Goal: Task Accomplishment & Management: Manage account settings

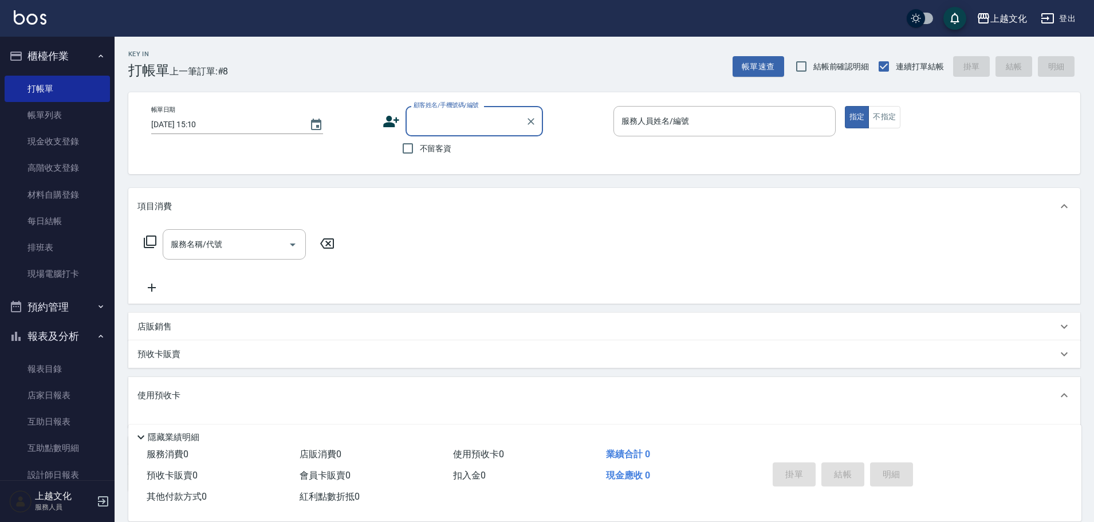
click at [430, 138] on label "不留客資" at bounding box center [424, 148] width 56 height 24
click at [420, 138] on input "不留客資" at bounding box center [408, 148] width 24 height 24
checkbox input "true"
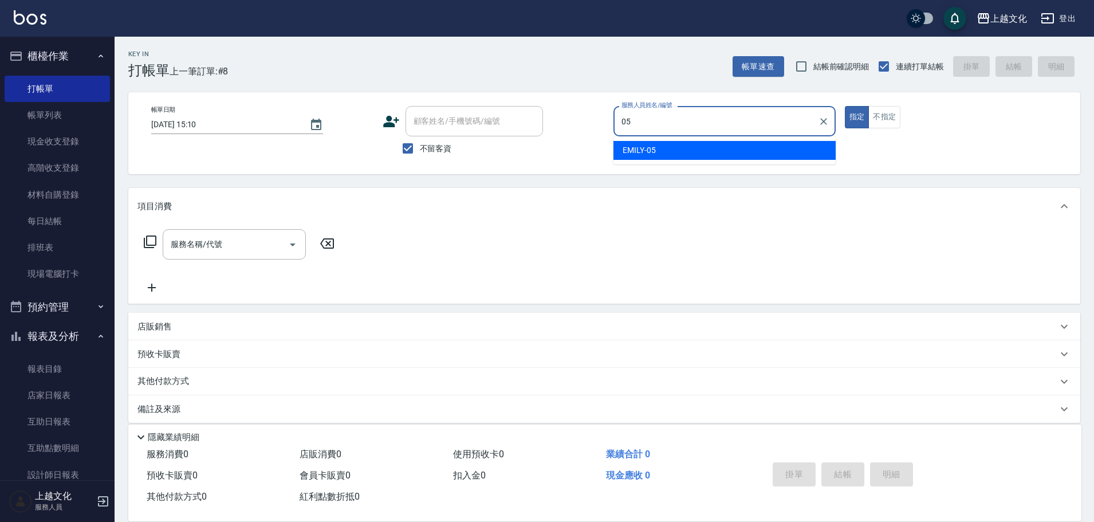
type input "EMILY-05"
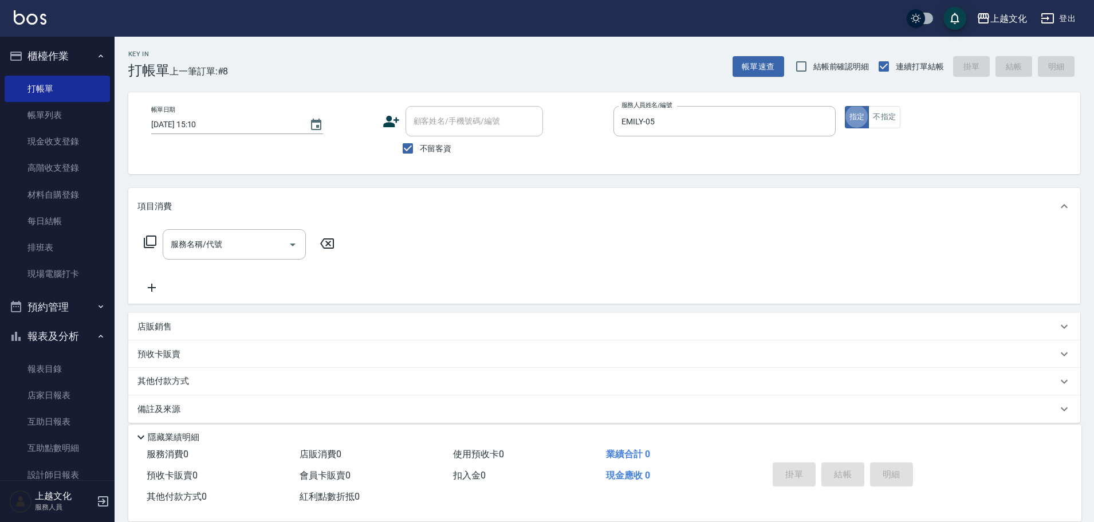
type button "true"
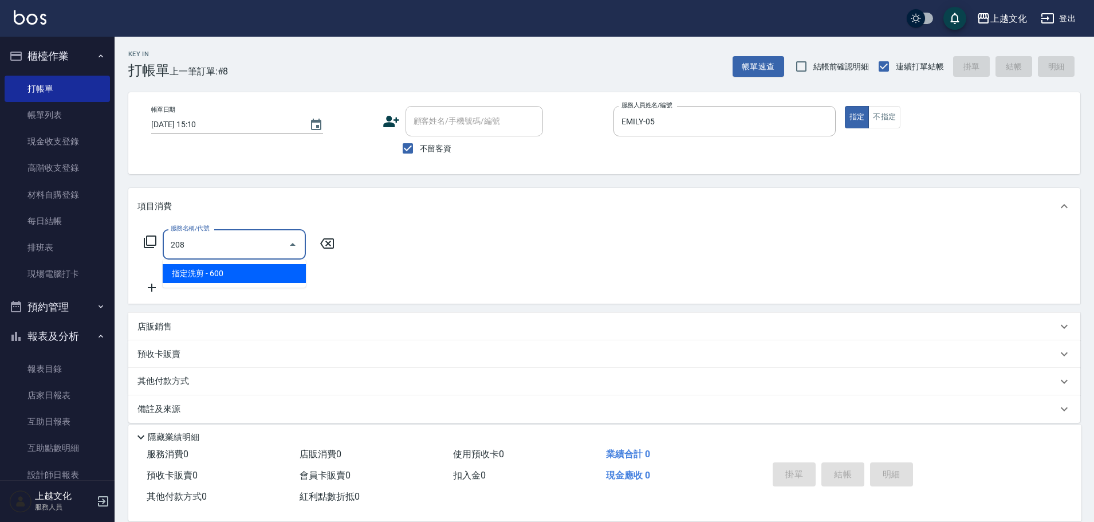
type input "指定洗剪(208)"
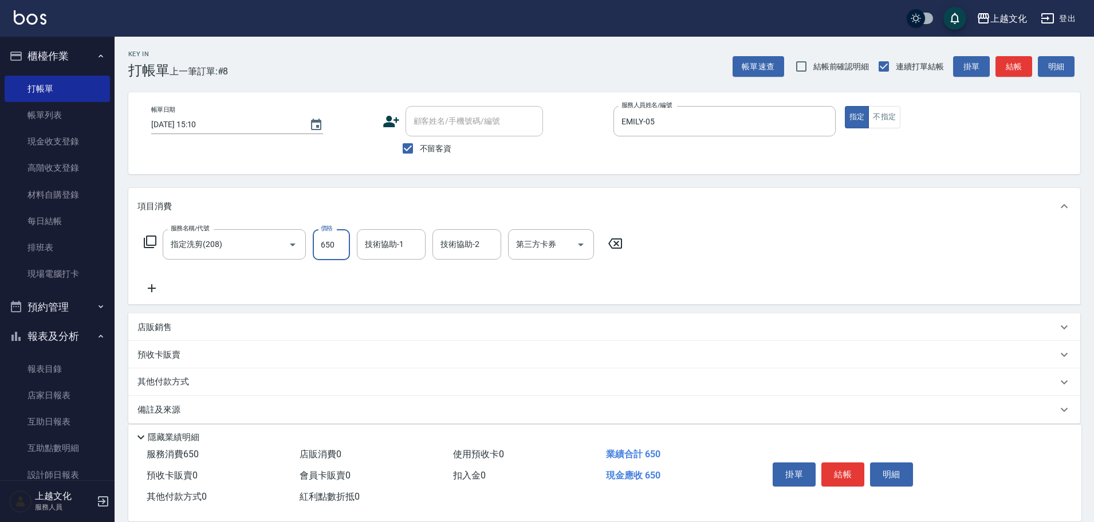
type input "650"
click at [840, 477] on button "結帳" at bounding box center [843, 474] width 43 height 24
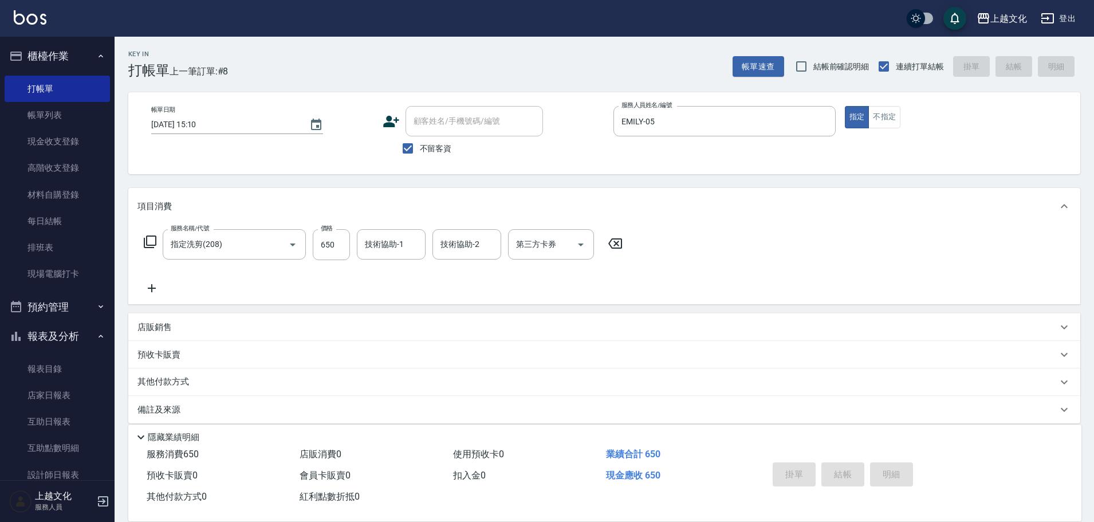
type input "2025/09/21 18:40"
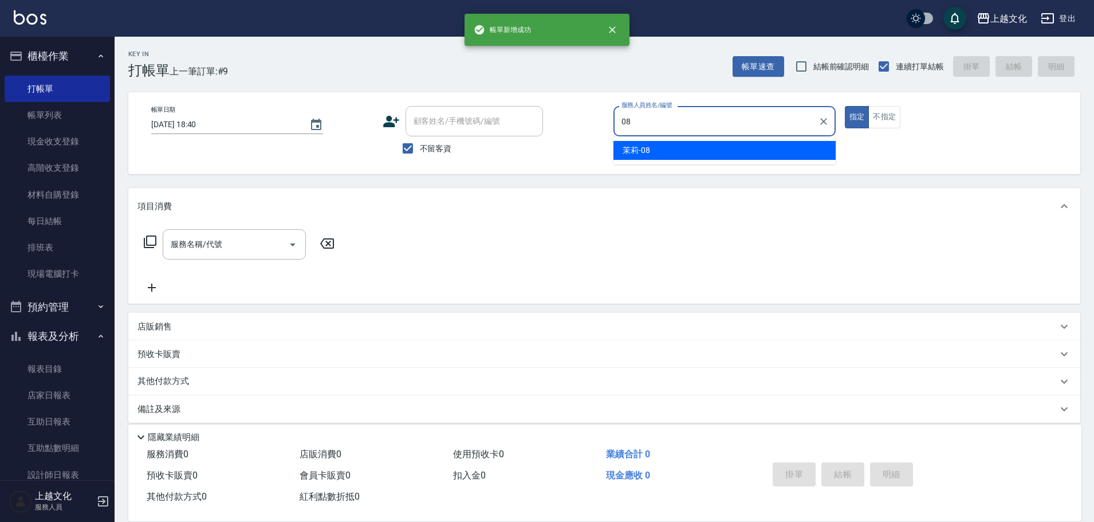
type input "茉莉-08"
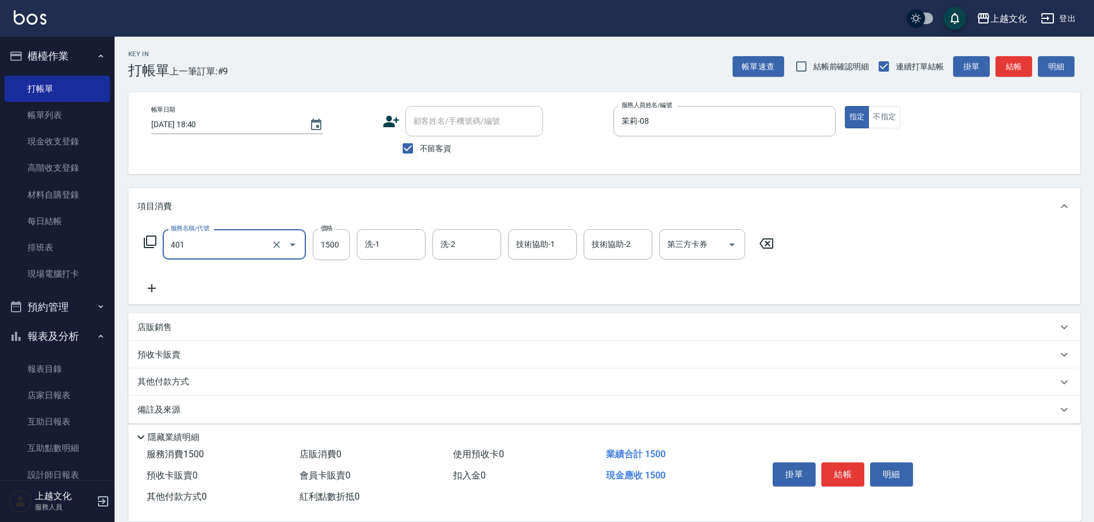
type input "日系染髮(401)"
type input "2999"
type input "上越文化-00"
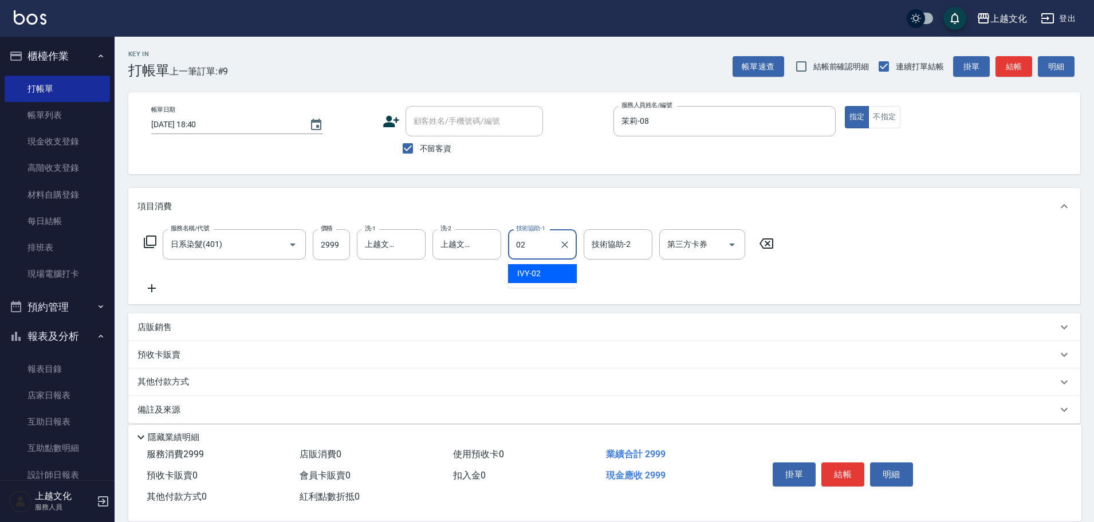
type input "IVY-02"
drag, startPoint x: 163, startPoint y: 244, endPoint x: 157, endPoint y: 245, distance: 6.3
click at [157, 245] on div "服務名稱/代號 日系染髮(401) 服務名稱/代號 價格 2999 價格 洗-1 上越文化-00 洗-1 洗-2 上越文化-00 洗-2 技術協助-1 IVY…" at bounding box center [459, 244] width 643 height 31
click at [154, 245] on icon at bounding box center [150, 242] width 14 height 14
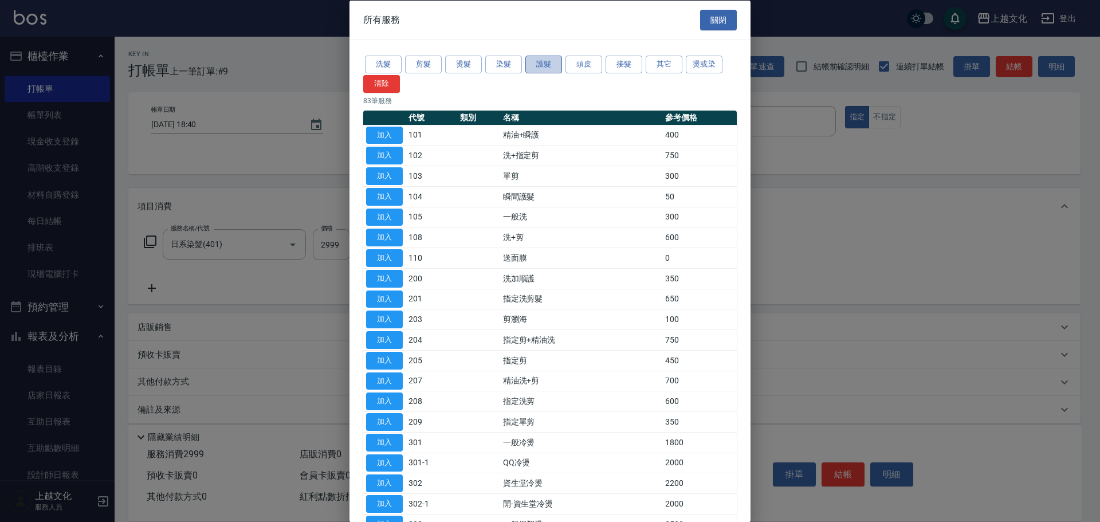
click at [532, 70] on button "護髮" at bounding box center [543, 65] width 37 height 18
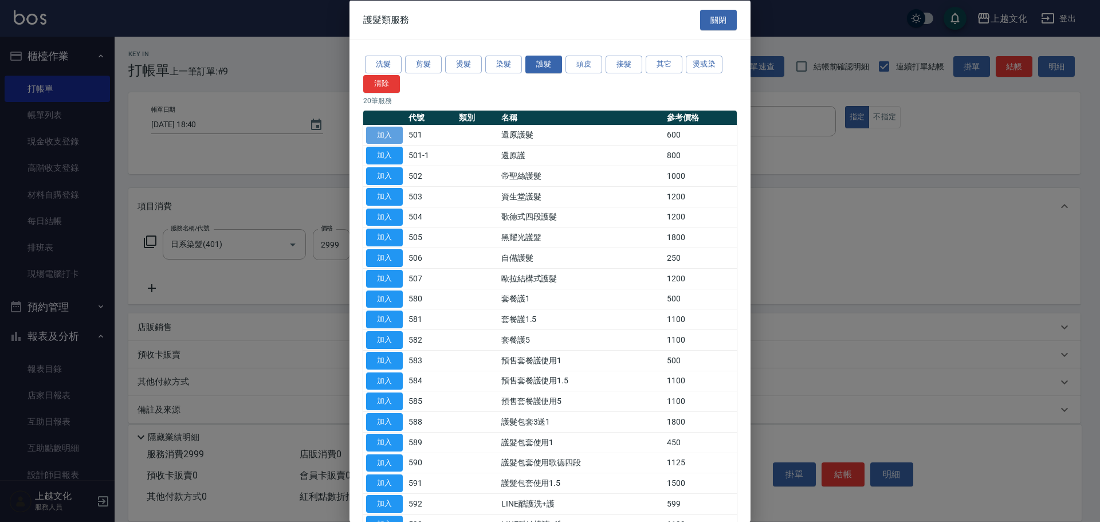
click at [392, 128] on button "加入" at bounding box center [384, 135] width 37 height 18
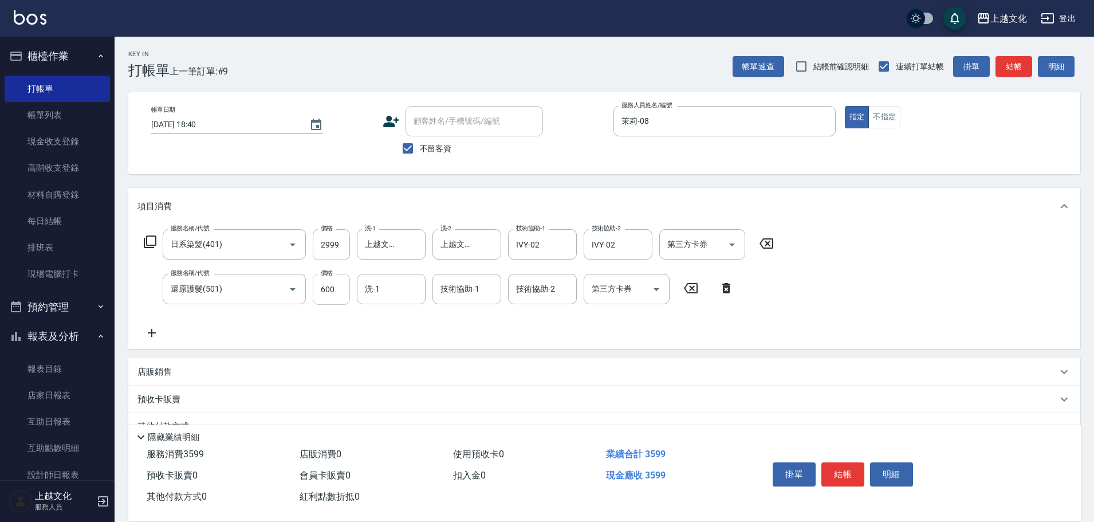
click at [331, 282] on input "600" at bounding box center [331, 289] width 37 height 31
type input "0"
type input "[PERSON_NAME]-11"
click at [567, 286] on icon "Clear" at bounding box center [564, 289] width 7 height 7
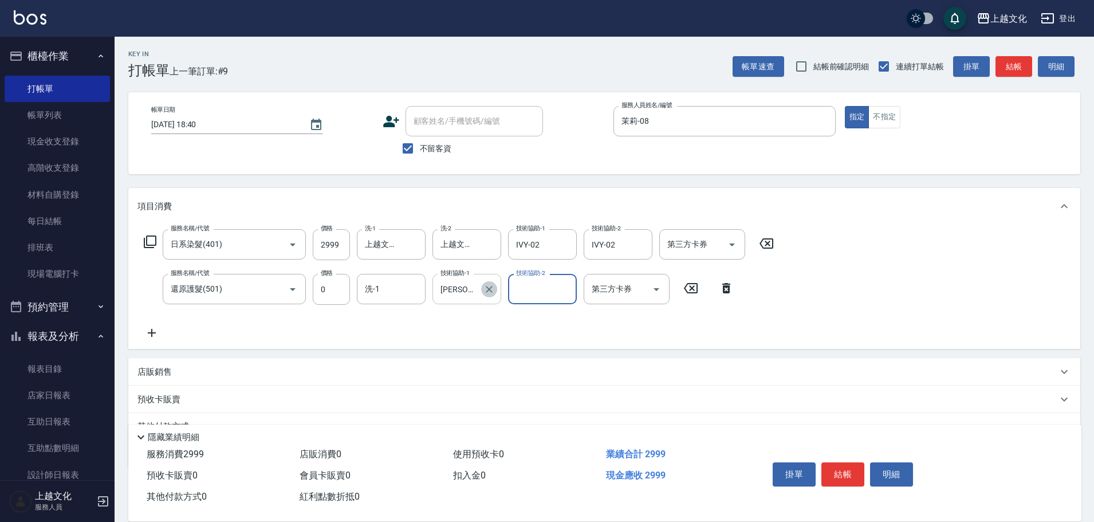
click at [486, 292] on icon "Clear" at bounding box center [489, 289] width 7 height 7
click at [479, 292] on input "Martin-11" at bounding box center [458, 289] width 41 height 20
type input "上越文化-00"
click at [839, 474] on button "結帳" at bounding box center [843, 474] width 43 height 24
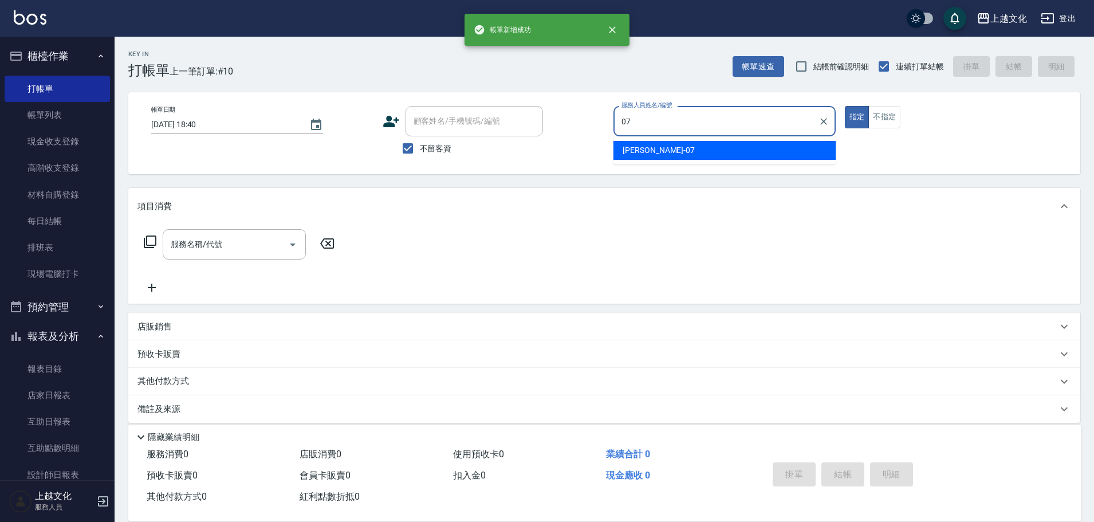
type input "[PERSON_NAME]-07"
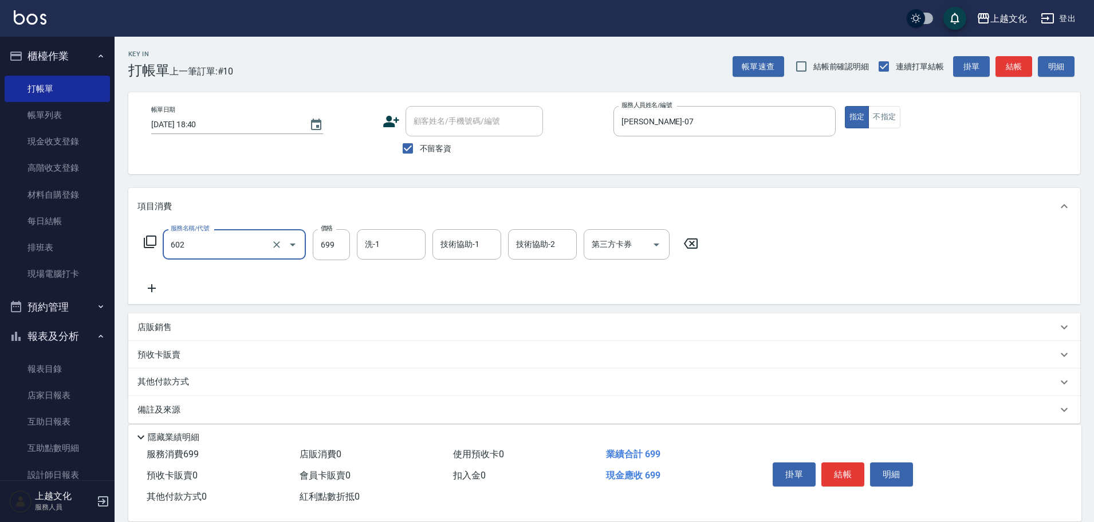
type input "頭皮699(602)"
type input "700"
type input "[PERSON_NAME]-07"
type input "Martin-11"
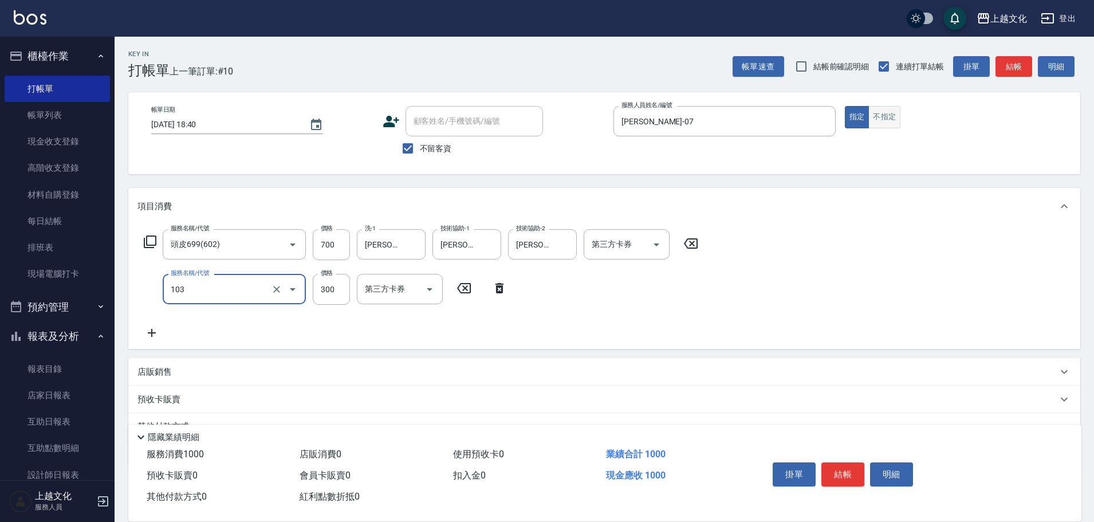
type input "單剪(103)"
click at [886, 120] on button "不指定" at bounding box center [885, 117] width 32 height 22
click at [844, 449] on div "掛單 結帳 明細" at bounding box center [911, 476] width 313 height 64
click at [846, 470] on button "結帳" at bounding box center [843, 474] width 43 height 24
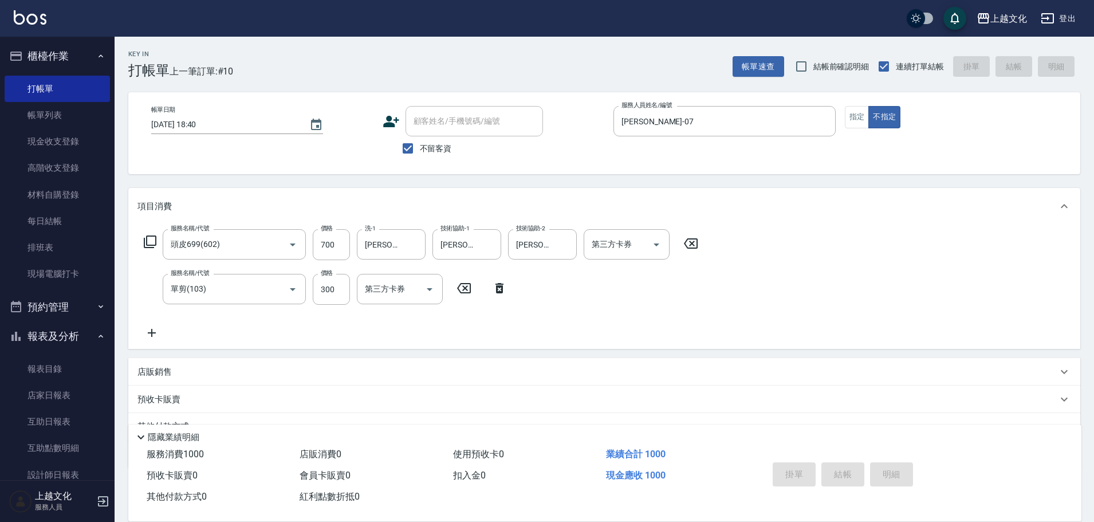
type input "2025/09/21 18:41"
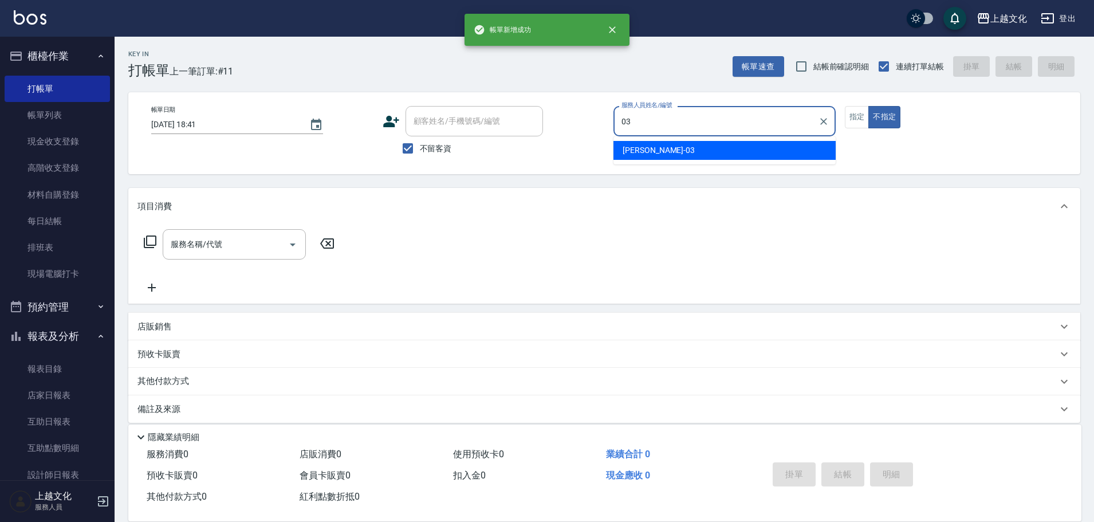
type input "kelly-03"
type button "false"
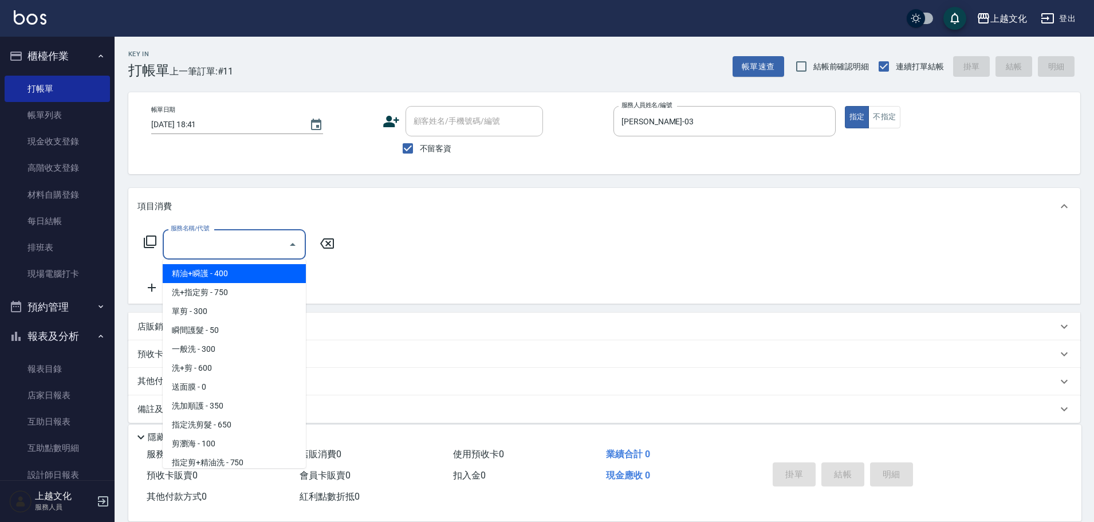
click at [254, 250] on input "服務名稱/代號" at bounding box center [226, 244] width 116 height 20
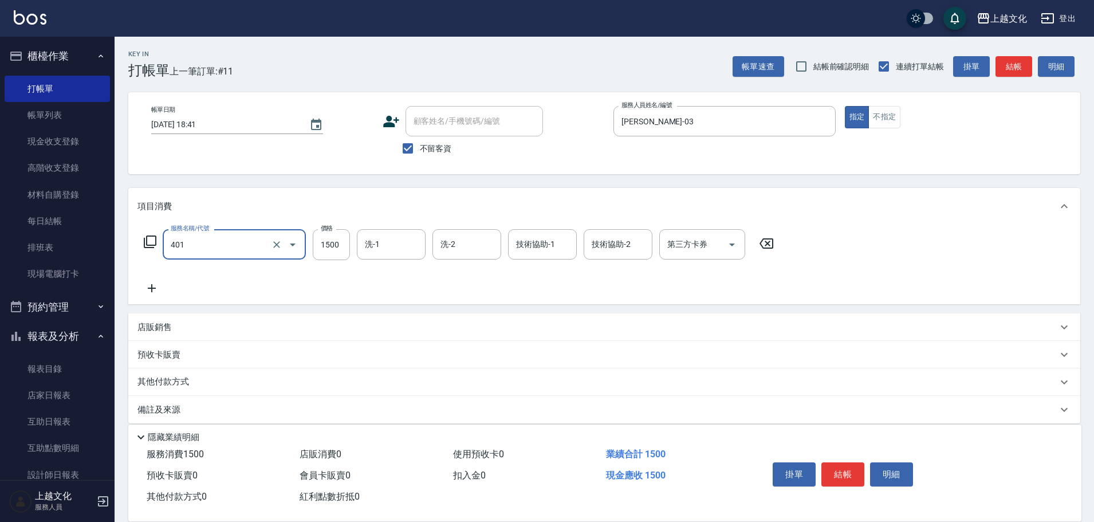
type input "日系染髮(401)"
type input "2299"
click at [853, 462] on button "結帳" at bounding box center [843, 474] width 43 height 24
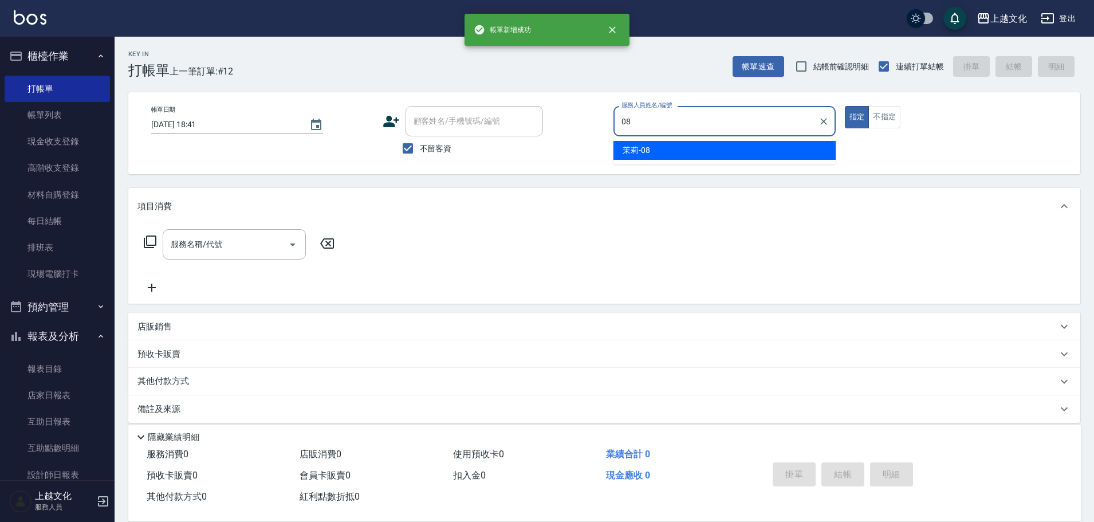
type input "茉莉-08"
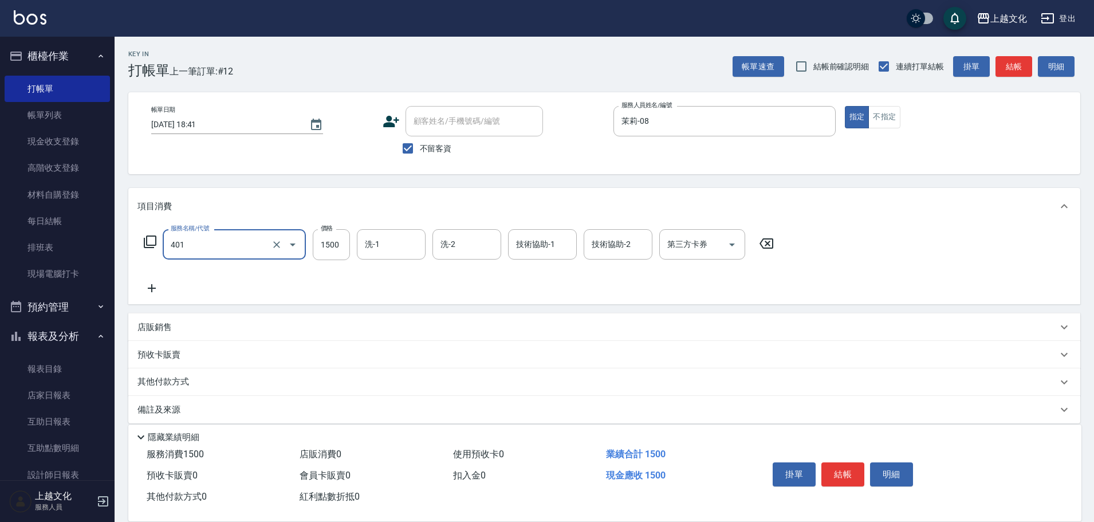
type input "日系染髮(401)"
type input "2599"
type input "1"
type input "上越文化-00"
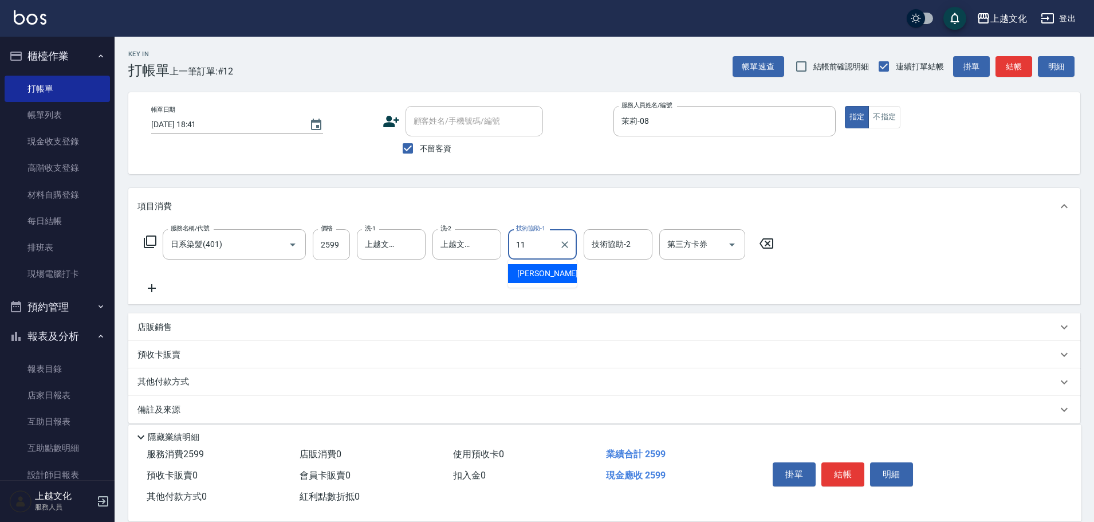
type input "Martin-11"
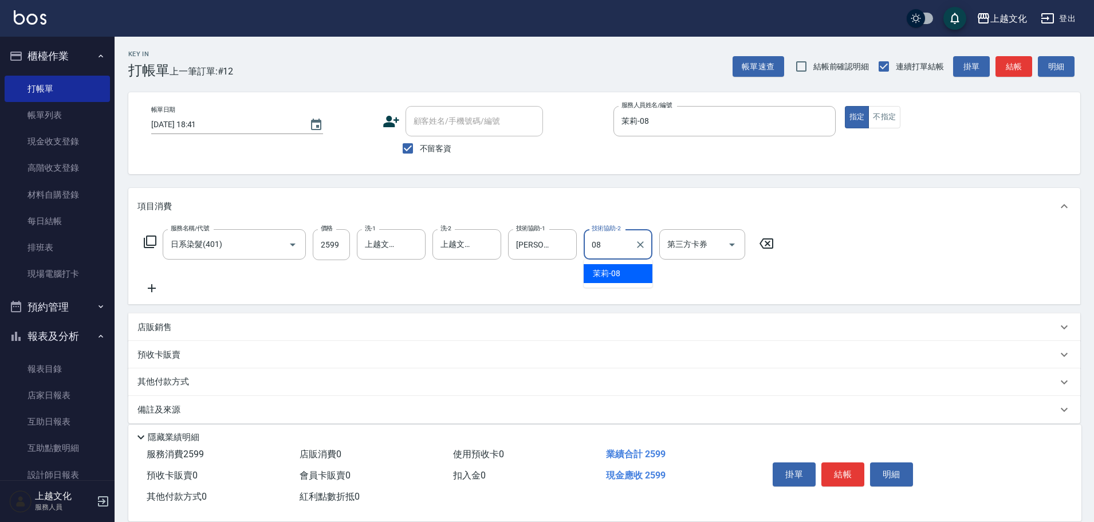
type input "茉莉-08"
click at [152, 243] on icon at bounding box center [150, 242] width 14 height 14
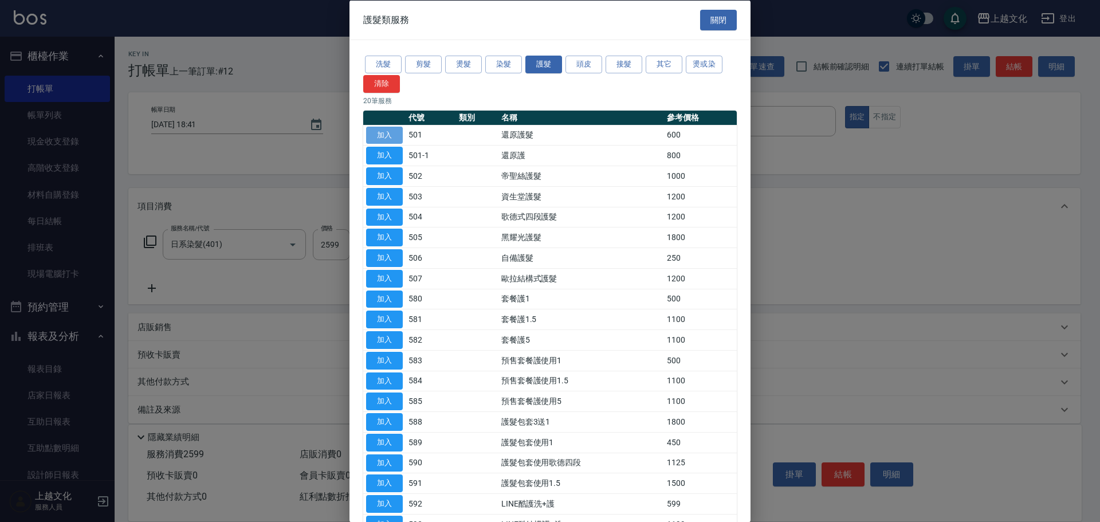
click at [389, 134] on button "加入" at bounding box center [384, 135] width 37 height 18
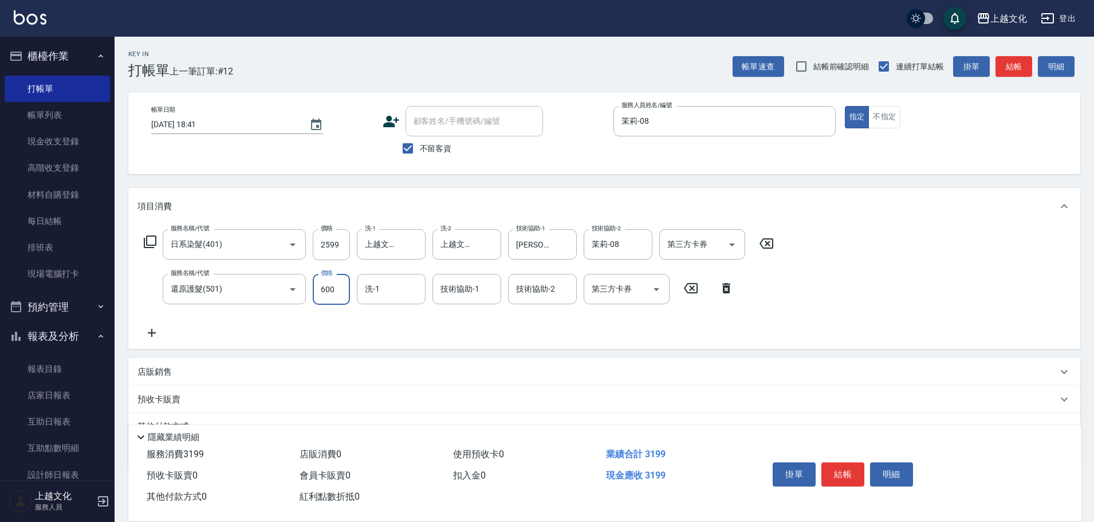
click at [343, 298] on input "600" at bounding box center [331, 289] width 37 height 31
type input "0"
type input "1"
type input "上越文化-00"
click at [836, 469] on button "結帳" at bounding box center [843, 474] width 43 height 24
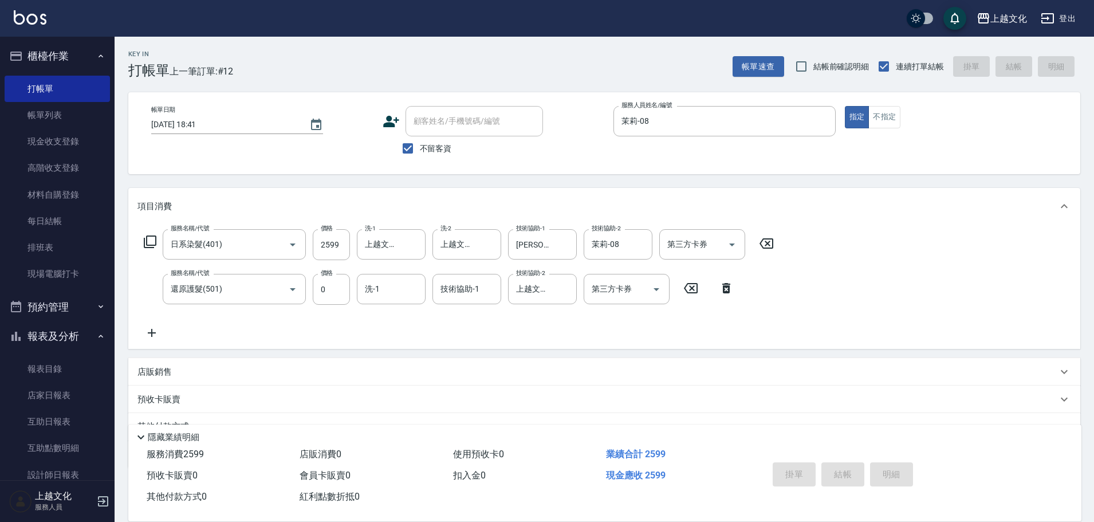
type input "2025/09/21 18:44"
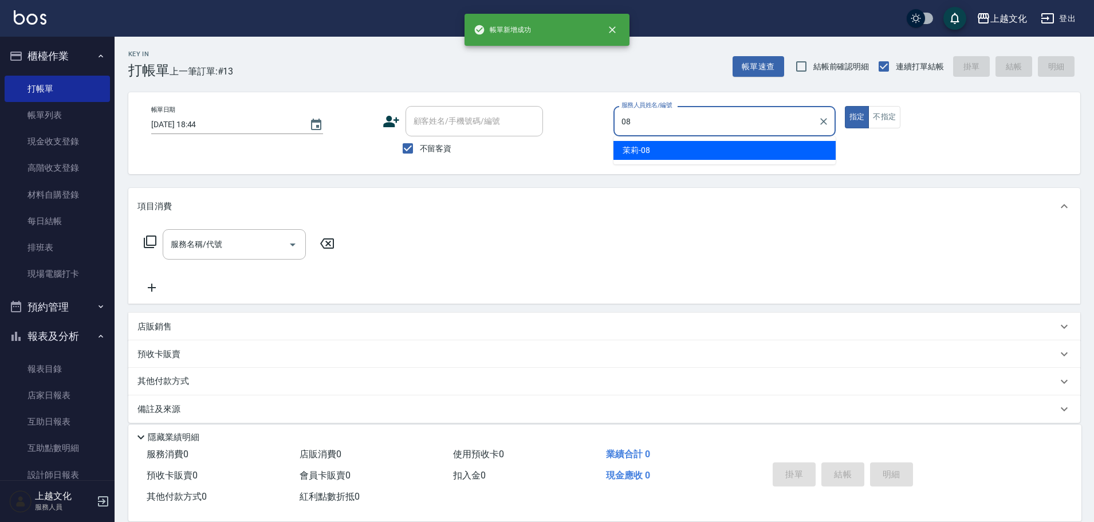
type input "茉莉-08"
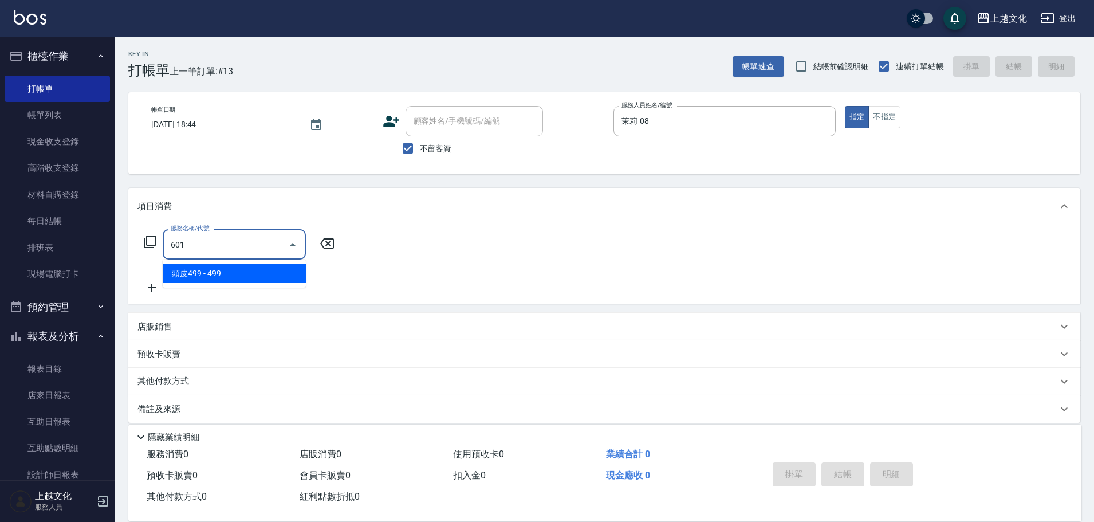
type input "頭皮499(601)"
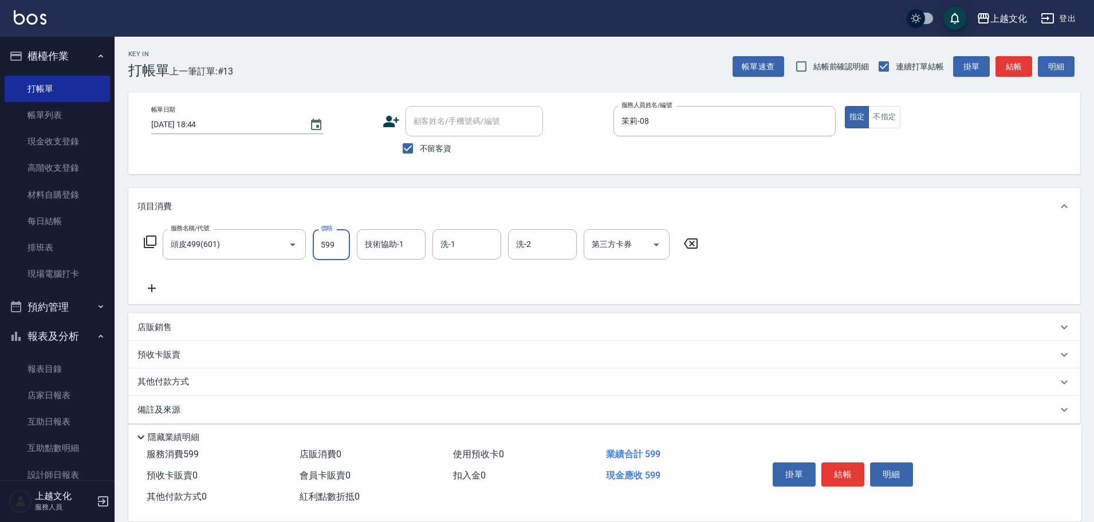
type input "599"
type input "上越文化-00"
click at [848, 469] on button "結帳" at bounding box center [843, 474] width 43 height 24
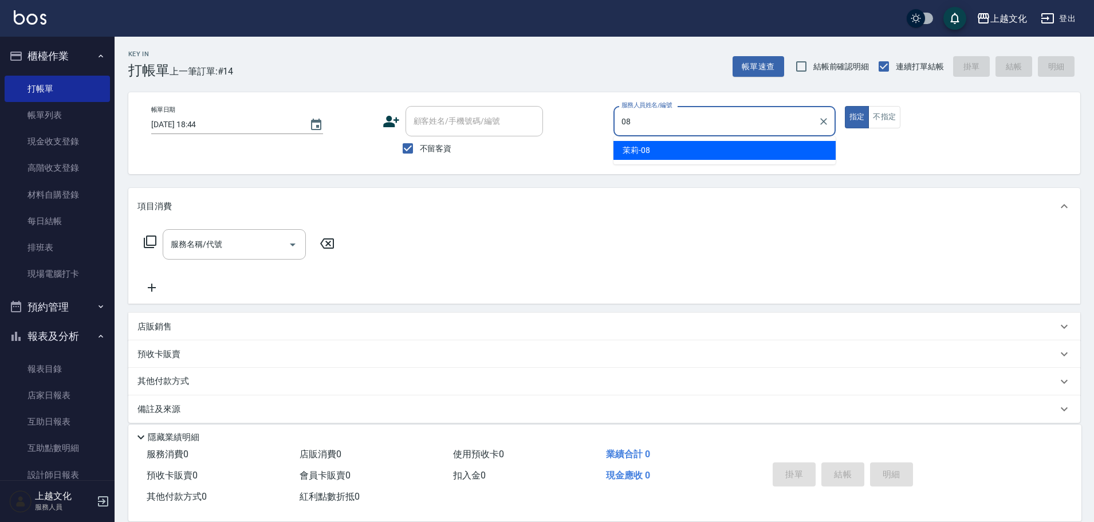
type input "茉莉-08"
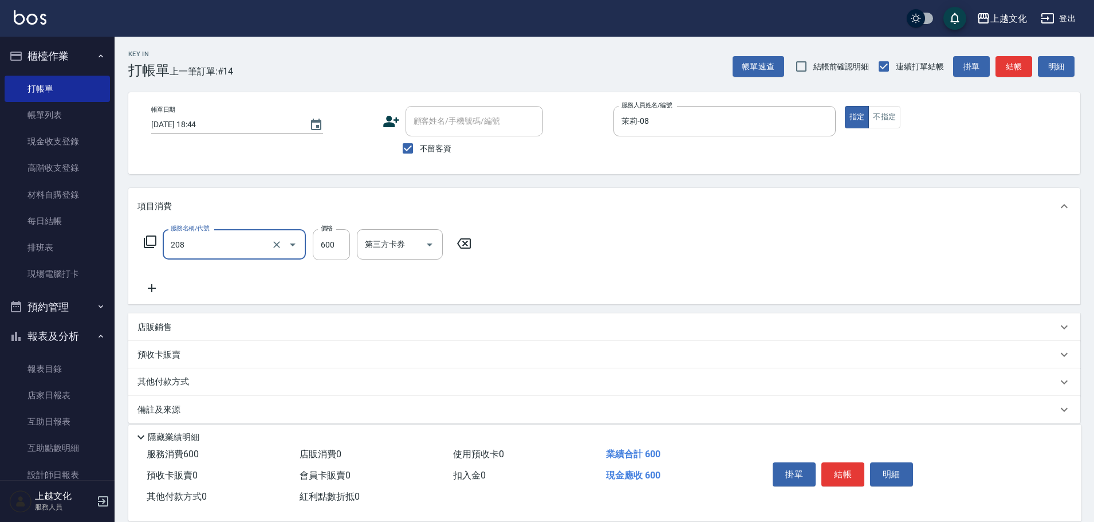
type input "指定洗剪(208)"
type input "750"
type input "上越文化-00"
click at [855, 472] on button "結帳" at bounding box center [843, 474] width 43 height 24
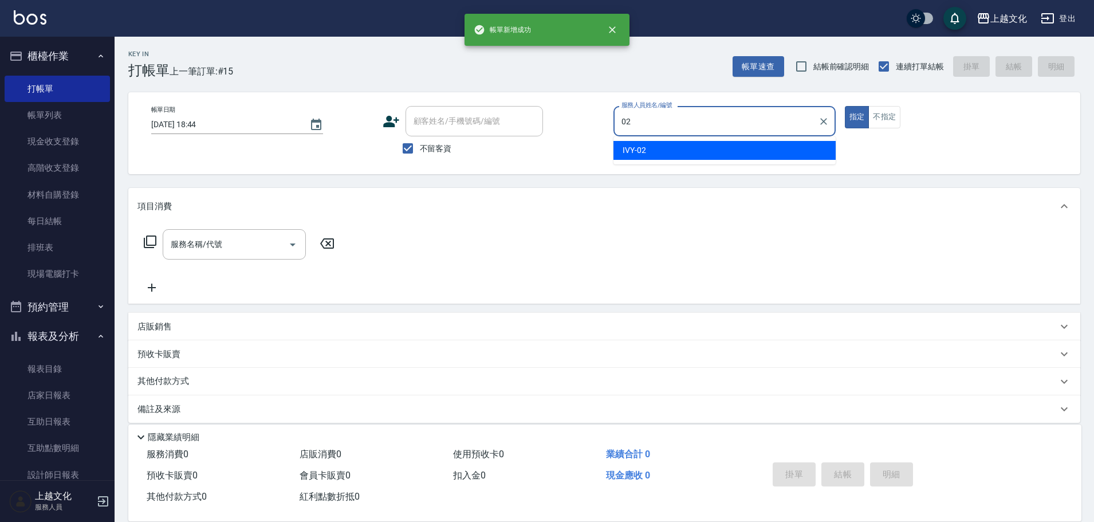
type input "IVY-02"
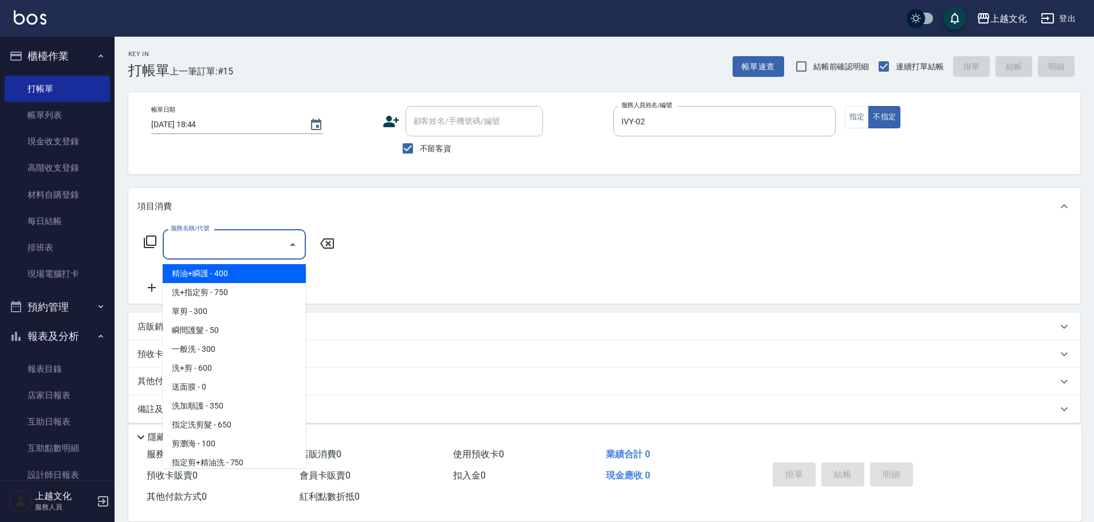
click at [241, 249] on input "服務名稱/代號" at bounding box center [226, 244] width 116 height 20
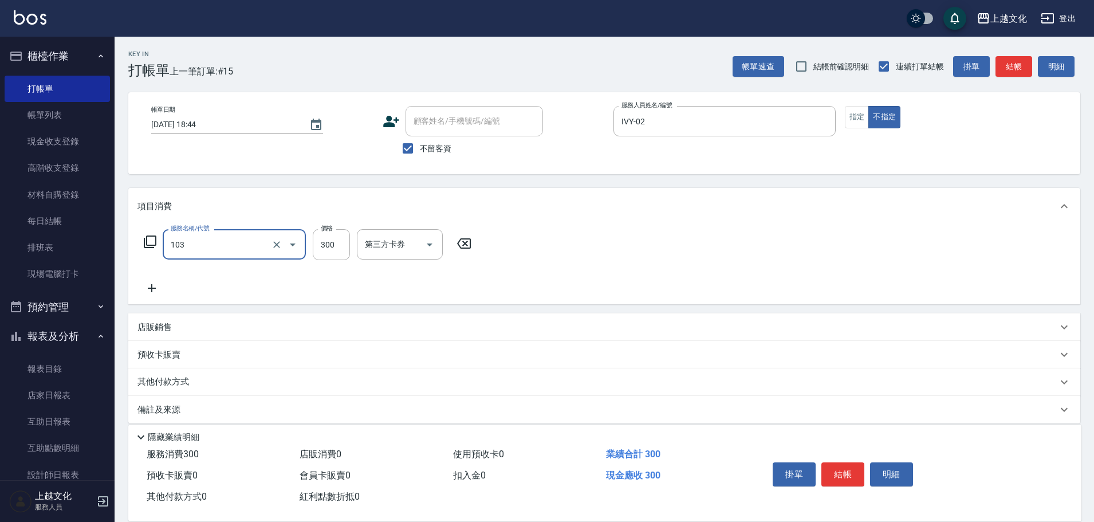
type input "單剪(103)"
click at [724, 281] on div "服務名稱/代號 單剪(103) 服務名稱/代號 價格 300 價格 第三方卡券 第三方卡券" at bounding box center [604, 265] width 952 height 80
click at [846, 469] on button "結帳" at bounding box center [843, 474] width 43 height 24
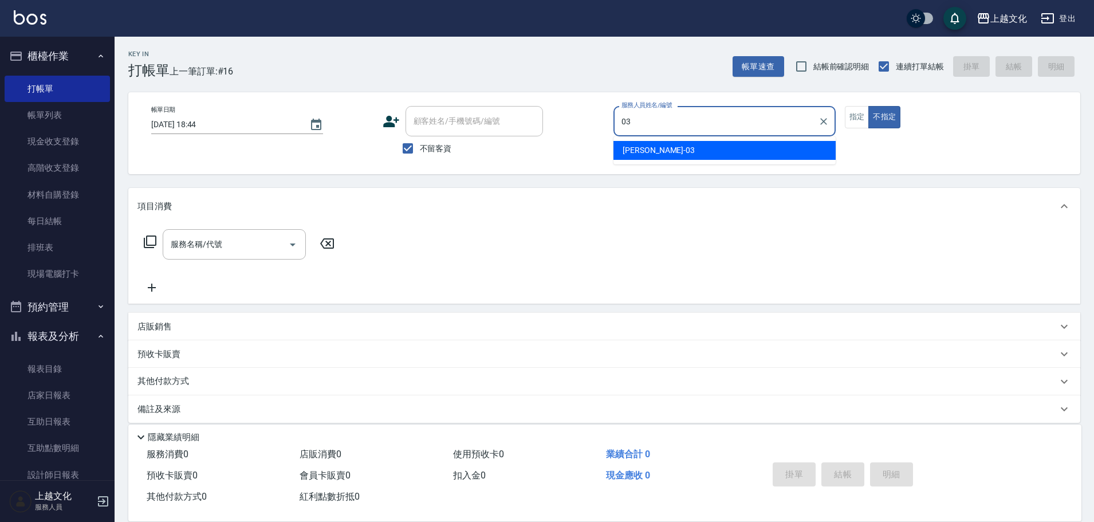
type input "kelly-03"
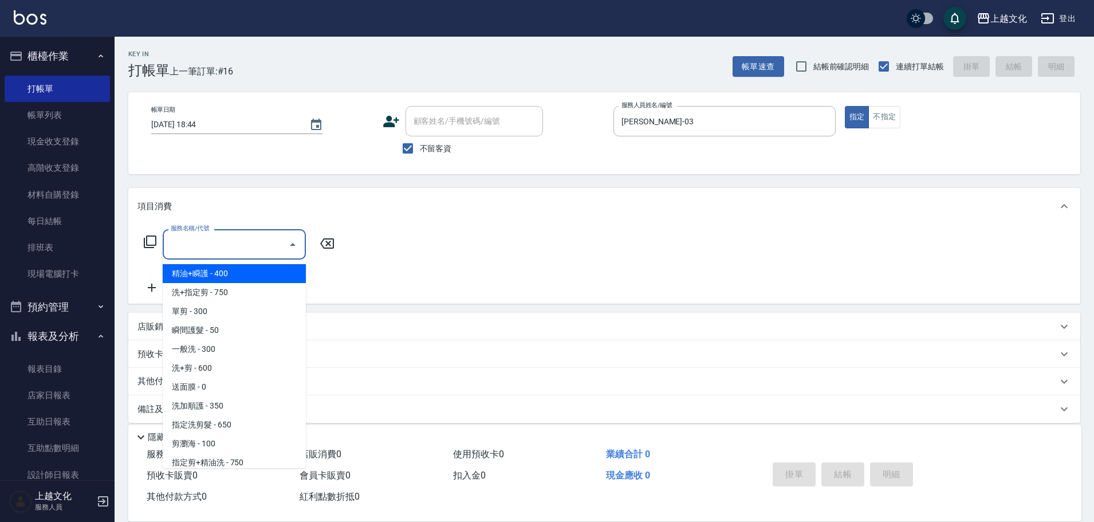
click at [249, 237] on input "服務名稱/代號" at bounding box center [226, 244] width 116 height 20
click at [159, 250] on div "服務名稱/代號 服務名稱/代號" at bounding box center [240, 244] width 204 height 30
click at [158, 250] on div "服務名稱/代號 服務名稱/代號" at bounding box center [240, 244] width 204 height 30
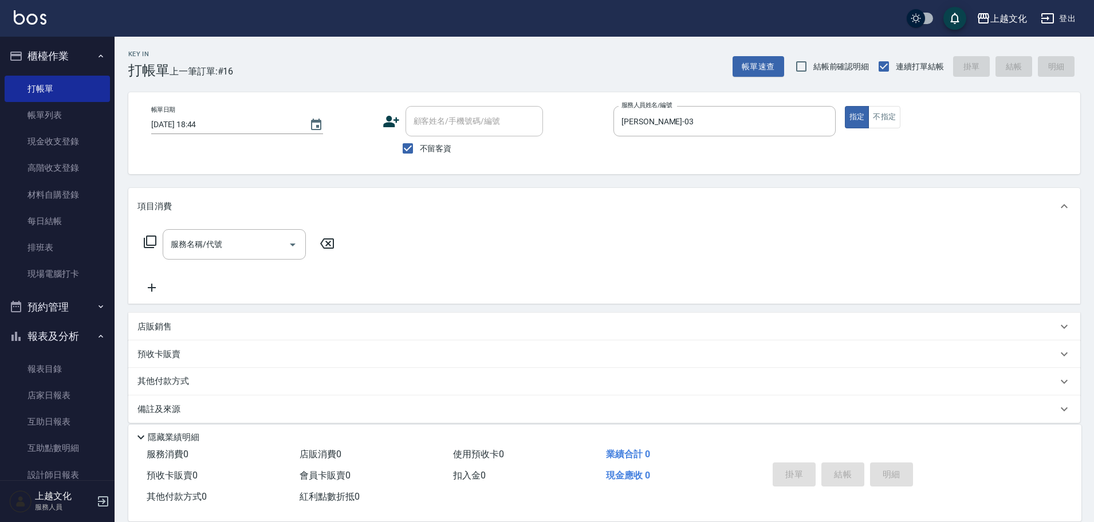
click at [156, 249] on icon at bounding box center [150, 242] width 14 height 14
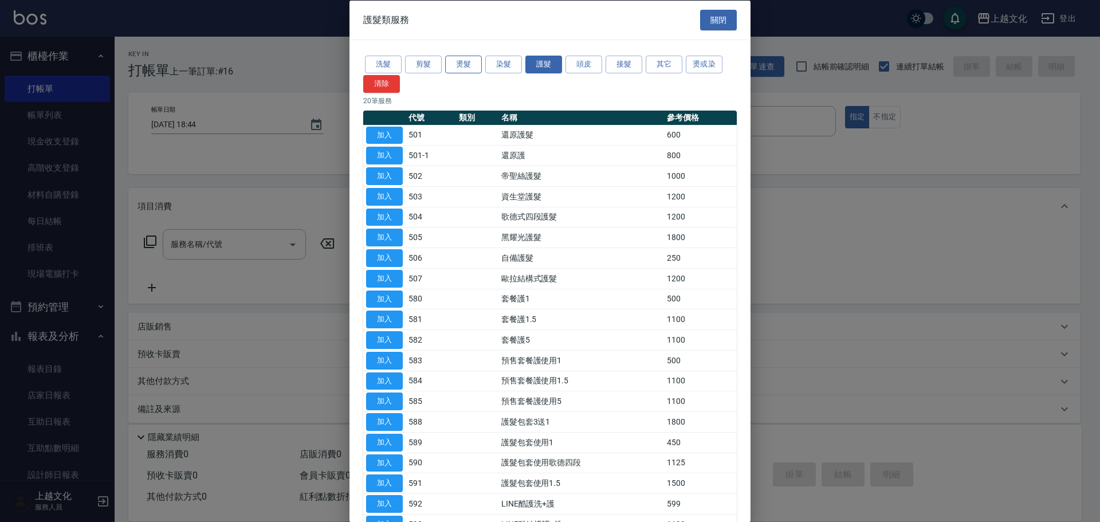
click at [456, 70] on button "燙髮" at bounding box center [463, 65] width 37 height 18
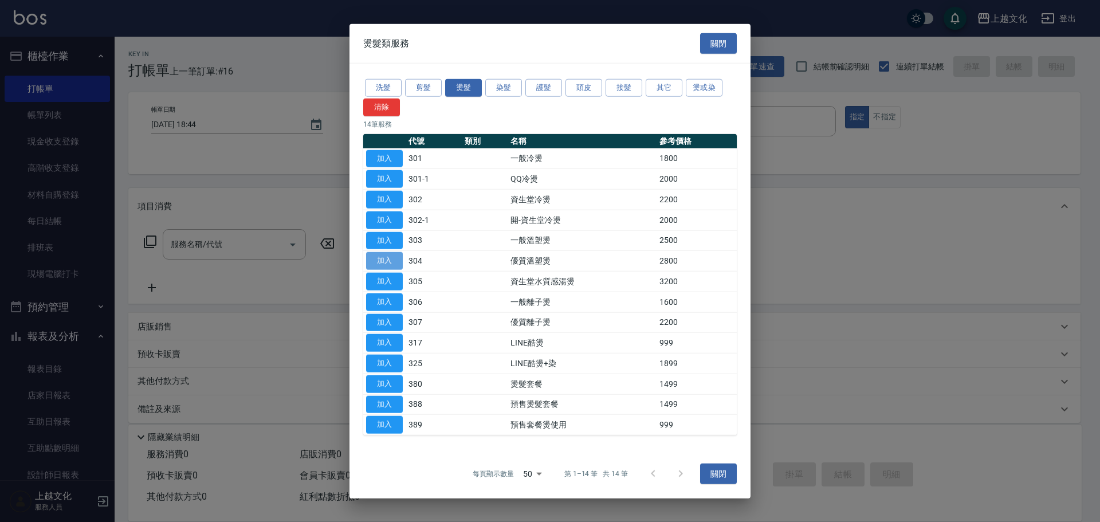
click at [383, 254] on button "加入" at bounding box center [384, 261] width 37 height 18
type input "優質溫塑燙(304)"
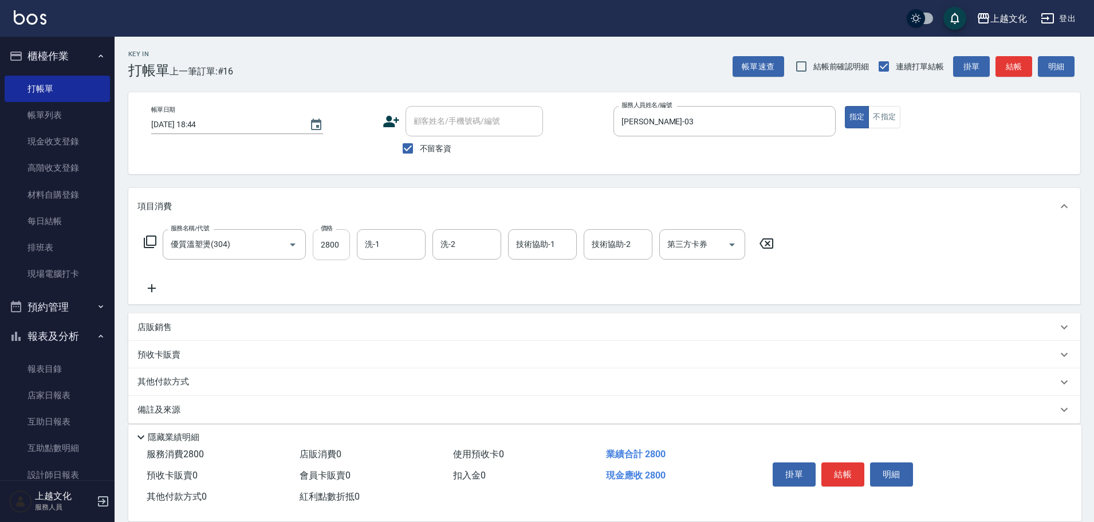
click at [329, 242] on input "2800" at bounding box center [331, 244] width 37 height 31
type input "3599"
type input "Martin-11"
click at [151, 237] on icon at bounding box center [150, 242] width 14 height 14
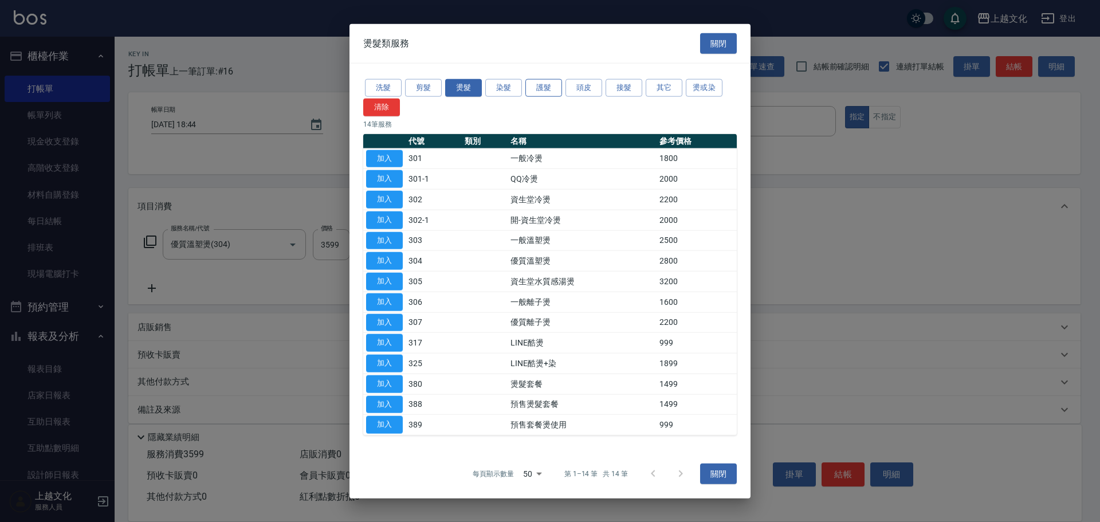
click at [547, 87] on button "護髮" at bounding box center [543, 88] width 37 height 18
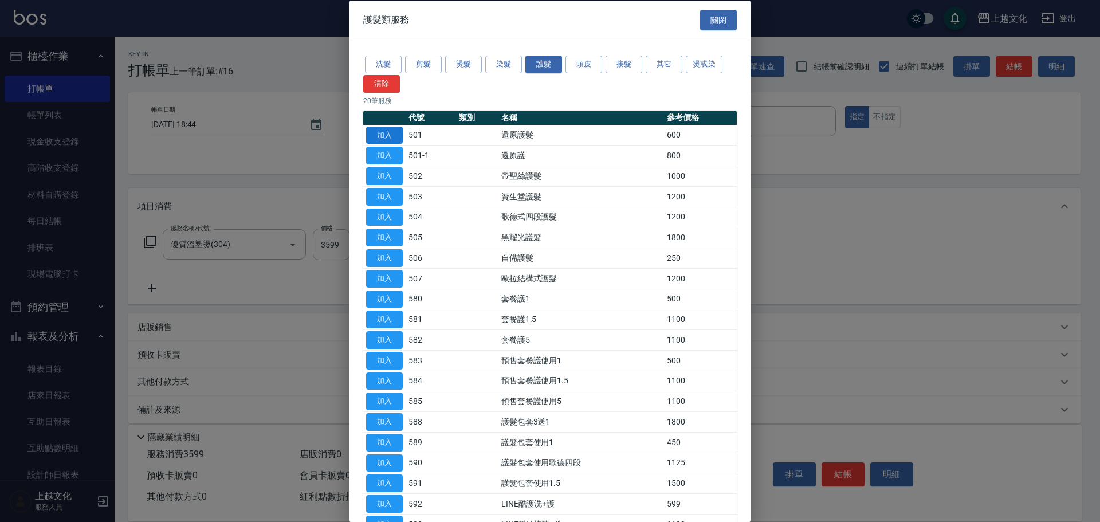
click at [385, 131] on button "加入" at bounding box center [384, 135] width 37 height 18
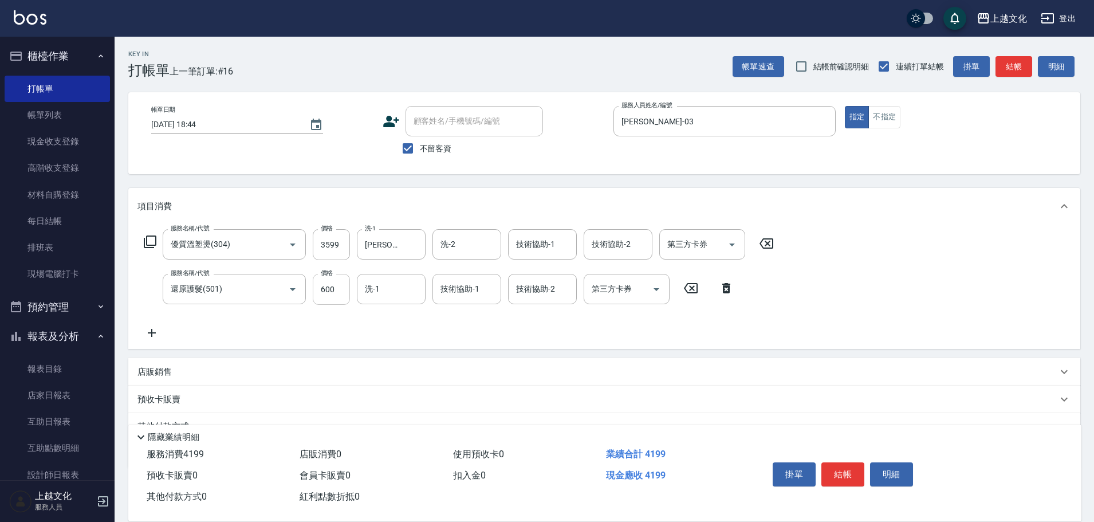
click at [334, 304] on input "600" at bounding box center [331, 289] width 37 height 31
type input "0"
type input "Martin-11"
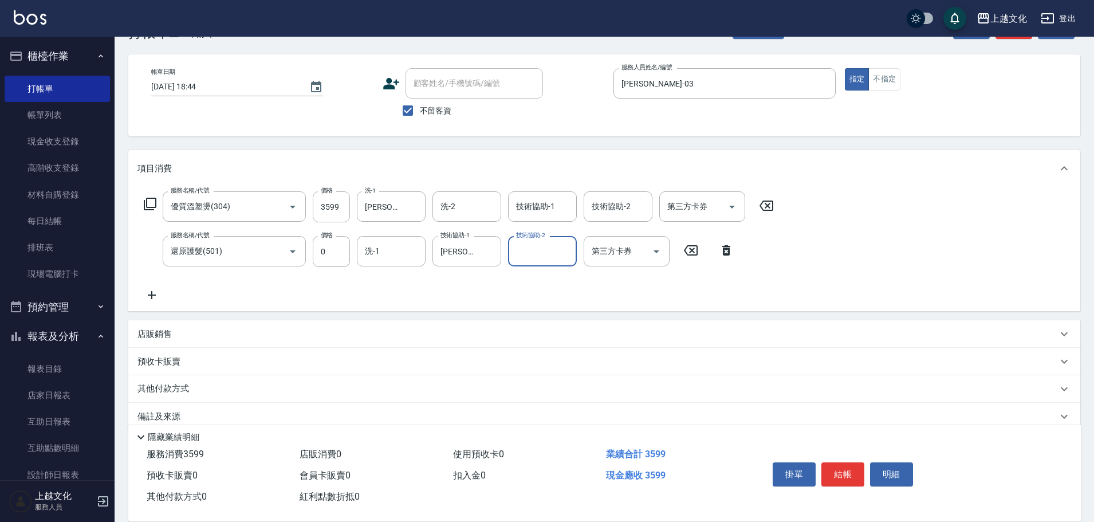
scroll to position [56, 0]
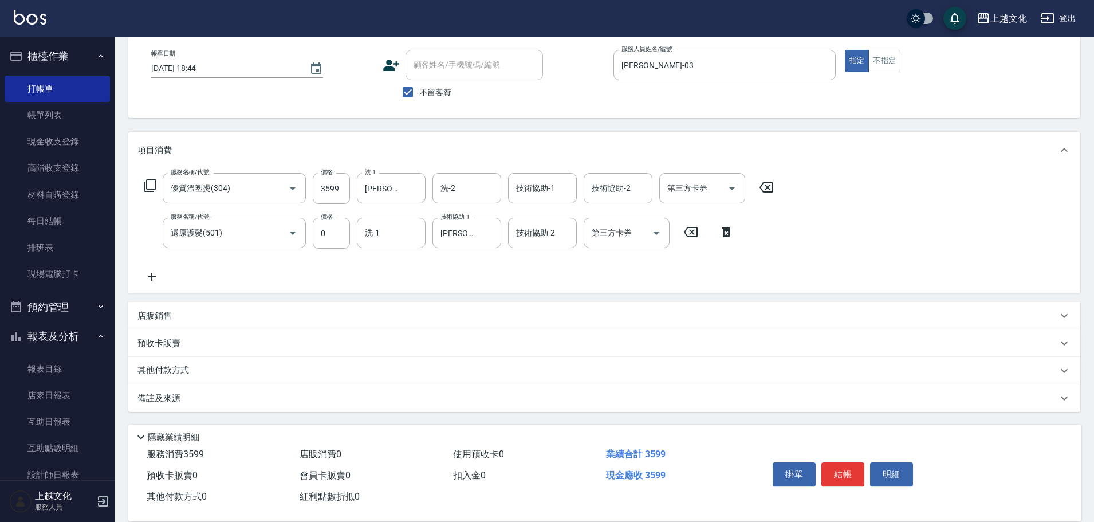
click at [181, 373] on p "其他付款方式" at bounding box center [166, 370] width 57 height 13
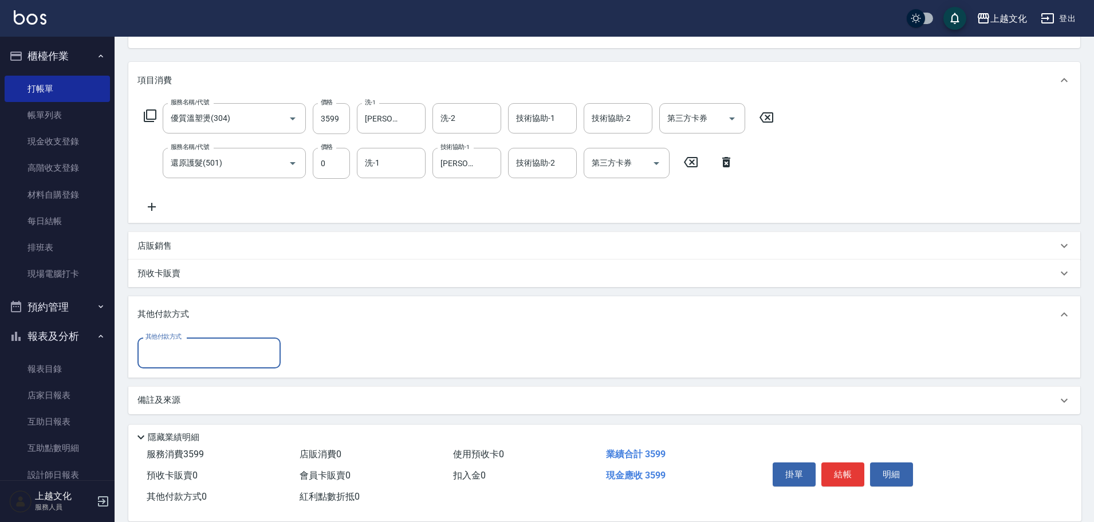
scroll to position [127, 0]
click at [204, 357] on input "其他付款方式" at bounding box center [209, 351] width 133 height 20
click at [233, 441] on span "信用卡" at bounding box center [209, 438] width 143 height 19
type input "信用卡"
click at [328, 352] on input "0" at bounding box center [331, 351] width 86 height 31
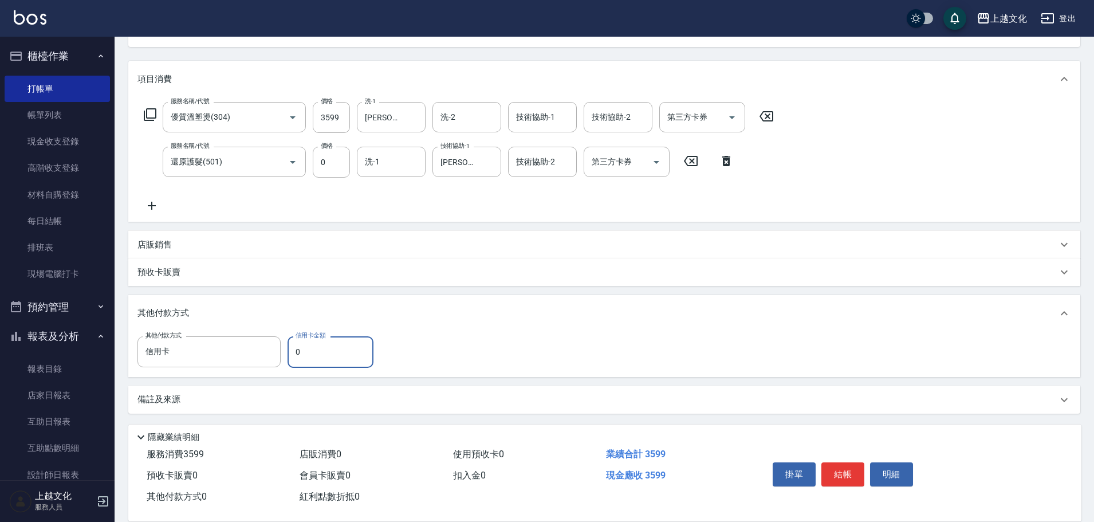
click at [328, 352] on input "0" at bounding box center [331, 351] width 86 height 31
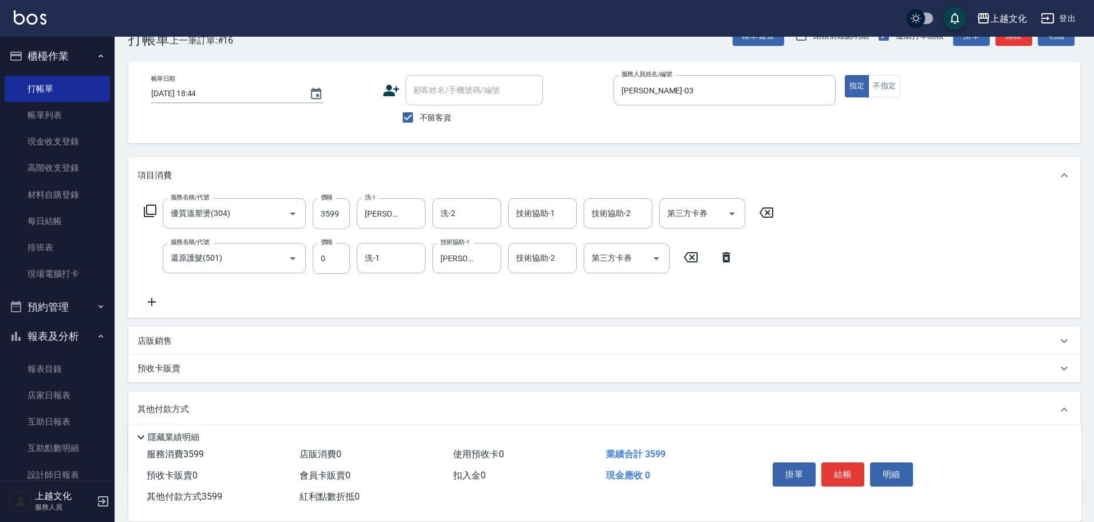
scroll to position [0, 0]
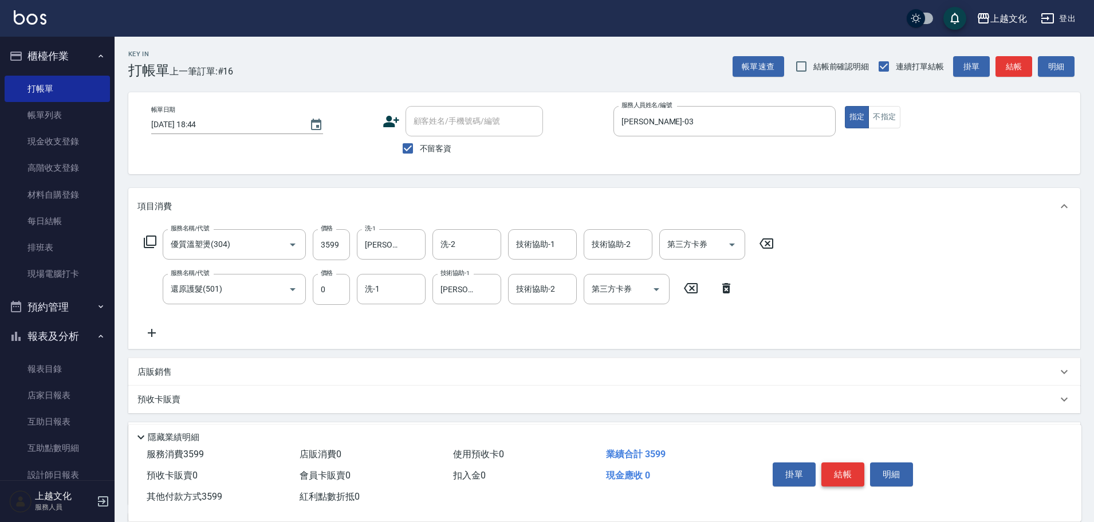
type input "3599"
click at [847, 470] on button "結帳" at bounding box center [843, 474] width 43 height 24
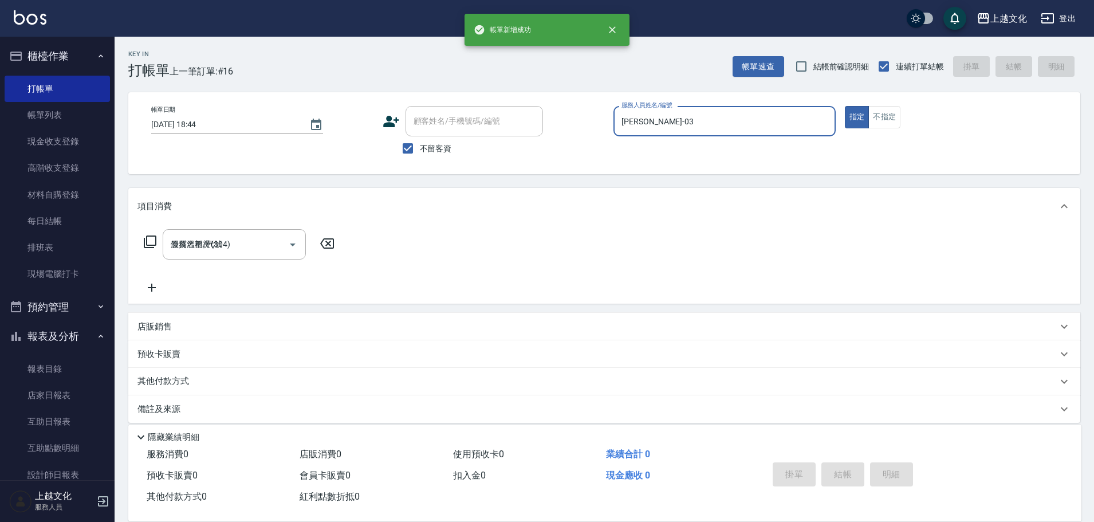
type input "2025/09/21 18:45"
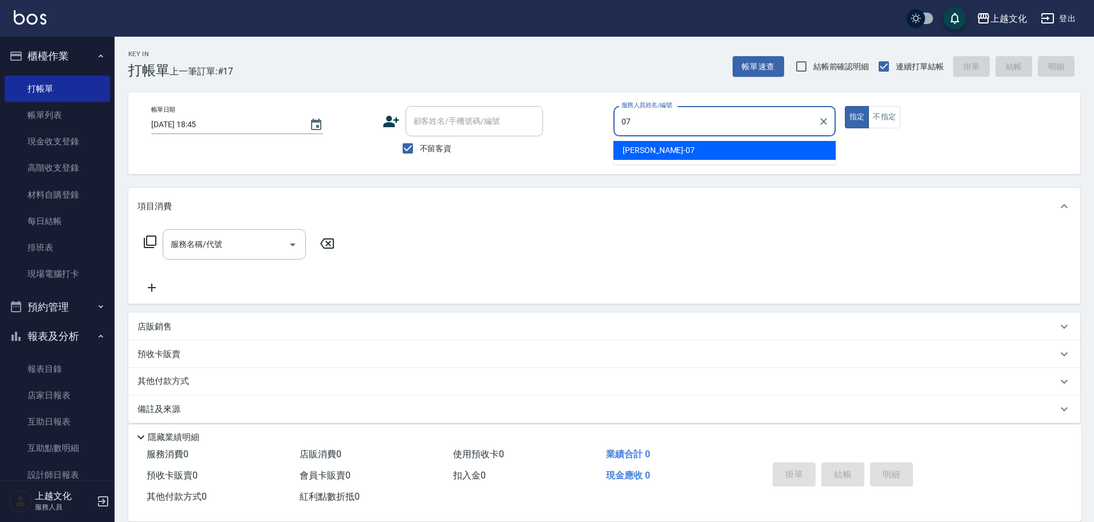
type input "[PERSON_NAME]-07"
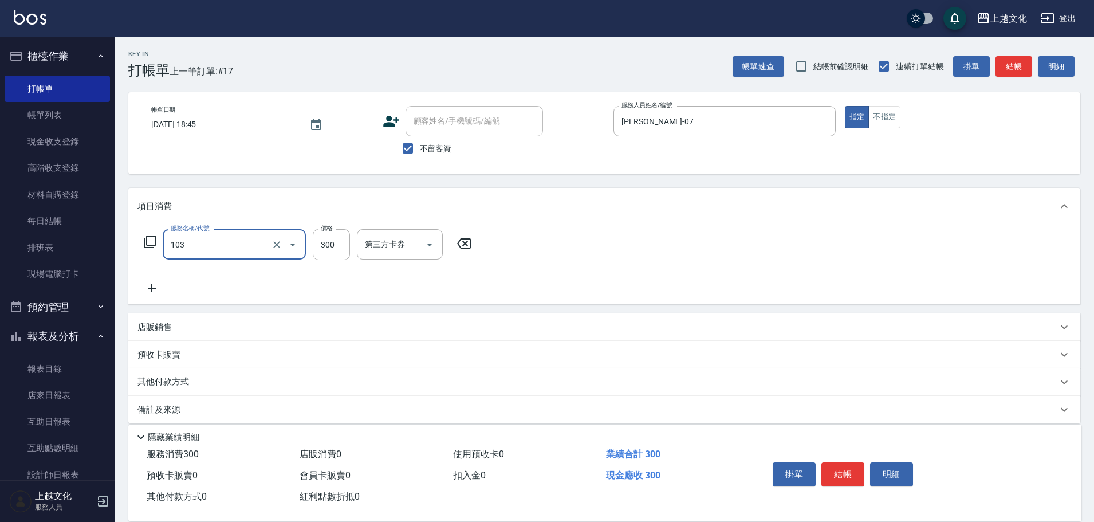
type input "單剪(103)"
click at [835, 472] on button "結帳" at bounding box center [843, 474] width 43 height 24
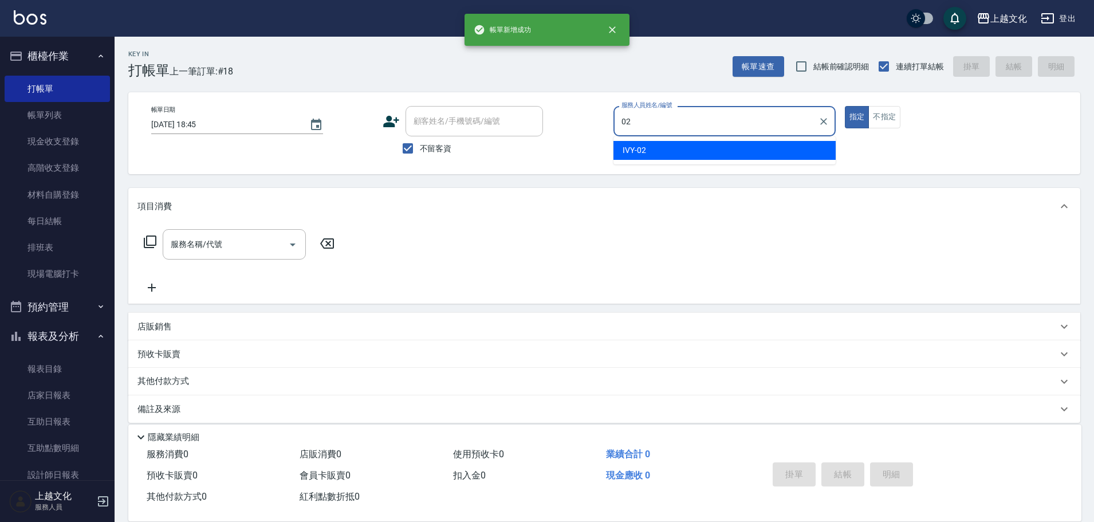
type input "IVY-02"
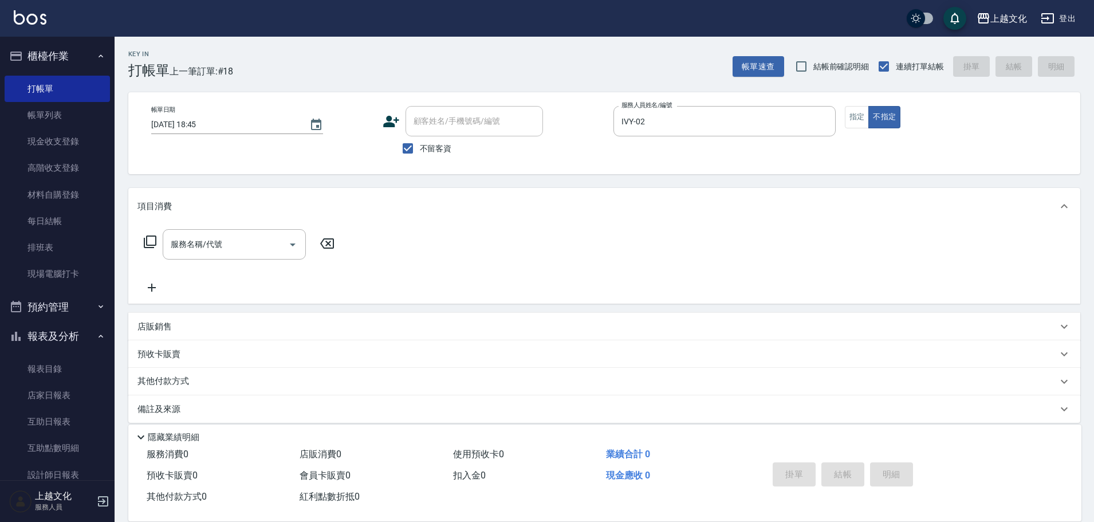
click at [146, 245] on icon at bounding box center [150, 242] width 14 height 14
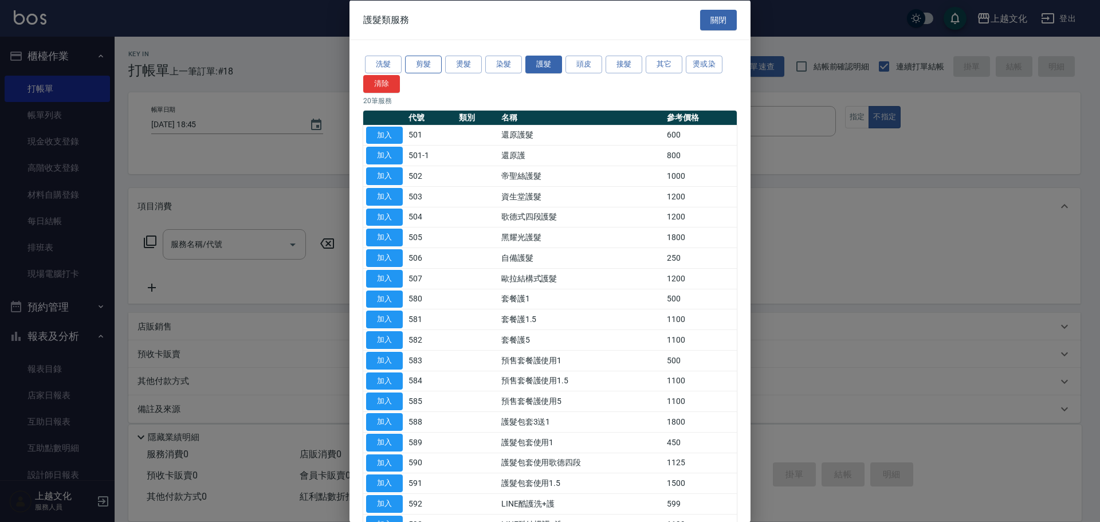
click at [423, 64] on button "剪髮" at bounding box center [423, 65] width 37 height 18
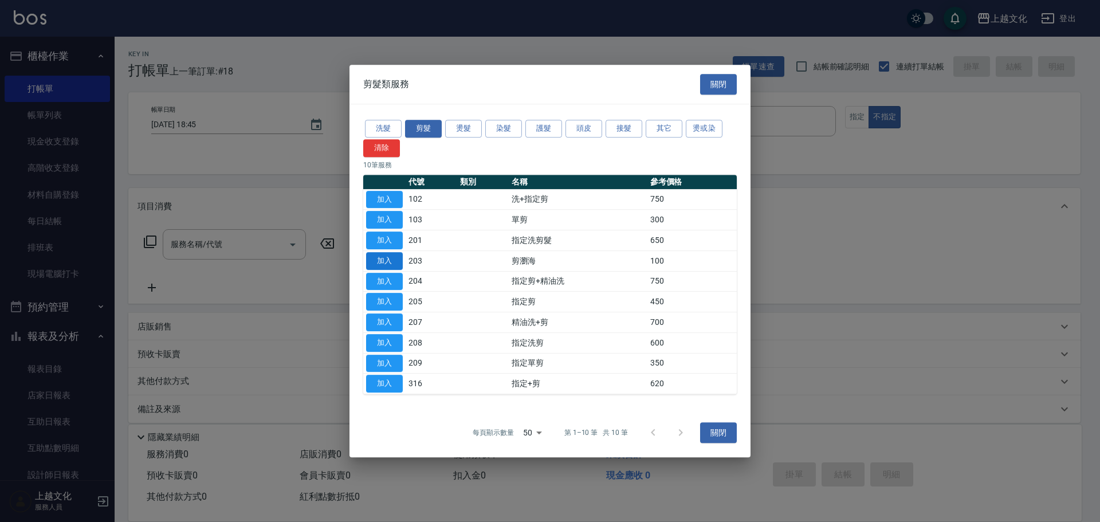
click at [393, 257] on button "加入" at bounding box center [384, 261] width 37 height 18
type input "剪瀏海(203)"
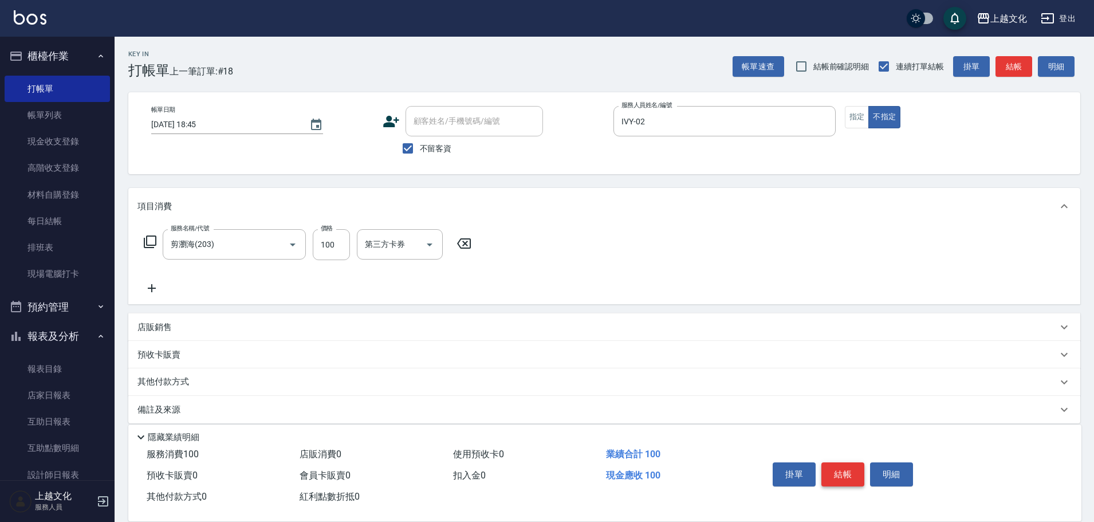
click at [847, 462] on button "結帳" at bounding box center [843, 474] width 43 height 24
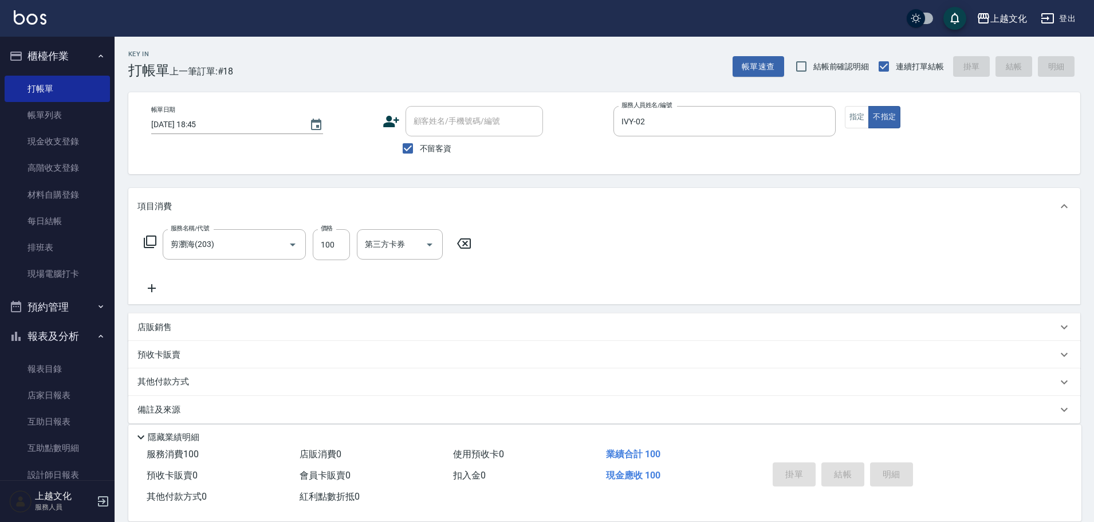
type input "2025/09/21 18:46"
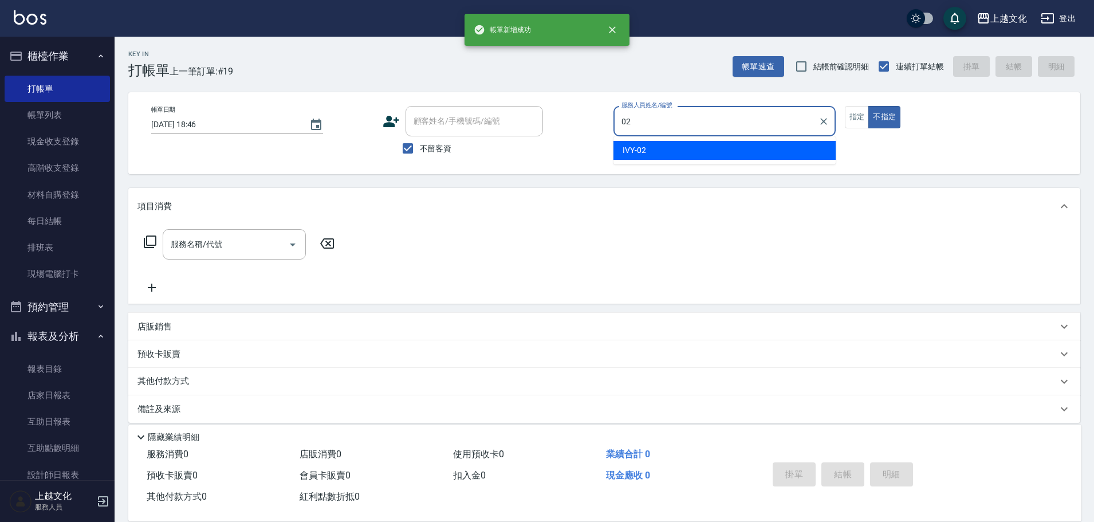
type input "IVY-02"
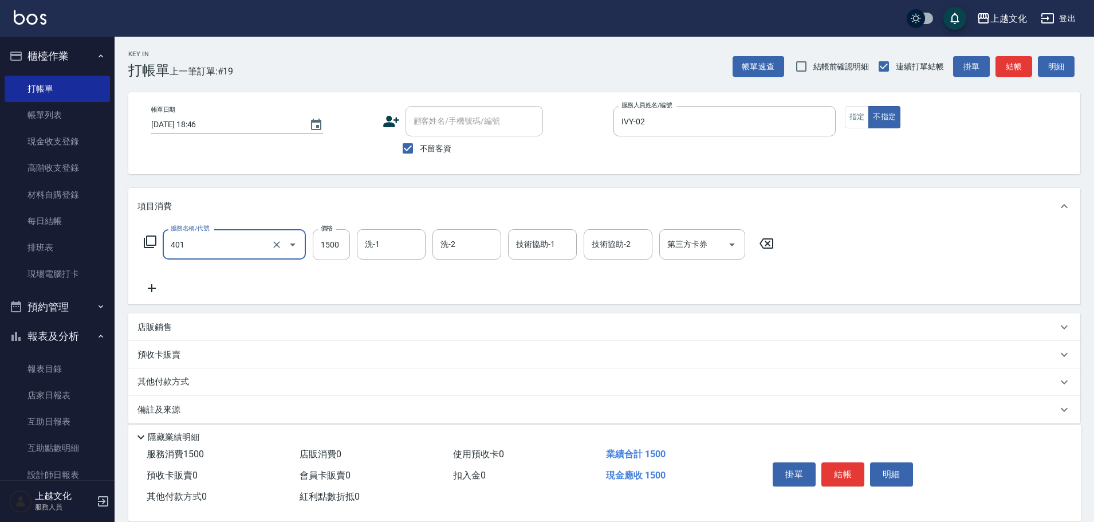
type input "日系染髮(401)"
type input "2999"
click at [217, 384] on div "其他付款方式" at bounding box center [598, 382] width 920 height 13
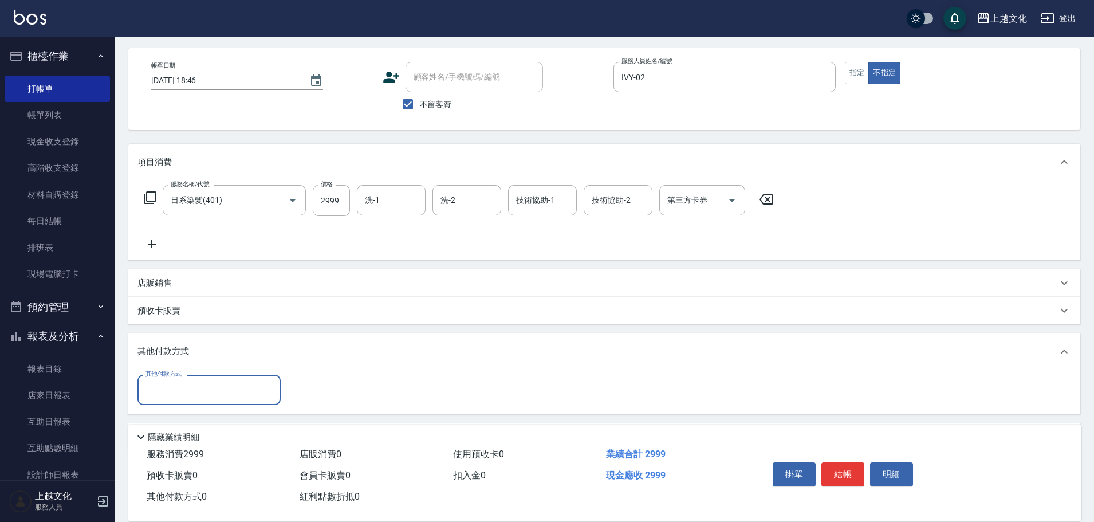
scroll to position [83, 0]
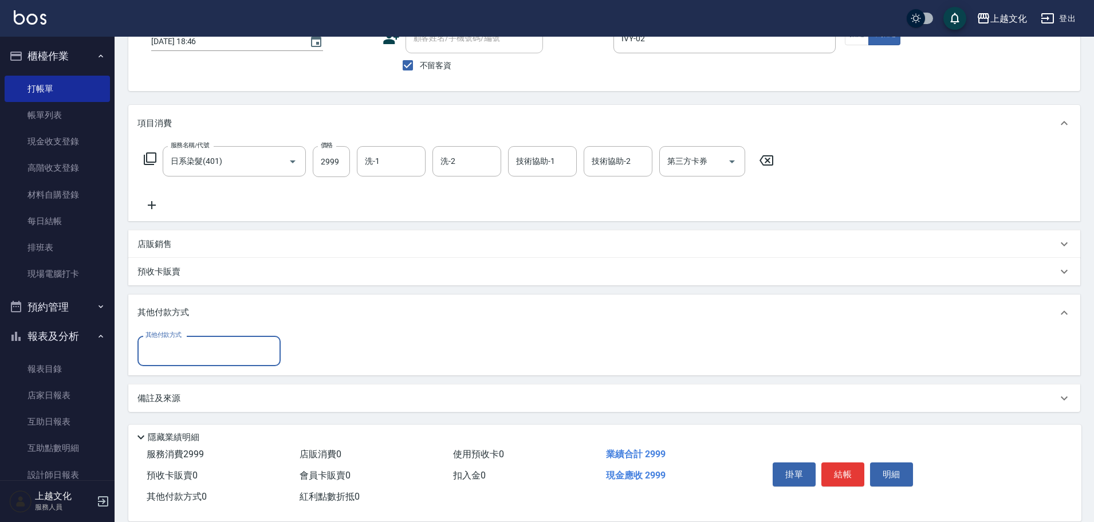
click at [213, 351] on input "其他付款方式" at bounding box center [209, 351] width 133 height 20
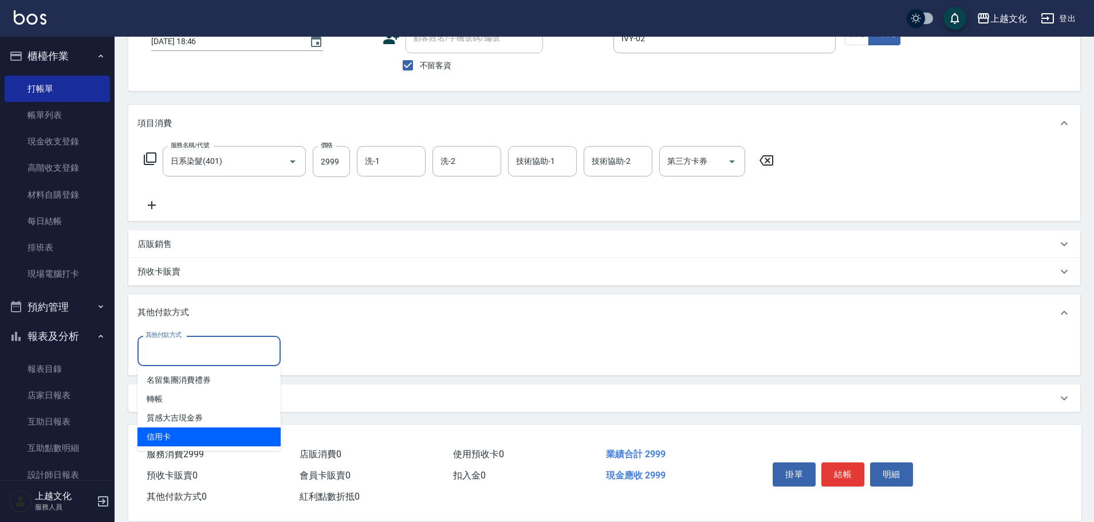
click at [237, 438] on span "信用卡" at bounding box center [209, 436] width 143 height 19
type input "信用卡"
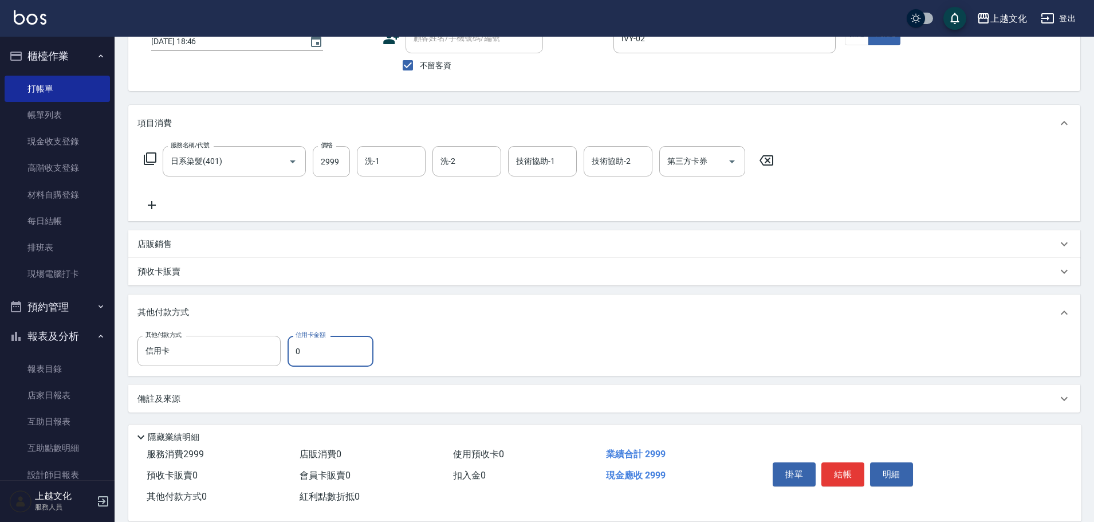
click at [297, 353] on input "0" at bounding box center [331, 351] width 86 height 31
click at [298, 353] on input "0" at bounding box center [331, 351] width 86 height 31
drag, startPoint x: 298, startPoint y: 353, endPoint x: 264, endPoint y: 356, distance: 33.9
click at [298, 352] on input "0" at bounding box center [331, 351] width 86 height 31
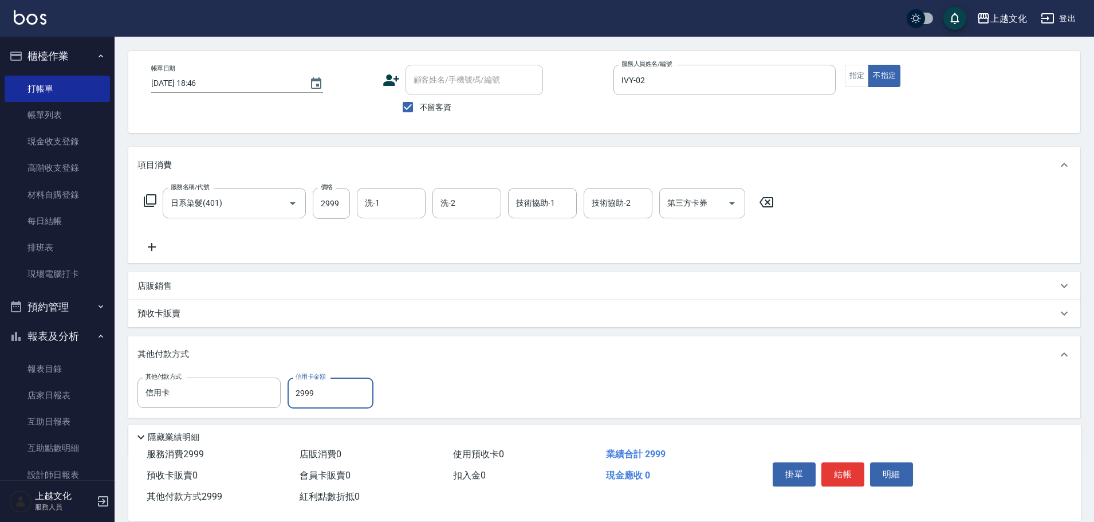
scroll to position [0, 0]
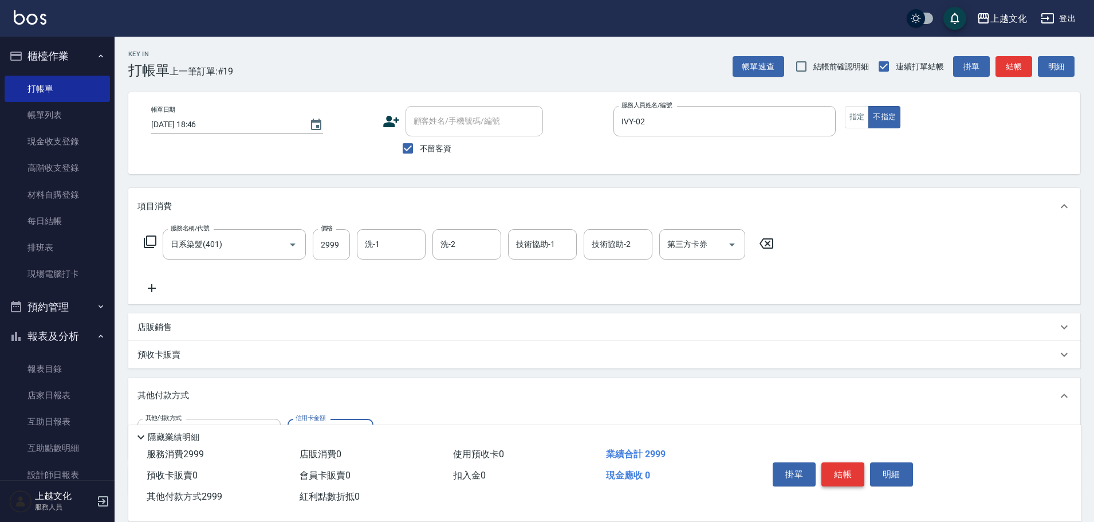
type input "2999"
click at [857, 462] on button "結帳" at bounding box center [843, 474] width 43 height 24
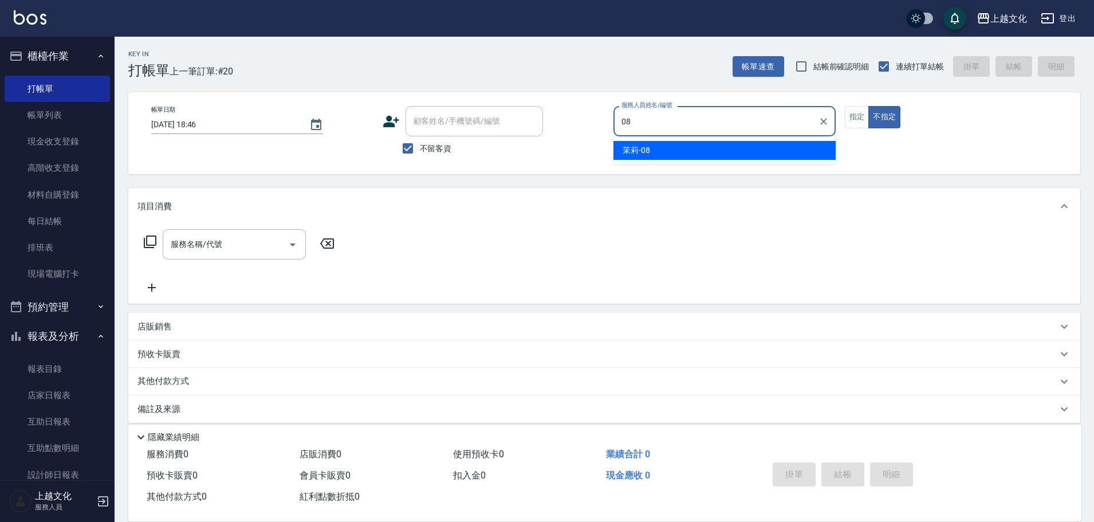
type input "茉莉-08"
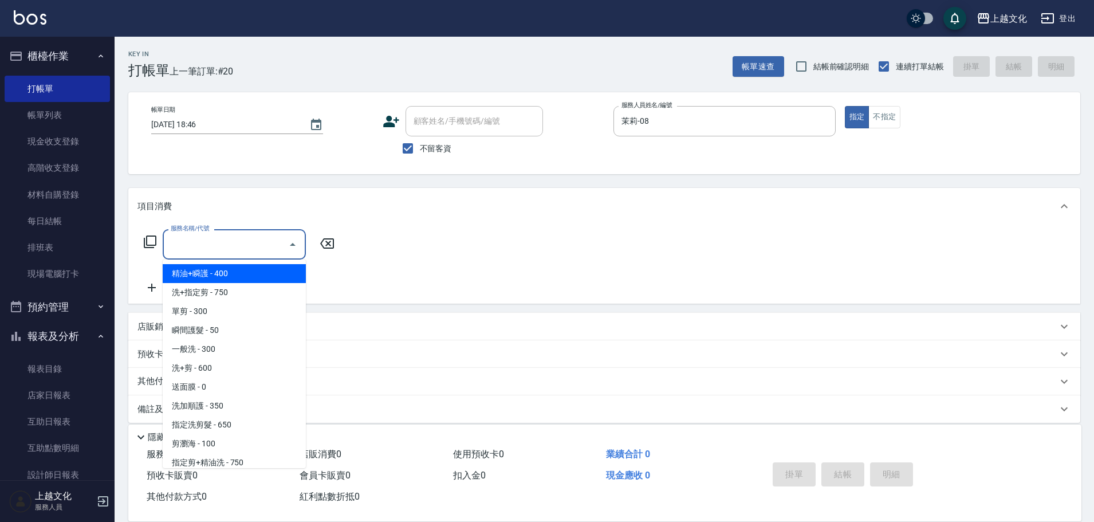
click at [260, 241] on input "服務名稱/代號" at bounding box center [226, 244] width 116 height 20
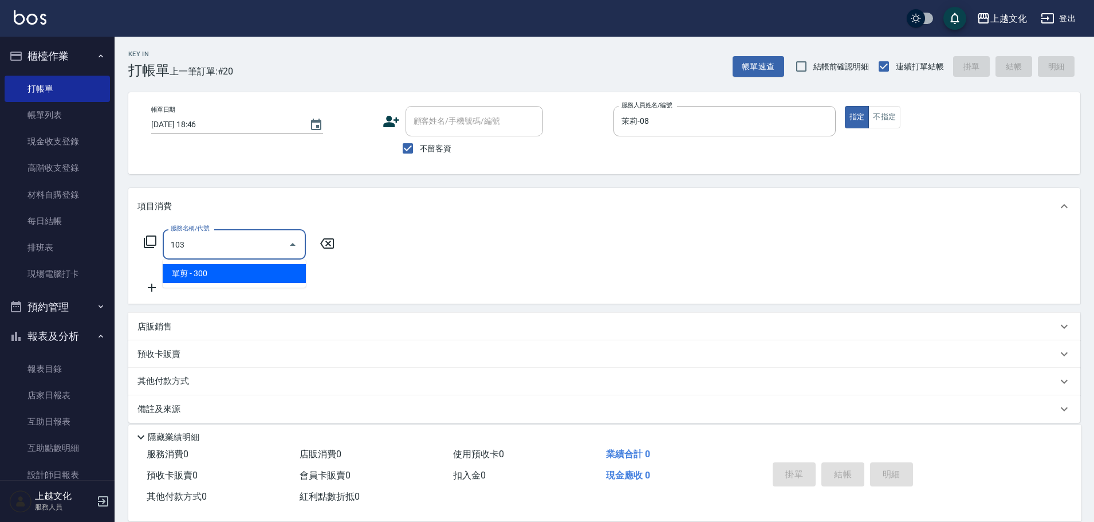
type input "單剪(103)"
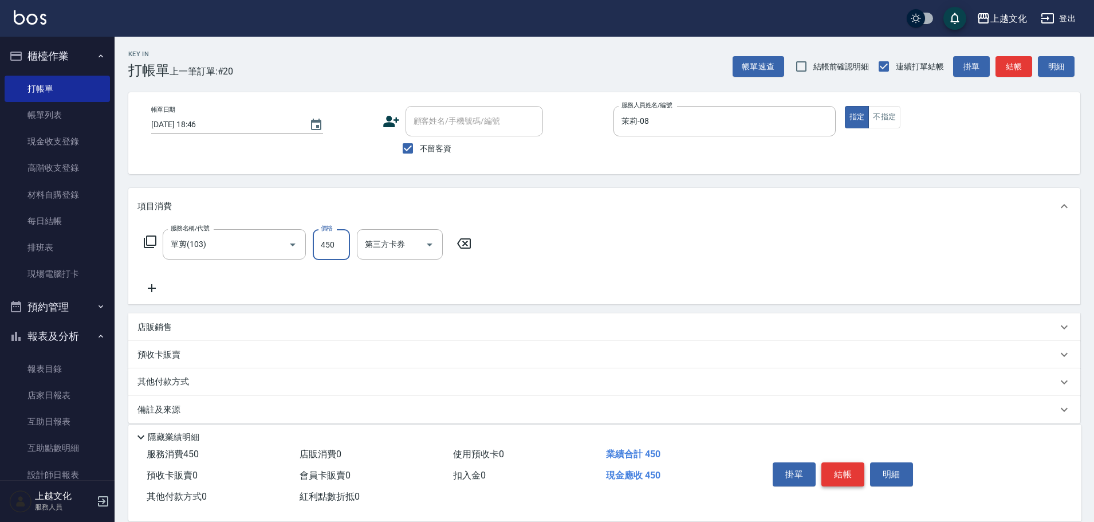
type input "450"
click at [832, 468] on button "結帳" at bounding box center [843, 474] width 43 height 24
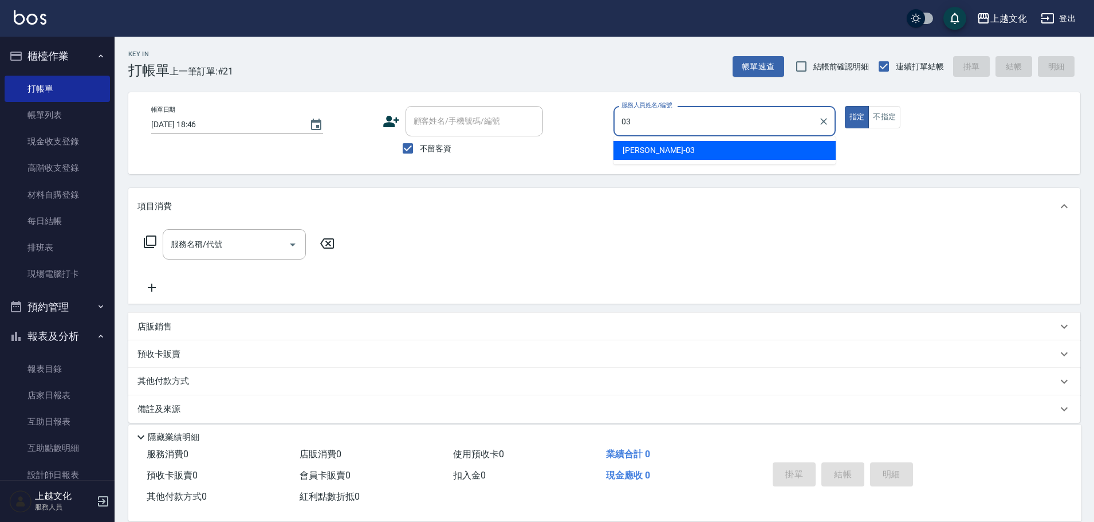
type input "kelly-03"
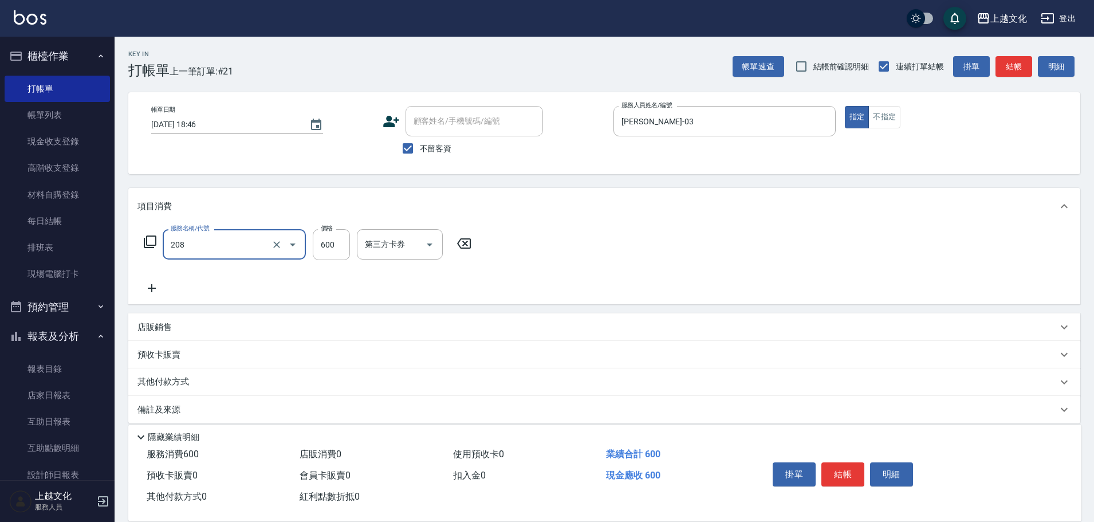
type input "指定洗剪(208)"
type input "650"
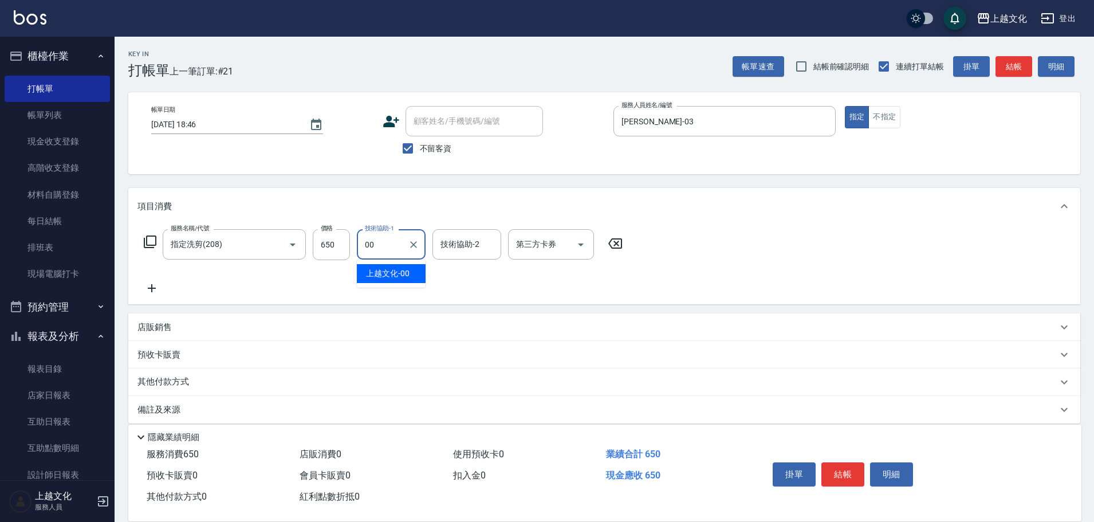
type input "上越文化-00"
click at [842, 469] on button "結帳" at bounding box center [843, 474] width 43 height 24
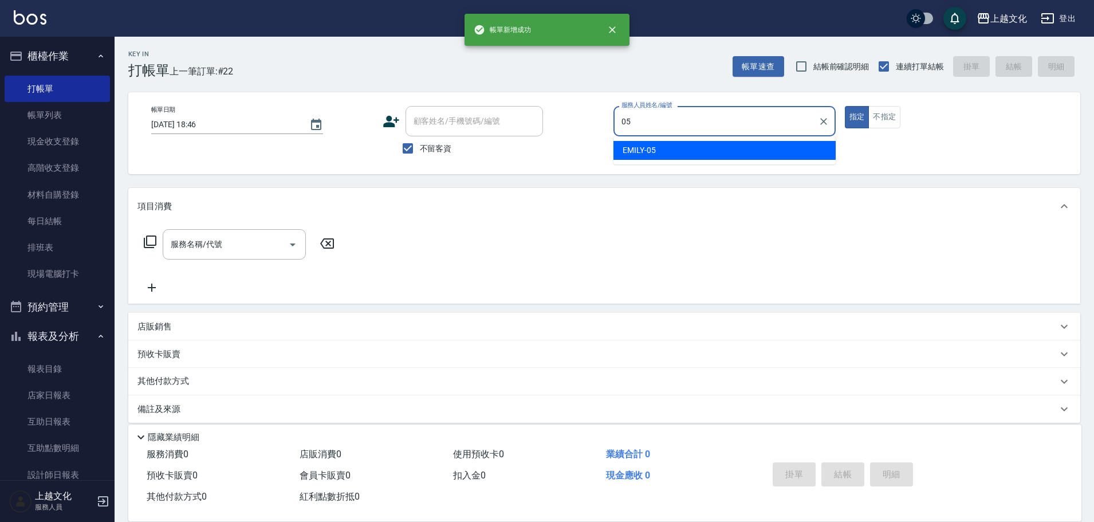
type input "EMILY-05"
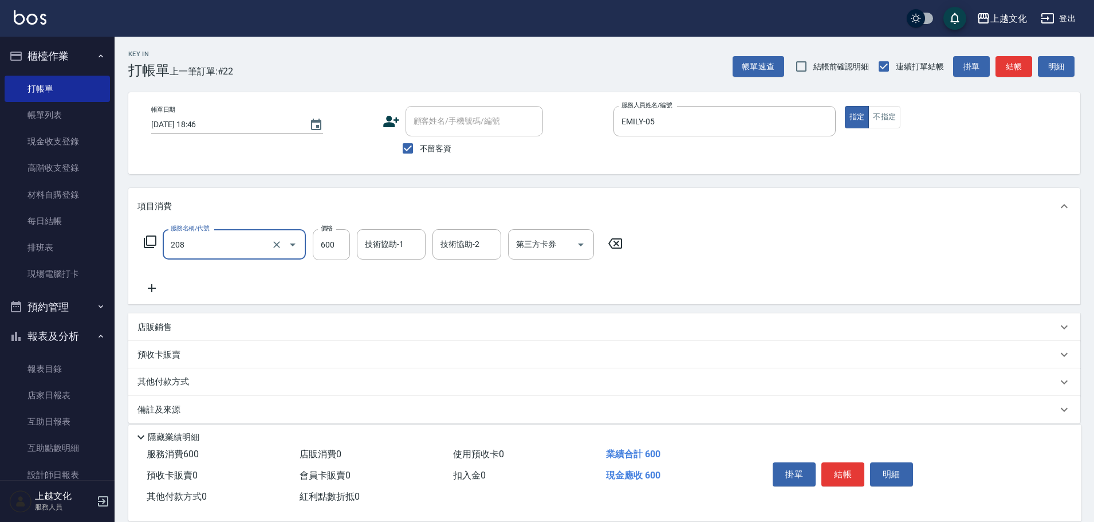
type input "指定洗剪(208)"
type input "650"
click at [842, 470] on button "結帳" at bounding box center [843, 474] width 43 height 24
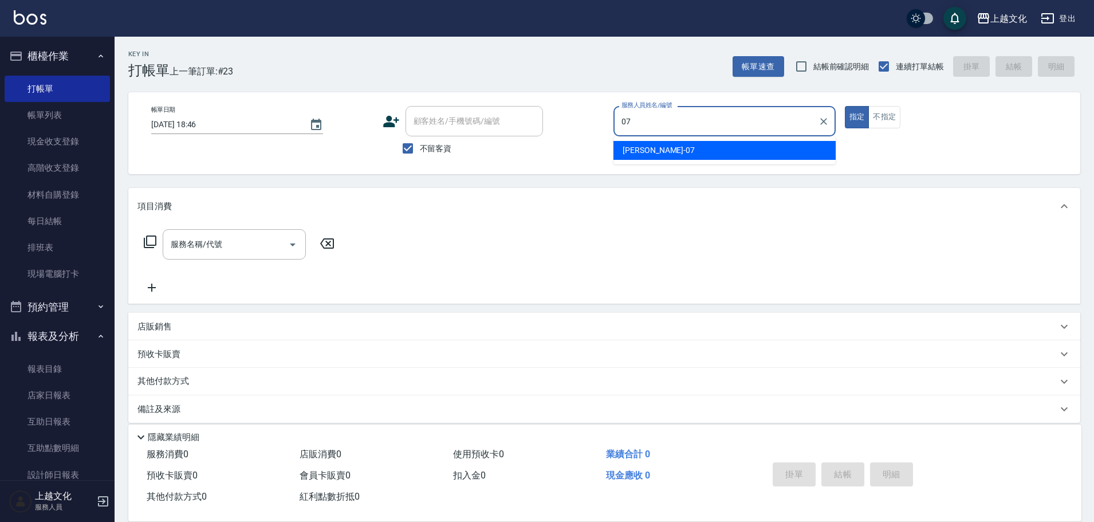
type input "LIN-07"
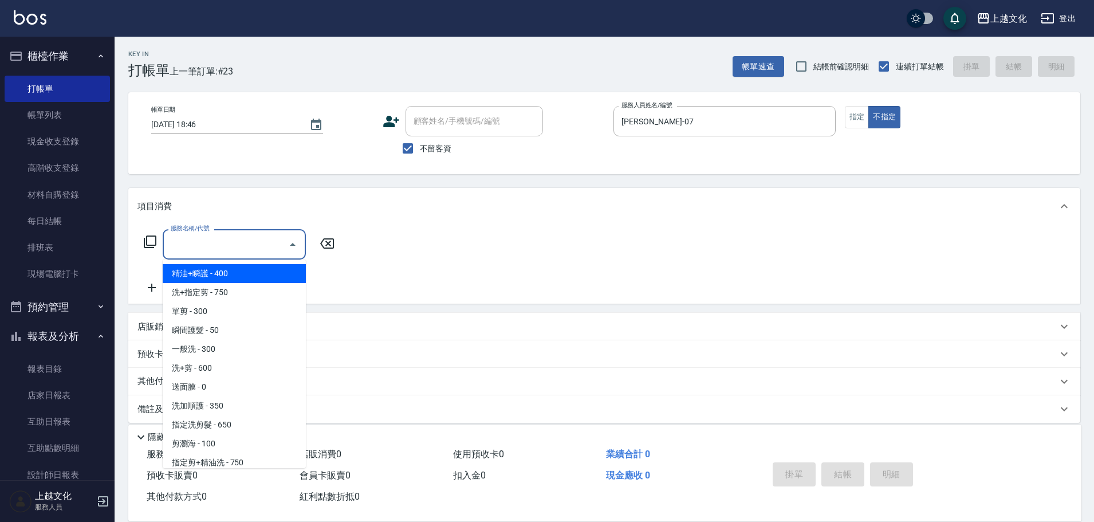
click at [217, 238] on input "服務名稱/代號" at bounding box center [226, 244] width 116 height 20
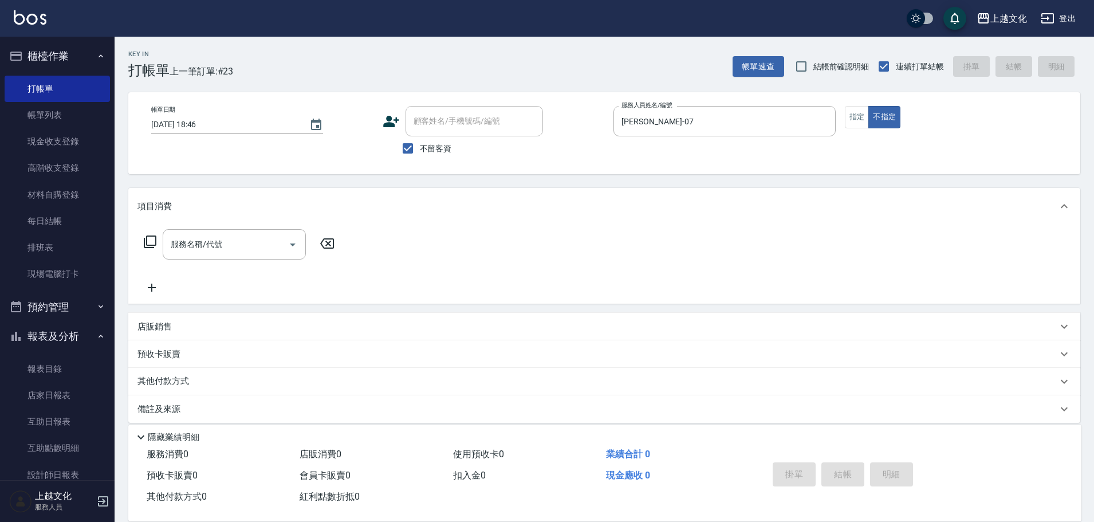
click at [150, 241] on icon at bounding box center [150, 242] width 14 height 14
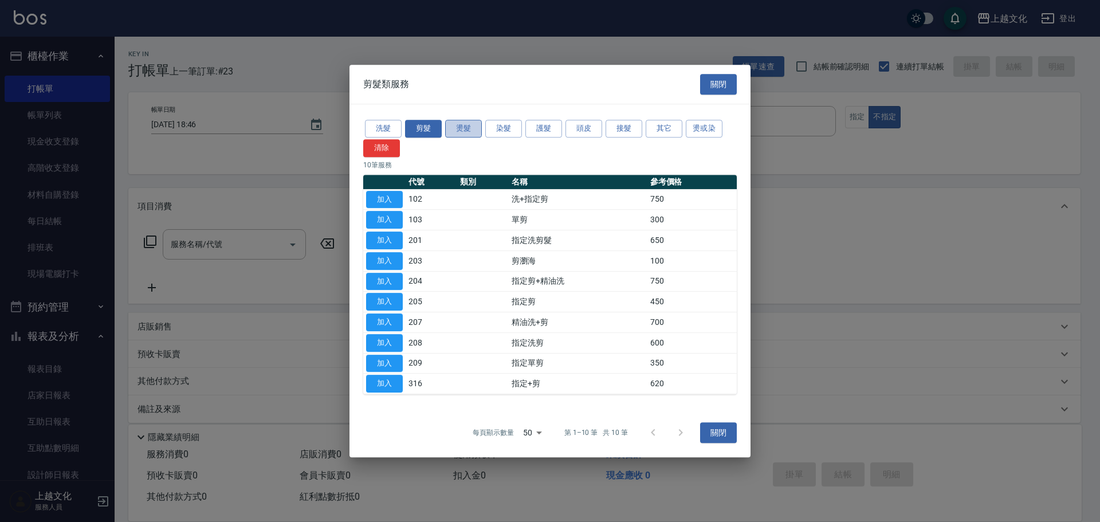
drag, startPoint x: 469, startPoint y: 127, endPoint x: 462, endPoint y: 125, distance: 7.1
click at [463, 126] on button "燙髮" at bounding box center [463, 129] width 37 height 18
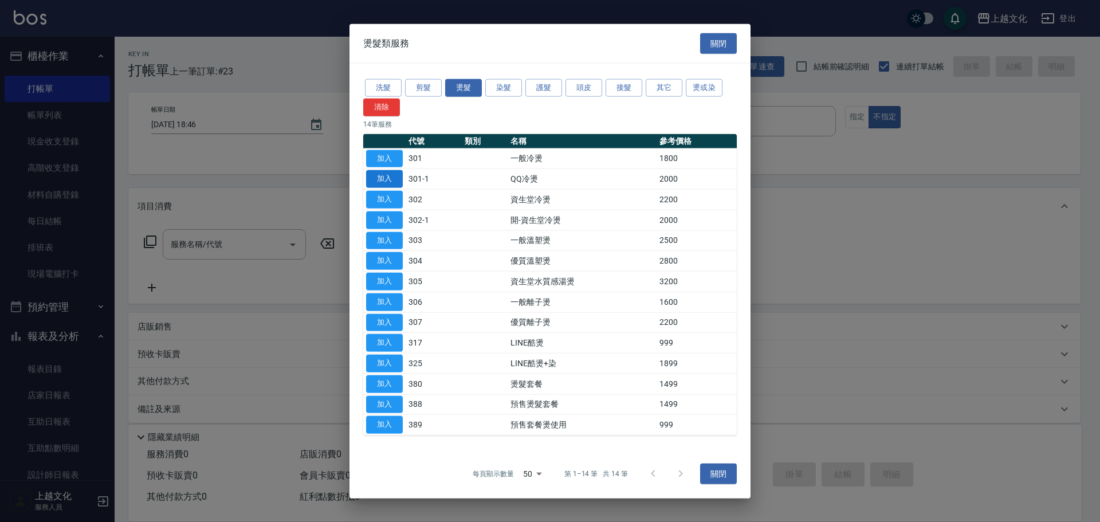
click at [386, 181] on button "加入" at bounding box center [384, 179] width 37 height 18
type input "QQ冷燙(301-1)"
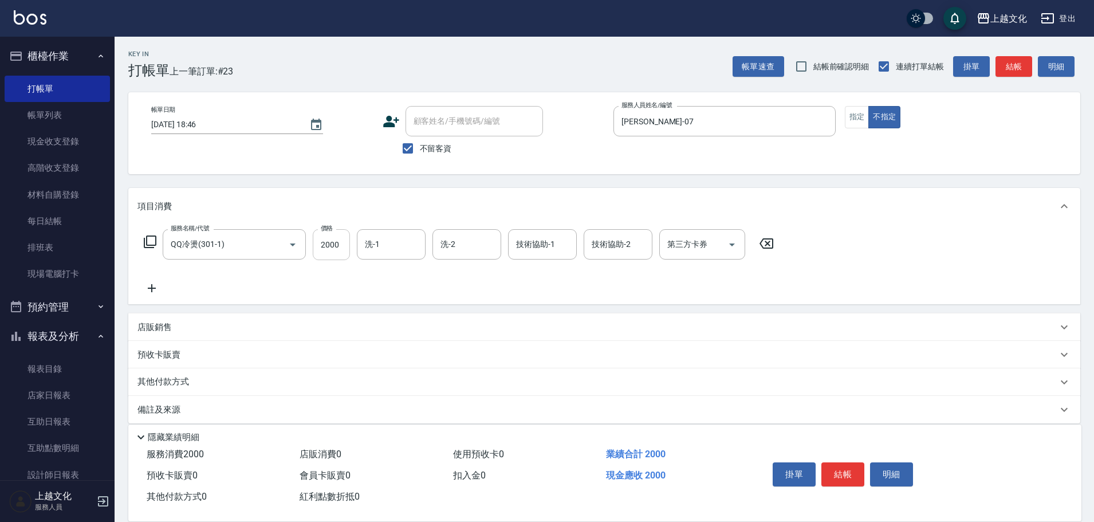
click at [315, 244] on input "2000" at bounding box center [331, 244] width 37 height 31
type input "2500"
click at [840, 472] on button "結帳" at bounding box center [843, 474] width 43 height 24
type input "2025/09/21 18:47"
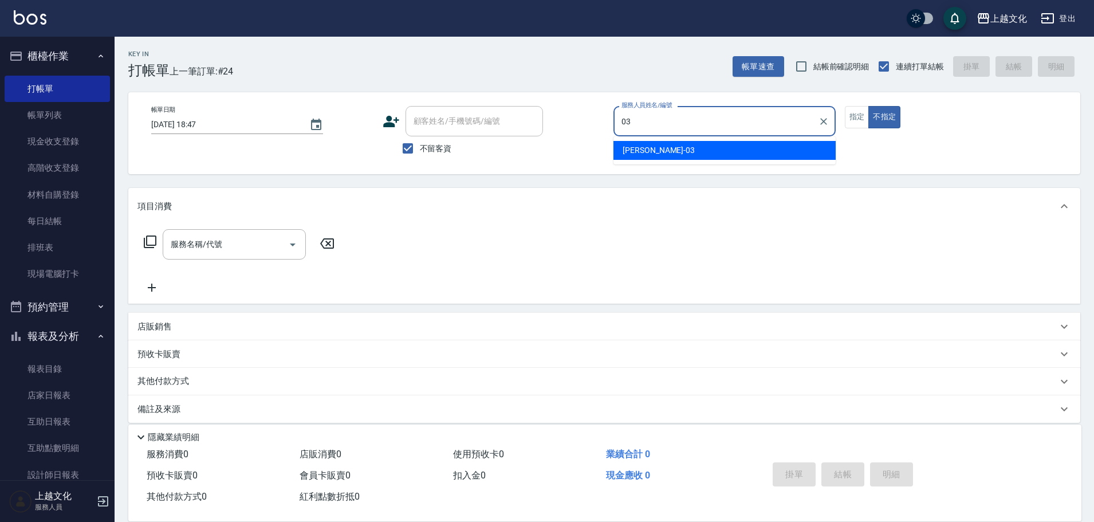
type input "kelly-03"
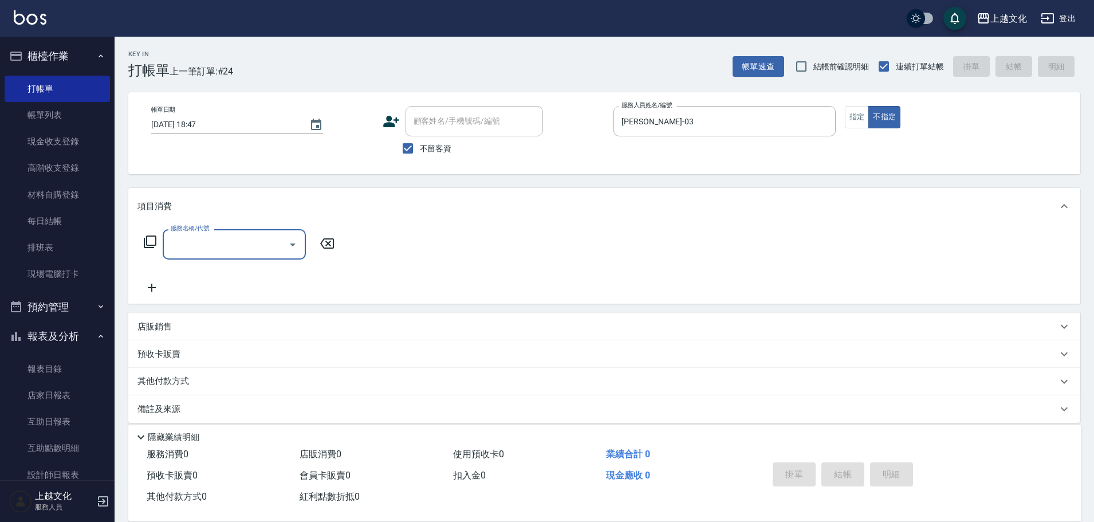
click at [262, 242] on input "服務名稱/代號" at bounding box center [226, 244] width 116 height 20
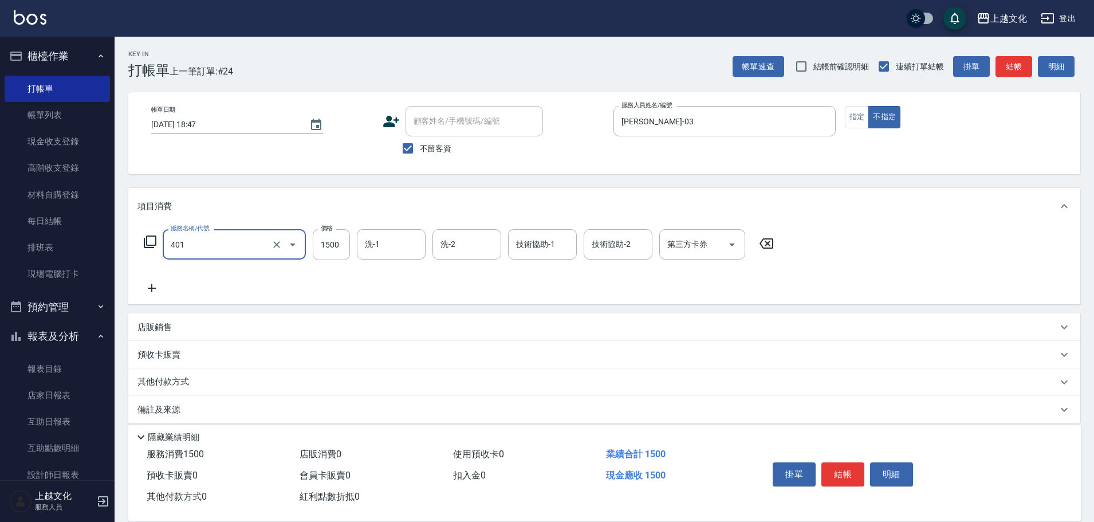
type input "日系染髮(401)"
type input "2599"
click at [156, 243] on icon at bounding box center [150, 241] width 13 height 13
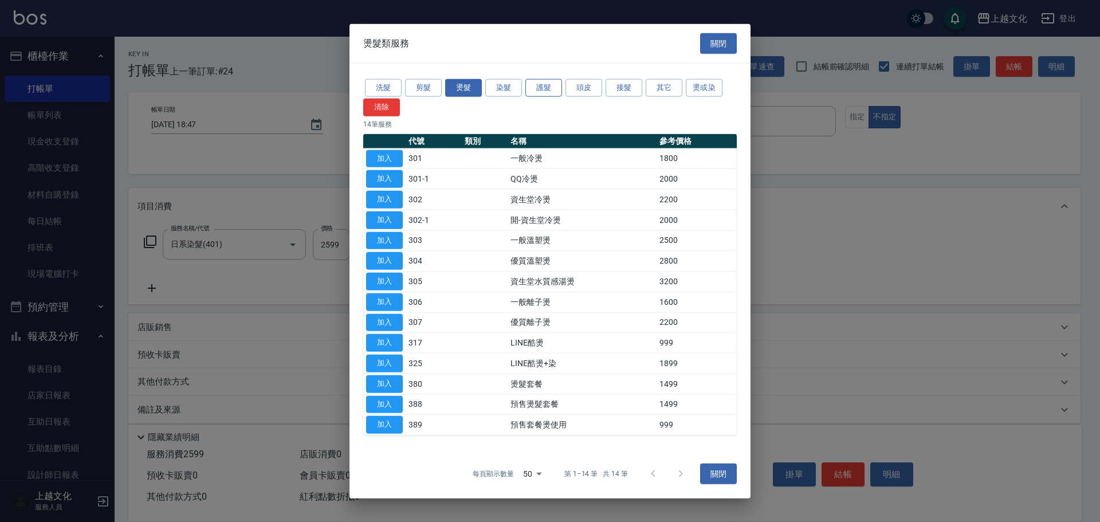
click at [552, 89] on button "護髮" at bounding box center [543, 88] width 37 height 18
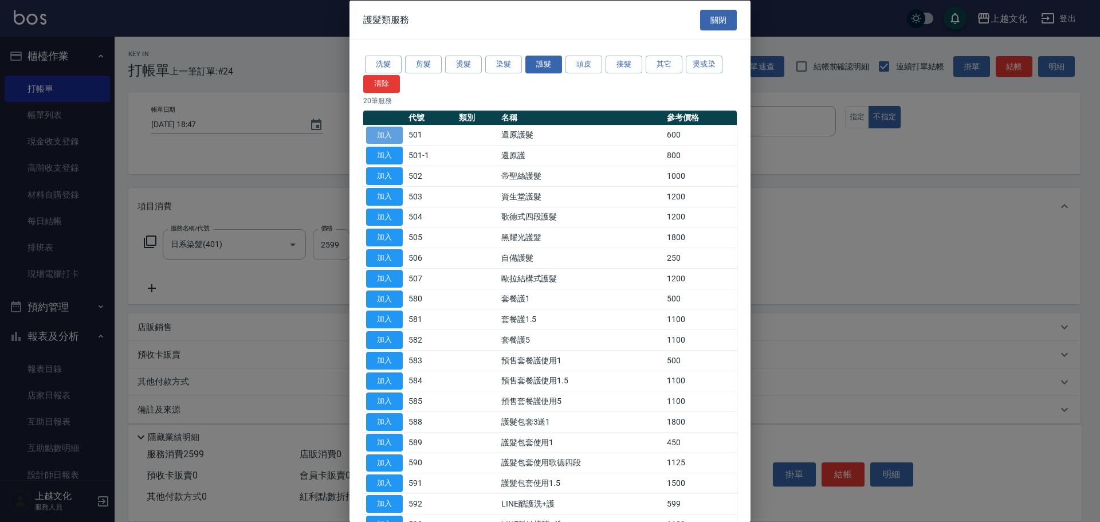
click at [383, 128] on button "加入" at bounding box center [384, 135] width 37 height 18
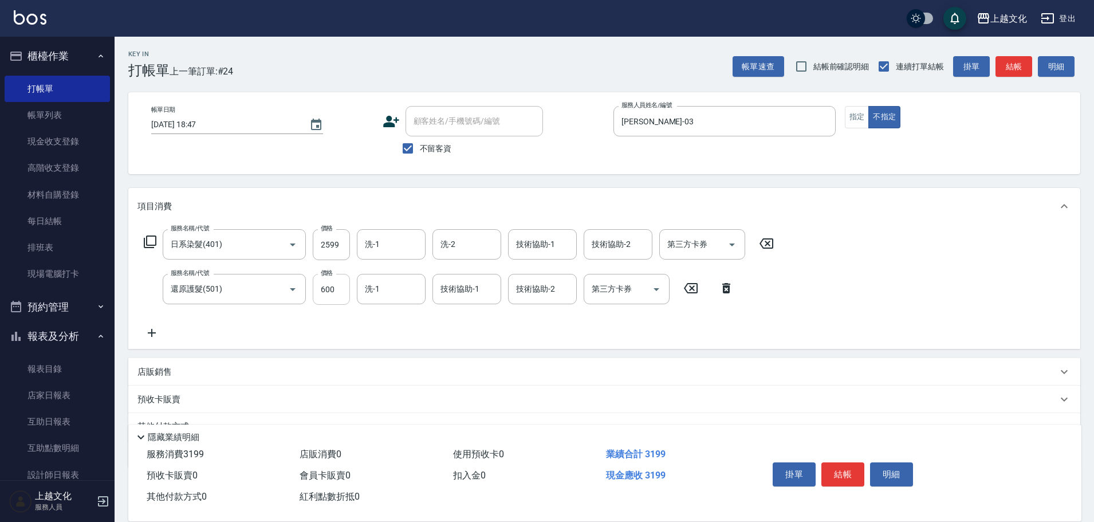
click at [338, 279] on input "600" at bounding box center [331, 289] width 37 height 31
type input "0"
type input "Martin-11"
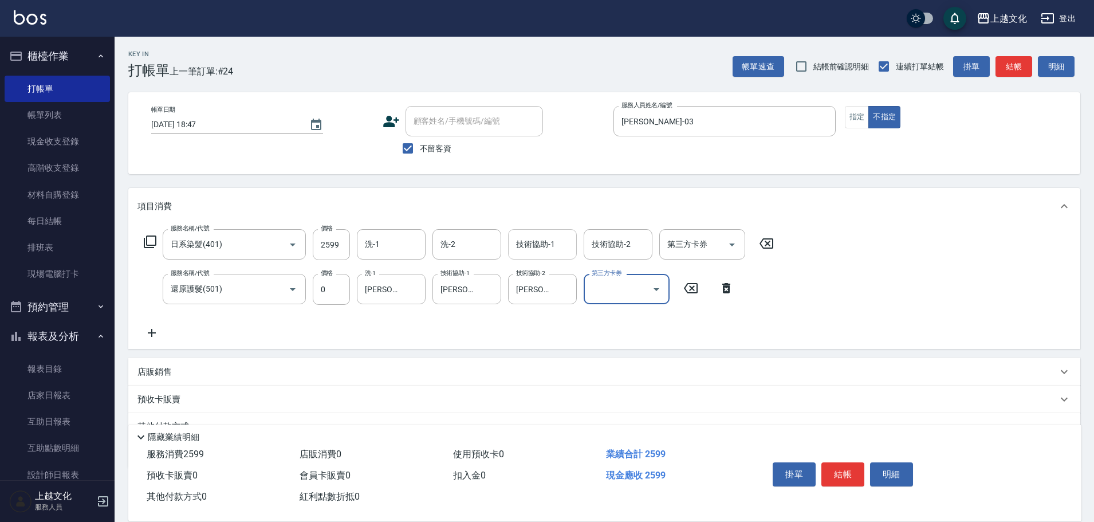
click at [531, 239] on div "技術協助-1 技術協助-1" at bounding box center [542, 244] width 69 height 30
type input "Martin-11"
click at [488, 287] on icon "Clear" at bounding box center [489, 289] width 11 height 11
type input "kelly-03"
click at [844, 463] on button "結帳" at bounding box center [843, 474] width 43 height 24
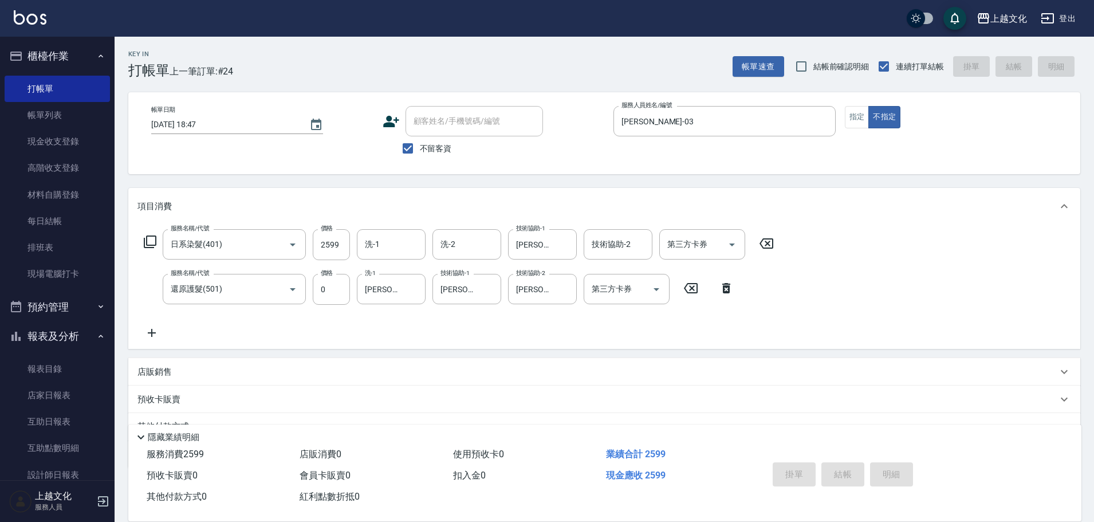
type input "2025/09/21 18:48"
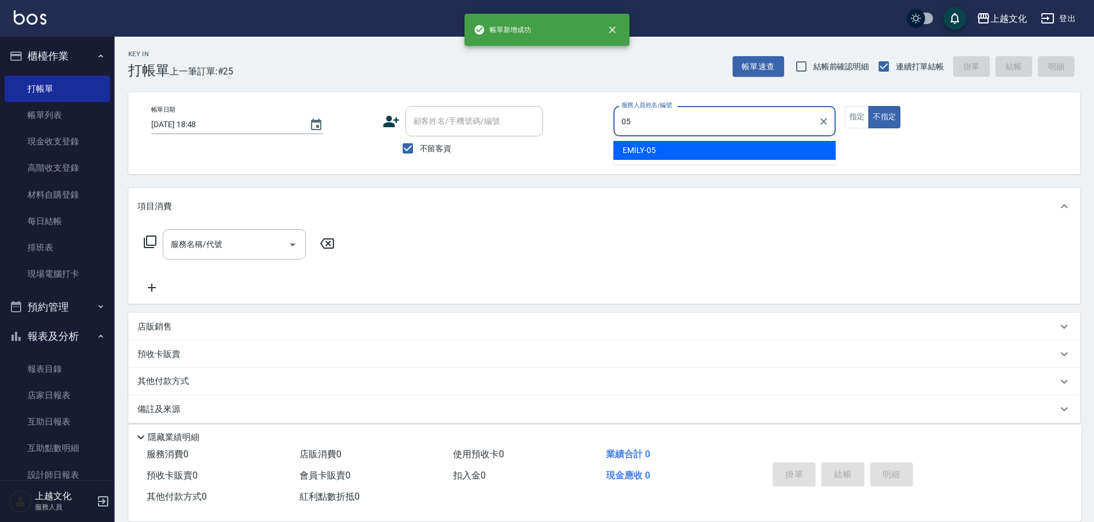
type input "EMILY-05"
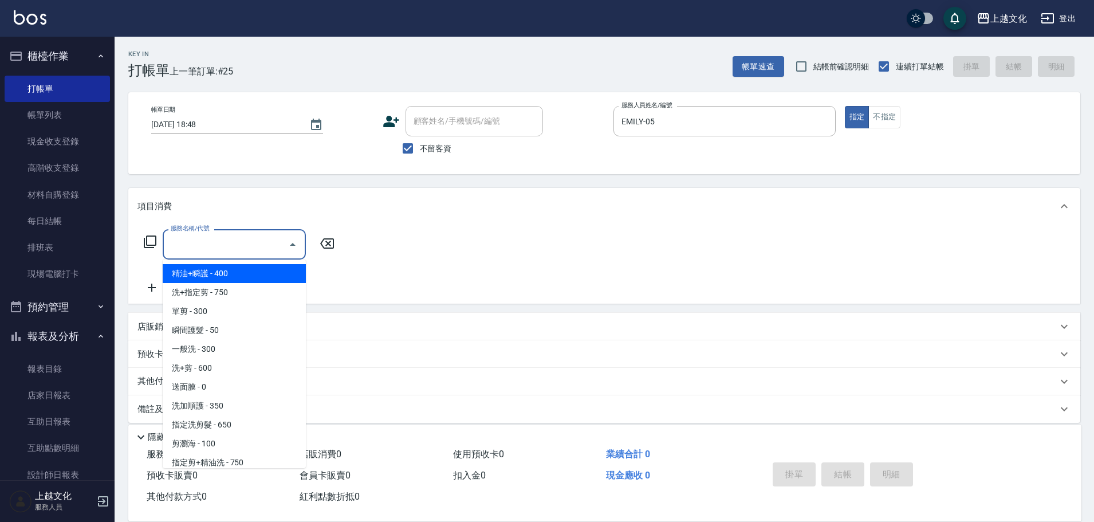
drag, startPoint x: 254, startPoint y: 239, endPoint x: 245, endPoint y: 238, distance: 9.2
click at [245, 238] on input "服務名稱/代號" at bounding box center [226, 244] width 116 height 20
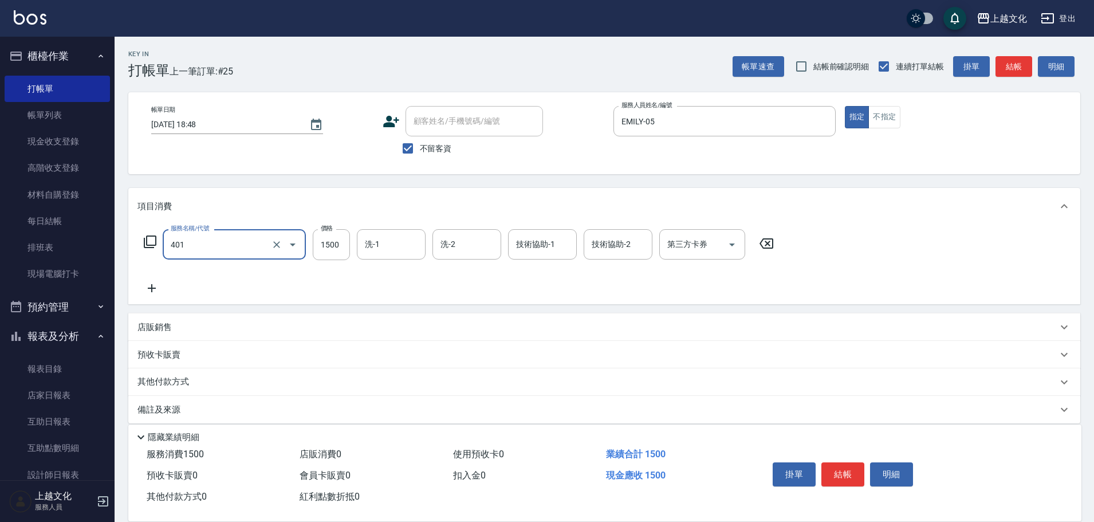
type input "日系染髮(401)"
type input "2299"
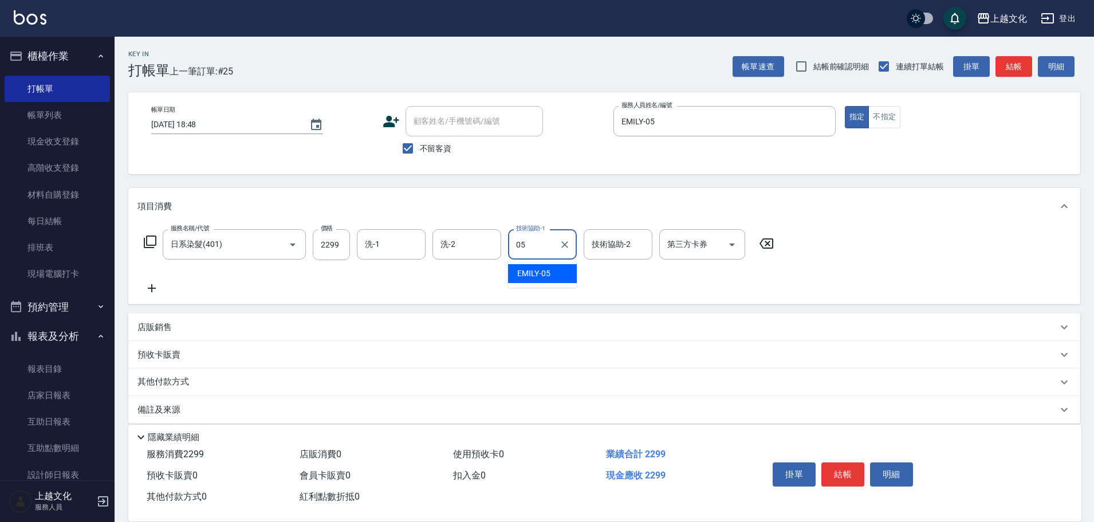
type input "EMILY-05"
type input "kelly-03"
click at [181, 383] on p "其他付款方式" at bounding box center [166, 382] width 57 height 13
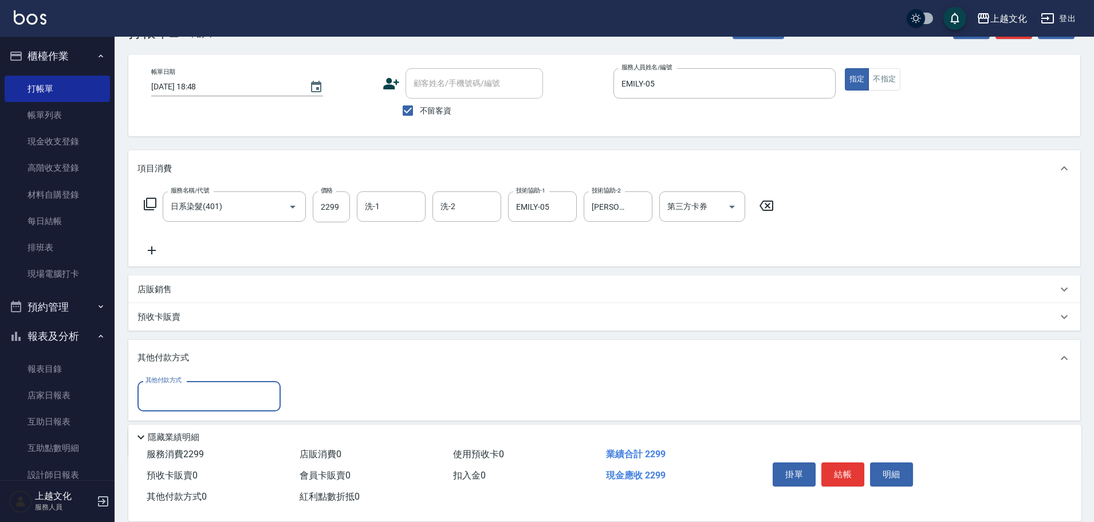
scroll to position [83, 0]
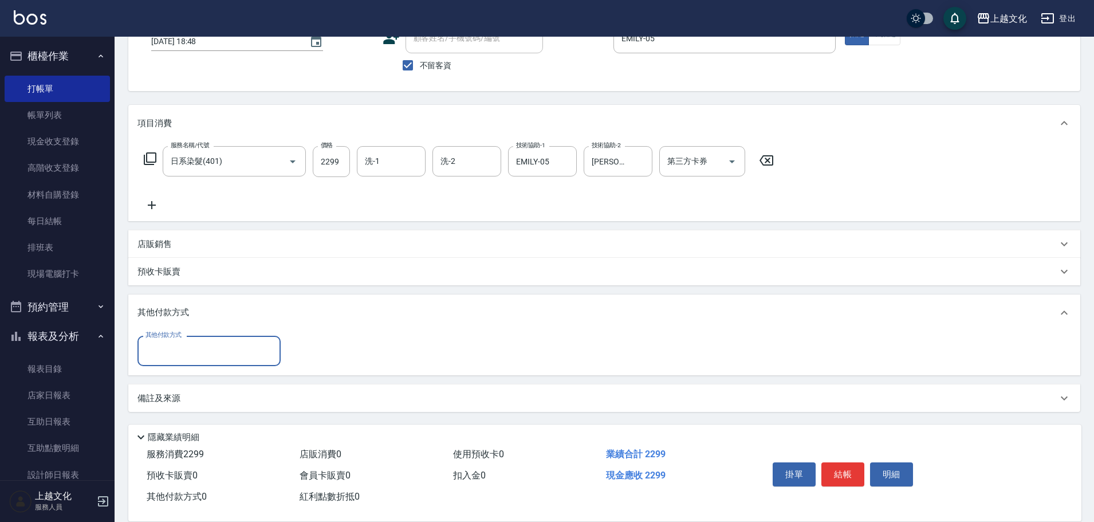
click at [214, 362] on div "其他付款方式" at bounding box center [209, 351] width 143 height 30
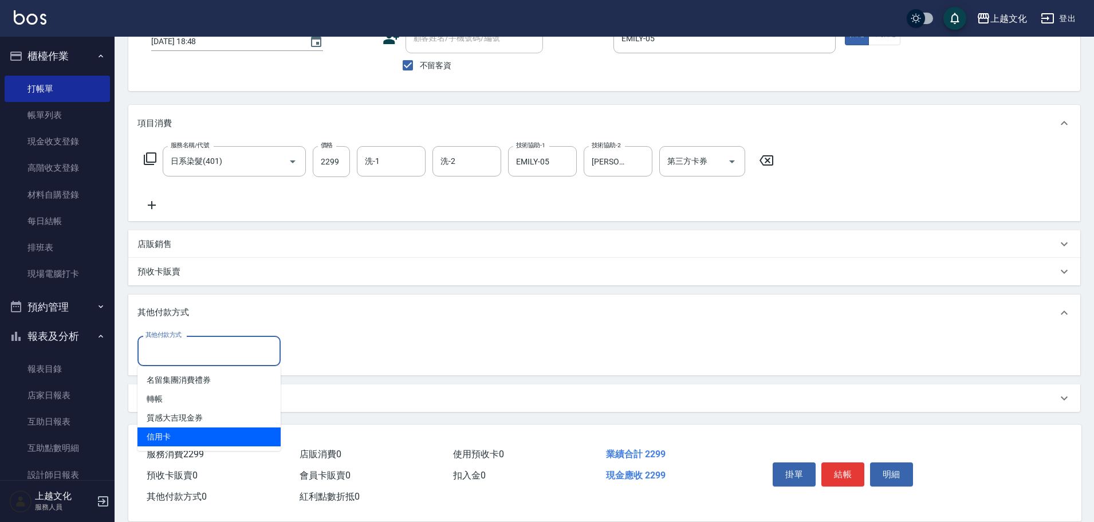
click at [242, 437] on span "信用卡" at bounding box center [209, 436] width 143 height 19
type input "信用卡"
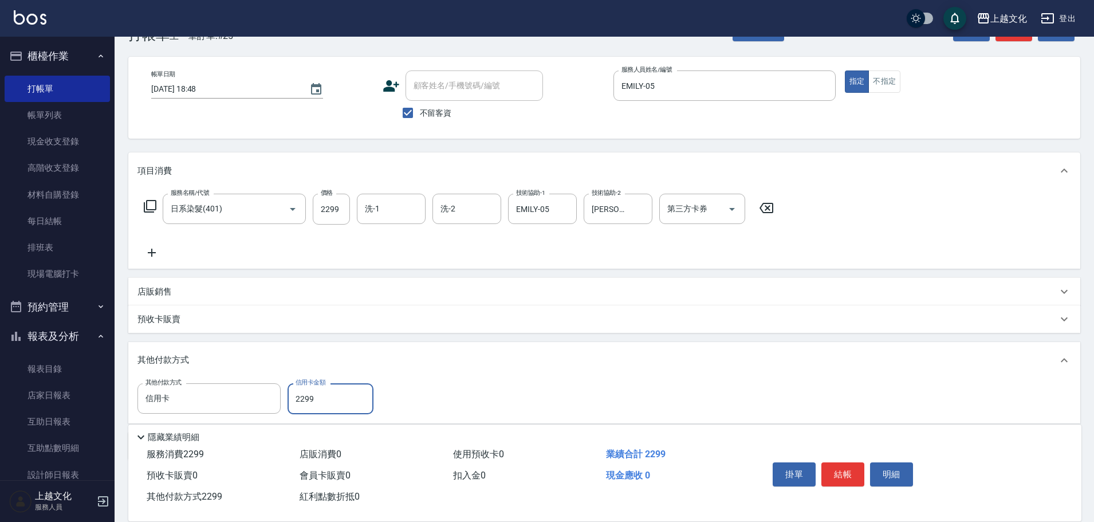
scroll to position [0, 0]
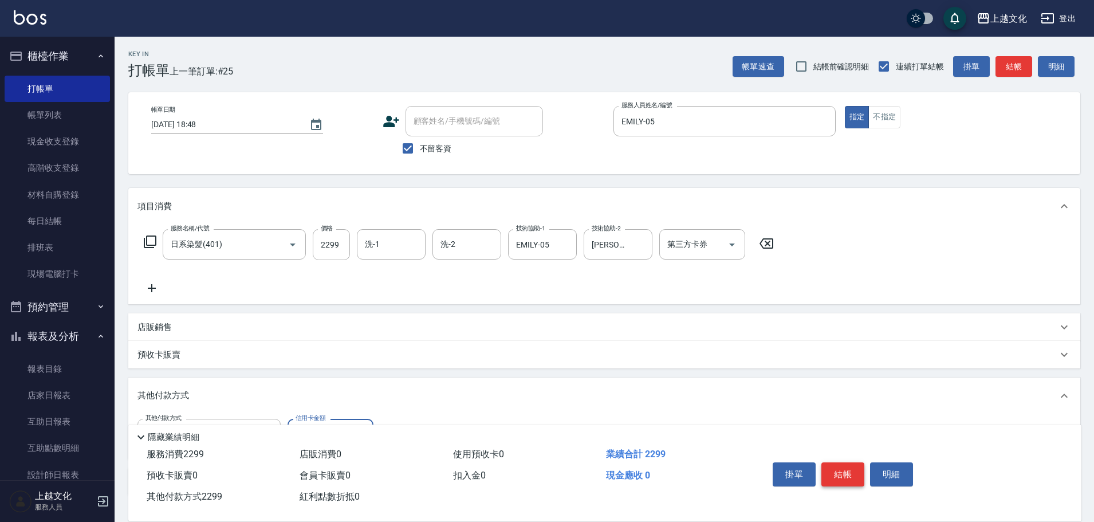
type input "2299"
click at [850, 473] on button "結帳" at bounding box center [843, 474] width 43 height 24
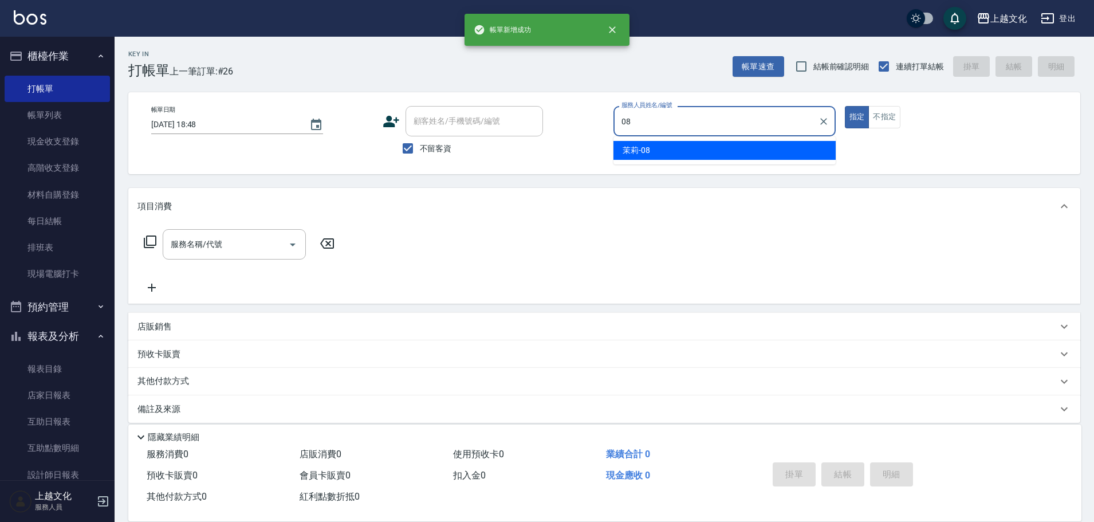
type input "茉莉-08"
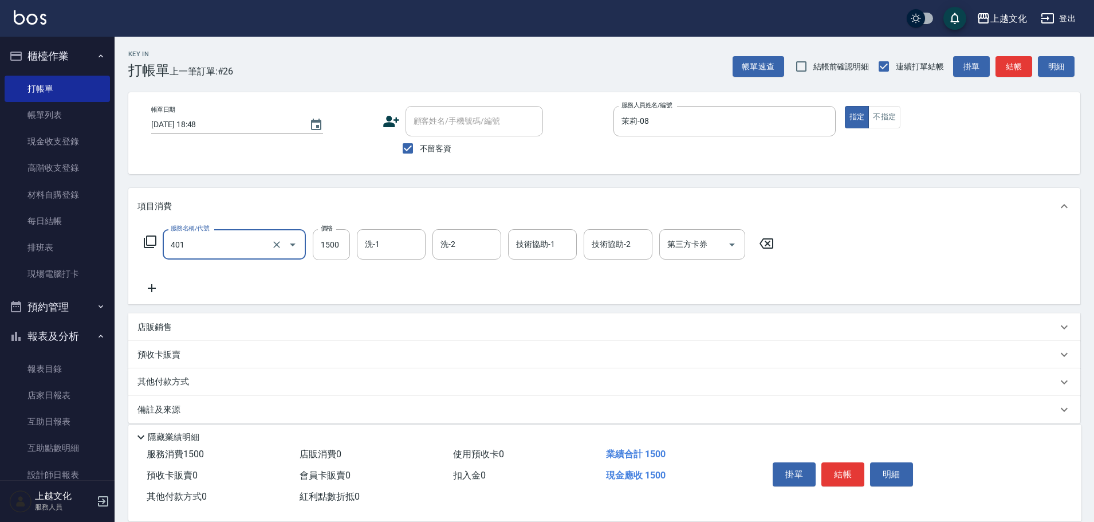
type input "日系染髮(401)"
type input "1800"
click at [151, 244] on icon at bounding box center [150, 242] width 14 height 14
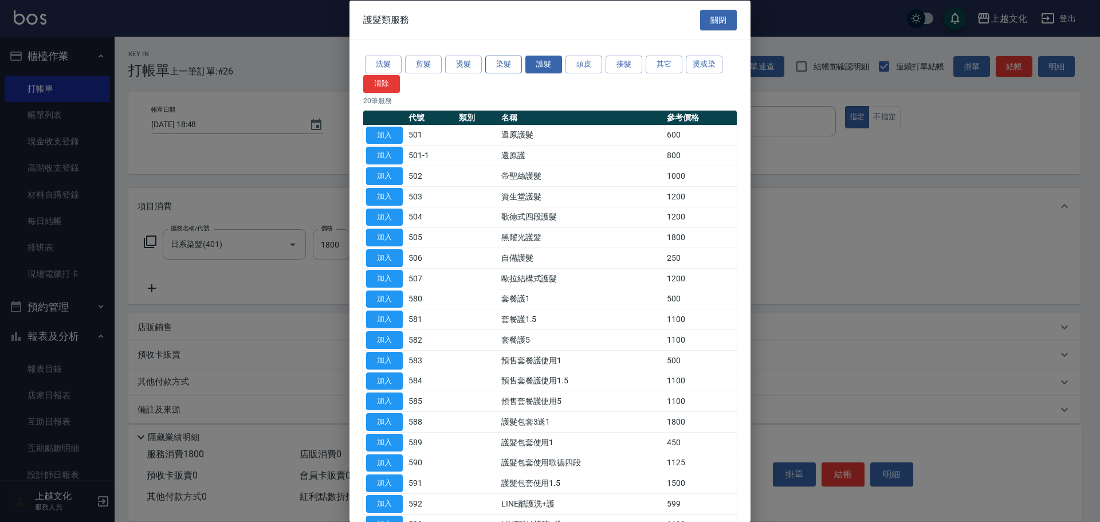
click at [493, 65] on button "染髮" at bounding box center [503, 65] width 37 height 18
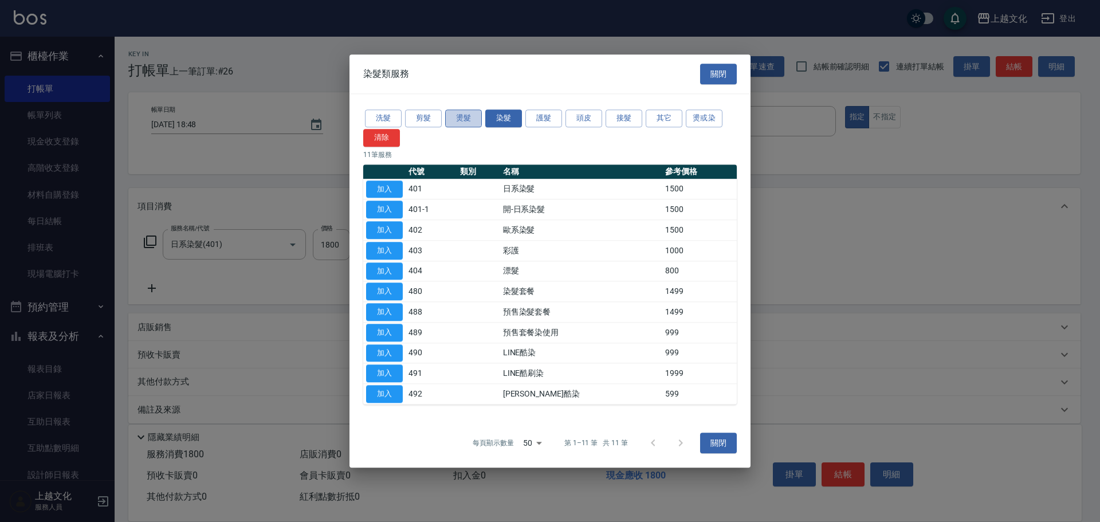
click at [465, 120] on button "燙髮" at bounding box center [463, 118] width 37 height 18
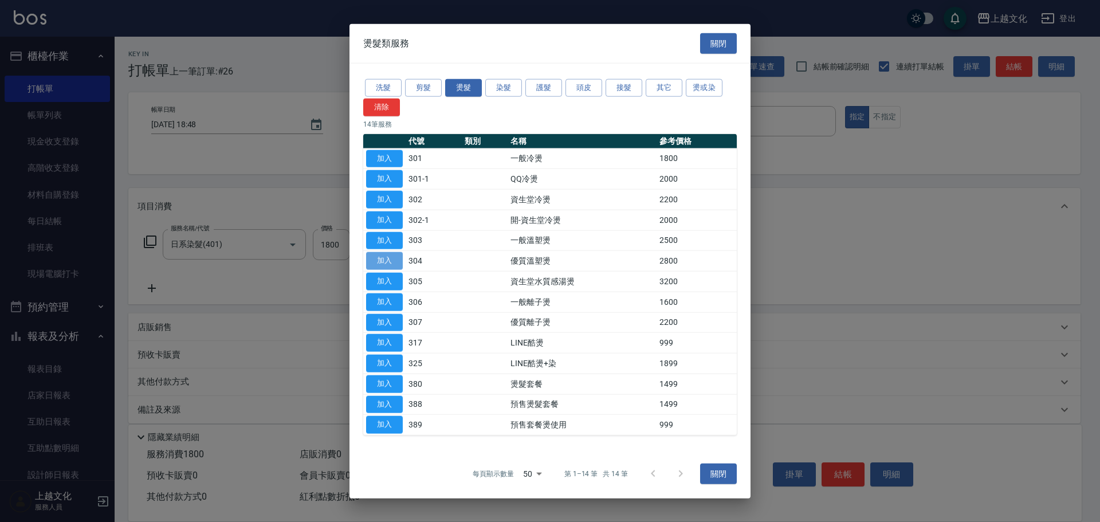
click at [389, 259] on button "加入" at bounding box center [384, 261] width 37 height 18
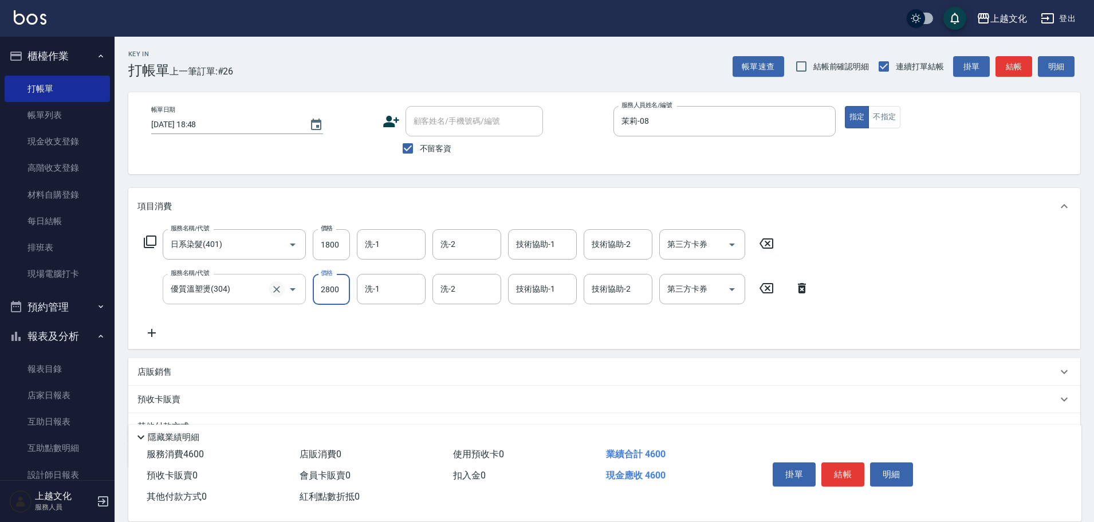
drag, startPoint x: 335, startPoint y: 295, endPoint x: 280, endPoint y: 288, distance: 55.4
click at [334, 295] on input "2800" at bounding box center [331, 289] width 37 height 31
type input "3599"
drag, startPoint x: 769, startPoint y: 246, endPoint x: 805, endPoint y: 268, distance: 41.4
click at [769, 246] on icon at bounding box center [766, 244] width 29 height 14
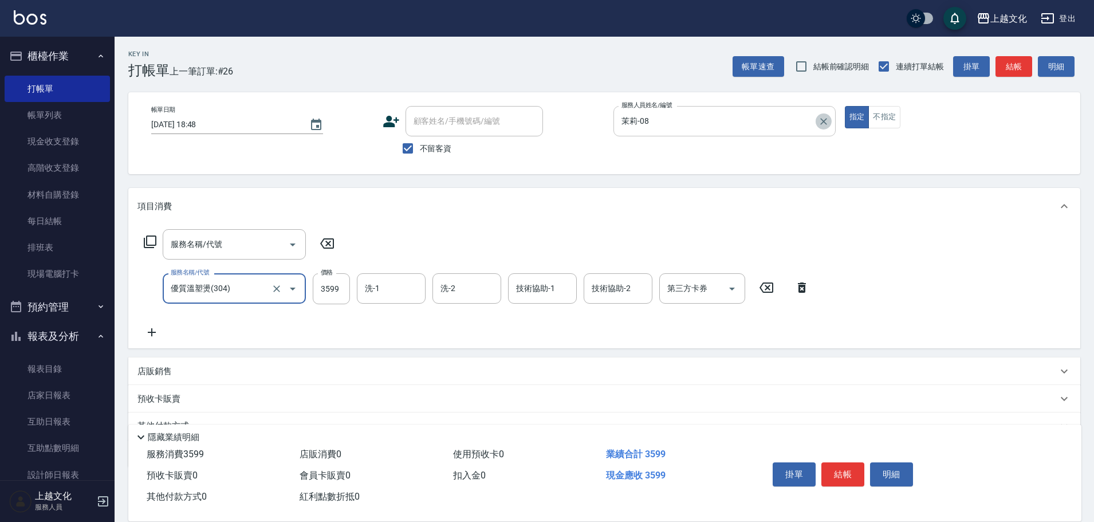
click at [822, 120] on icon "Clear" at bounding box center [823, 121] width 11 height 11
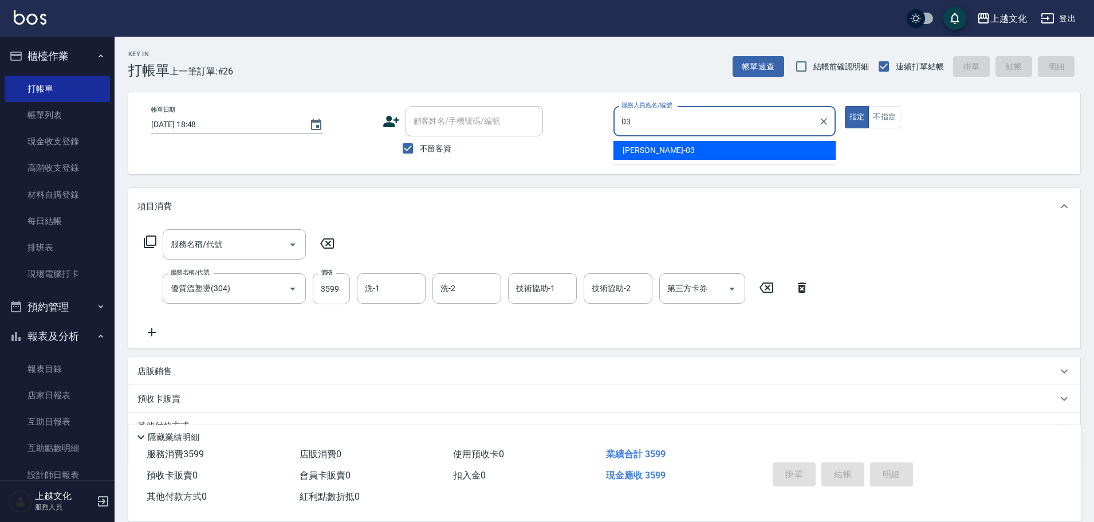
type input "kelly-03"
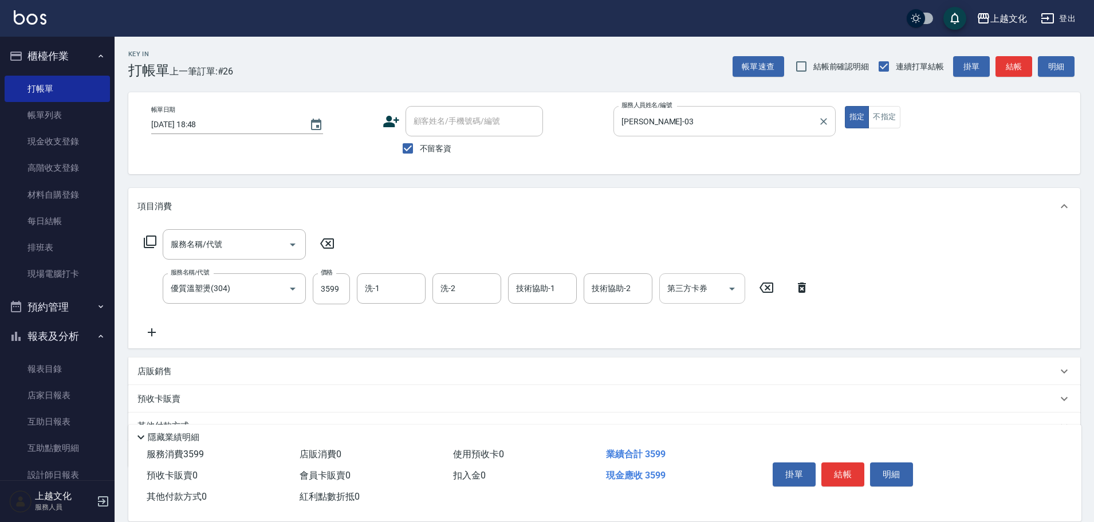
drag, startPoint x: 319, startPoint y: 245, endPoint x: 691, endPoint y: 275, distance: 373.6
click at [320, 245] on icon at bounding box center [327, 244] width 29 height 14
click at [807, 287] on icon at bounding box center [802, 288] width 29 height 14
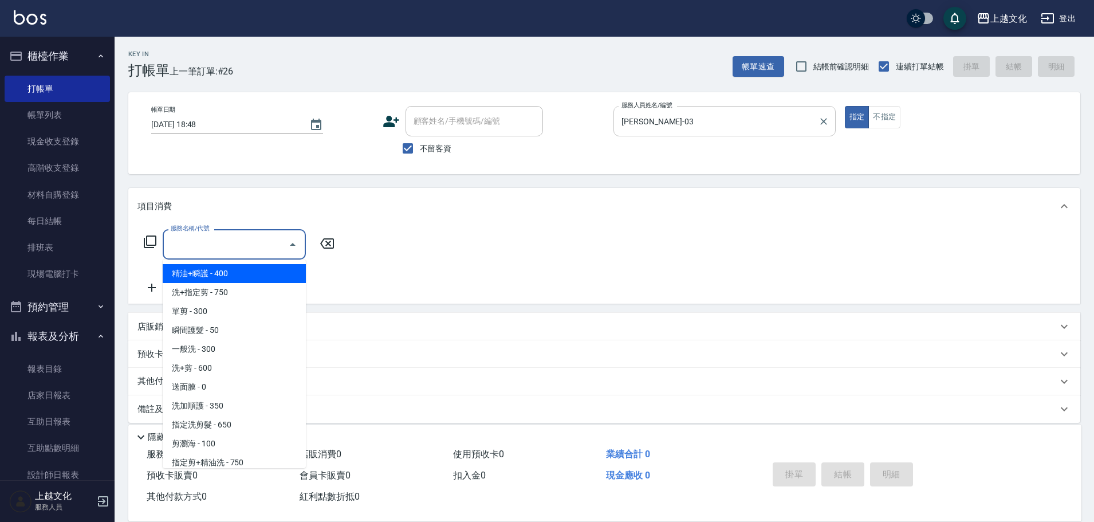
click at [197, 238] on input "服務名稱/代號" at bounding box center [226, 244] width 116 height 20
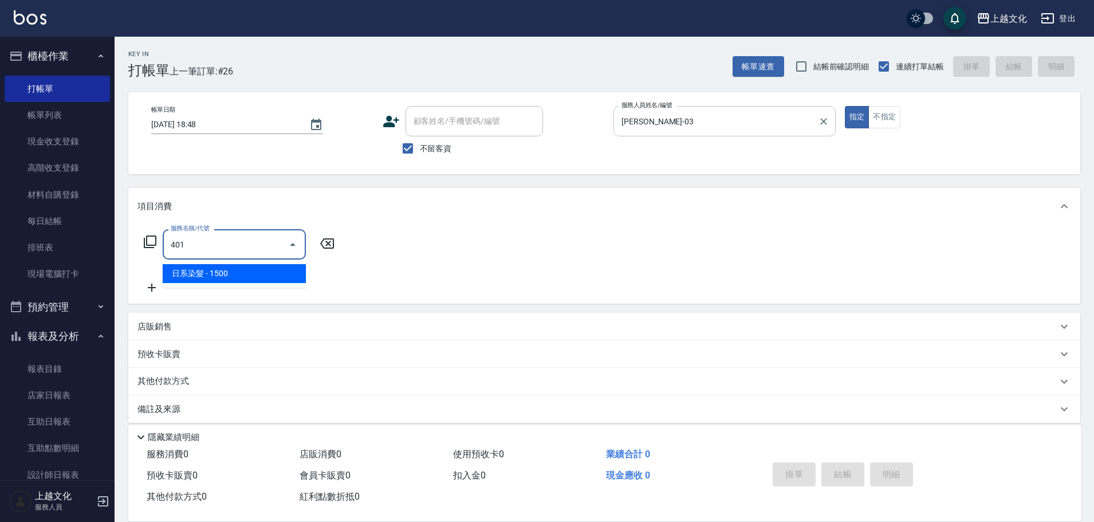
type input "日系染髮(401)"
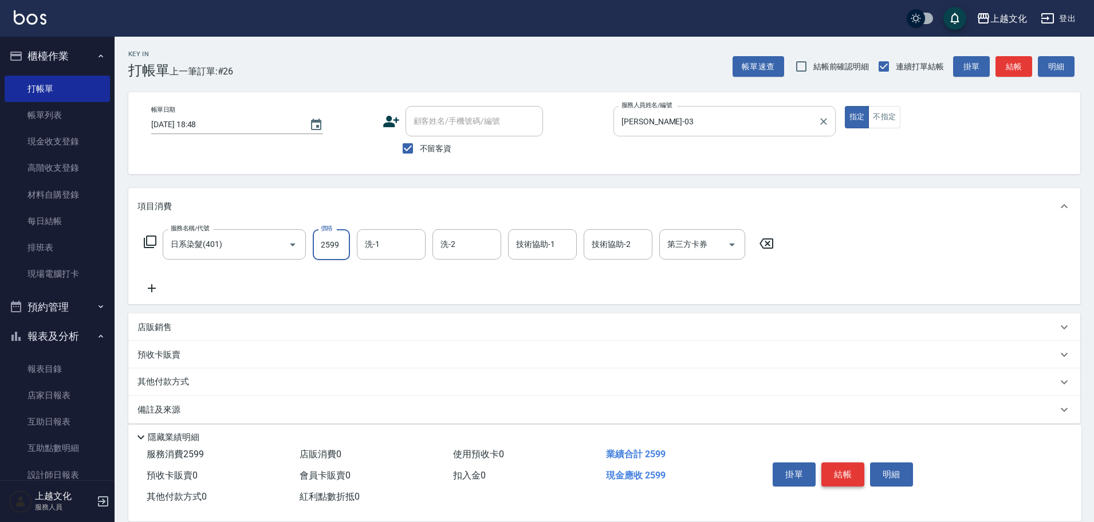
type input "2599"
click at [842, 466] on button "結帳" at bounding box center [843, 474] width 43 height 24
click at [842, 465] on div "掛單 結帳 明細" at bounding box center [843, 476] width 150 height 36
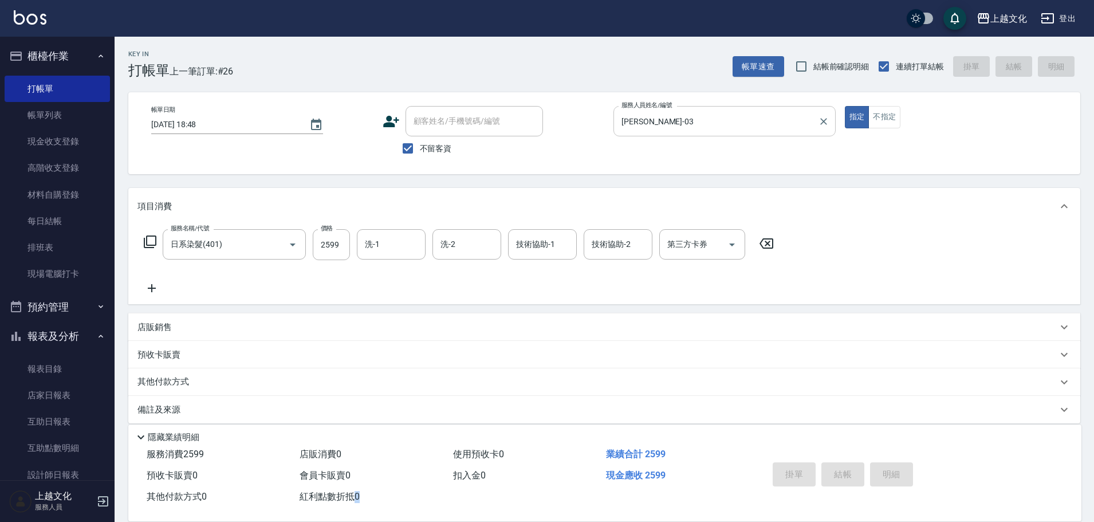
type input "2025/09/21 18:49"
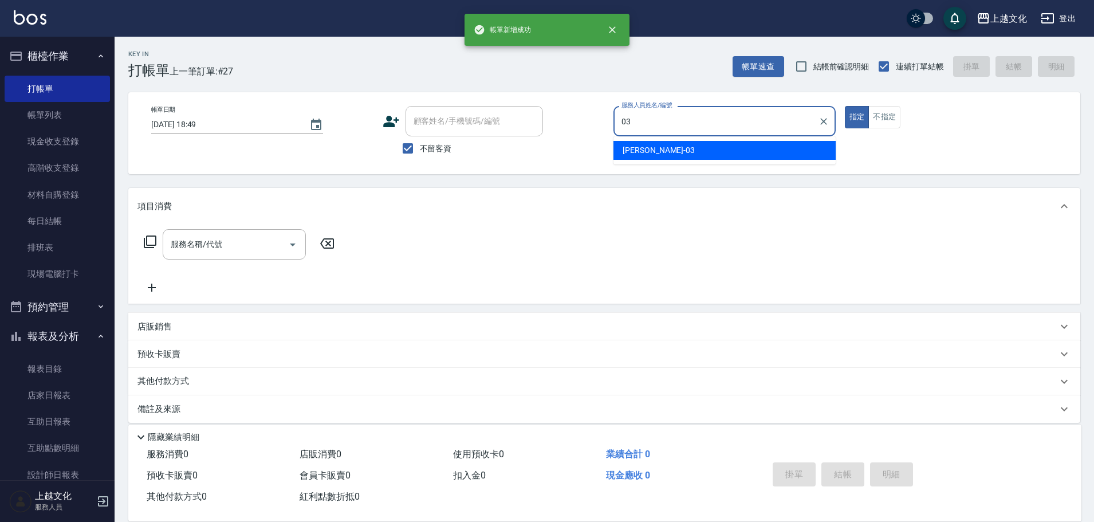
type input "kelly-03"
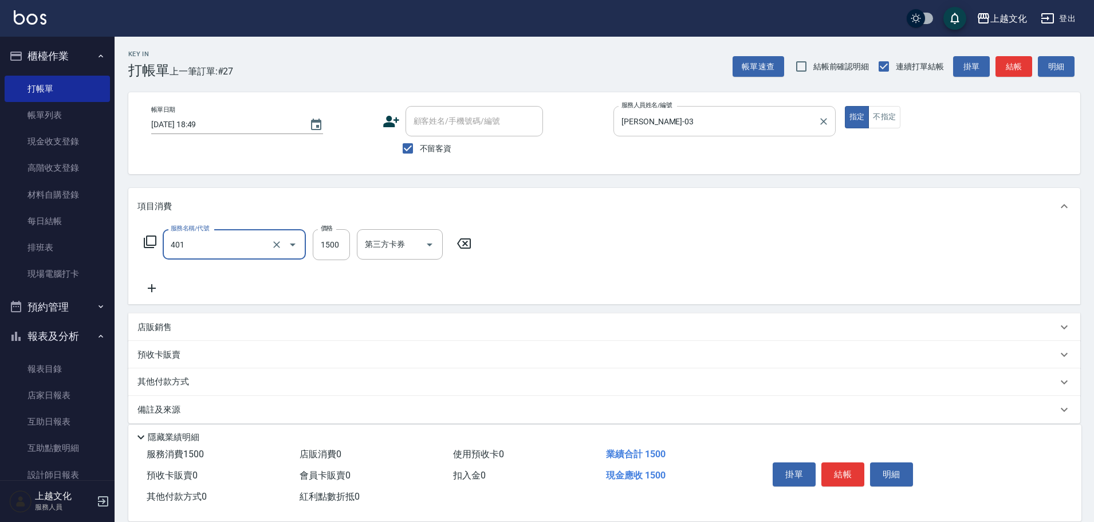
type input "日系染髮(401)"
type input "1200"
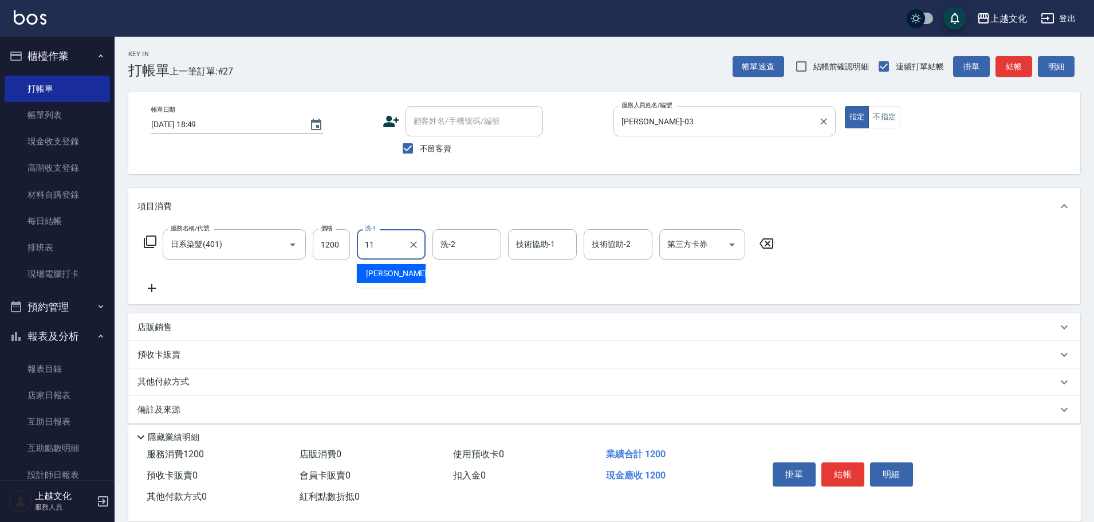
type input "Martin-11"
drag, startPoint x: 839, startPoint y: 468, endPoint x: 854, endPoint y: 464, distance: 15.3
click at [842, 466] on button "結帳" at bounding box center [843, 474] width 43 height 24
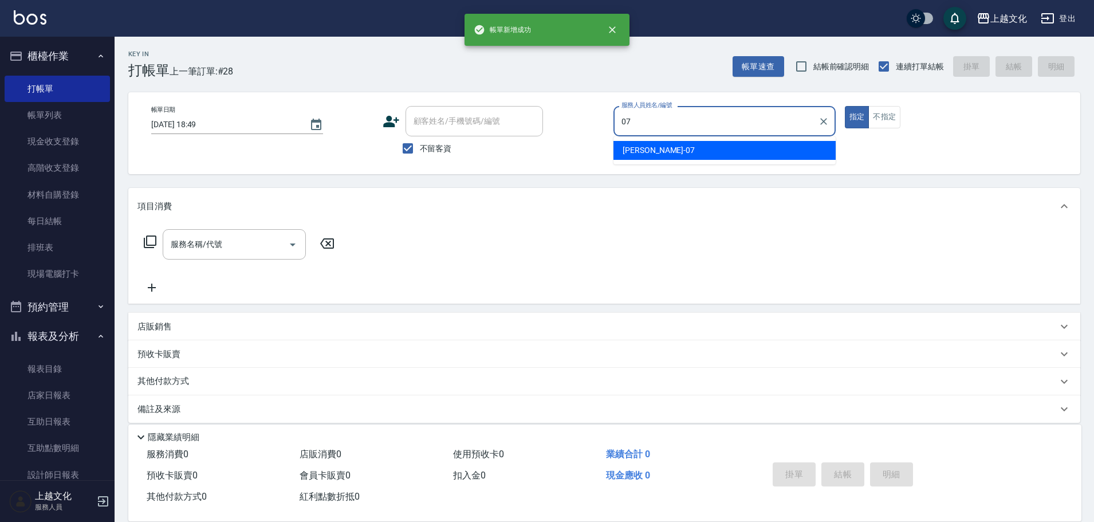
type input "LIN-07"
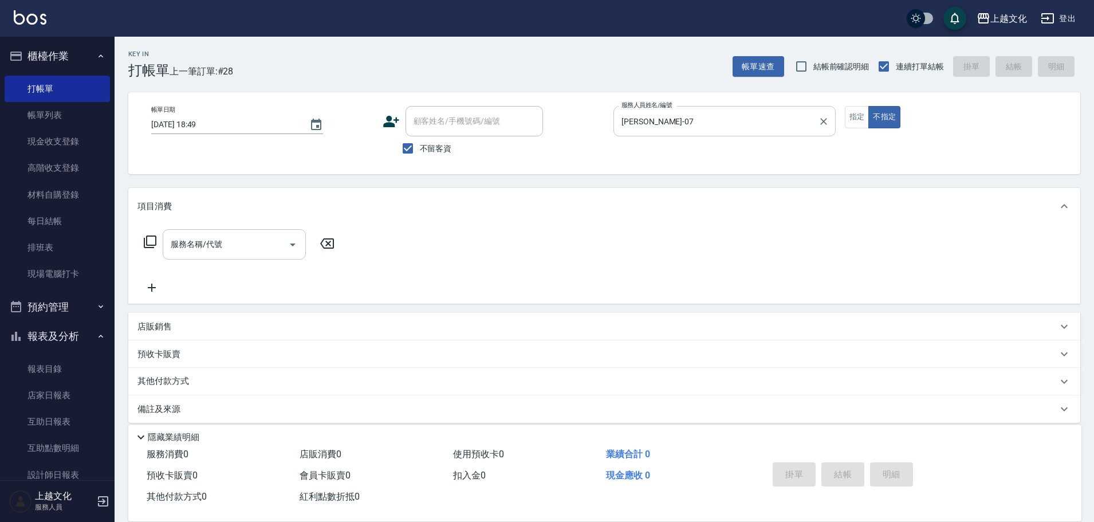
click at [224, 256] on div "服務名稱/代號" at bounding box center [234, 244] width 143 height 30
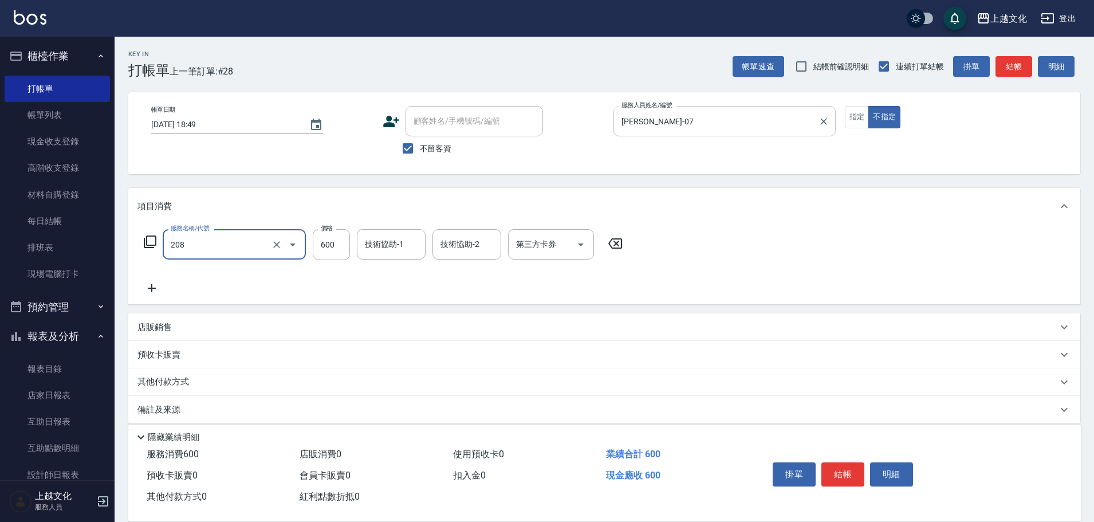
type input "指定洗剪(208)"
type input "650"
click at [841, 462] on button "結帳" at bounding box center [843, 474] width 43 height 24
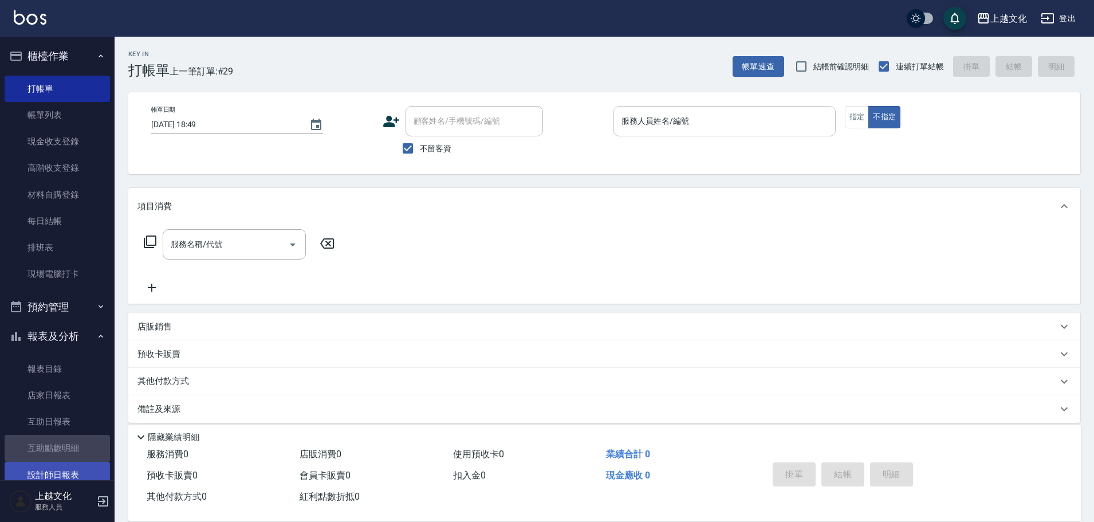
click at [84, 463] on link "設計師日報表" at bounding box center [57, 475] width 105 height 26
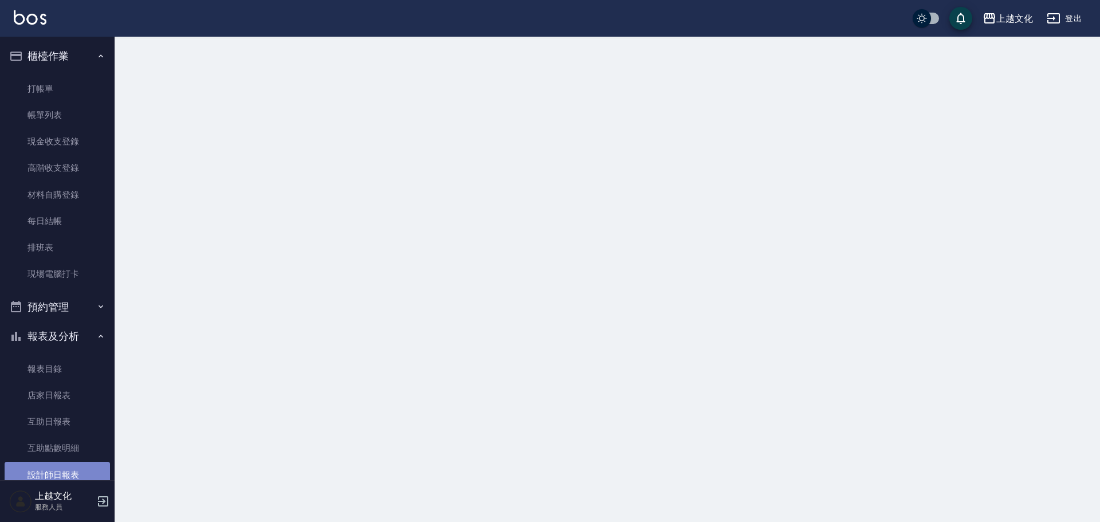
click at [81, 474] on link "設計師日報表" at bounding box center [57, 475] width 105 height 26
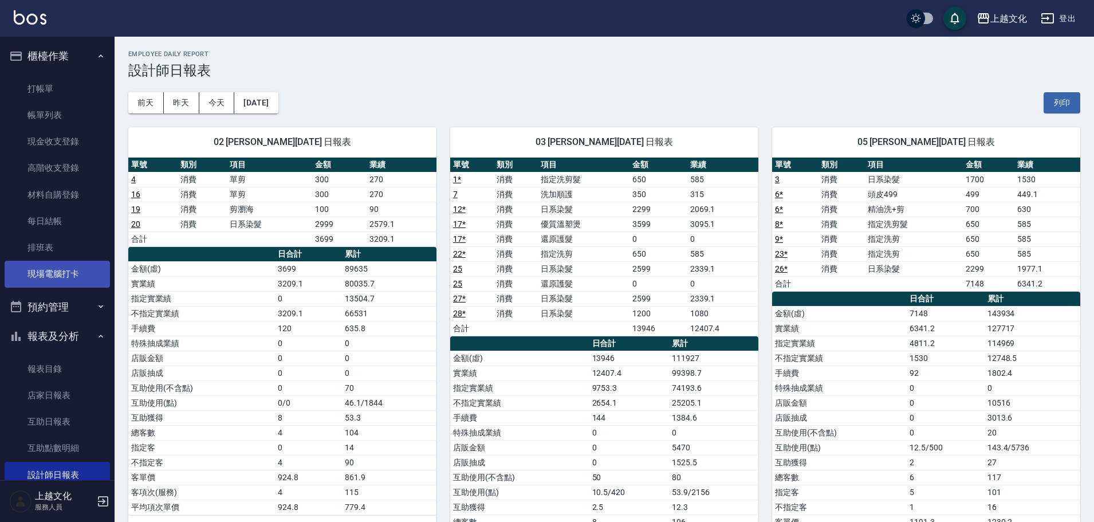
click at [67, 275] on link "現場電腦打卡" at bounding box center [57, 274] width 105 height 26
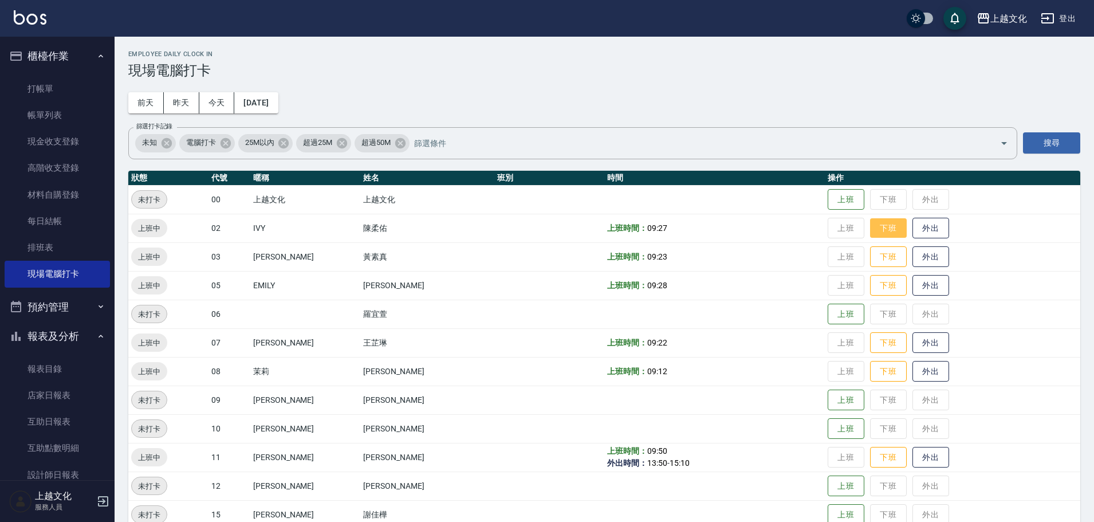
click at [882, 231] on button "下班" at bounding box center [888, 228] width 37 height 20
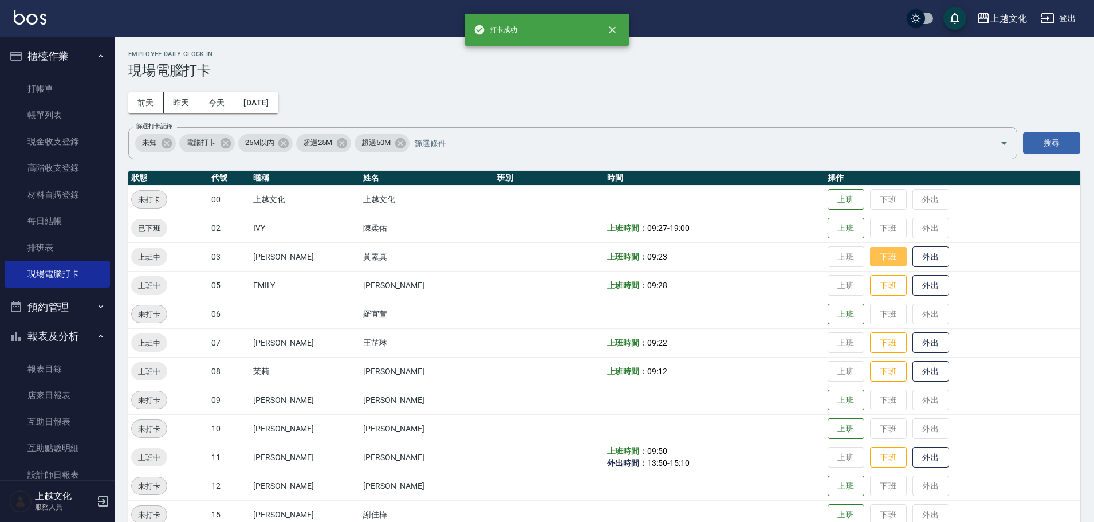
click at [881, 256] on button "下班" at bounding box center [888, 257] width 37 height 20
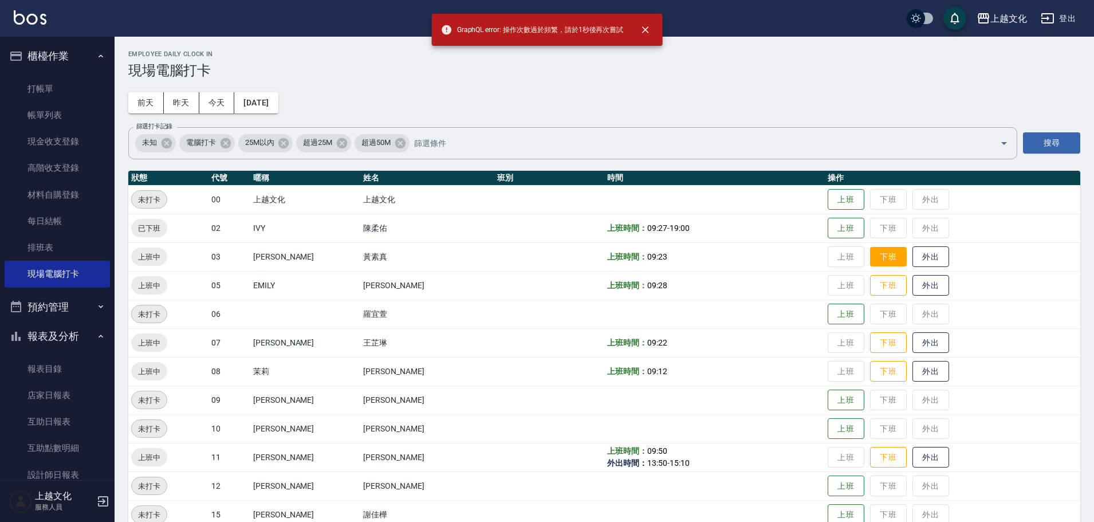
click at [871, 259] on button "下班" at bounding box center [888, 257] width 37 height 20
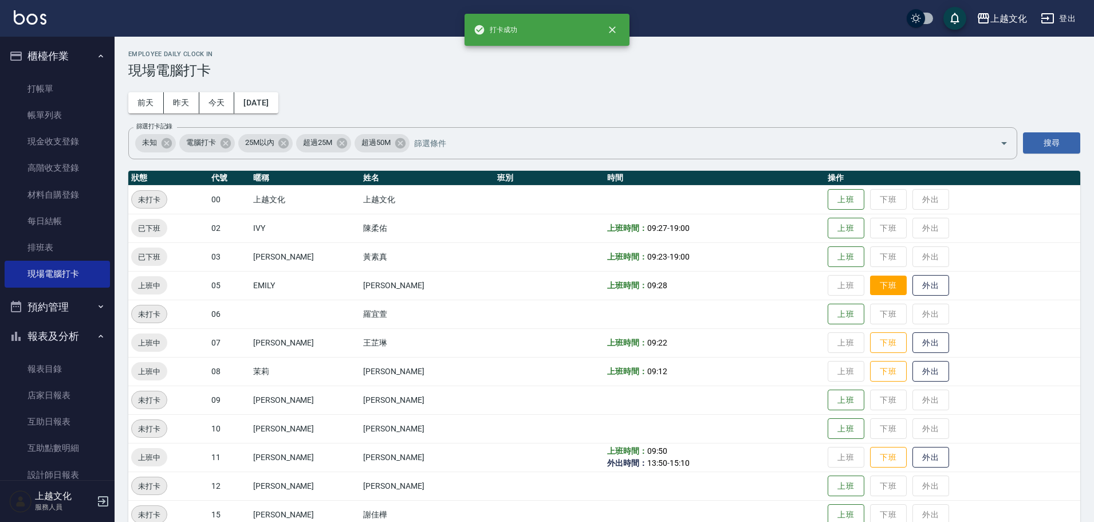
click at [882, 285] on button "下班" at bounding box center [888, 286] width 37 height 20
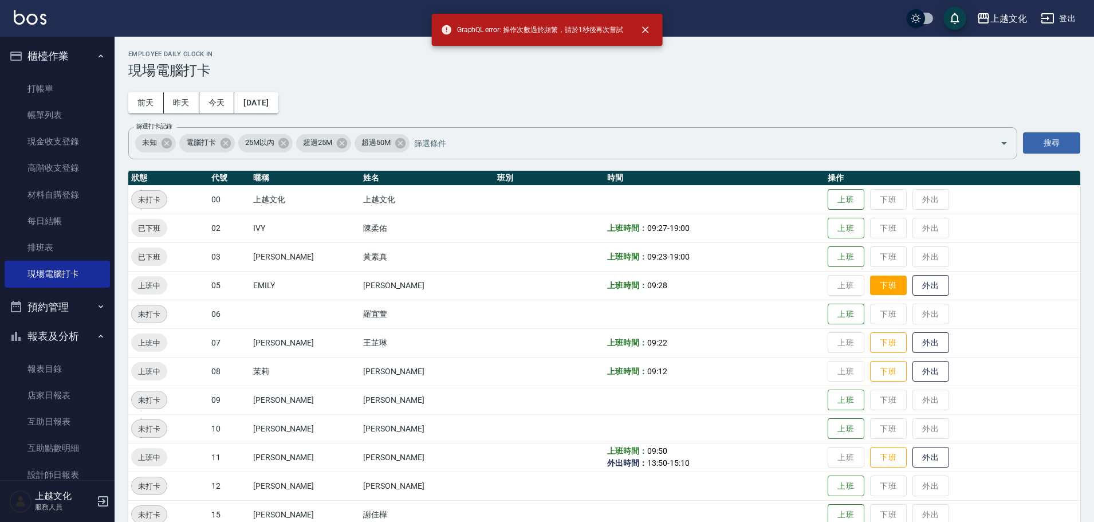
click at [874, 290] on button "下班" at bounding box center [888, 286] width 37 height 20
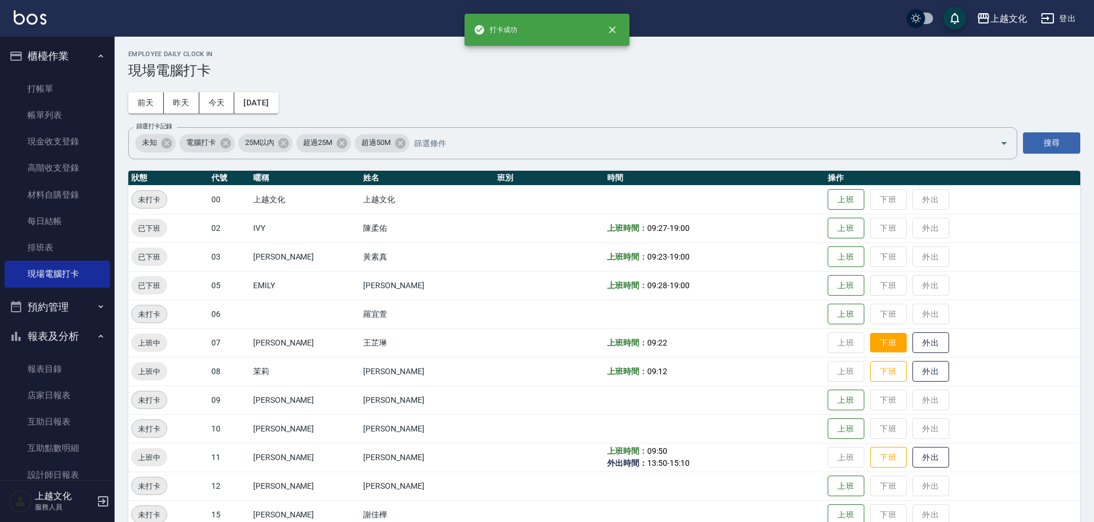
click at [883, 340] on button "下班" at bounding box center [888, 343] width 37 height 20
click at [888, 375] on button "下班" at bounding box center [888, 372] width 37 height 20
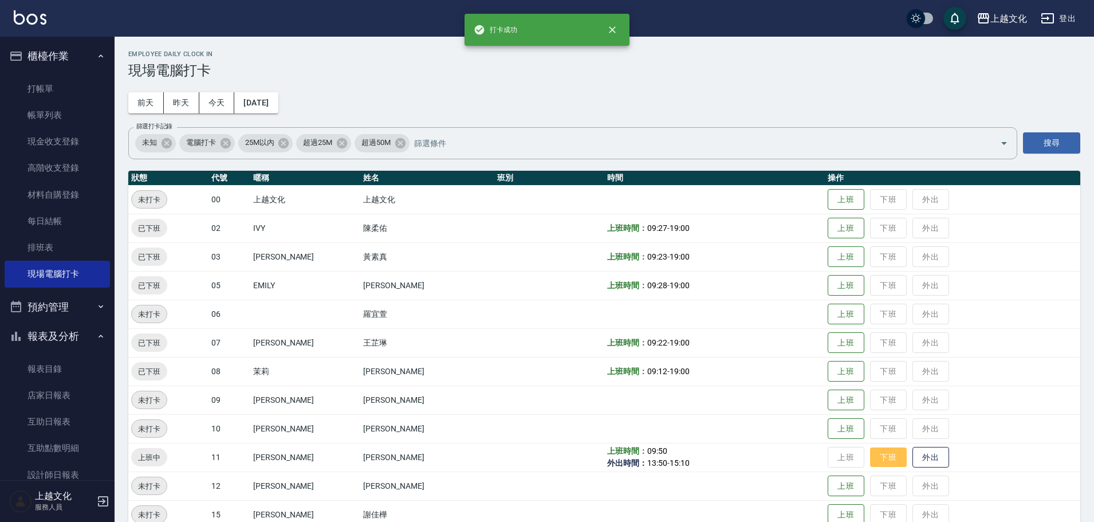
click at [889, 458] on button "下班" at bounding box center [888, 457] width 37 height 20
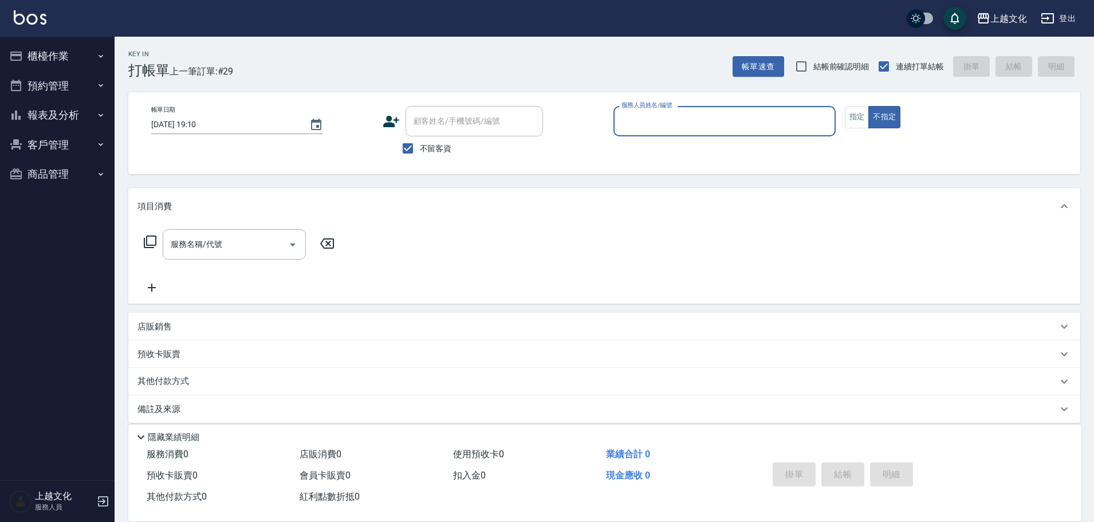
click at [697, 124] on input "服務人員姓名/編號" at bounding box center [725, 121] width 212 height 20
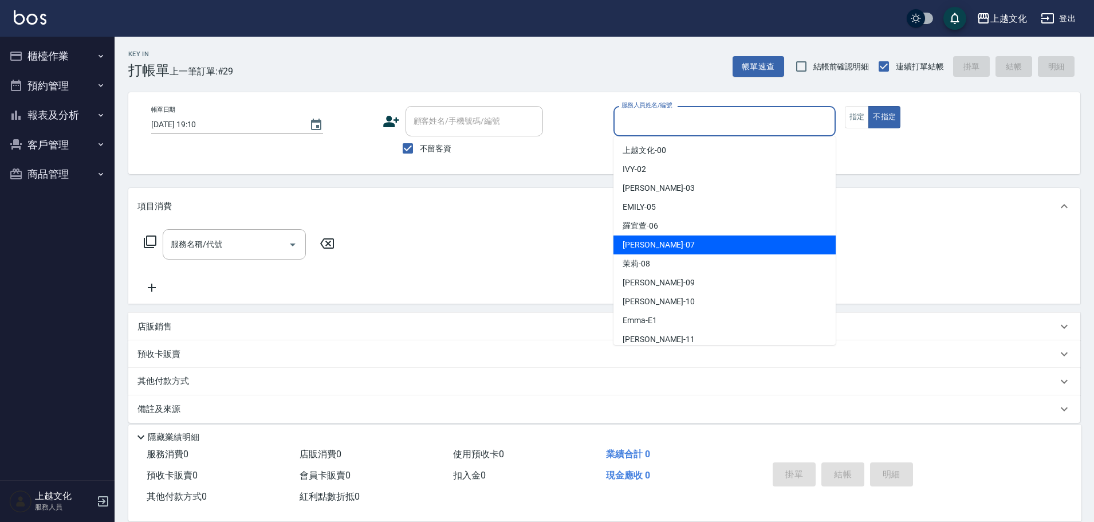
click at [716, 240] on div "[PERSON_NAME] -07" at bounding box center [725, 244] width 222 height 19
type input "[PERSON_NAME]-07"
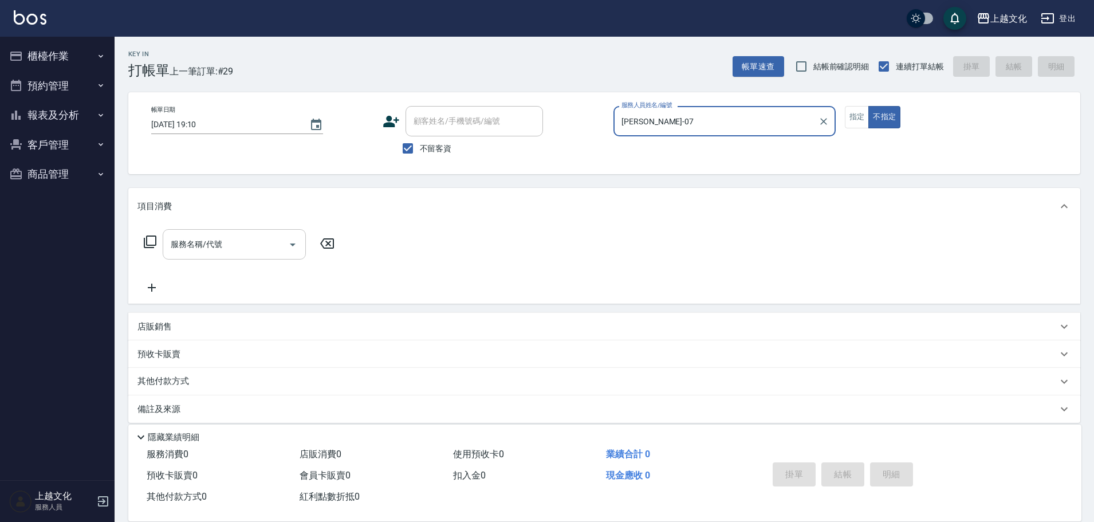
click at [235, 254] on input "服務名稱/代號" at bounding box center [226, 244] width 116 height 20
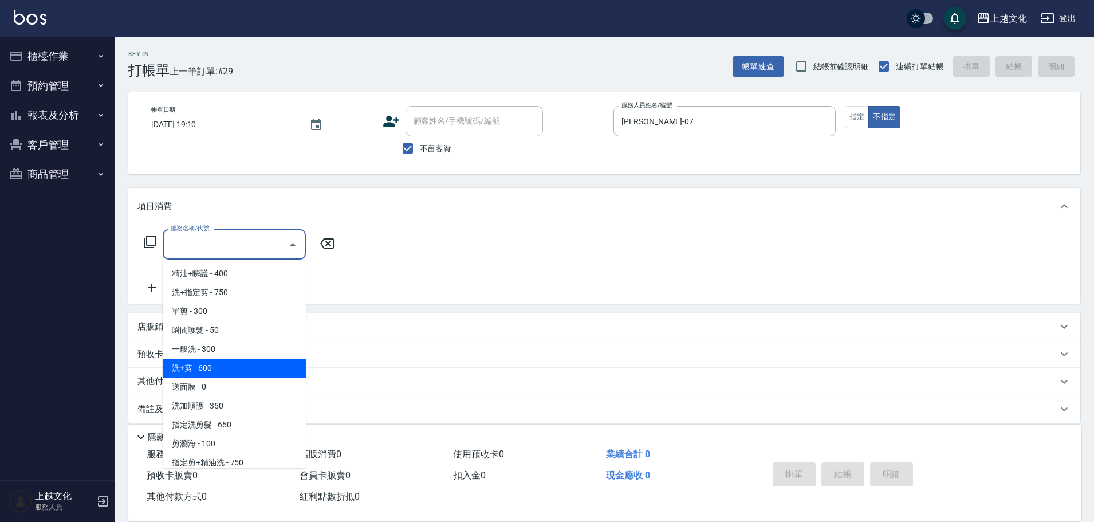
click at [222, 366] on span "洗+剪 - 600" at bounding box center [234, 368] width 143 height 19
type input "洗+剪(108)"
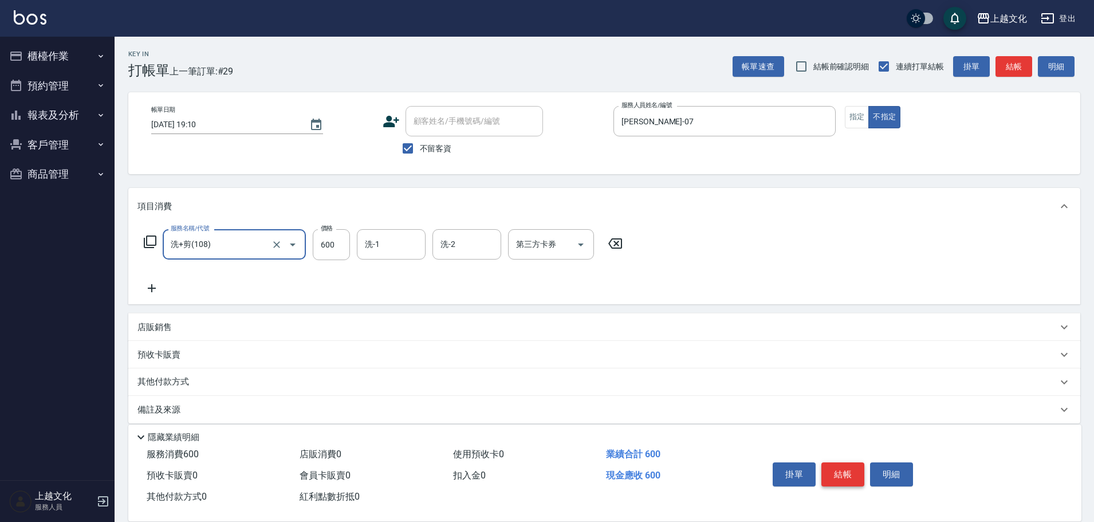
click at [841, 474] on button "結帳" at bounding box center [843, 474] width 43 height 24
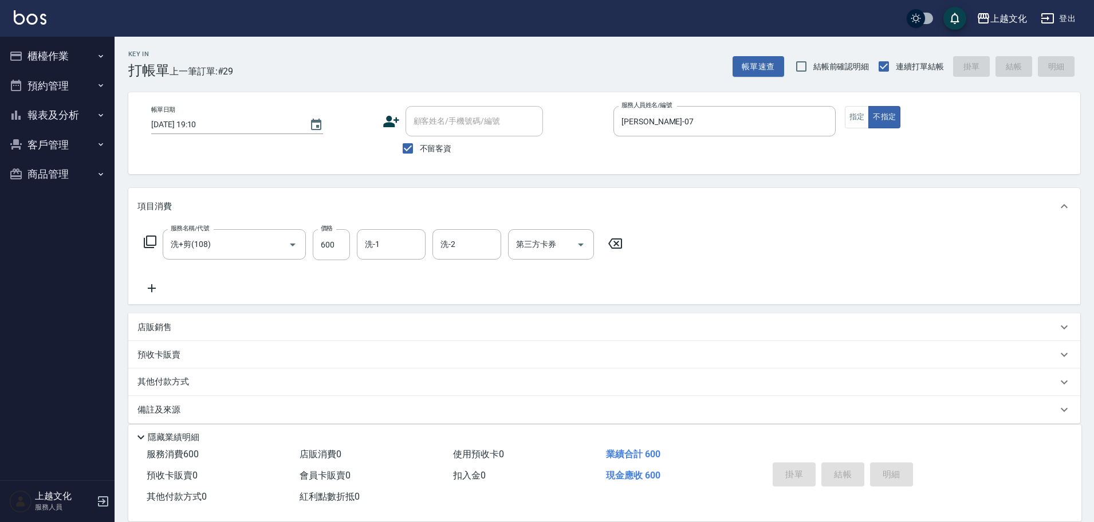
type input "2025/09/21 19:11"
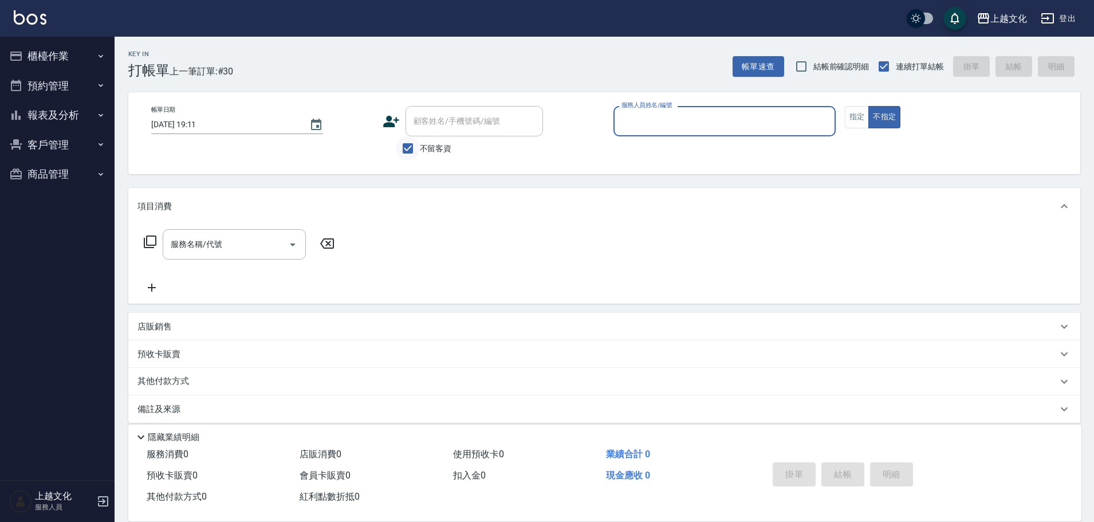
click at [408, 143] on input "不留客資" at bounding box center [408, 148] width 24 height 24
checkbox input "false"
click at [424, 122] on input "顧客姓名/手機號碼/編號" at bounding box center [466, 121] width 110 height 20
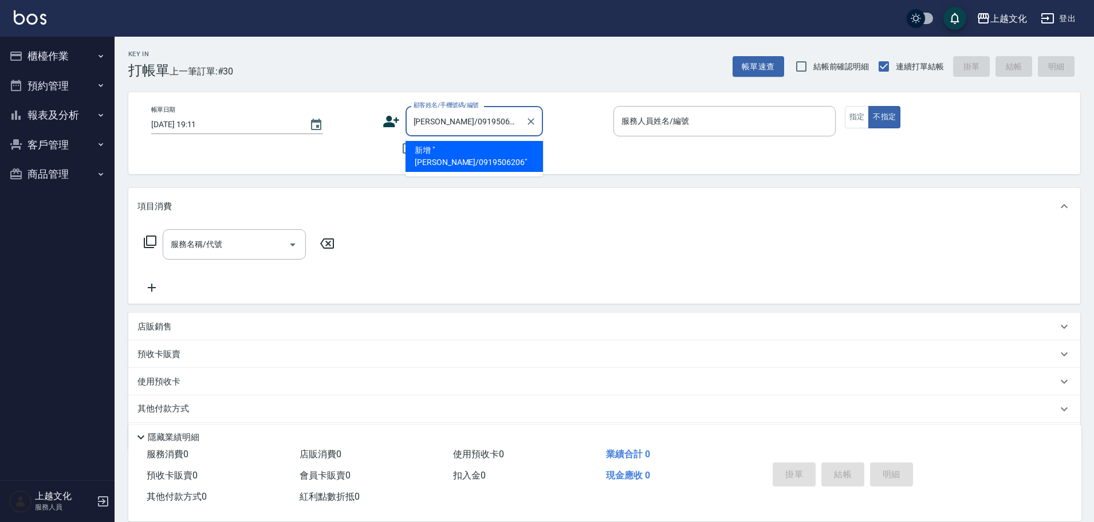
type input "[PERSON_NAME]/0919506206"
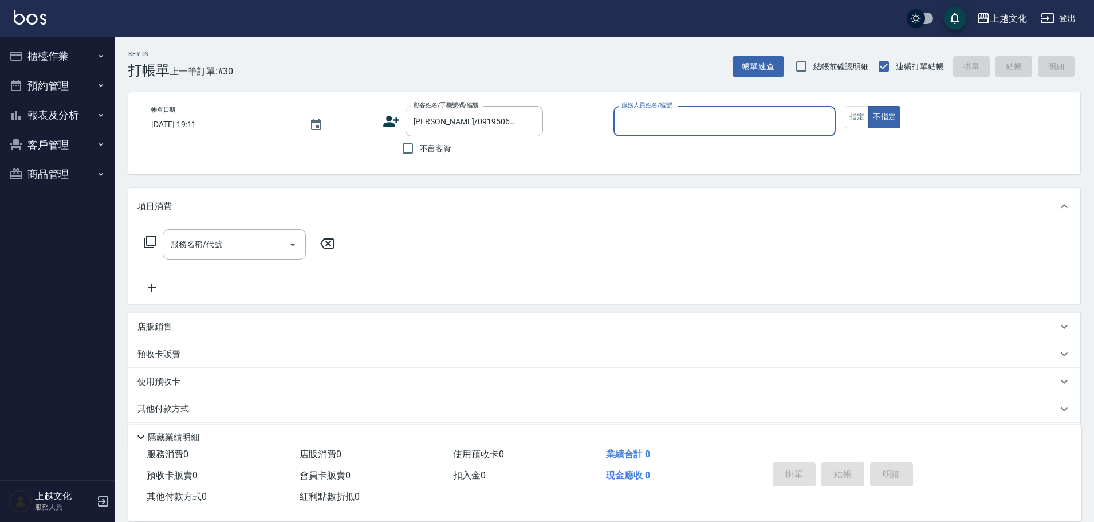
click at [650, 118] on input "服務人員姓名/編號" at bounding box center [725, 121] width 212 height 20
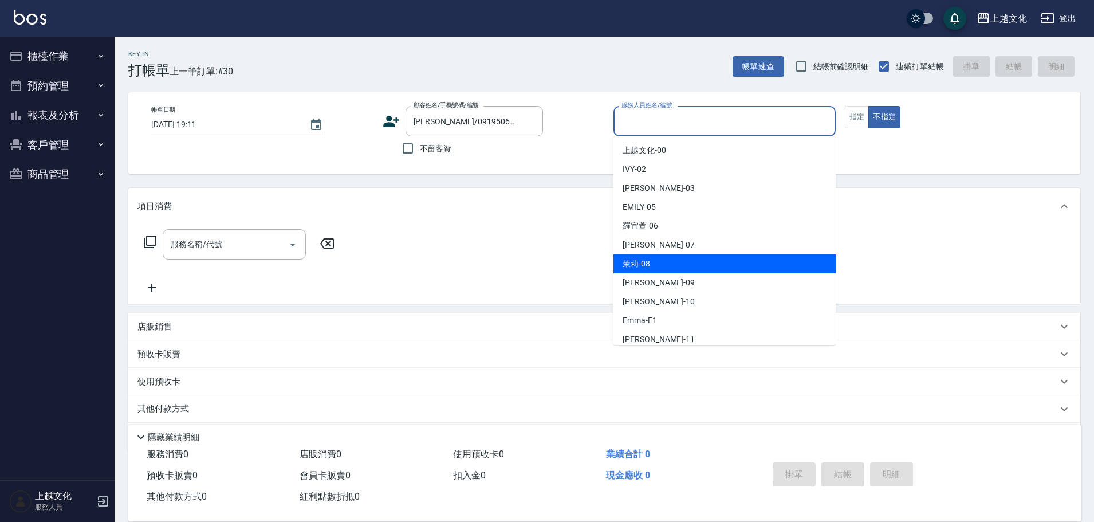
drag, startPoint x: 650, startPoint y: 262, endPoint x: 657, endPoint y: 255, distance: 10.1
click at [651, 259] on div "茉莉 -08" at bounding box center [725, 263] width 222 height 19
type input "茉莉-08"
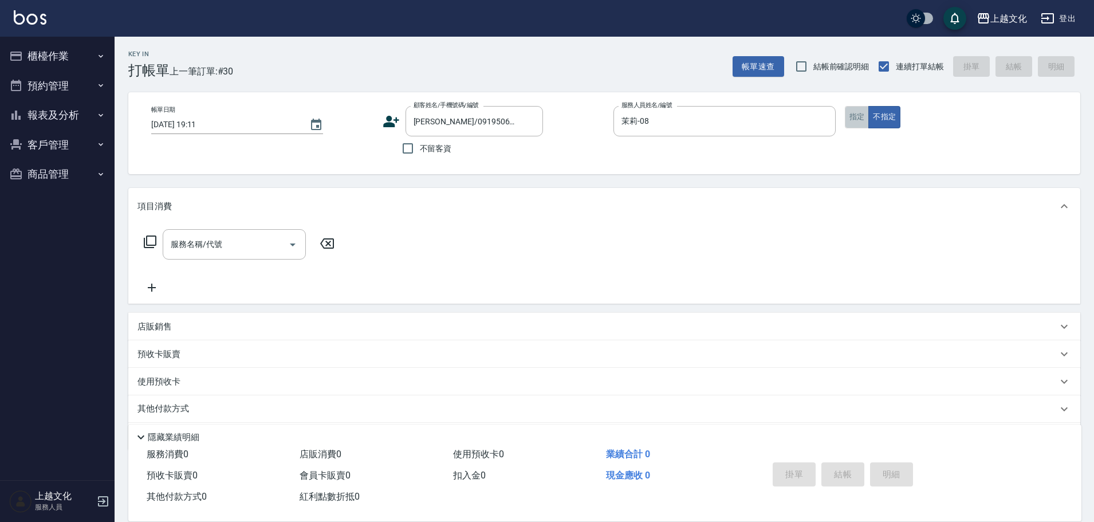
click at [855, 119] on button "指定" at bounding box center [857, 117] width 25 height 22
click at [154, 240] on icon at bounding box center [150, 242] width 14 height 14
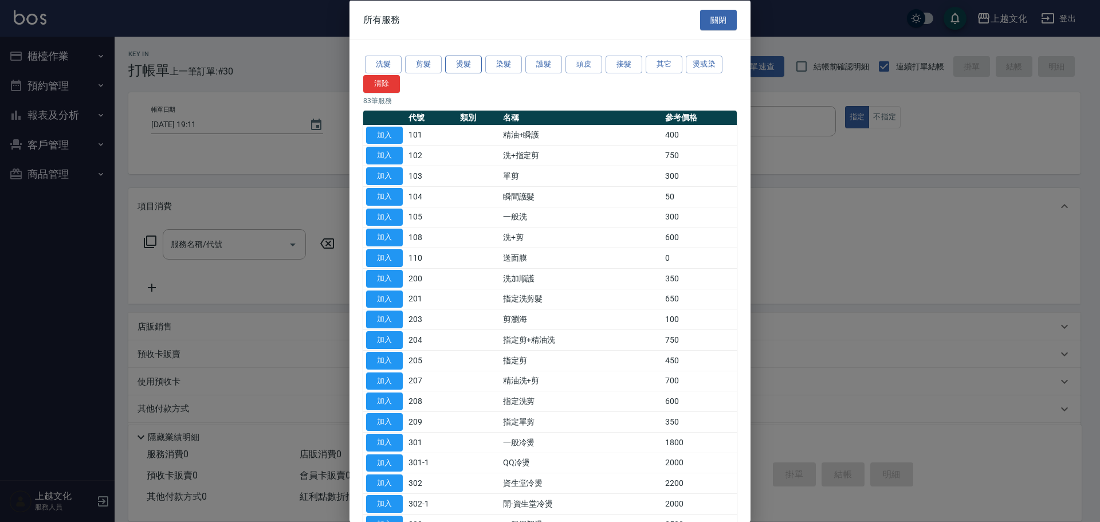
click at [470, 69] on button "燙髮" at bounding box center [463, 65] width 37 height 18
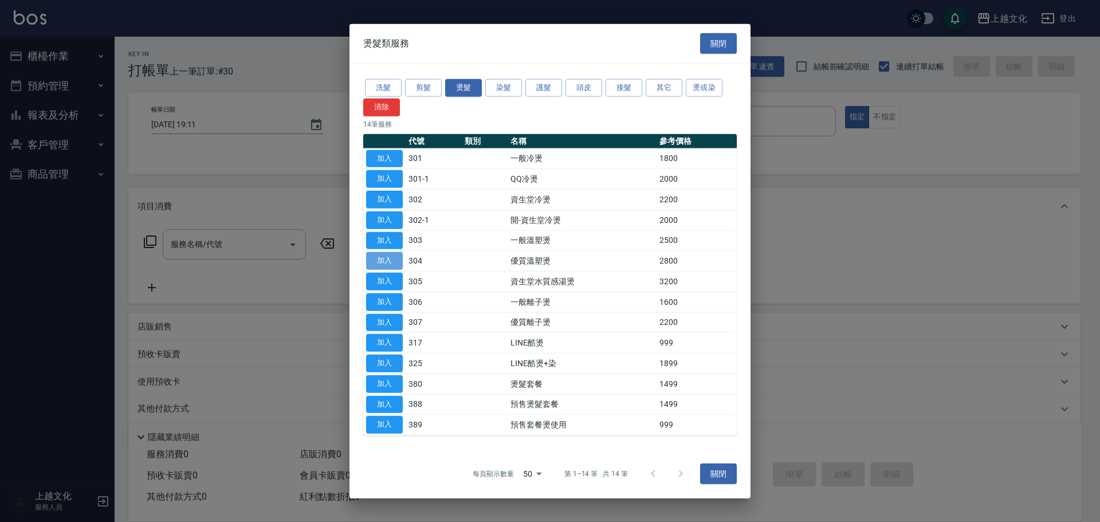
click at [395, 258] on button "加入" at bounding box center [384, 261] width 37 height 18
type input "優質溫塑燙(304)"
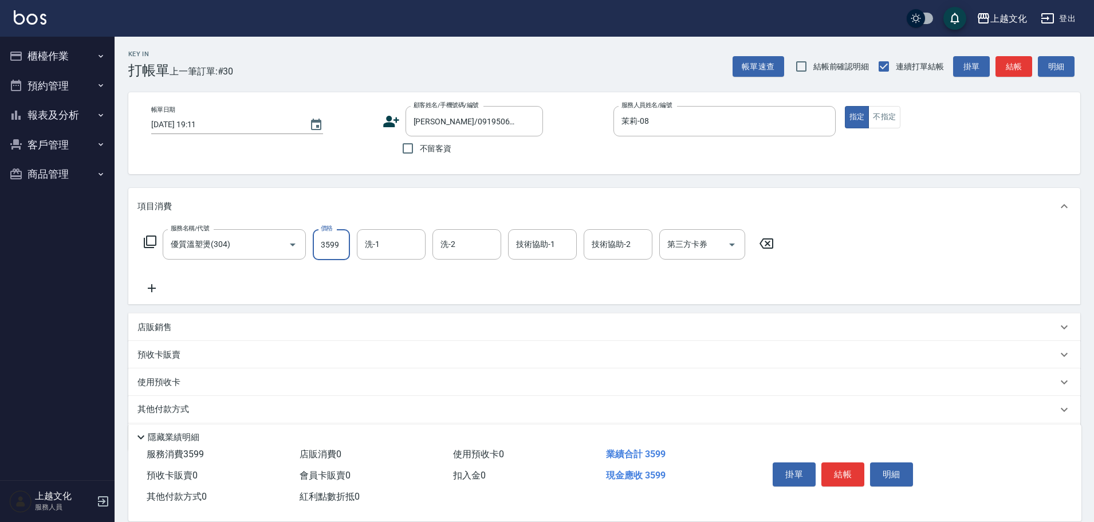
type input "3599"
click at [152, 286] on icon at bounding box center [152, 288] width 29 height 14
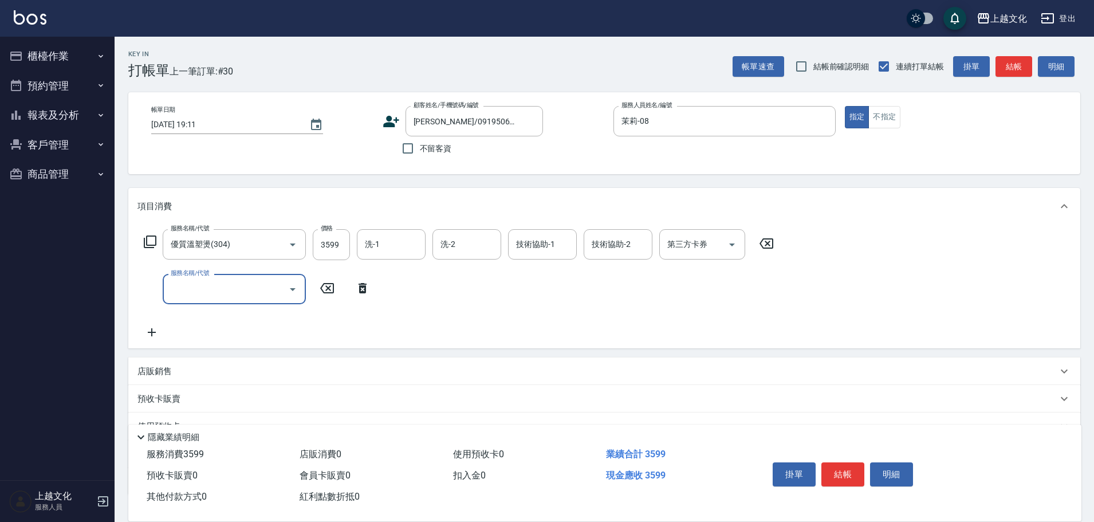
click at [155, 242] on icon at bounding box center [150, 242] width 14 height 14
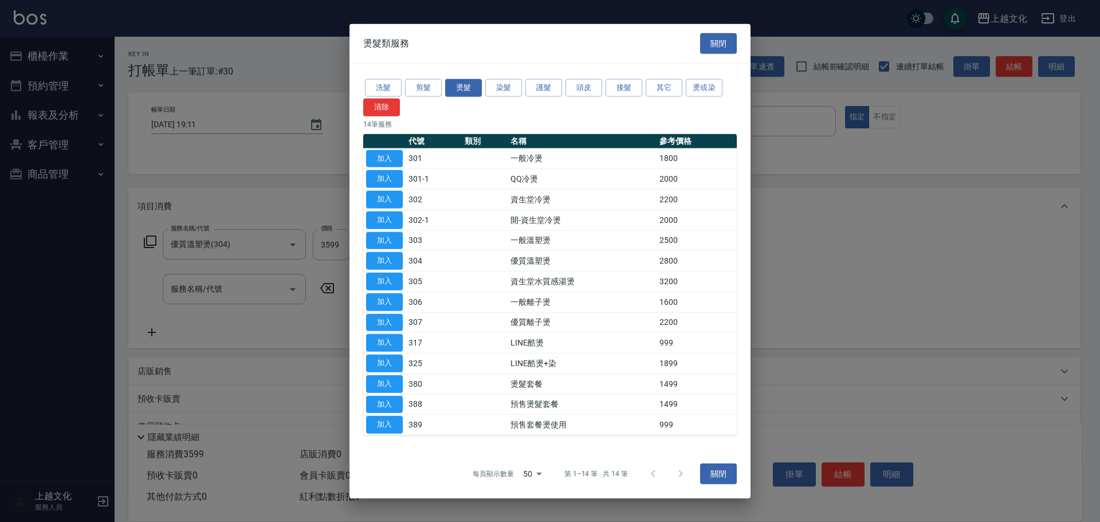
click at [485, 91] on div "洗髮 剪髮 燙髮 染髮 護髮 頭皮 接髮 其它 燙或染 清除" at bounding box center [550, 96] width 374 height 39
click at [512, 81] on button "染髮" at bounding box center [503, 88] width 37 height 18
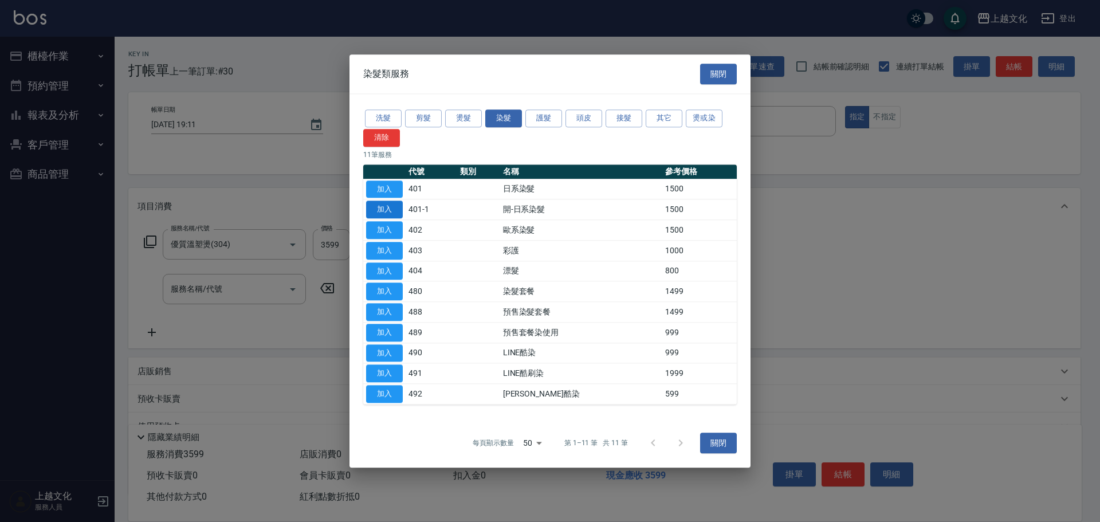
drag, startPoint x: 391, startPoint y: 190, endPoint x: 379, endPoint y: 214, distance: 26.9
click at [391, 189] on button "加入" at bounding box center [384, 189] width 37 height 18
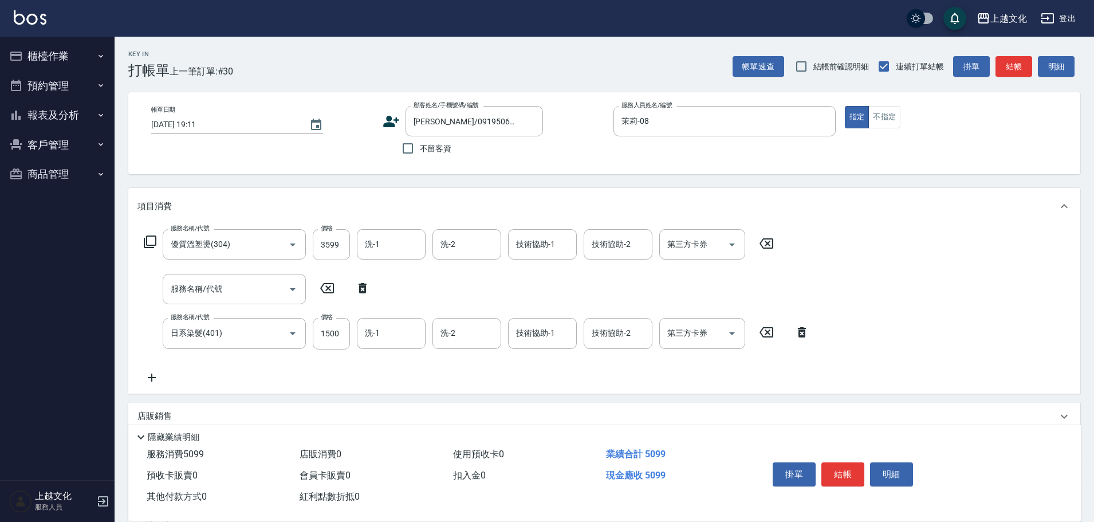
click at [361, 289] on icon at bounding box center [362, 288] width 29 height 14
type input "日系染髮(401)"
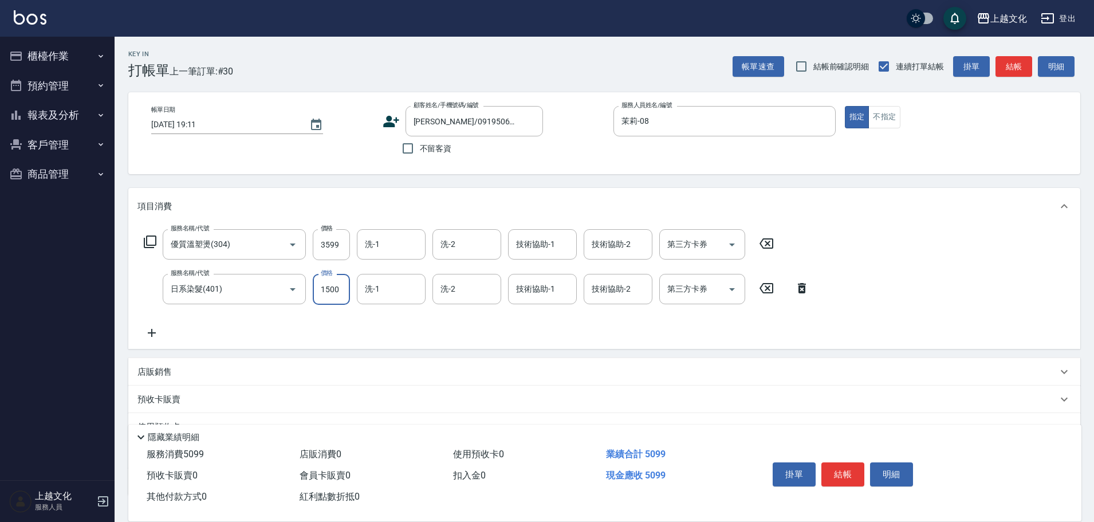
drag, startPoint x: 332, startPoint y: 300, endPoint x: 337, endPoint y: 289, distance: 12.3
click at [333, 300] on input "1500" at bounding box center [331, 289] width 37 height 31
type input "1800"
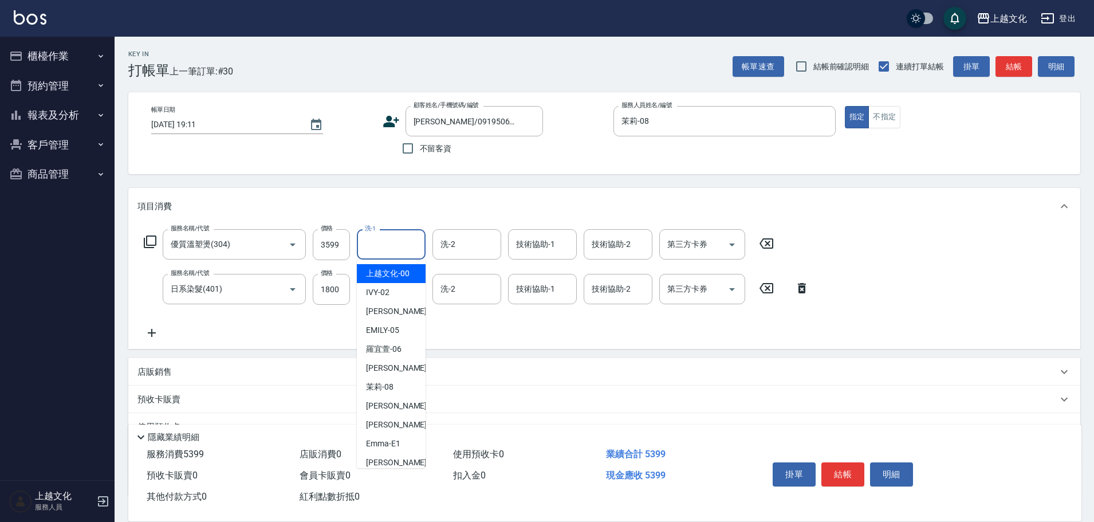
click at [387, 245] on input "洗-1" at bounding box center [391, 244] width 58 height 20
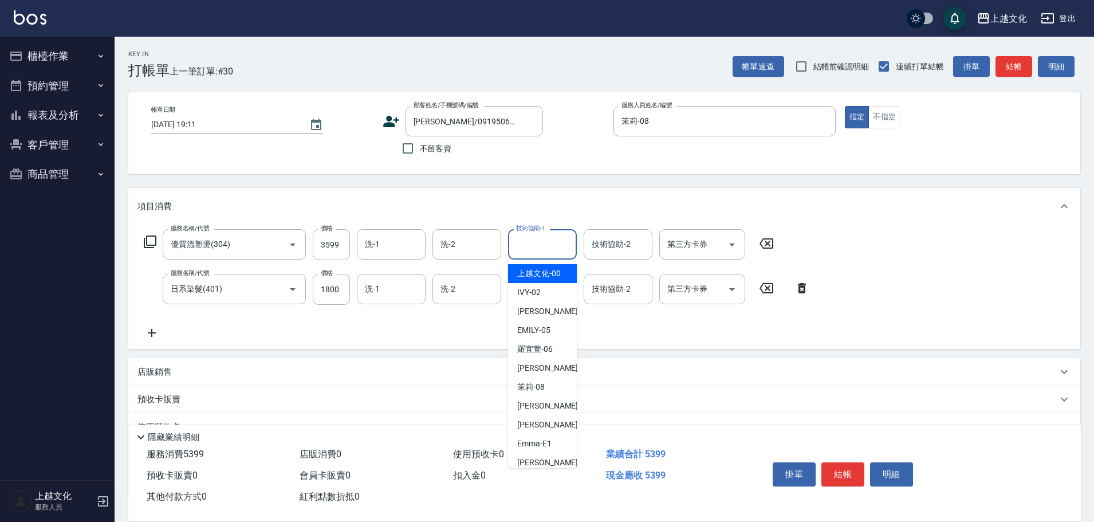
click at [535, 248] on input "技術協助-1" at bounding box center [542, 244] width 58 height 20
click at [540, 273] on span "上越文化 -00" at bounding box center [539, 274] width 44 height 12
type input "上越文化-00"
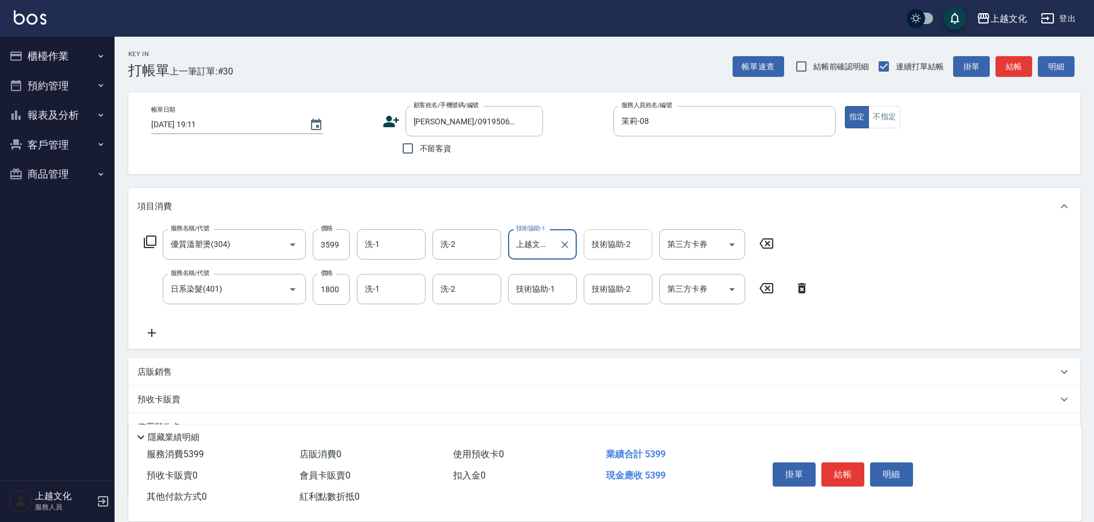
click at [604, 241] on input "技術協助-2" at bounding box center [618, 244] width 58 height 20
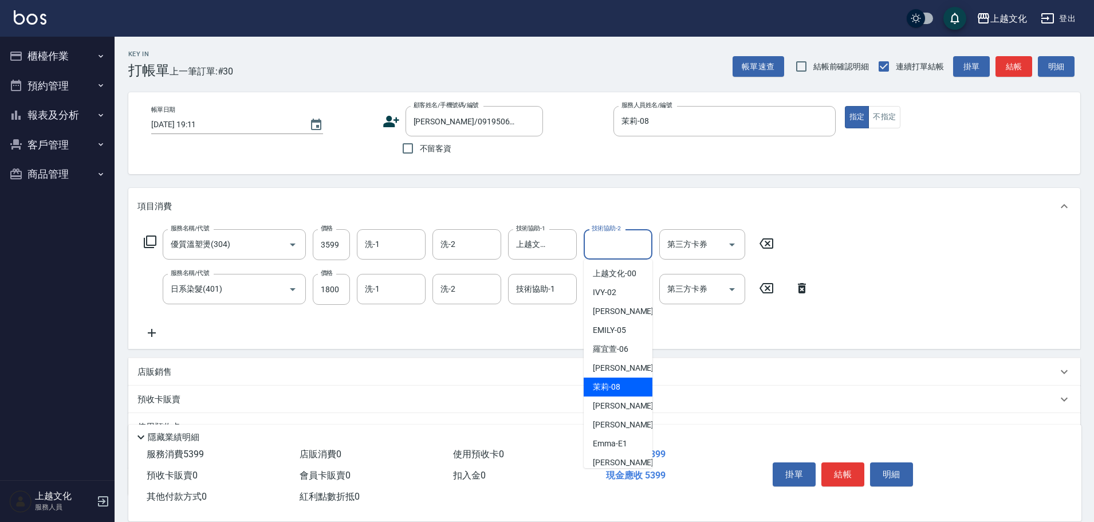
click at [623, 383] on div "茉莉 -08" at bounding box center [618, 387] width 69 height 19
type input "茉莉-08"
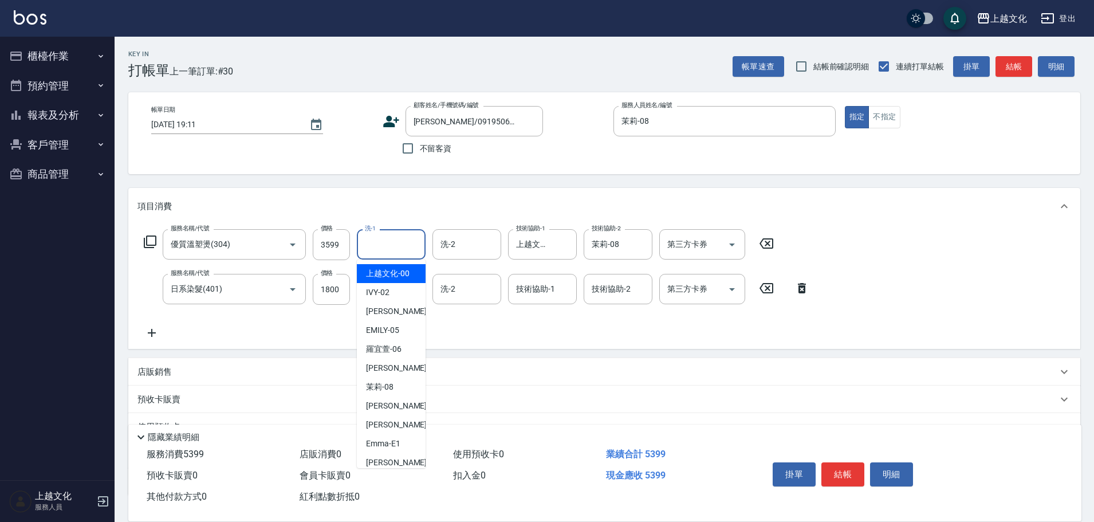
click at [374, 243] on input "洗-1" at bounding box center [391, 244] width 58 height 20
drag, startPoint x: 390, startPoint y: 388, endPoint x: 406, endPoint y: 357, distance: 35.4
click at [390, 387] on span "茉莉 -08" at bounding box center [380, 387] width 28 height 12
type input "茉莉-08"
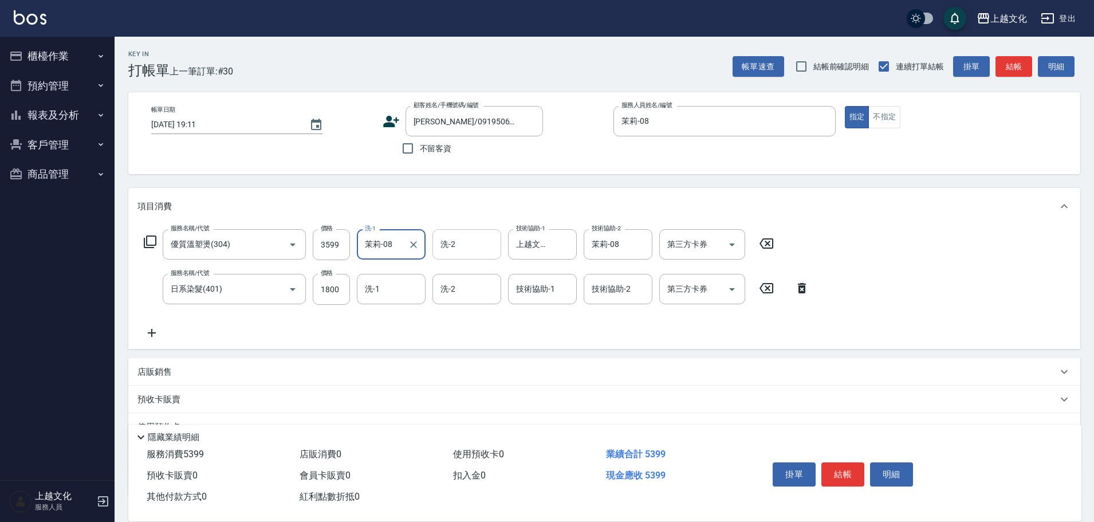
click at [462, 249] on input "洗-2" at bounding box center [467, 244] width 58 height 20
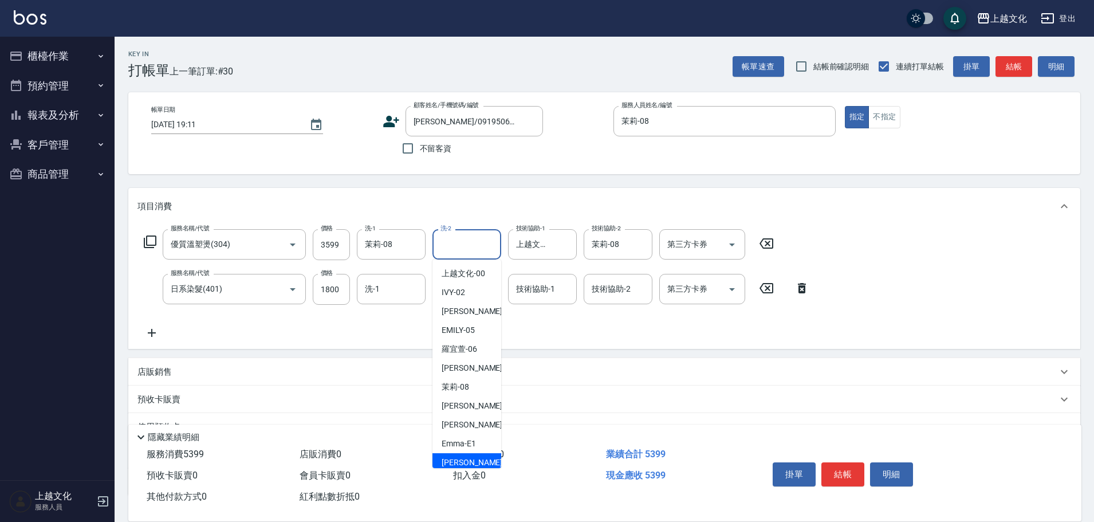
click at [476, 454] on div "Martin -11" at bounding box center [467, 462] width 69 height 19
type input "Martin-11"
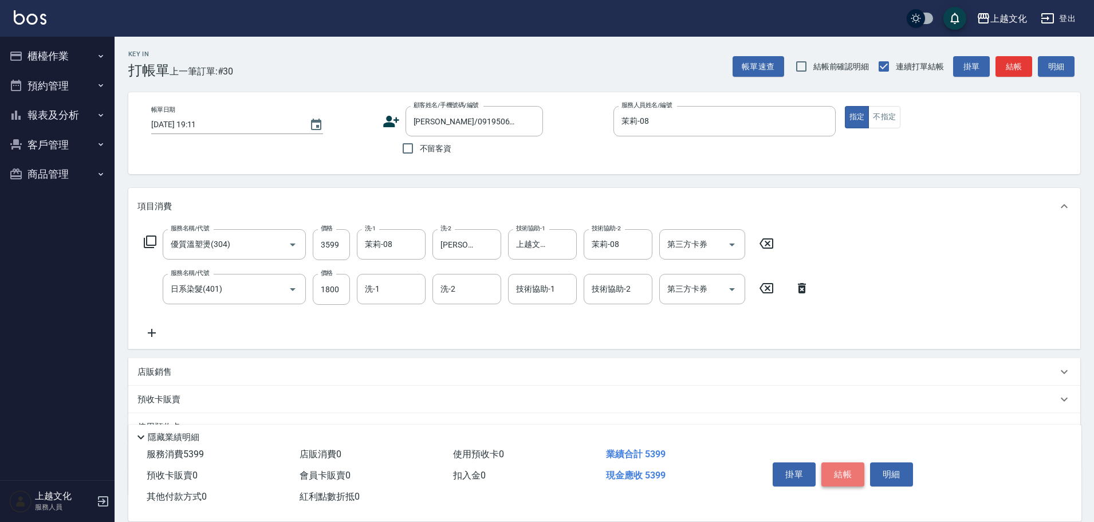
click at [836, 472] on button "結帳" at bounding box center [843, 474] width 43 height 24
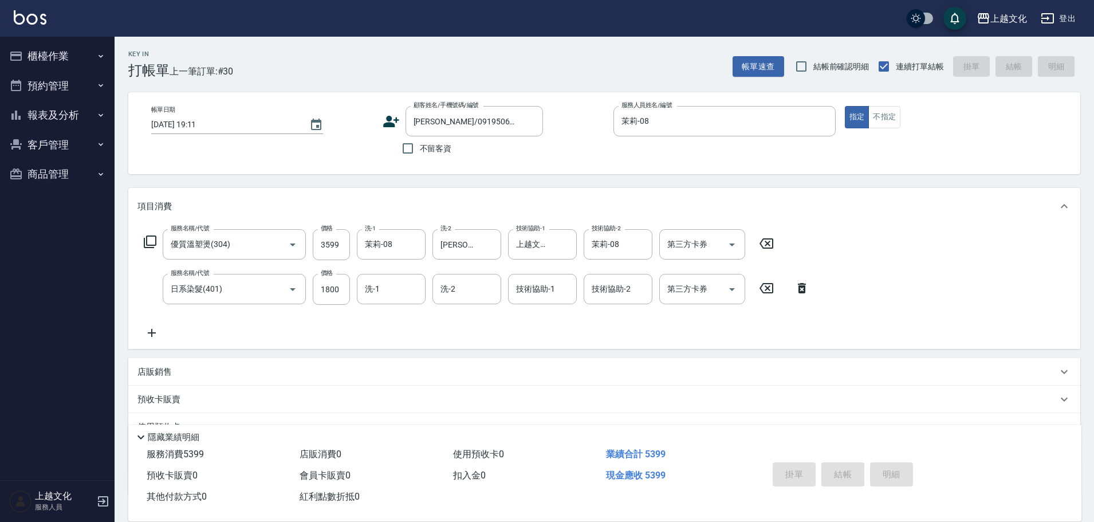
type input "2025/09/21 19:12"
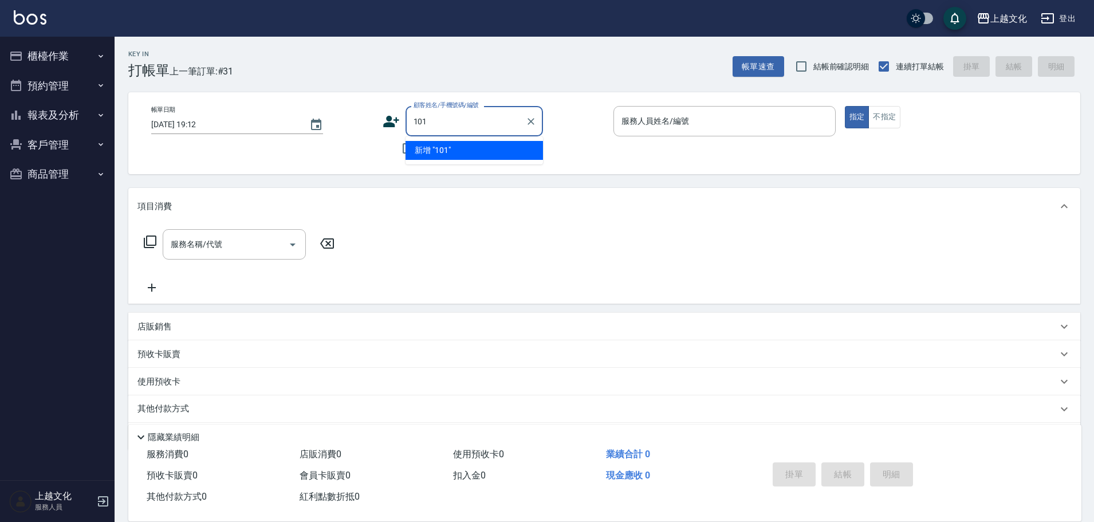
type input "101"
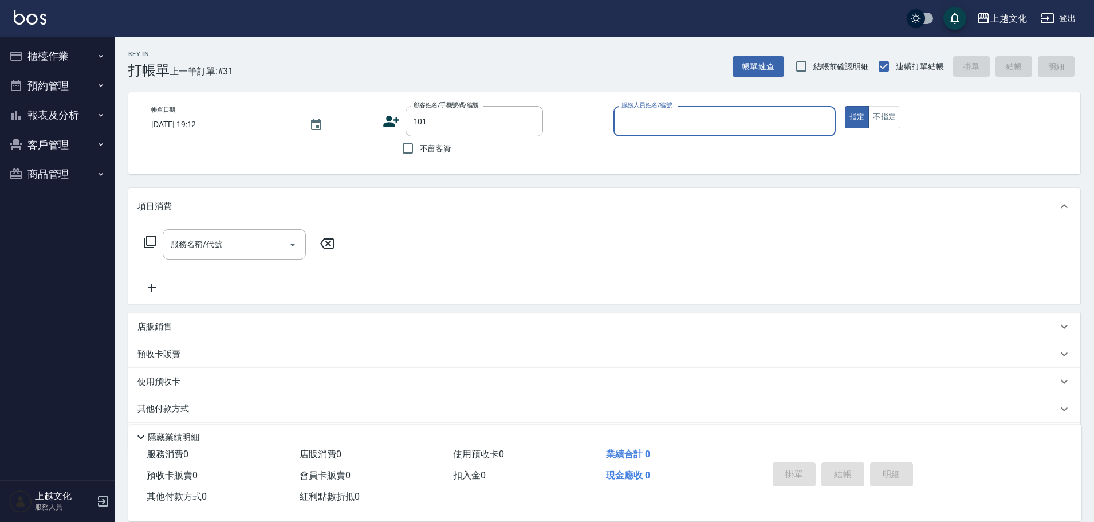
type input "[PERSON_NAME]/0905978077/101"
type input "茉莉-08"
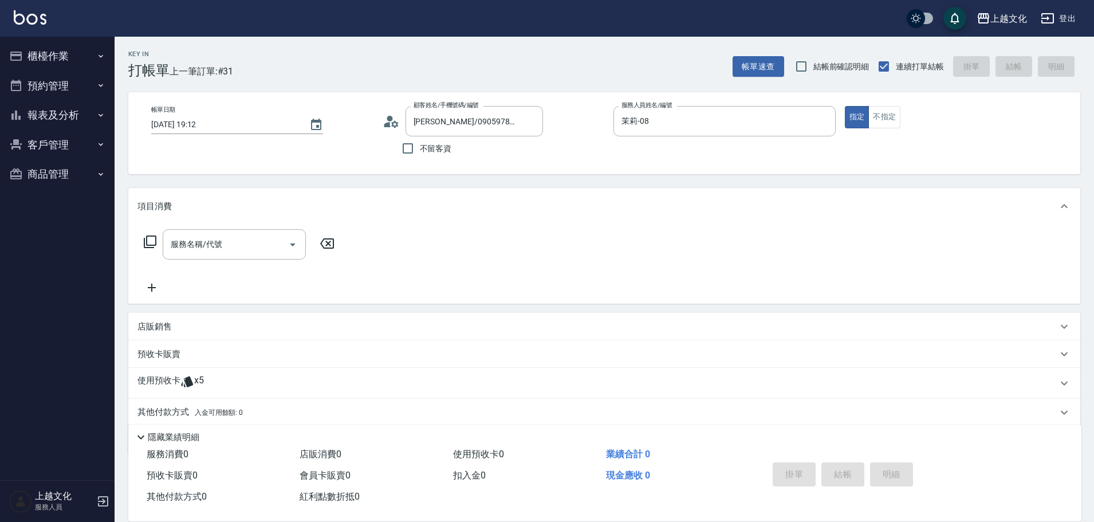
click at [162, 382] on p "使用預收卡" at bounding box center [159, 383] width 43 height 17
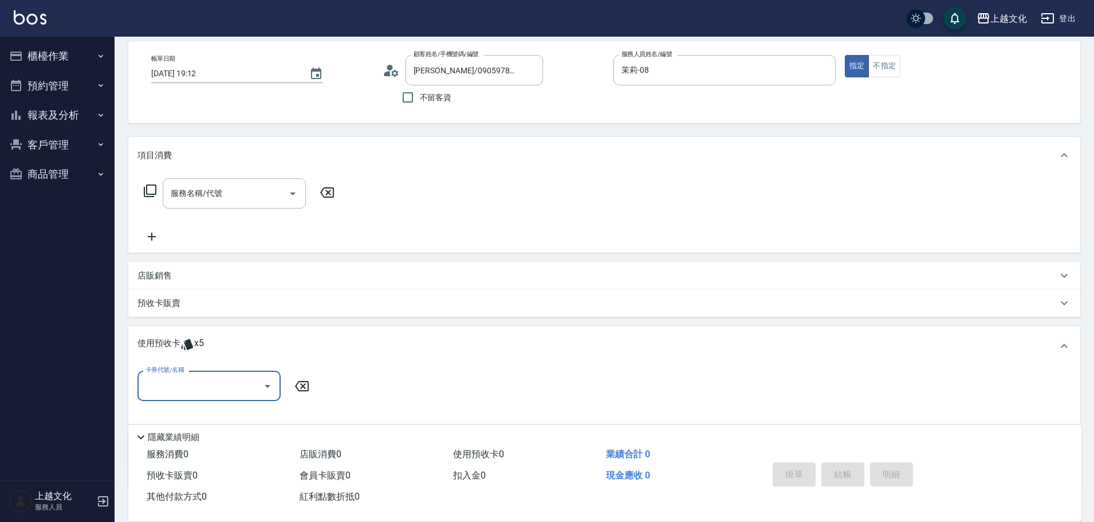
scroll to position [127, 0]
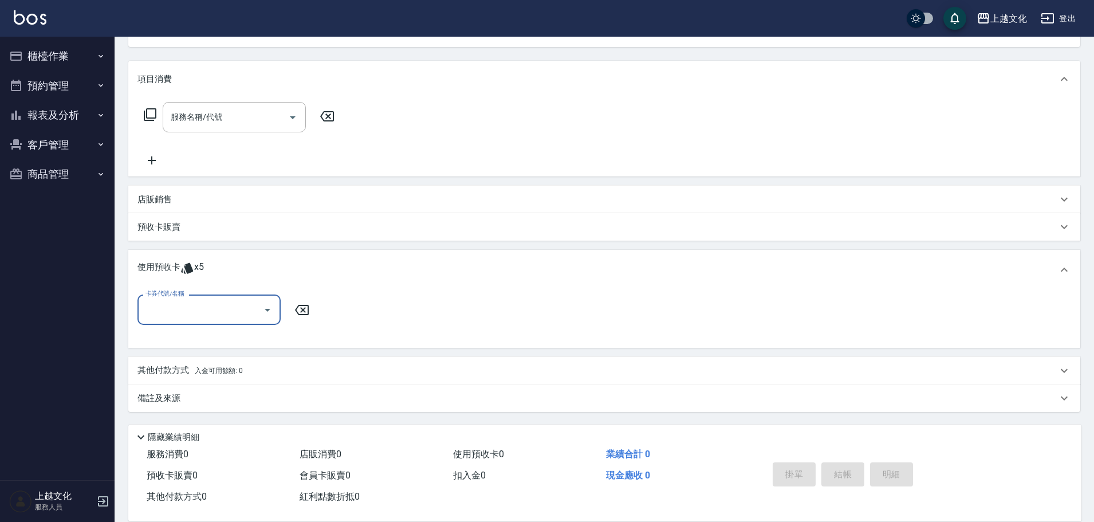
click at [163, 309] on input "卡券代號/名稱" at bounding box center [201, 310] width 116 height 20
click at [170, 356] on div "250剪的副本 剩餘4張" at bounding box center [209, 357] width 143 height 19
type input "250剪的副本"
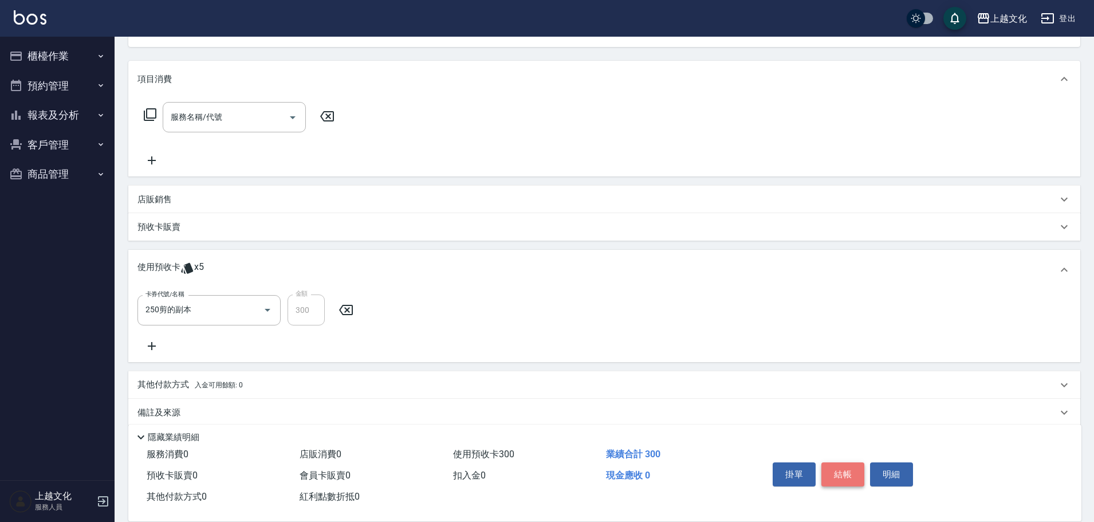
click at [853, 467] on button "結帳" at bounding box center [843, 474] width 43 height 24
type input "2025/09/21 19:13"
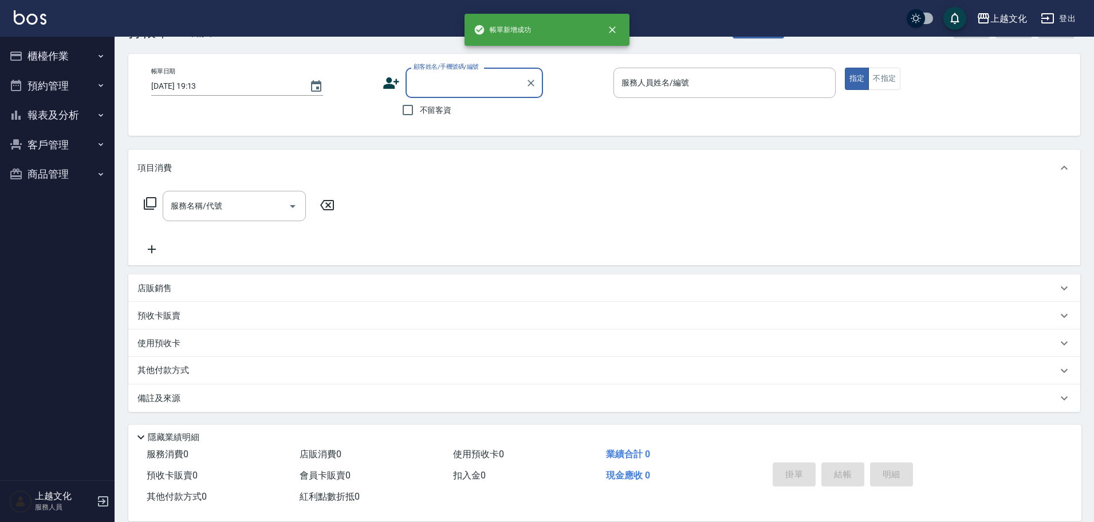
scroll to position [38, 0]
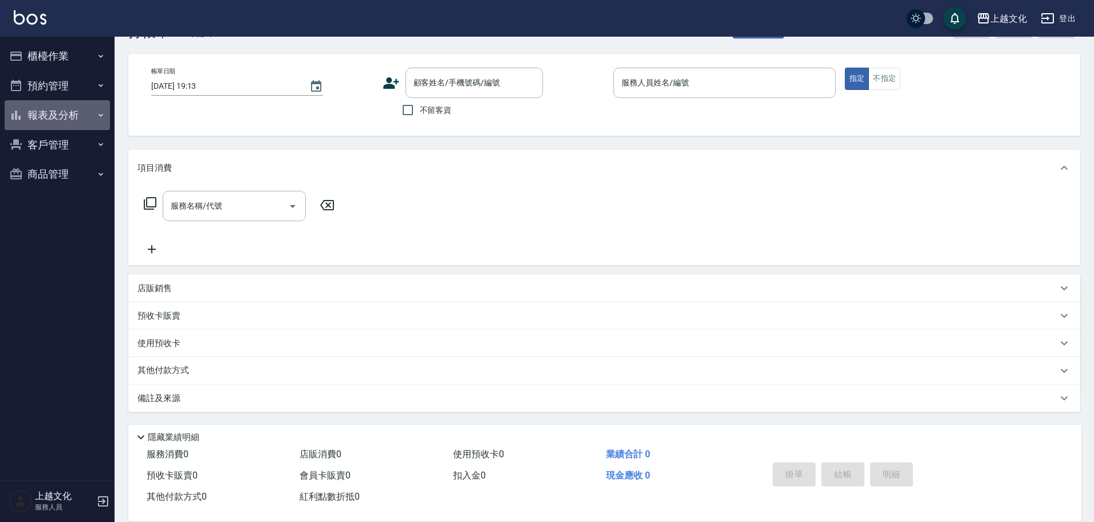
click at [50, 114] on button "報表及分析" at bounding box center [57, 115] width 105 height 30
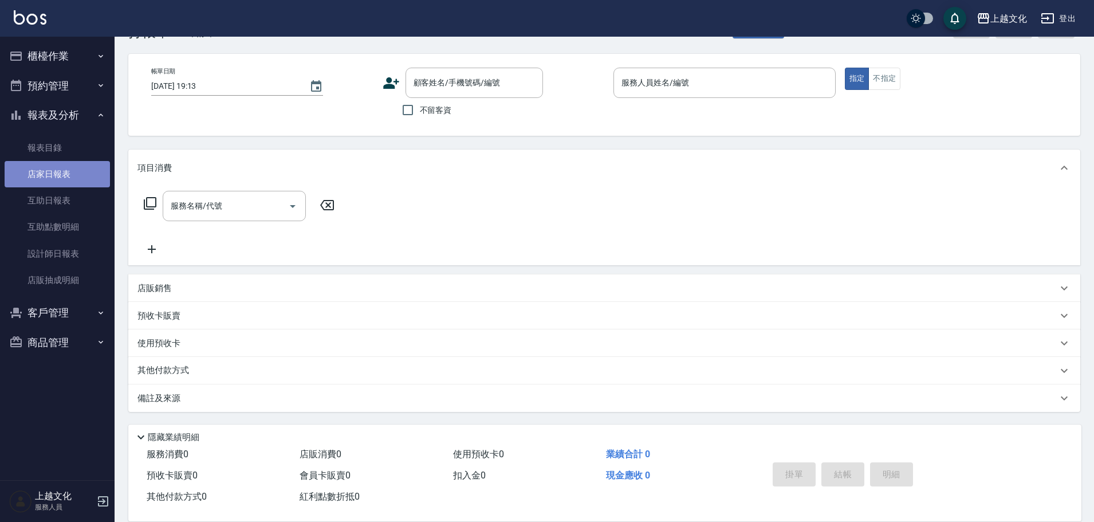
click at [46, 171] on link "店家日報表" at bounding box center [57, 174] width 105 height 26
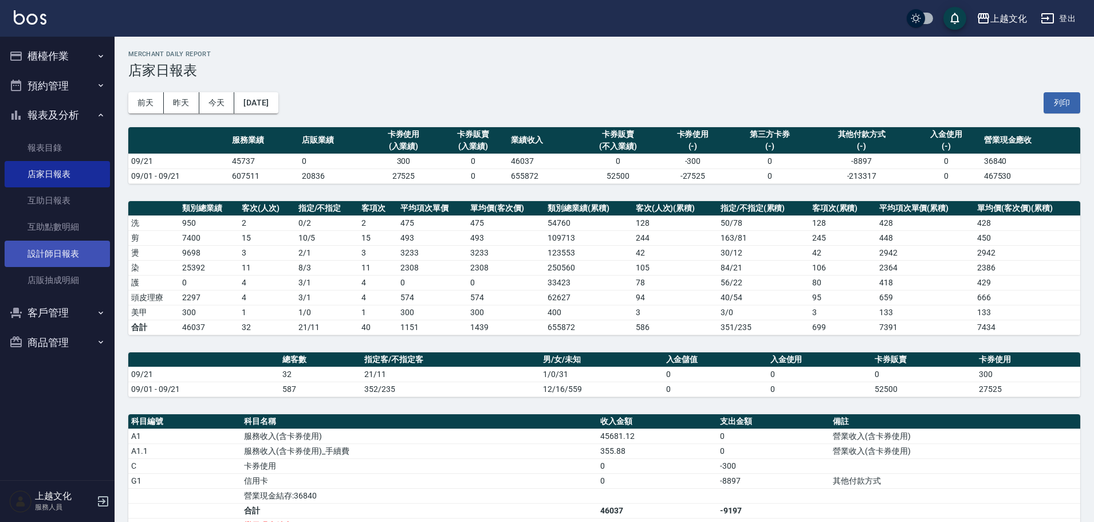
click at [61, 256] on link "設計師日報表" at bounding box center [57, 254] width 105 height 26
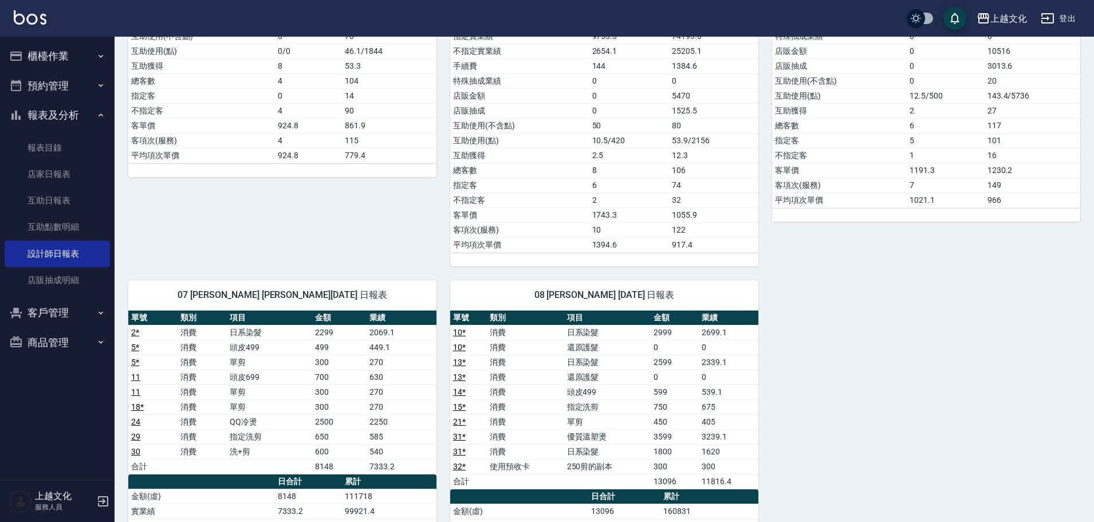
scroll to position [516, 0]
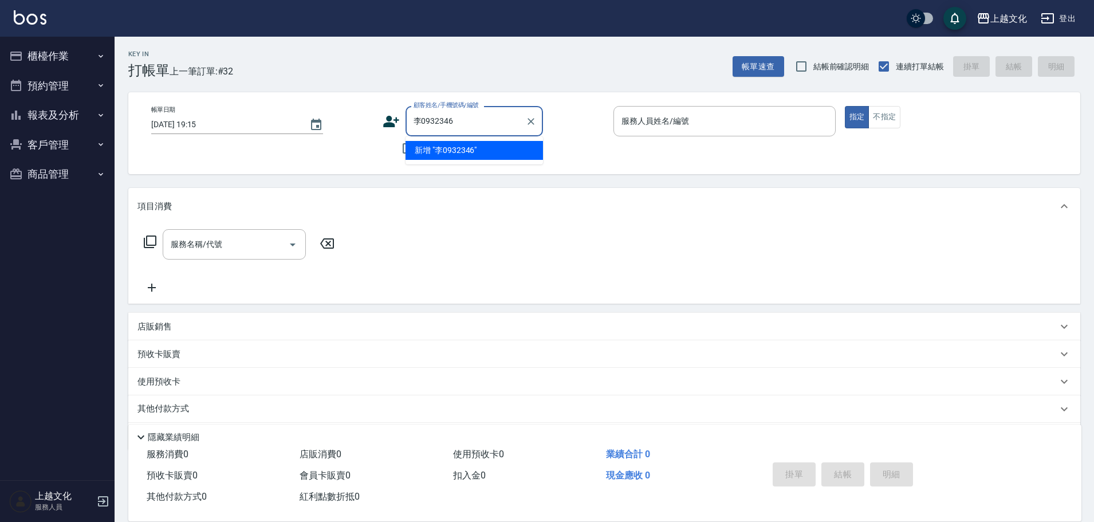
click at [421, 121] on input "李0932346" at bounding box center [466, 121] width 110 height 20
click at [462, 119] on input "李/0932346" at bounding box center [466, 121] width 110 height 20
click at [462, 120] on input "李/0932346" at bounding box center [466, 121] width 110 height 20
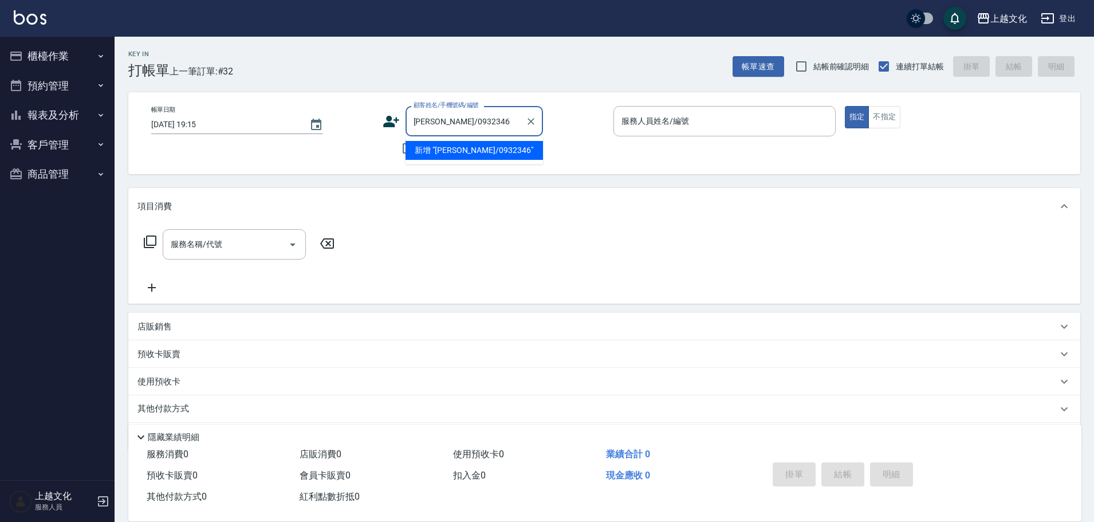
click at [461, 120] on input "李/0932346" at bounding box center [466, 121] width 110 height 20
click at [466, 135] on div "李/0932346 顧客姓名/手機號碼/編號" at bounding box center [475, 121] width 138 height 30
type input "李/0932346"
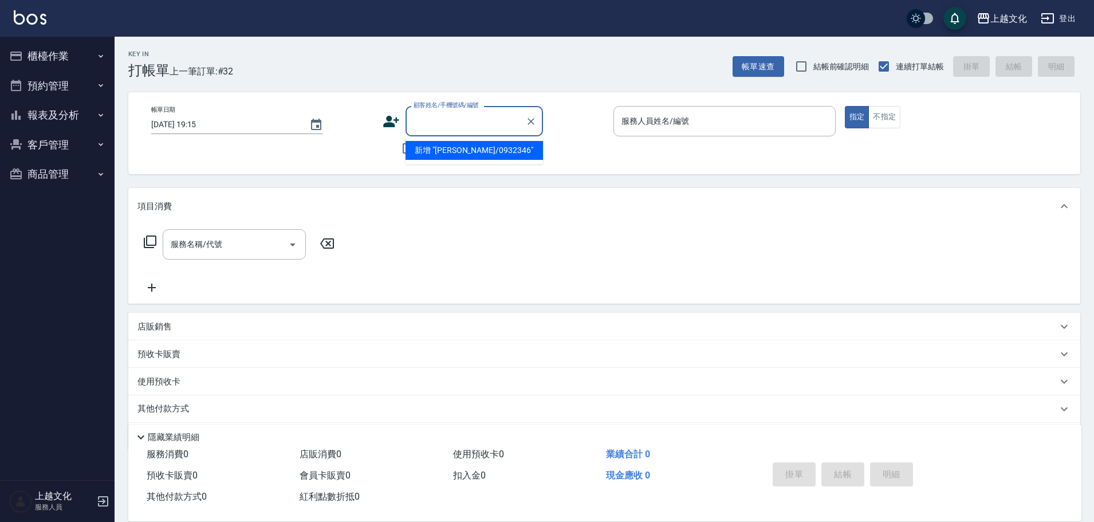
click at [488, 215] on div "項目消費" at bounding box center [604, 206] width 952 height 37
click at [425, 124] on input "顧客姓名/手機號碼/編號" at bounding box center [466, 121] width 110 height 20
type input "[PERSON_NAME]/0932346432"
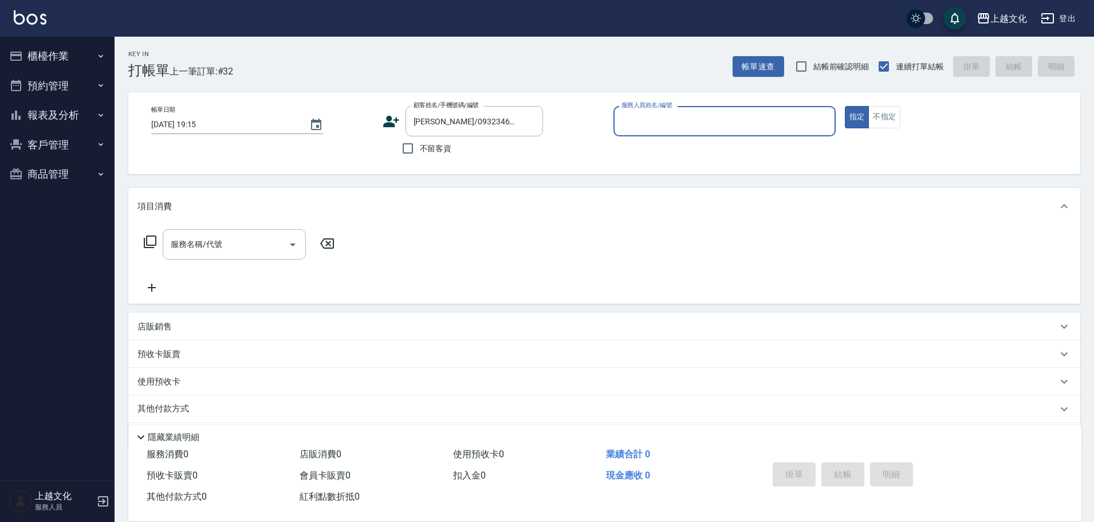
click at [685, 135] on div "服務人員姓名/編號" at bounding box center [725, 121] width 222 height 30
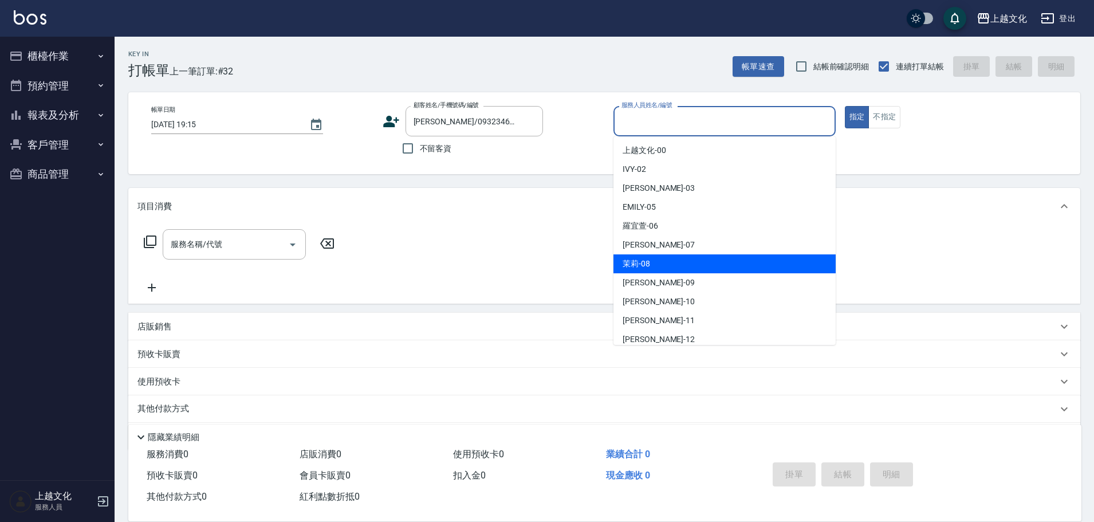
click at [712, 264] on div "茉莉 -08" at bounding box center [725, 263] width 222 height 19
type input "茉莉-08"
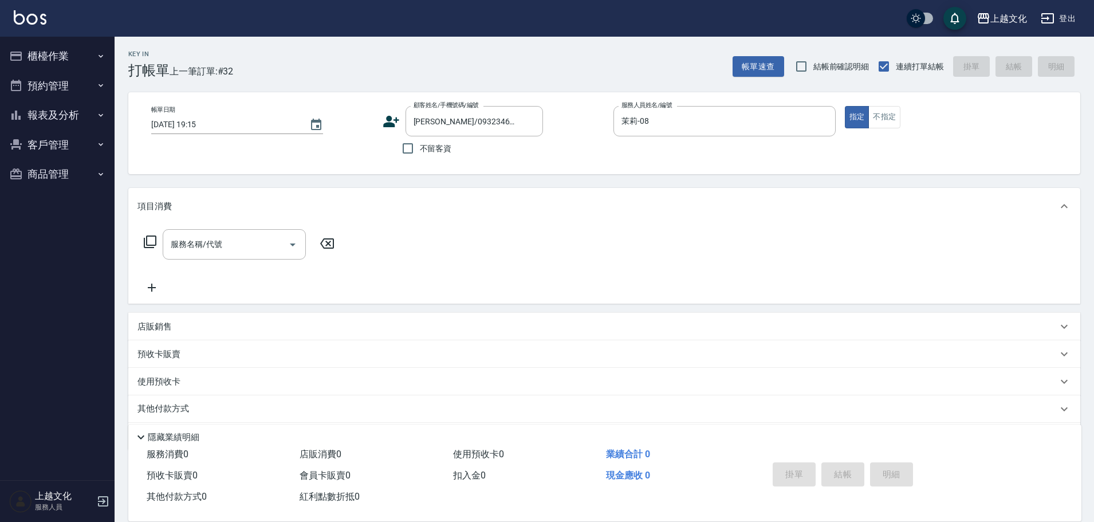
click at [152, 240] on icon at bounding box center [150, 242] width 14 height 14
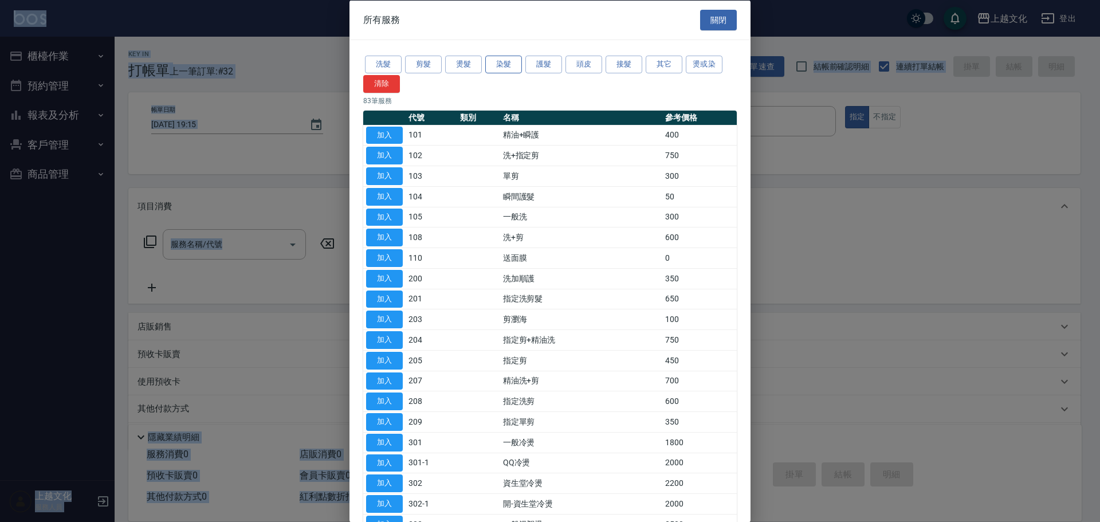
click at [502, 65] on button "染髮" at bounding box center [503, 65] width 37 height 18
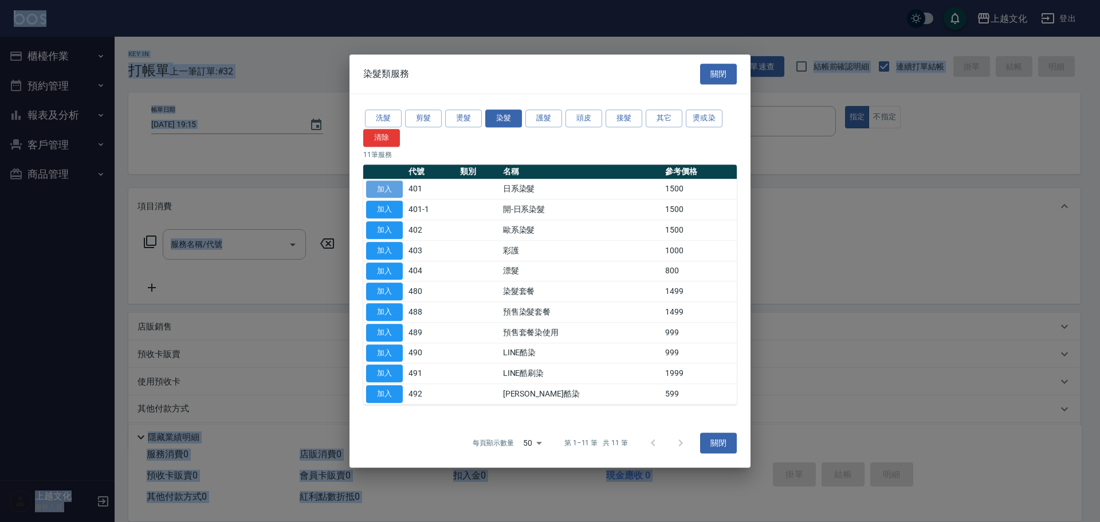
click at [377, 190] on button "加入" at bounding box center [384, 189] width 37 height 18
type input "日系染髮(401)"
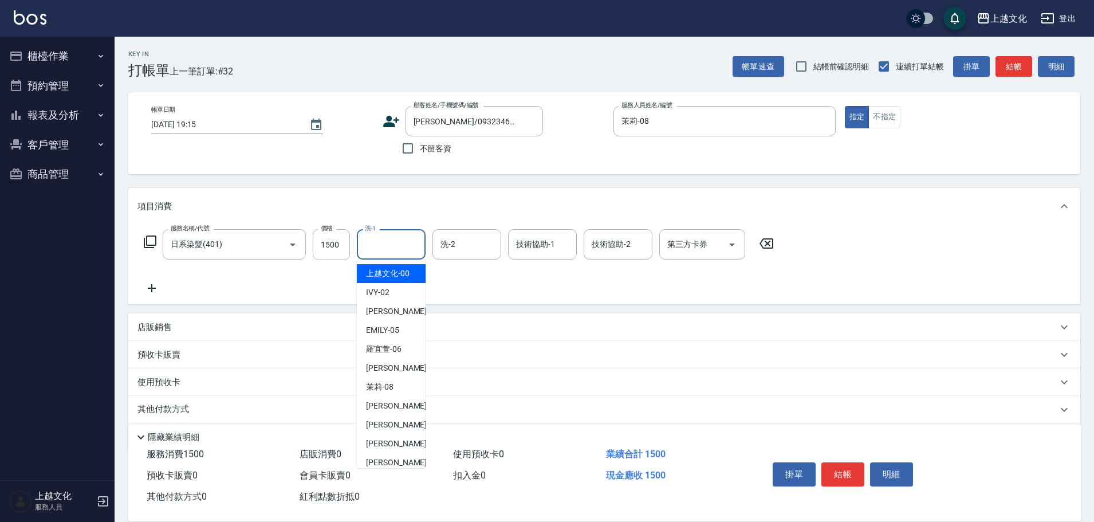
click at [383, 248] on input "洗-1" at bounding box center [391, 244] width 58 height 20
click at [341, 257] on input "1500" at bounding box center [331, 244] width 37 height 31
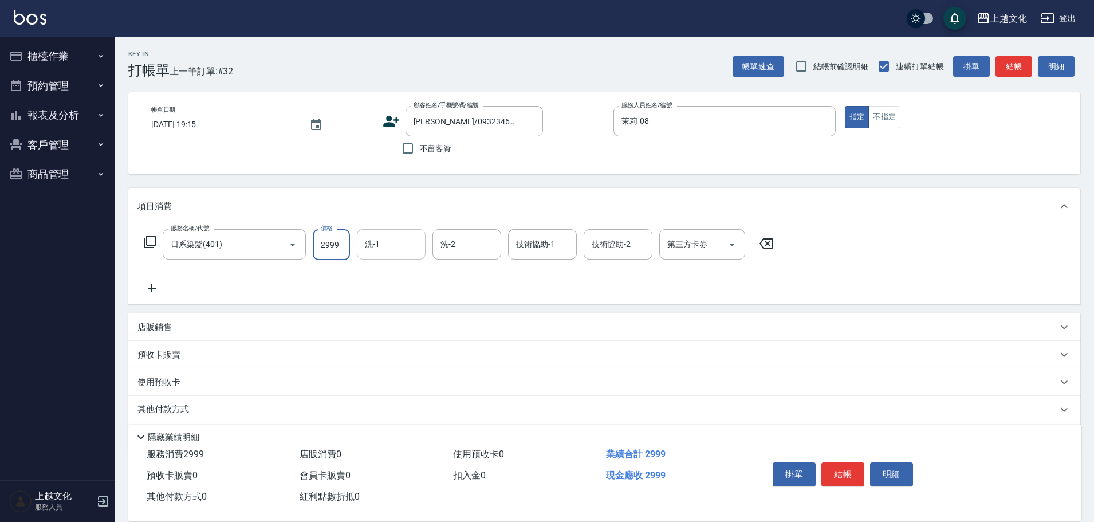
type input "2999"
click at [402, 243] on input "洗-1" at bounding box center [391, 244] width 58 height 20
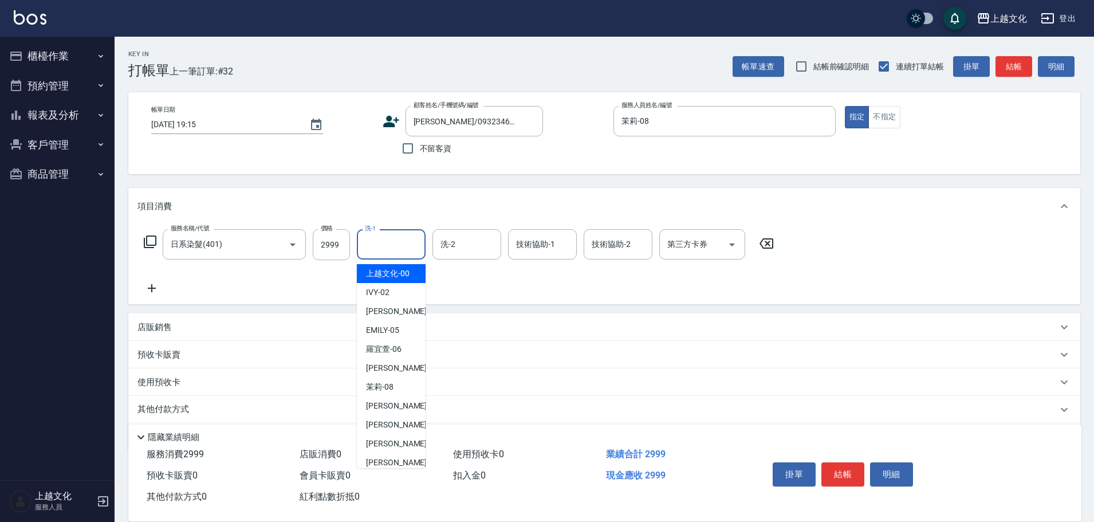
click at [391, 276] on span "上越文化 -00" at bounding box center [388, 274] width 44 height 12
type input "上越文化-00"
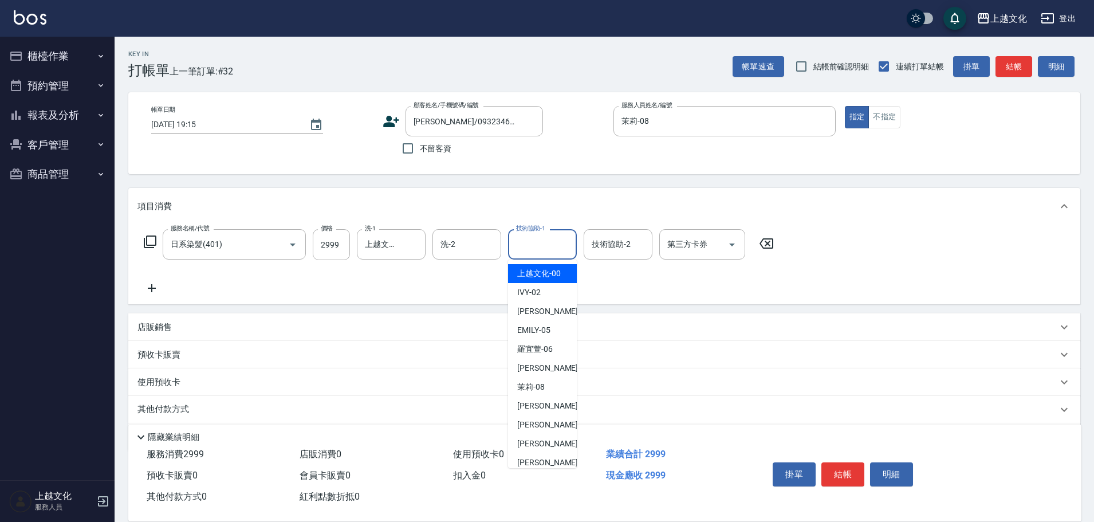
click at [553, 250] on input "技術協助-1" at bounding box center [542, 244] width 58 height 20
drag, startPoint x: 548, startPoint y: 366, endPoint x: 565, endPoint y: 342, distance: 29.2
click at [551, 364] on div "LIN -07" at bounding box center [542, 368] width 69 height 19
type input "[PERSON_NAME]-07"
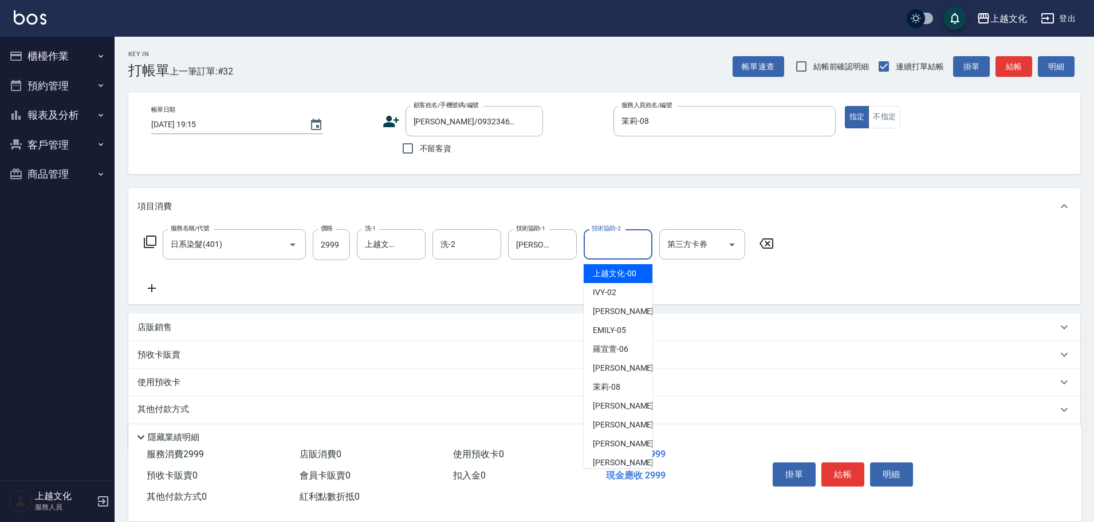
click at [613, 239] on input "技術協助-2" at bounding box center [618, 244] width 58 height 20
click at [620, 383] on span "茉莉 -08" at bounding box center [607, 387] width 28 height 12
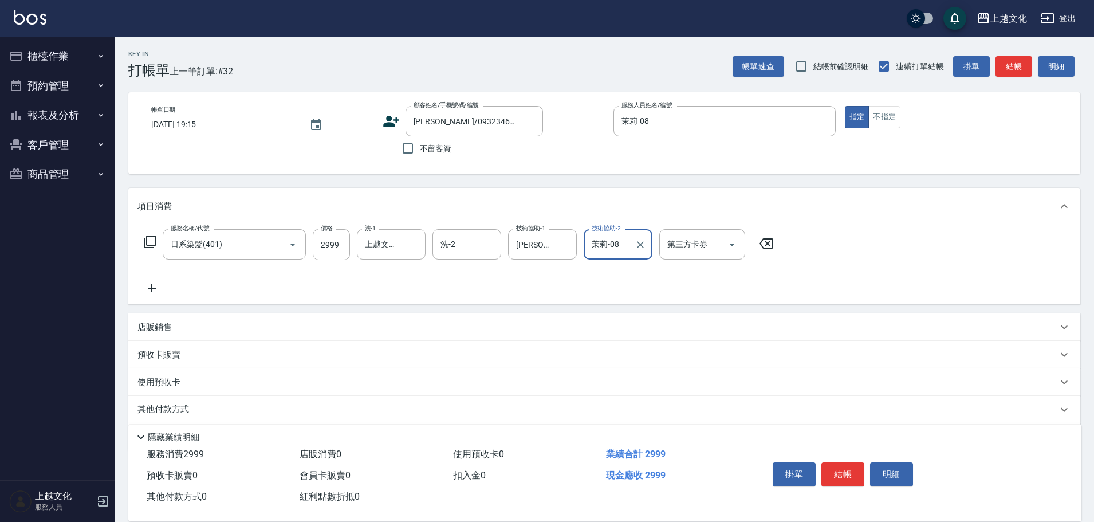
type input "茉莉-08"
drag, startPoint x: 152, startPoint y: 286, endPoint x: 151, endPoint y: 269, distance: 17.2
click at [151, 286] on icon at bounding box center [152, 288] width 8 height 8
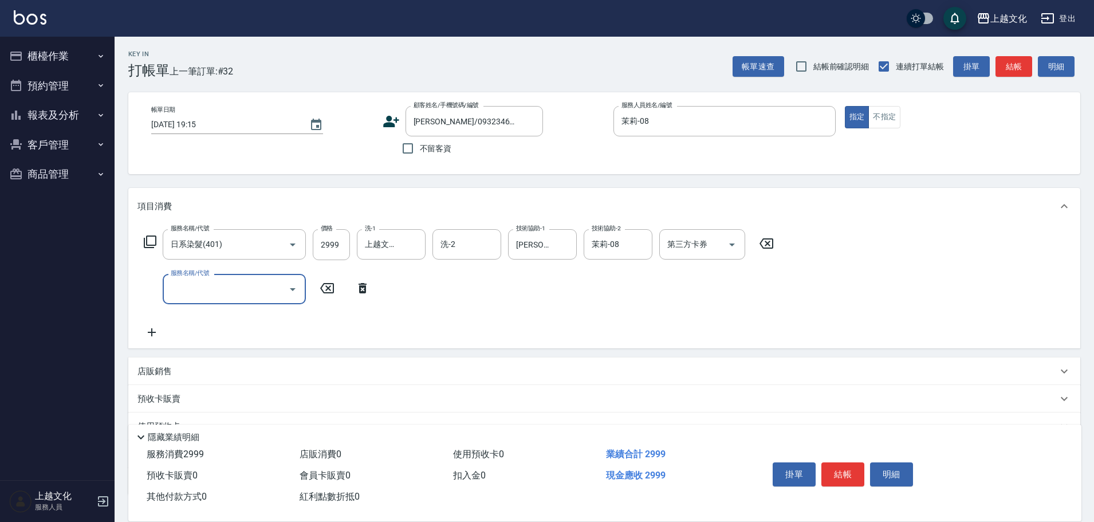
click at [153, 246] on icon at bounding box center [150, 241] width 13 height 13
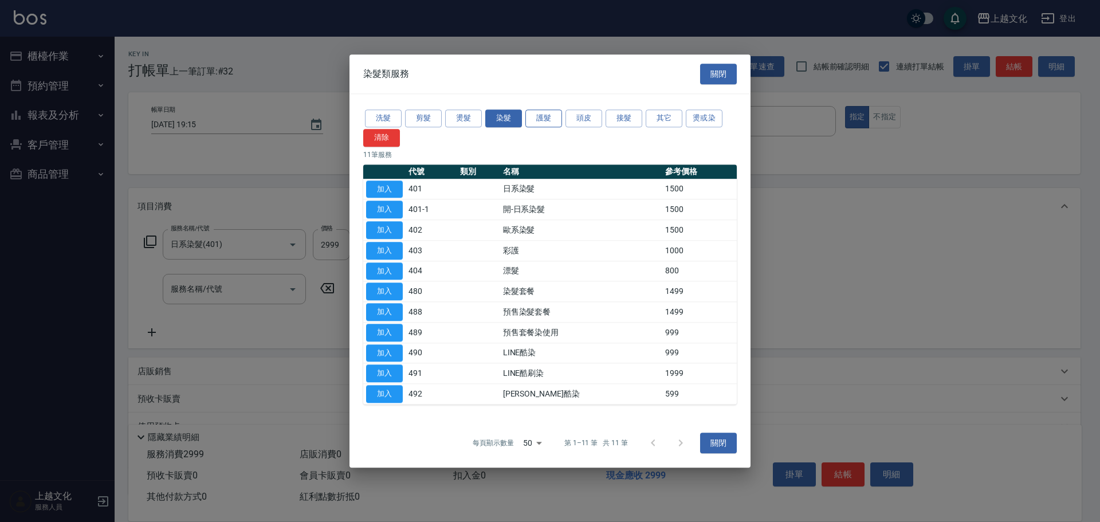
click at [547, 120] on button "護髮" at bounding box center [543, 118] width 37 height 18
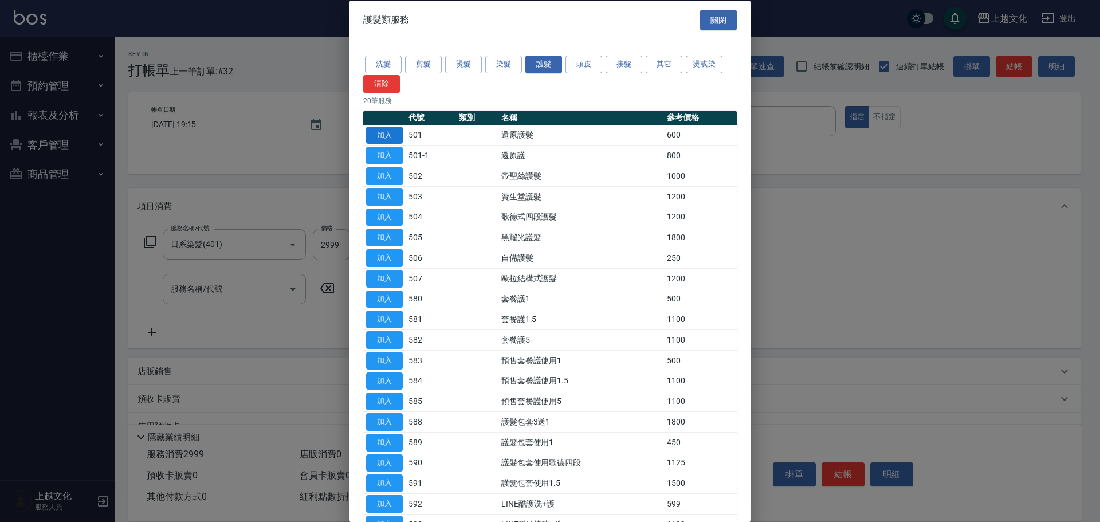
click at [386, 138] on button "加入" at bounding box center [384, 135] width 37 height 18
drag, startPoint x: 386, startPoint y: 138, endPoint x: 360, endPoint y: 220, distance: 86.1
click at [386, 138] on button "加入" at bounding box center [384, 135] width 37 height 18
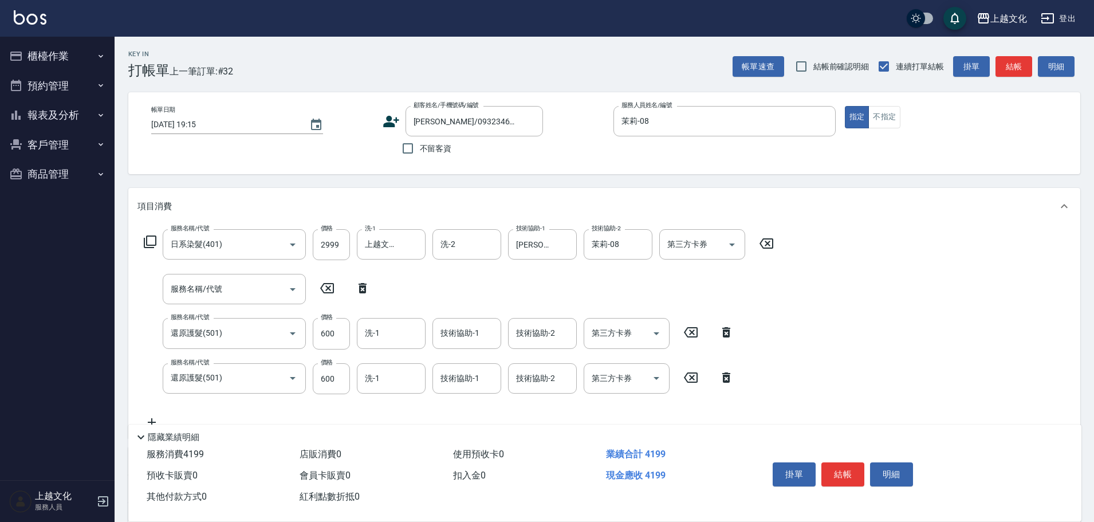
click at [364, 288] on icon at bounding box center [362, 288] width 29 height 14
type input "還原護髮(501)"
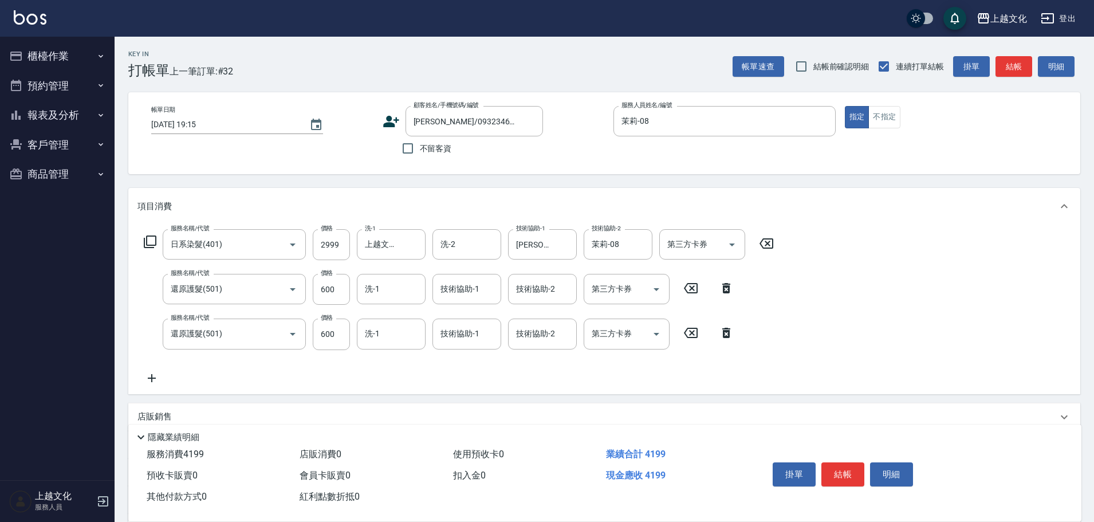
click at [728, 288] on icon at bounding box center [726, 288] width 29 height 14
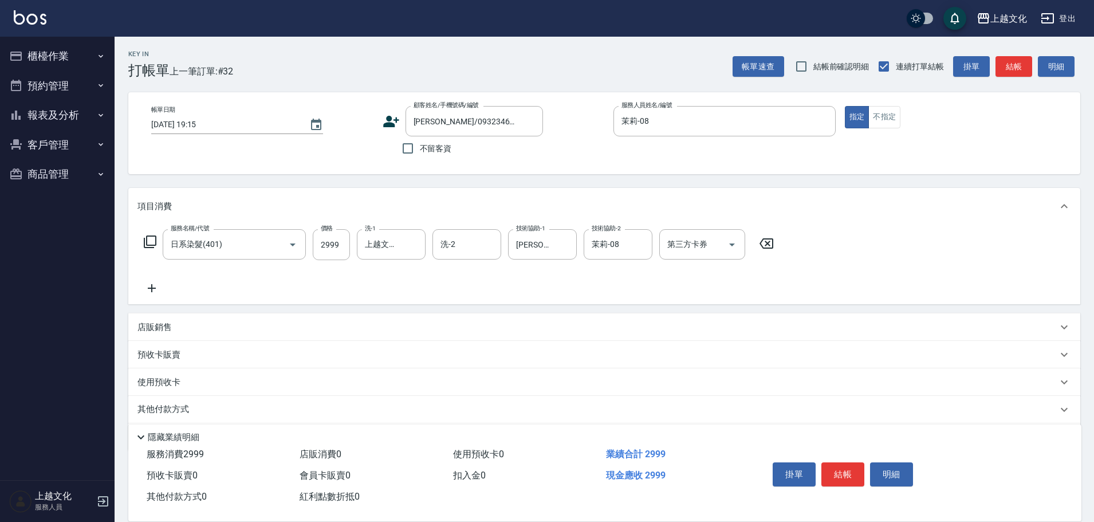
click at [152, 285] on icon at bounding box center [152, 288] width 8 height 8
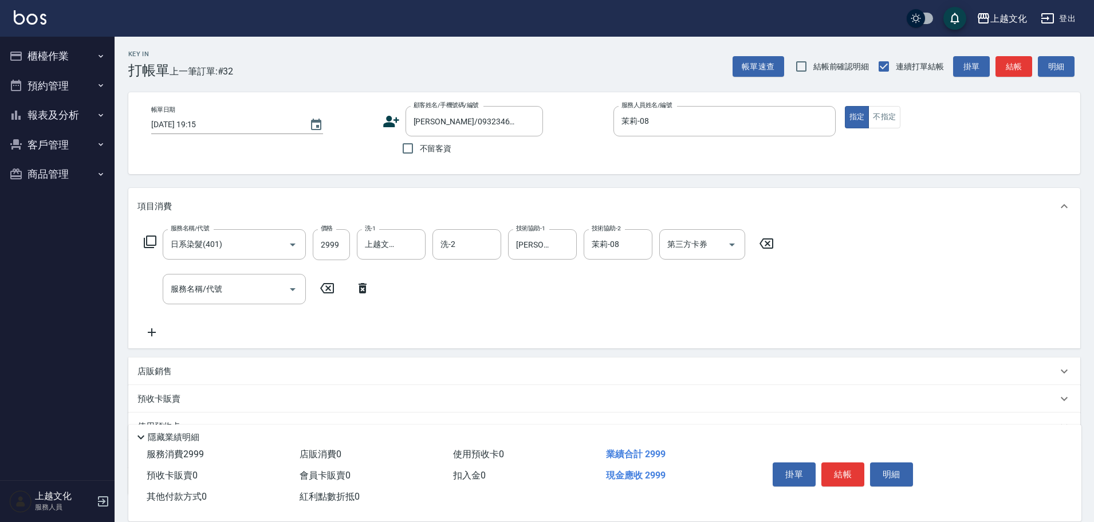
click at [150, 241] on icon at bounding box center [150, 242] width 14 height 14
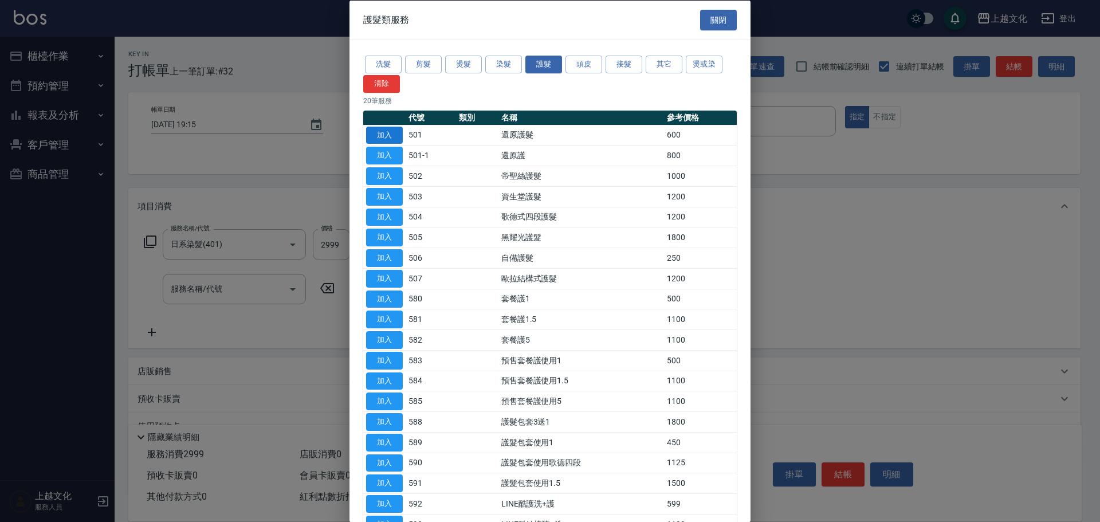
click at [394, 137] on button "加入" at bounding box center [384, 135] width 37 height 18
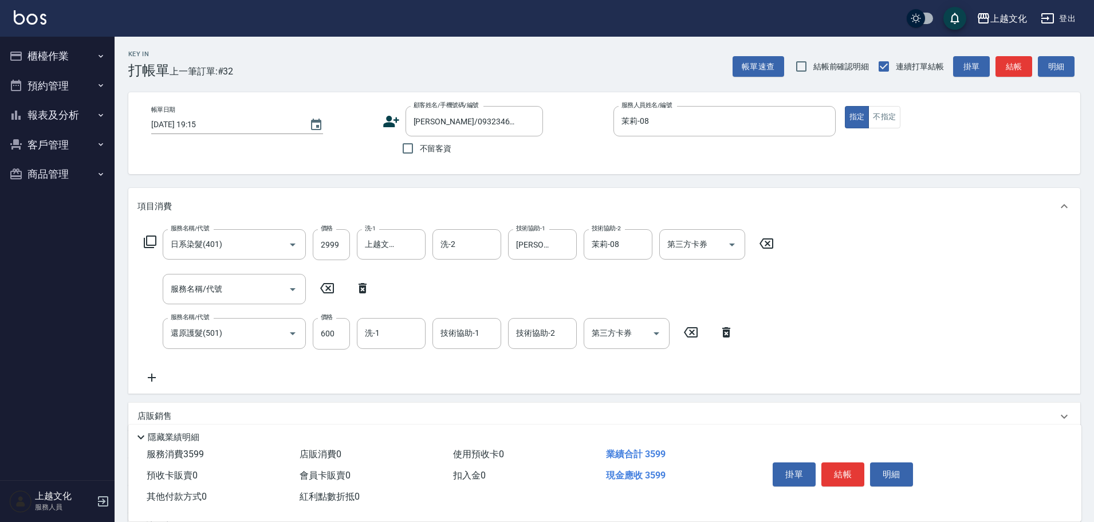
drag, startPoint x: 359, startPoint y: 288, endPoint x: 418, endPoint y: 271, distance: 60.9
click at [360, 287] on icon at bounding box center [363, 288] width 8 height 10
type input "還原護髮(501)"
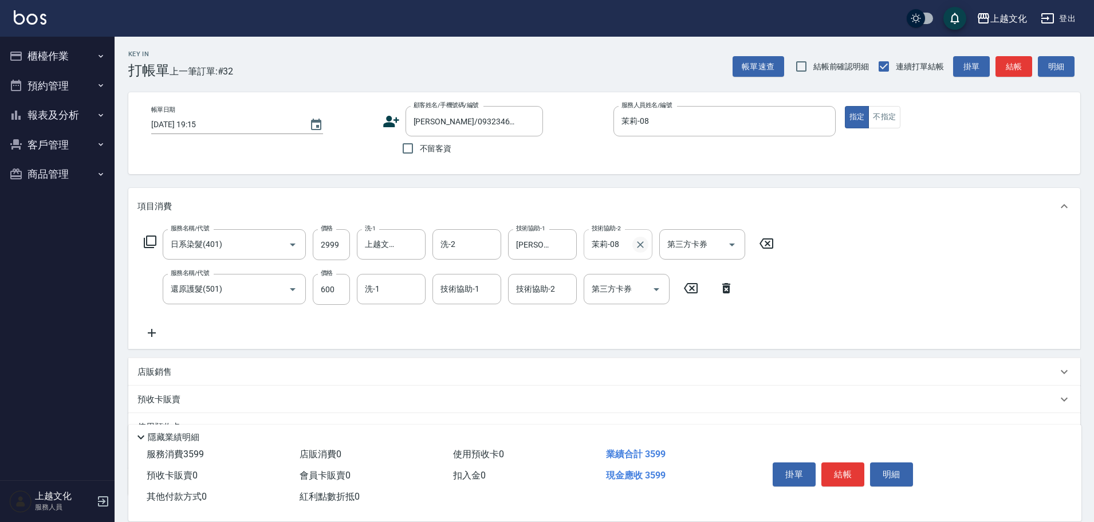
click at [643, 245] on icon "Clear" at bounding box center [640, 244] width 11 height 11
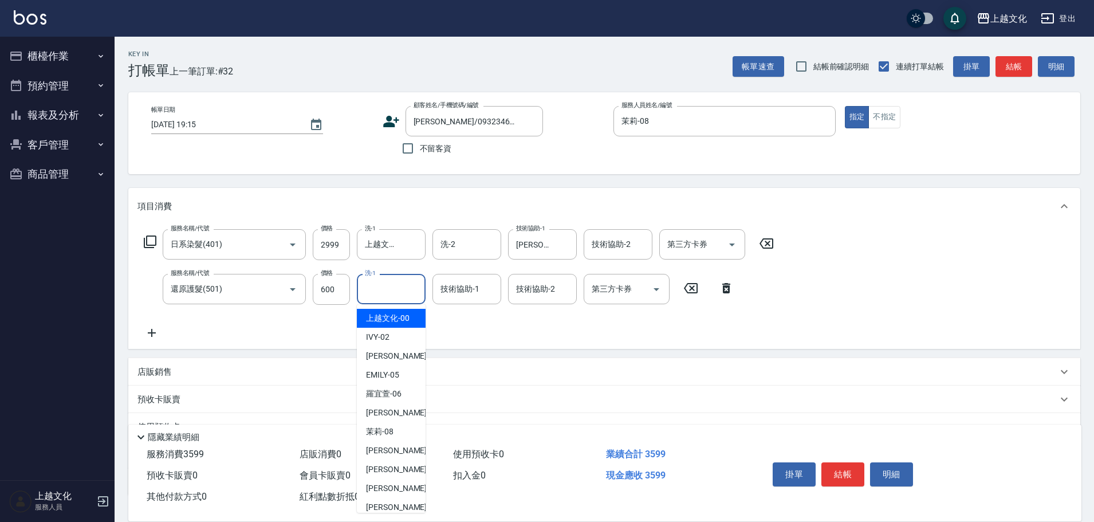
click at [370, 288] on input "洗-1" at bounding box center [391, 289] width 58 height 20
click at [381, 323] on span "上越文化 -00" at bounding box center [388, 318] width 44 height 12
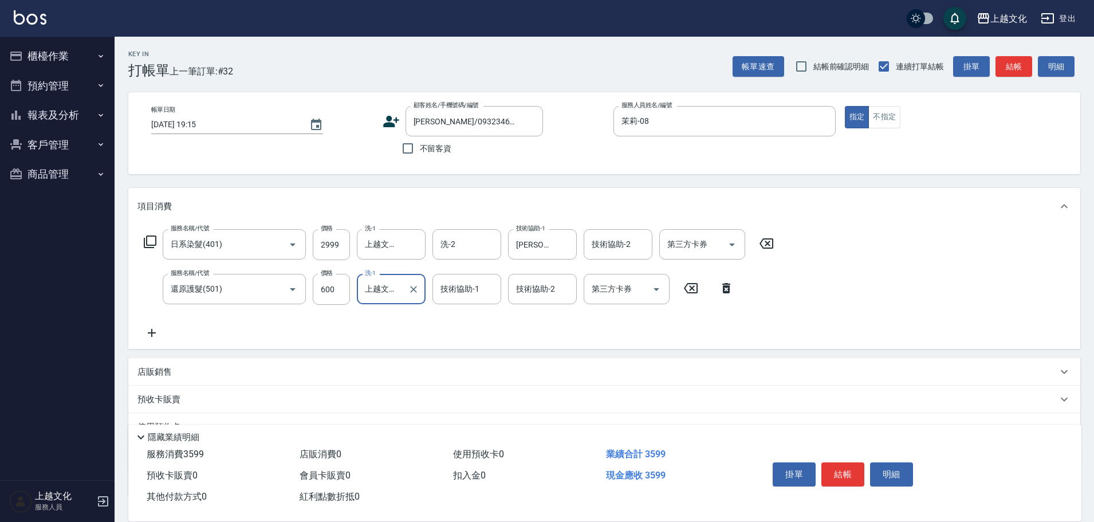
type input "上越文化-00"
click at [325, 300] on input "600" at bounding box center [331, 289] width 37 height 31
type input "0"
click at [833, 470] on button "結帳" at bounding box center [843, 474] width 43 height 24
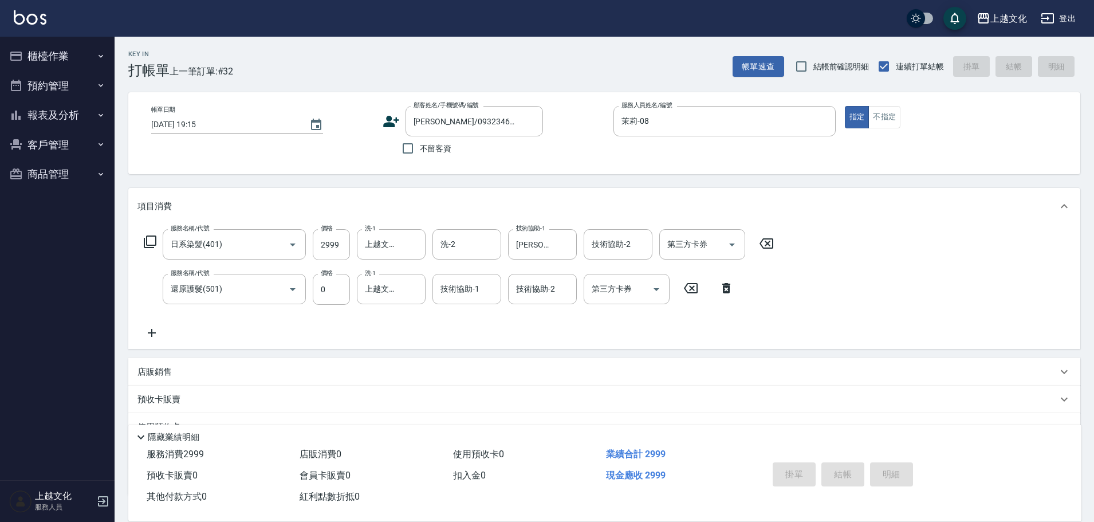
type input "2025/09/21 19:16"
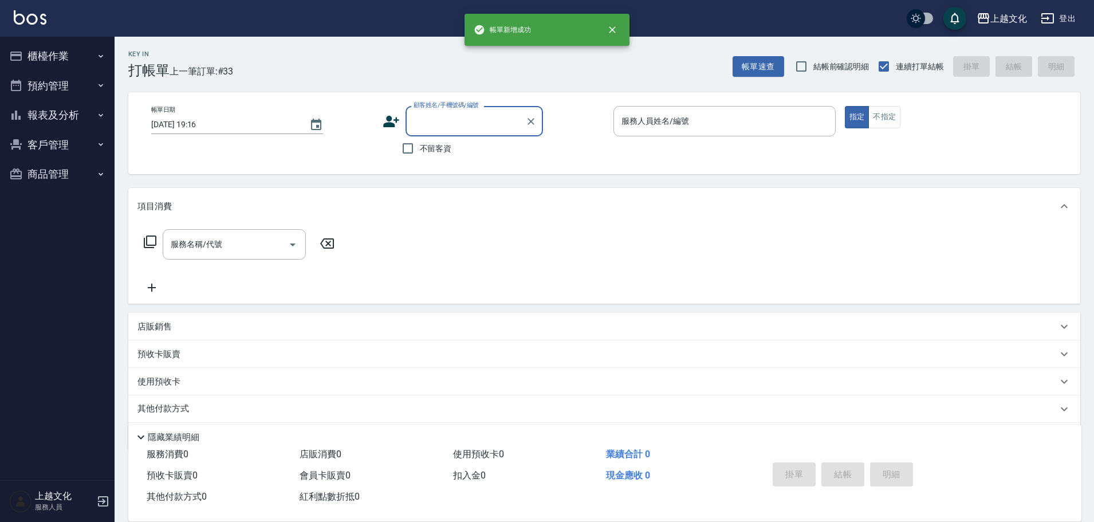
click at [415, 121] on input "顧客姓名/手機號碼/編號" at bounding box center [466, 121] width 110 height 20
click at [420, 121] on input "顧客姓名/手機號碼/編號" at bounding box center [466, 121] width 110 height 20
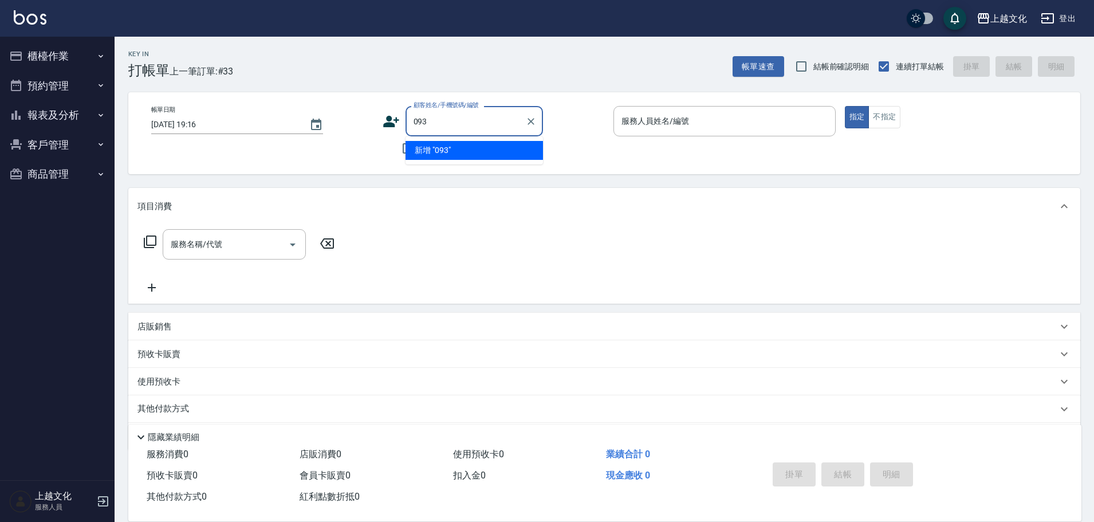
type input "0932"
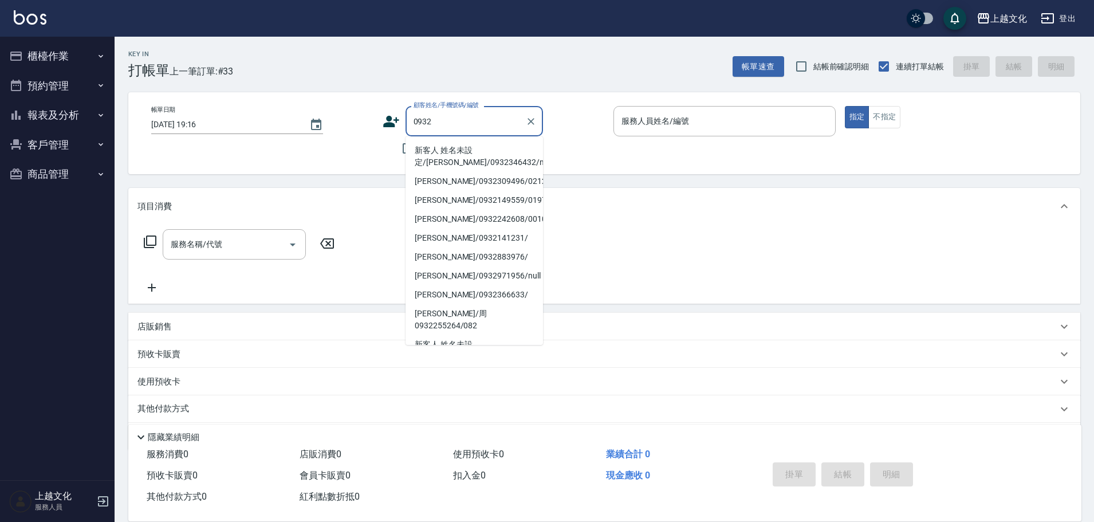
click at [435, 146] on li "新客人 姓名未設定/李/0932346432/null" at bounding box center [475, 156] width 138 height 31
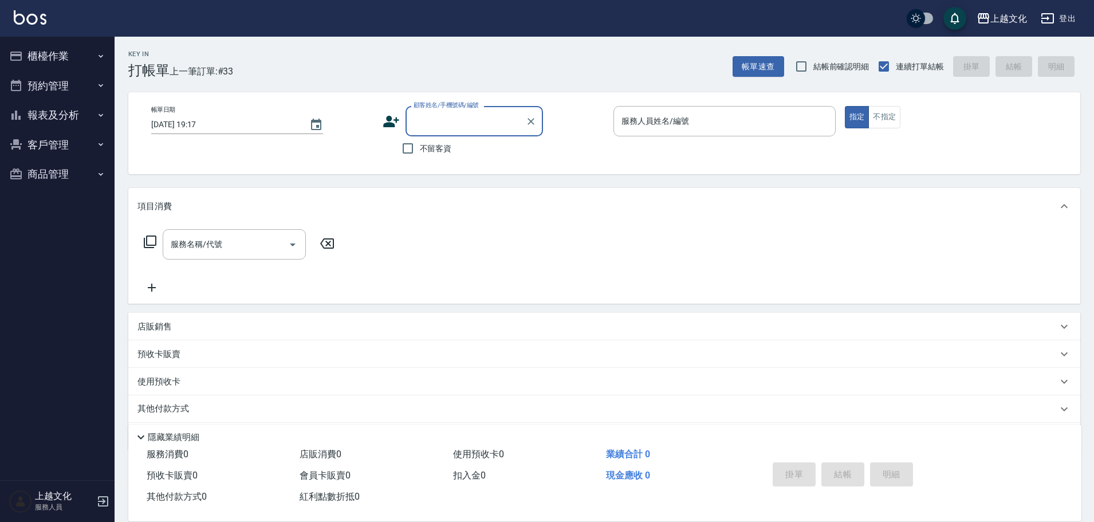
click at [456, 107] on label "顧客姓名/手機號碼/編號" at bounding box center [446, 105] width 65 height 9
click at [456, 111] on input "顧客姓名/手機號碼/編號" at bounding box center [466, 121] width 110 height 20
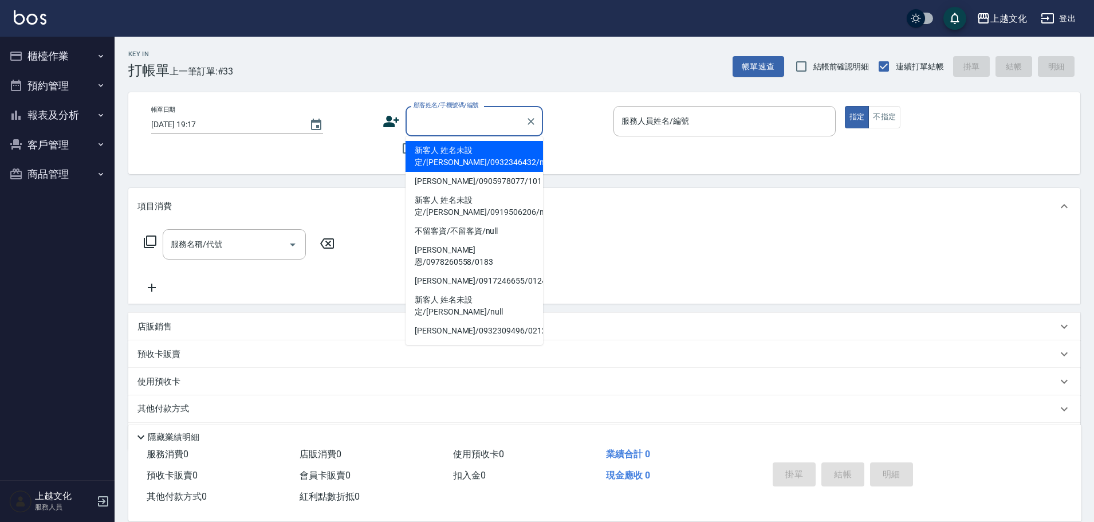
click at [457, 118] on input "顧客姓名/手機號碼/編號" at bounding box center [466, 121] width 110 height 20
click at [458, 154] on li "新客人 姓名未設定/[PERSON_NAME]/0932346432/null" at bounding box center [475, 156] width 138 height 31
type input "新客人 姓名未設定/[PERSON_NAME]/0932346432/null"
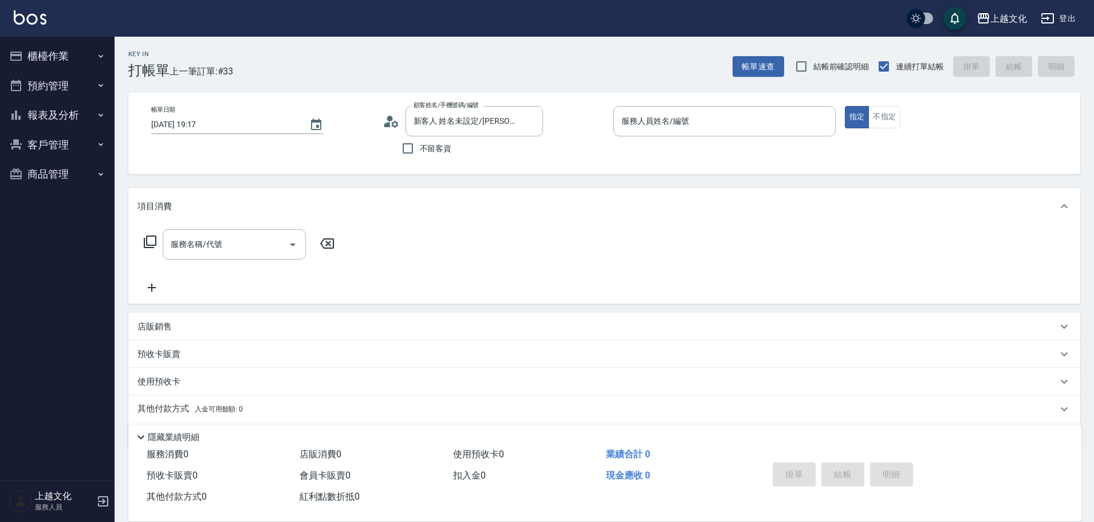
click at [391, 122] on icon at bounding box center [391, 121] width 17 height 17
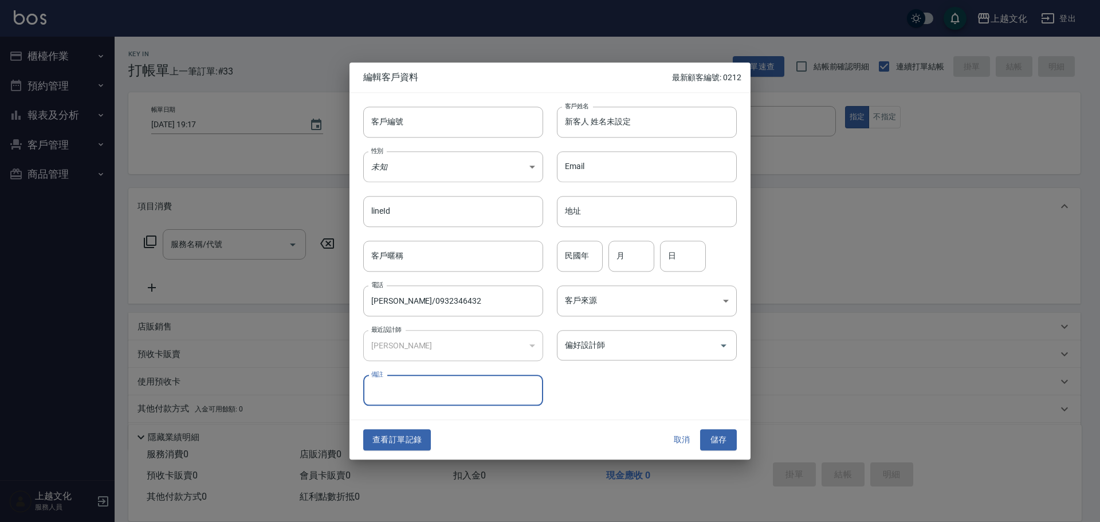
click at [428, 392] on input "備註" at bounding box center [453, 390] width 180 height 31
type input "幼教老師 自然捲"
click at [408, 438] on button "查看訂單記錄" at bounding box center [397, 440] width 68 height 21
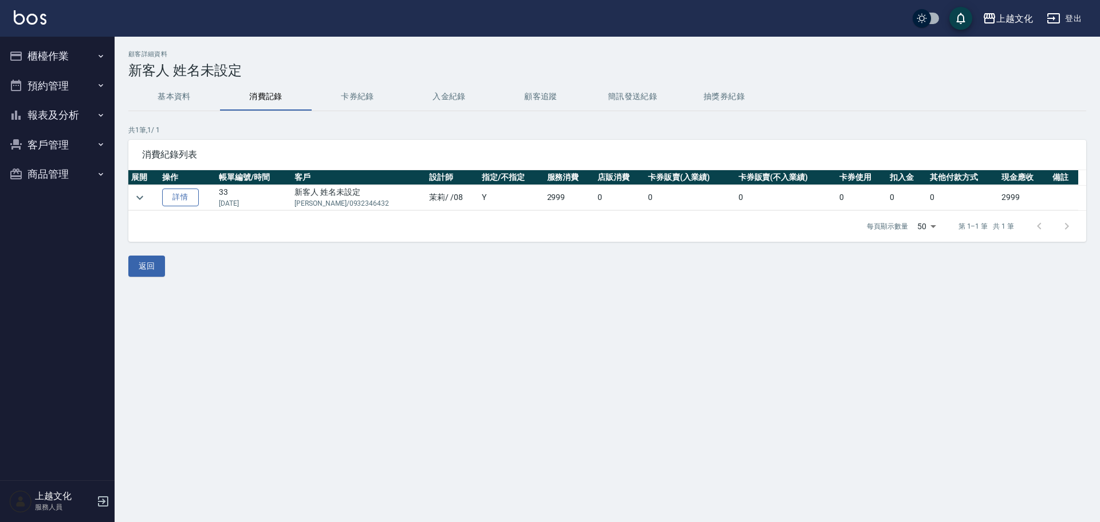
click at [170, 195] on link "詳情" at bounding box center [180, 197] width 37 height 18
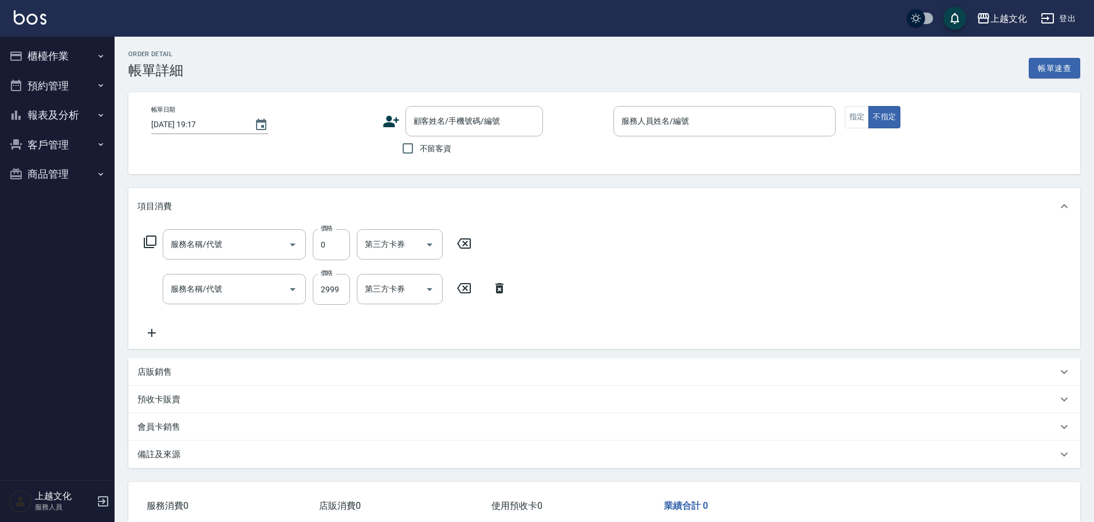
type input "茉莉-08"
type input "還原護髮(501)"
type input "日系染髮(401)"
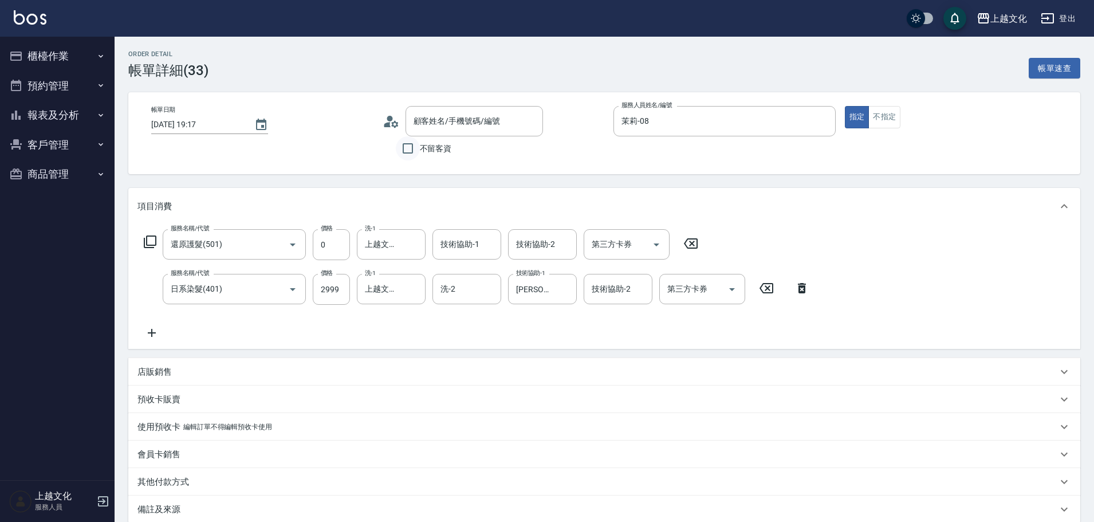
type input "新客人 姓名未設定/[PERSON_NAME]/0932346432/null"
click at [390, 120] on circle at bounding box center [390, 119] width 6 height 6
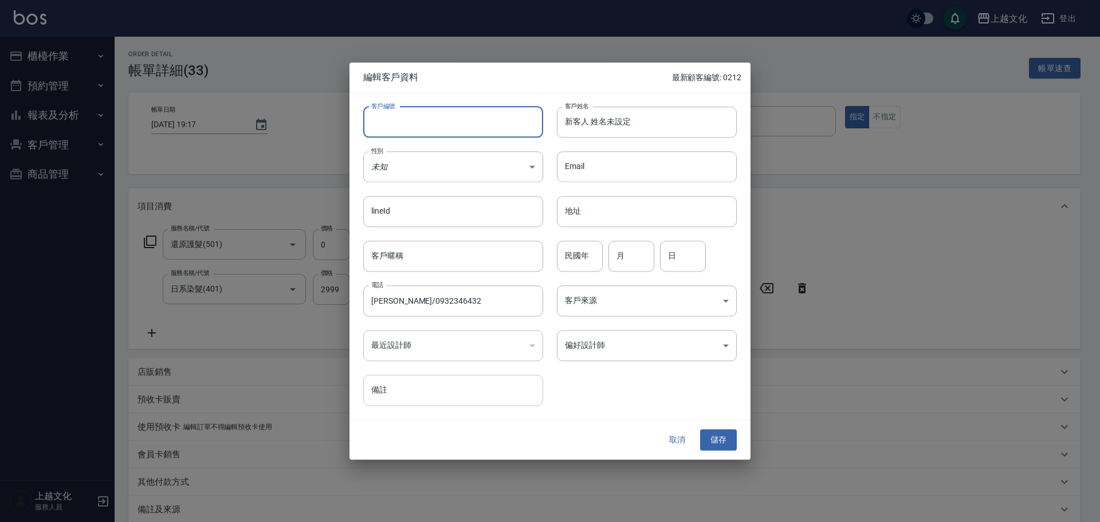
click at [461, 388] on input "備註" at bounding box center [453, 390] width 180 height 31
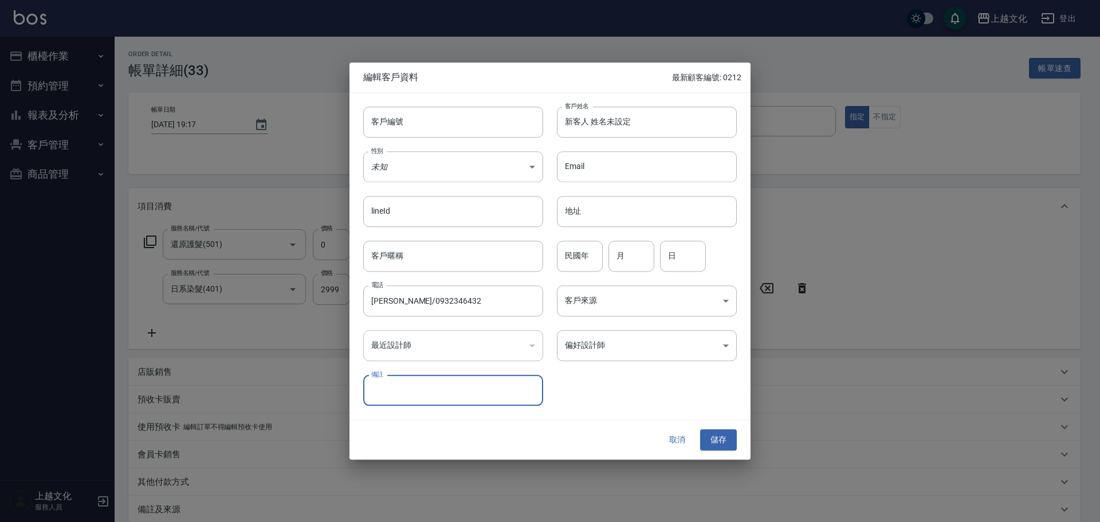
click at [461, 388] on input "備註" at bounding box center [453, 390] width 180 height 31
type input "幼教"
click at [726, 445] on button "儲存" at bounding box center [718, 440] width 37 height 21
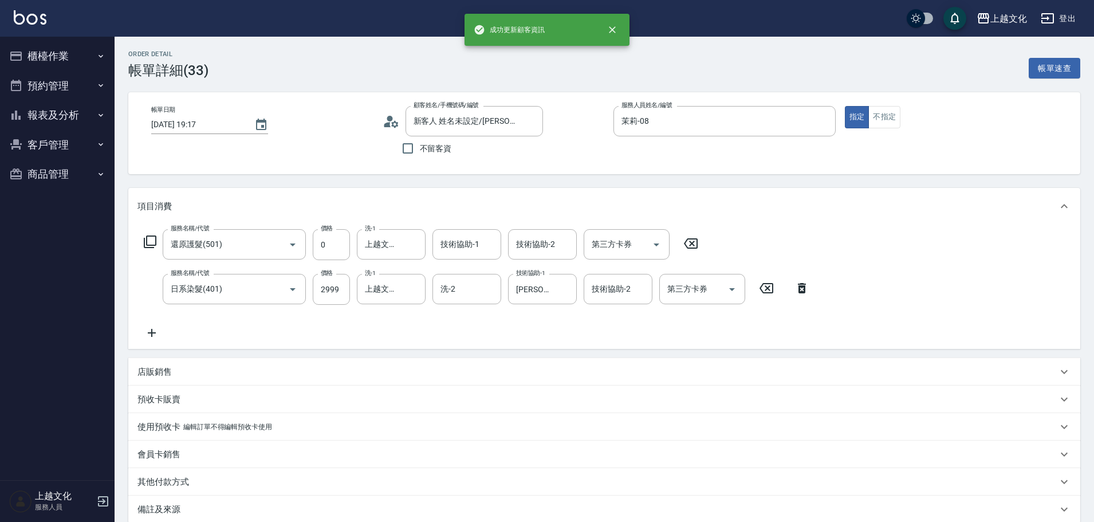
type input "新客人 姓名未設定/[PERSON_NAME]/0932346432/"
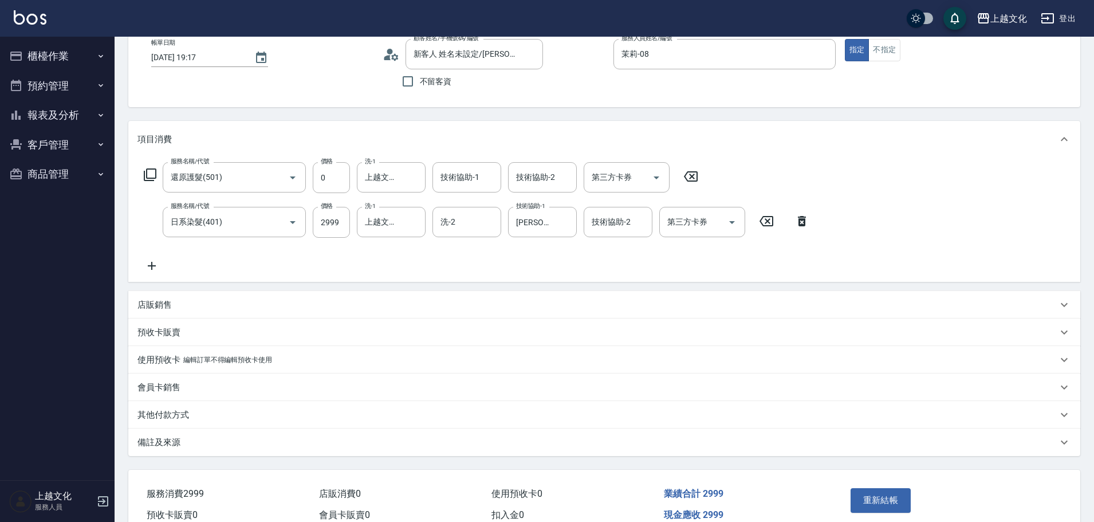
scroll to position [125, 0]
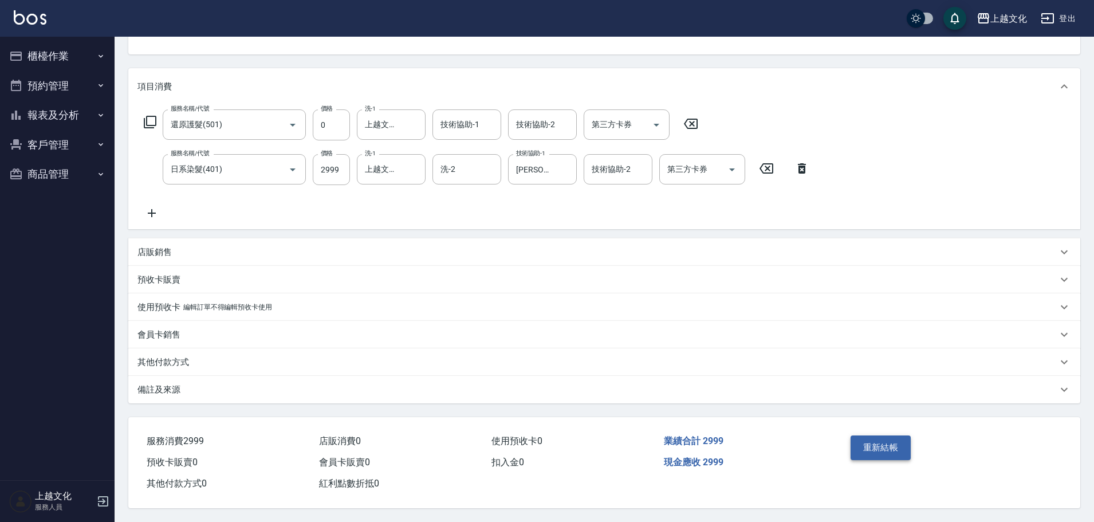
click at [893, 445] on button "重新結帳" at bounding box center [881, 447] width 61 height 24
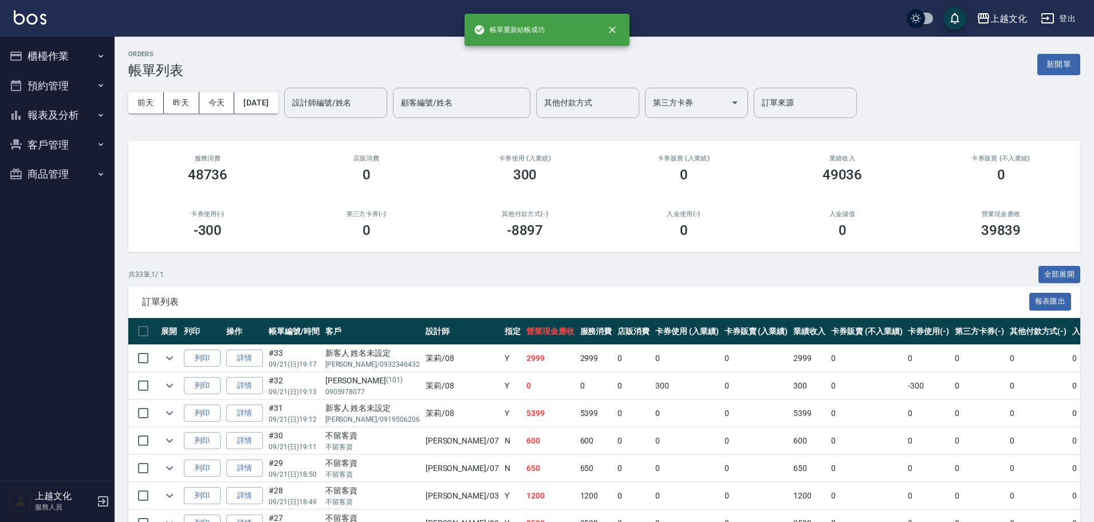
click at [49, 111] on button "報表及分析" at bounding box center [57, 115] width 105 height 30
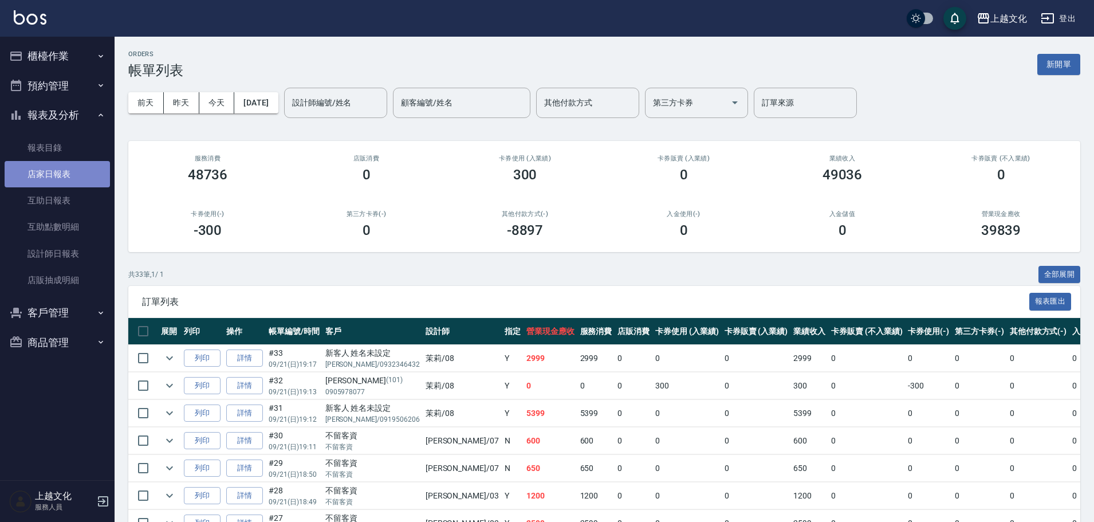
click at [58, 179] on link "店家日報表" at bounding box center [57, 174] width 105 height 26
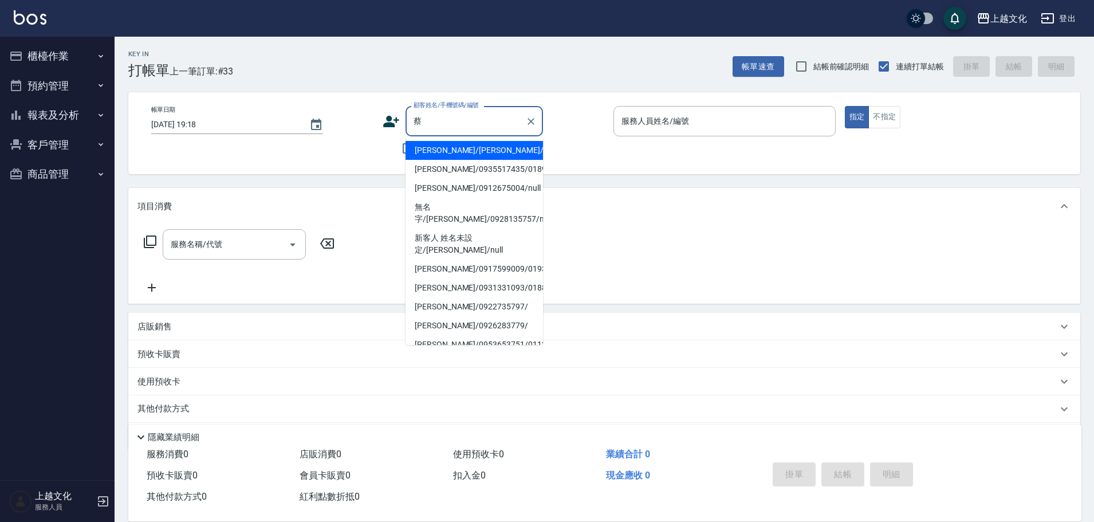
click at [427, 160] on li "[PERSON_NAME]/[PERSON_NAME]/0900160309/0128" at bounding box center [475, 150] width 138 height 19
type input "蔡福真/蔡福真/0900160309/0128"
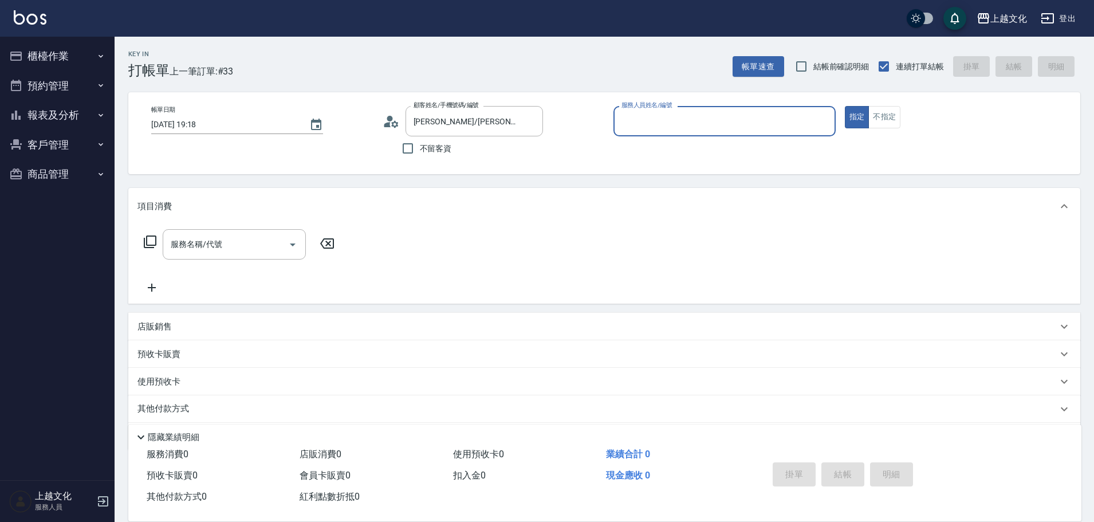
type input "茉莉-08"
click at [154, 244] on icon at bounding box center [150, 242] width 14 height 14
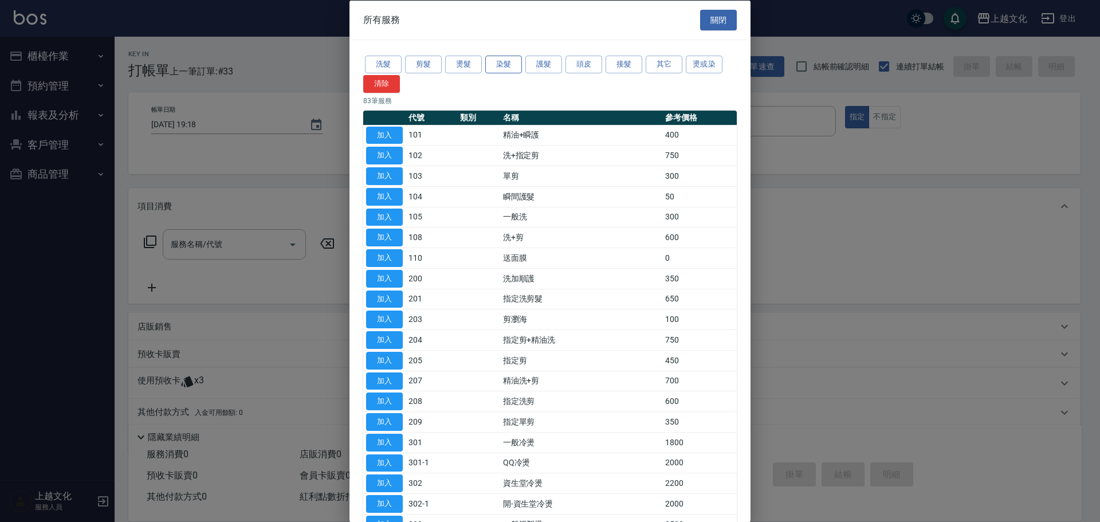
click at [510, 61] on button "染髮" at bounding box center [503, 65] width 37 height 18
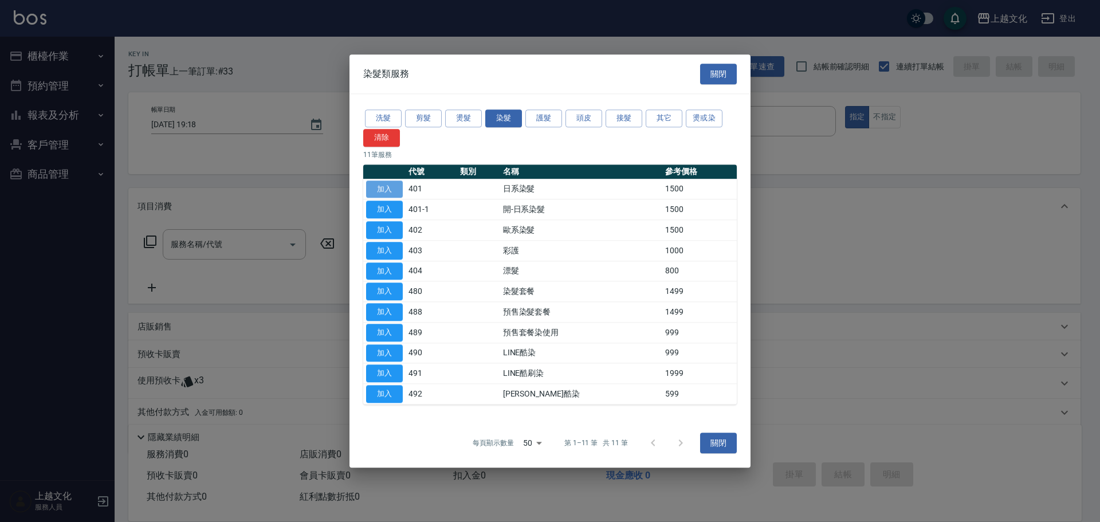
click at [377, 188] on button "加入" at bounding box center [384, 189] width 37 height 18
type input "日系染髮(401)"
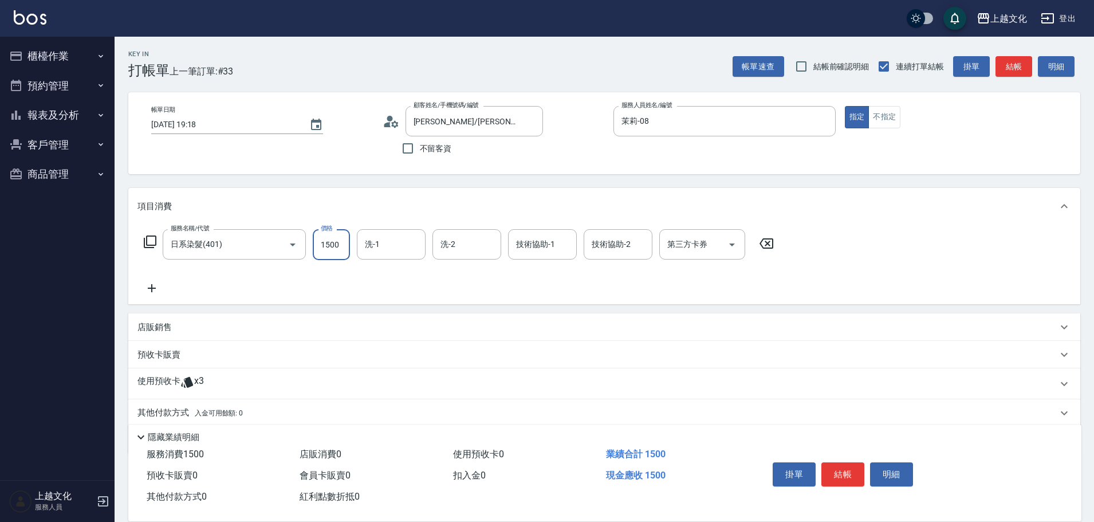
click at [328, 249] on input "1500" at bounding box center [331, 244] width 37 height 31
type input "1999"
click at [368, 246] on input "洗-1" at bounding box center [391, 244] width 58 height 20
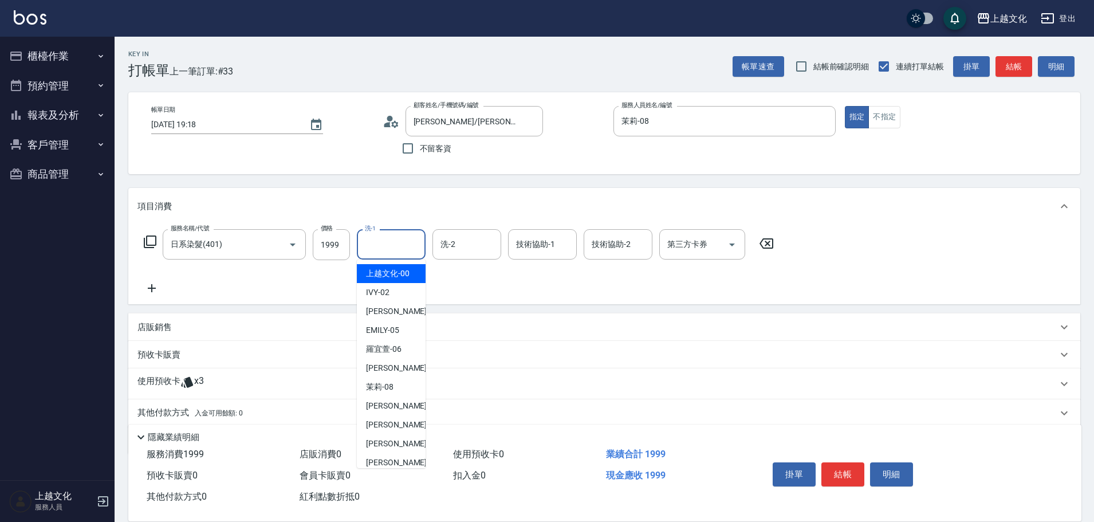
click at [376, 278] on span "上越文化 -00" at bounding box center [388, 274] width 44 height 12
type input "上越文化-00"
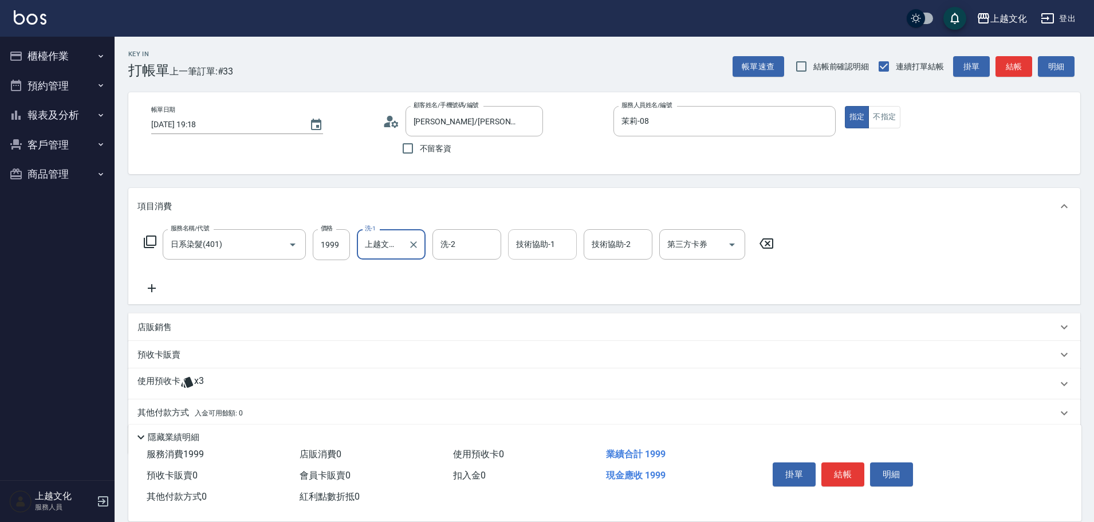
click at [543, 242] on input "技術協助-1" at bounding box center [542, 244] width 58 height 20
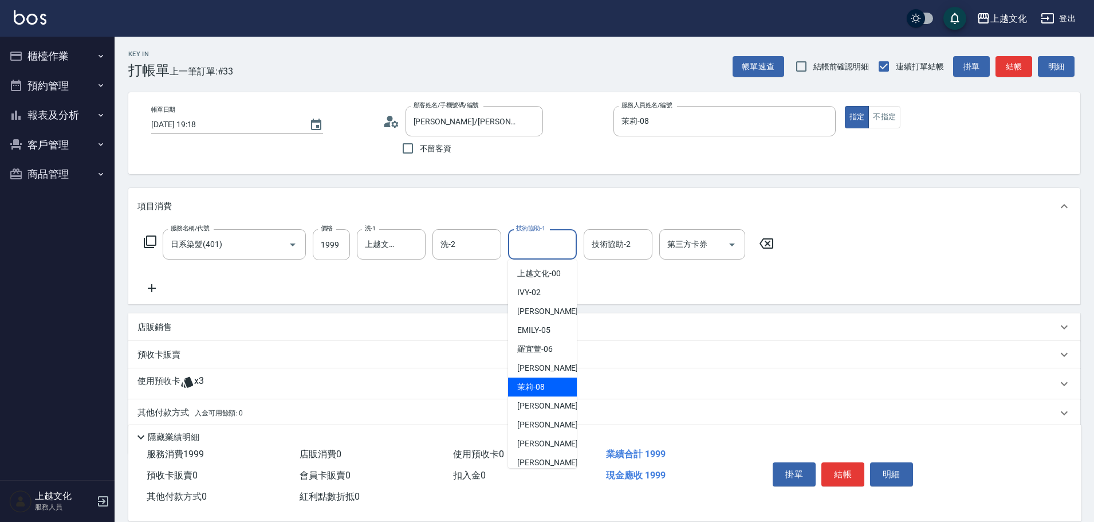
click at [543, 386] on span "茉莉 -08" at bounding box center [531, 387] width 28 height 12
type input "茉莉-08"
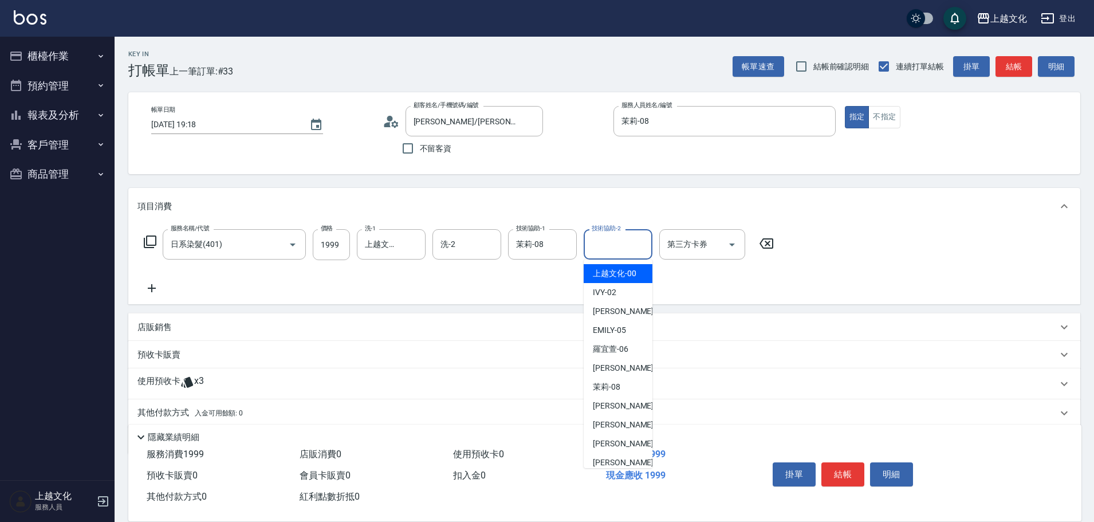
click at [602, 241] on input "技術協助-2" at bounding box center [618, 244] width 58 height 20
click at [611, 331] on span "EMILY -05" at bounding box center [609, 330] width 33 height 12
type input "EMILY-05"
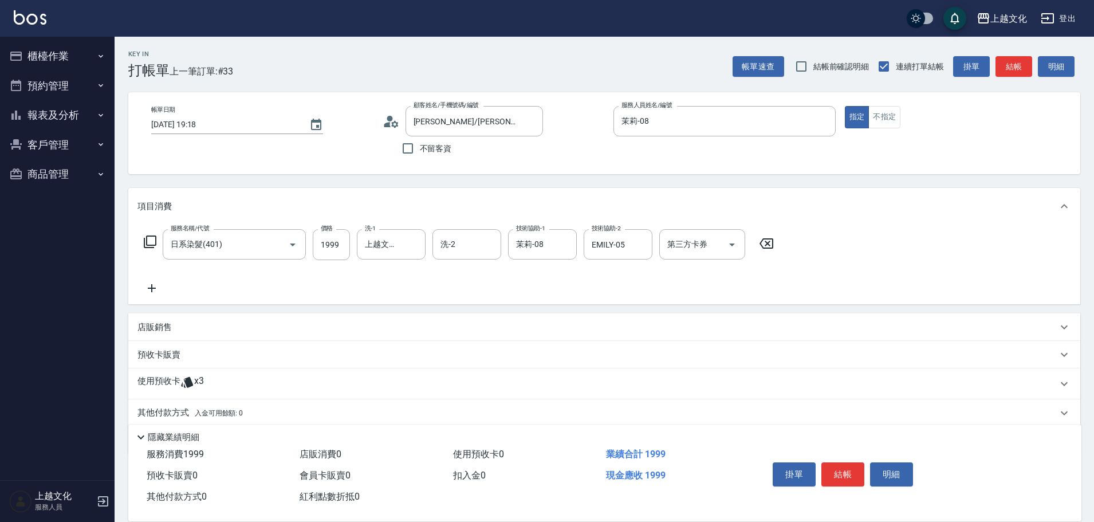
click at [151, 288] on icon at bounding box center [152, 288] width 8 height 8
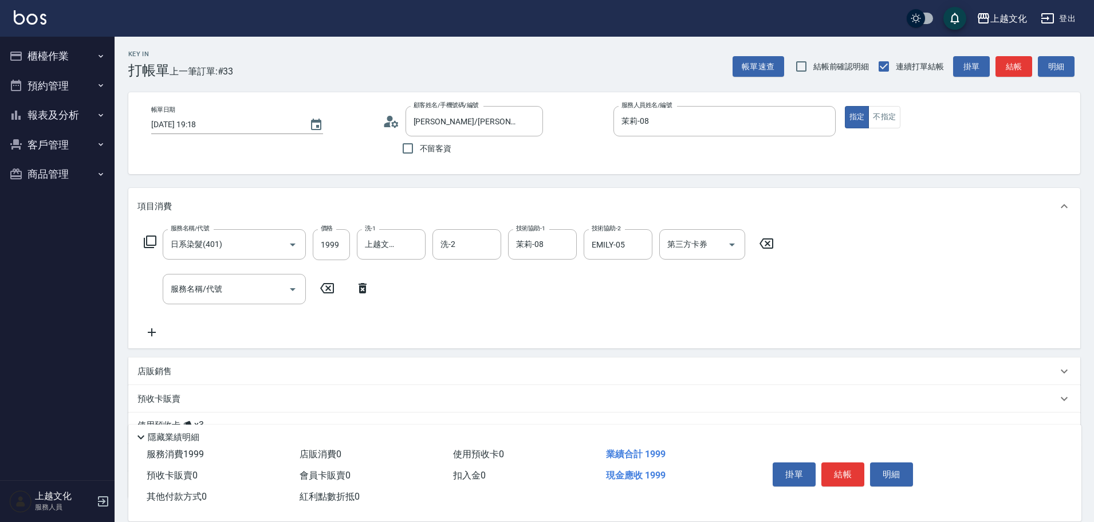
click at [152, 244] on icon at bounding box center [150, 242] width 14 height 14
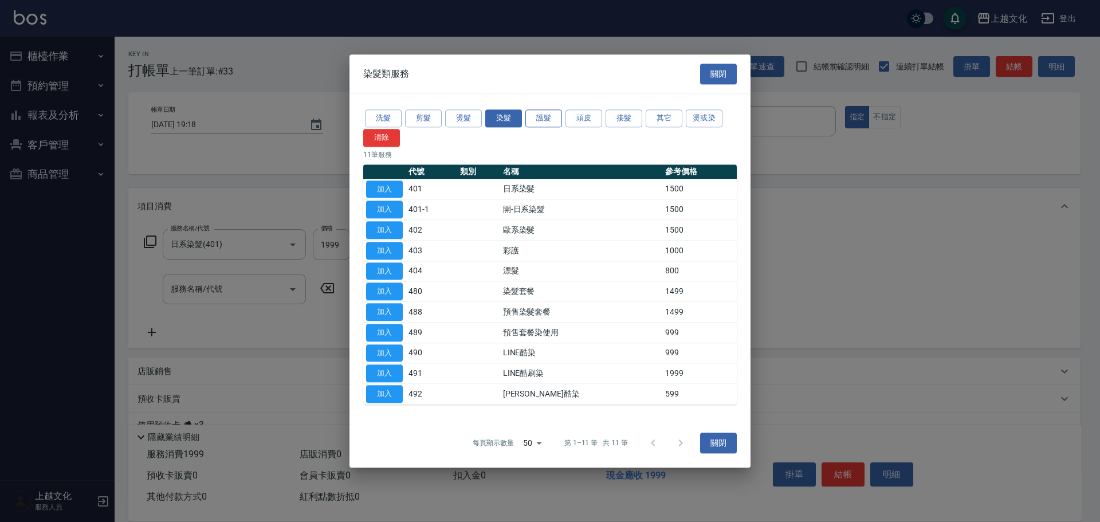
click at [536, 117] on button "護髮" at bounding box center [543, 118] width 37 height 18
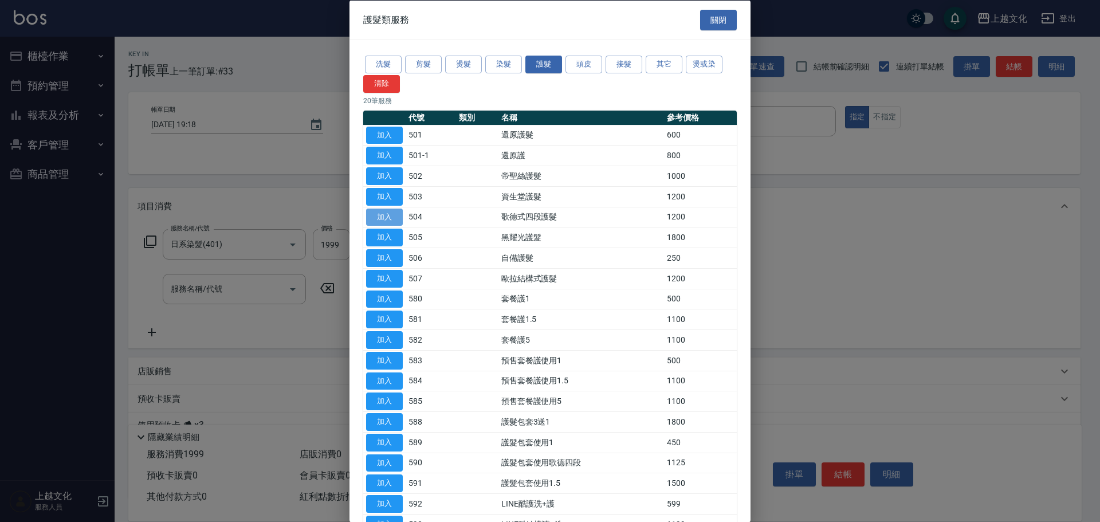
click at [384, 218] on button "加入" at bounding box center [384, 217] width 37 height 18
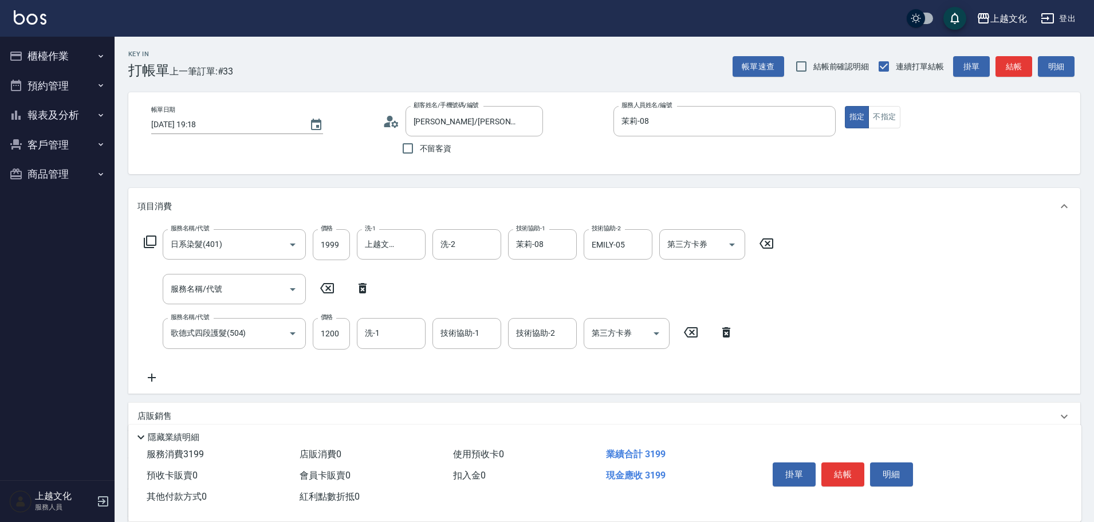
drag, startPoint x: 363, startPoint y: 289, endPoint x: 327, endPoint y: 311, distance: 41.7
click at [364, 288] on icon at bounding box center [362, 288] width 29 height 14
type input "歌德式四段護髮(504)"
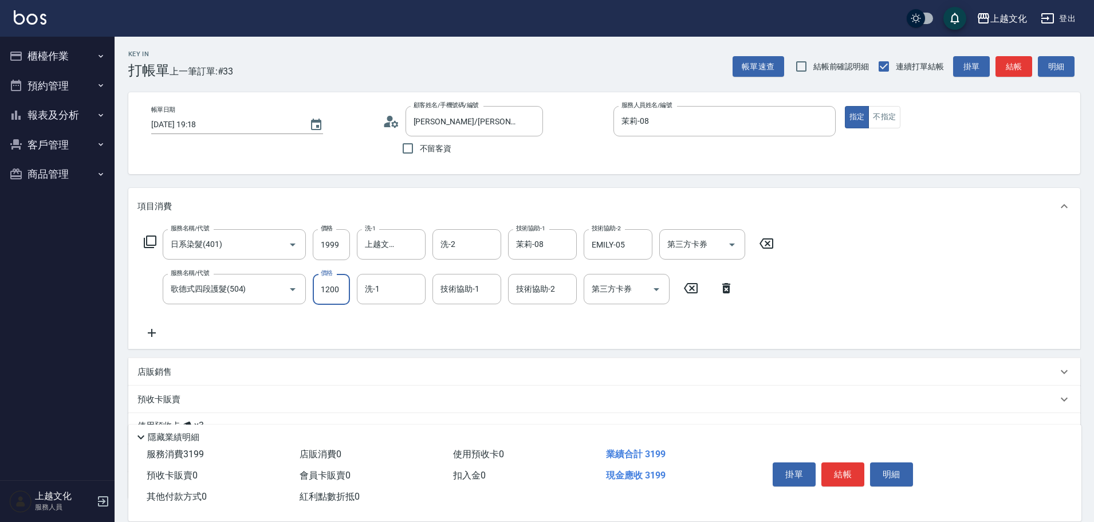
click at [329, 304] on input "1200" at bounding box center [331, 289] width 37 height 31
type input "800"
click at [840, 466] on button "結帳" at bounding box center [843, 474] width 43 height 24
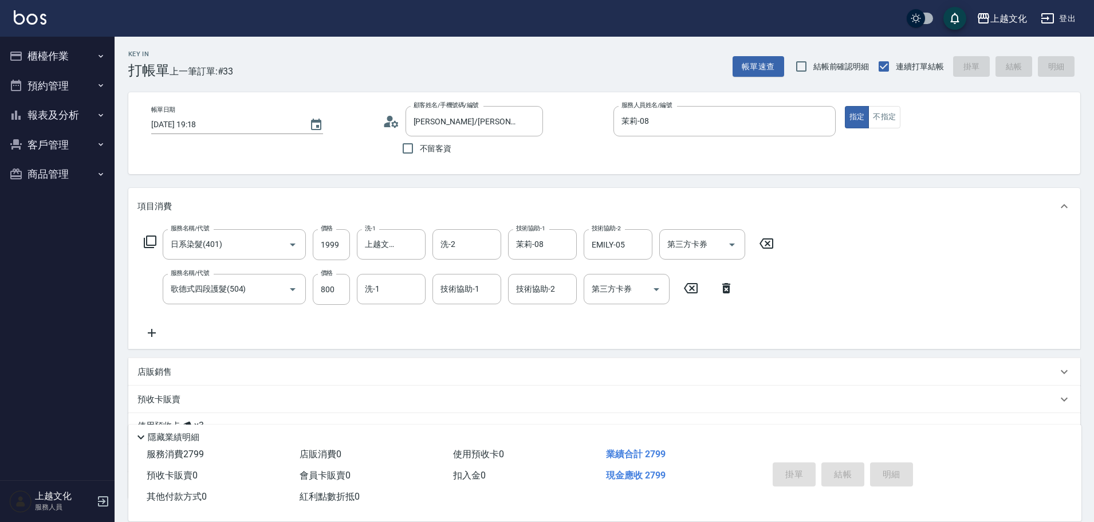
type input "2025/09/21 19:19"
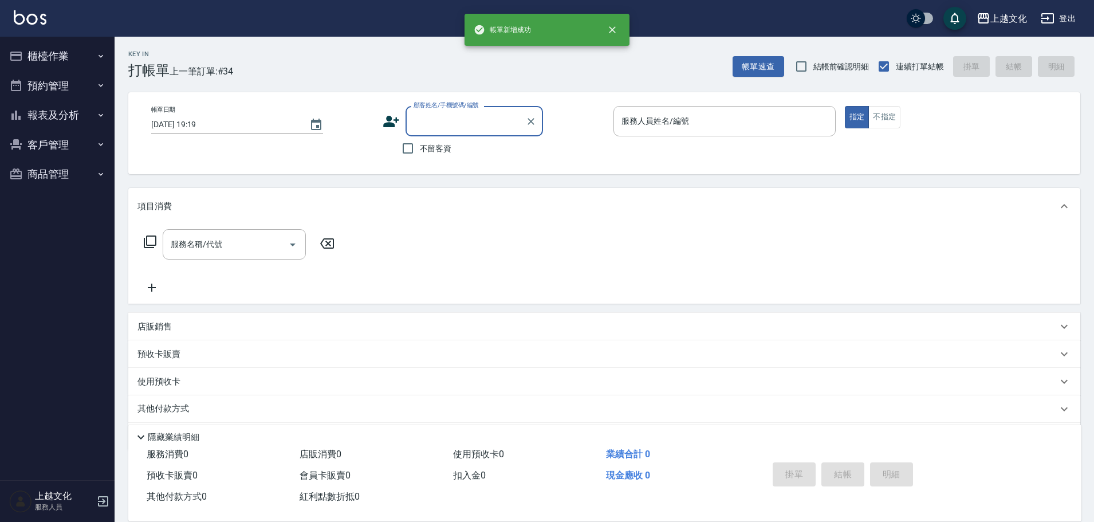
click at [41, 113] on button "報表及分析" at bounding box center [57, 115] width 105 height 30
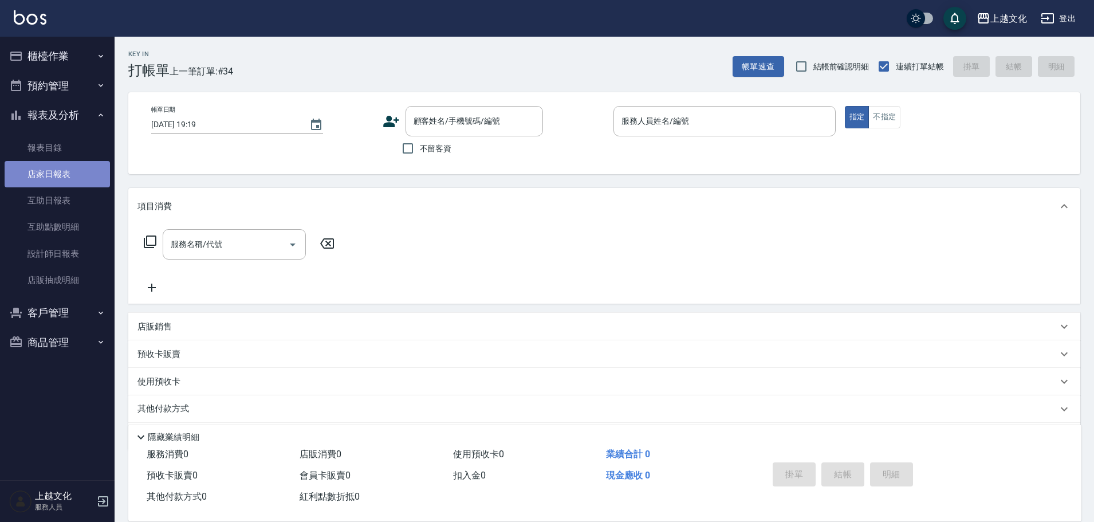
click at [46, 166] on link "店家日報表" at bounding box center [57, 174] width 105 height 26
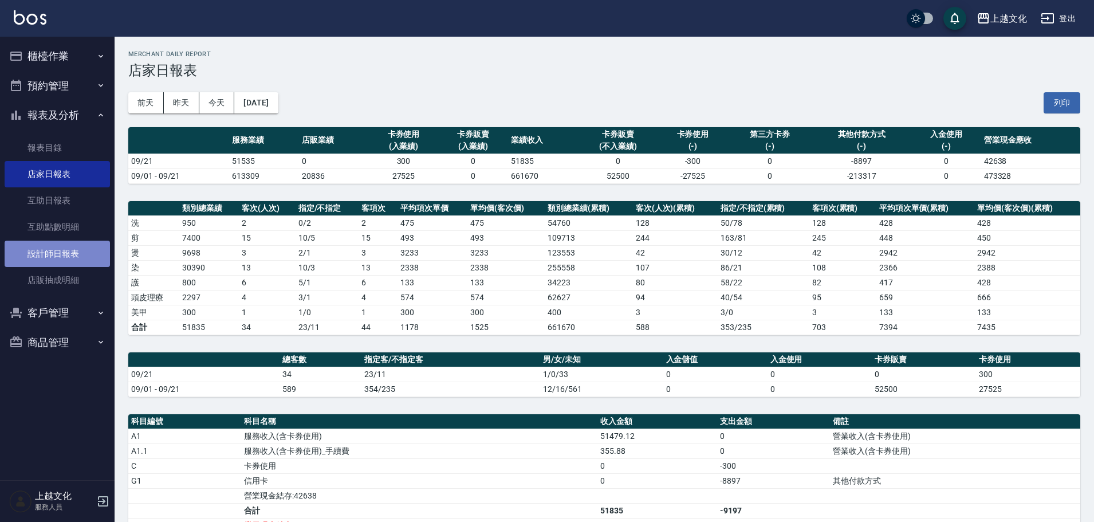
click at [69, 250] on link "設計師日報表" at bounding box center [57, 254] width 105 height 26
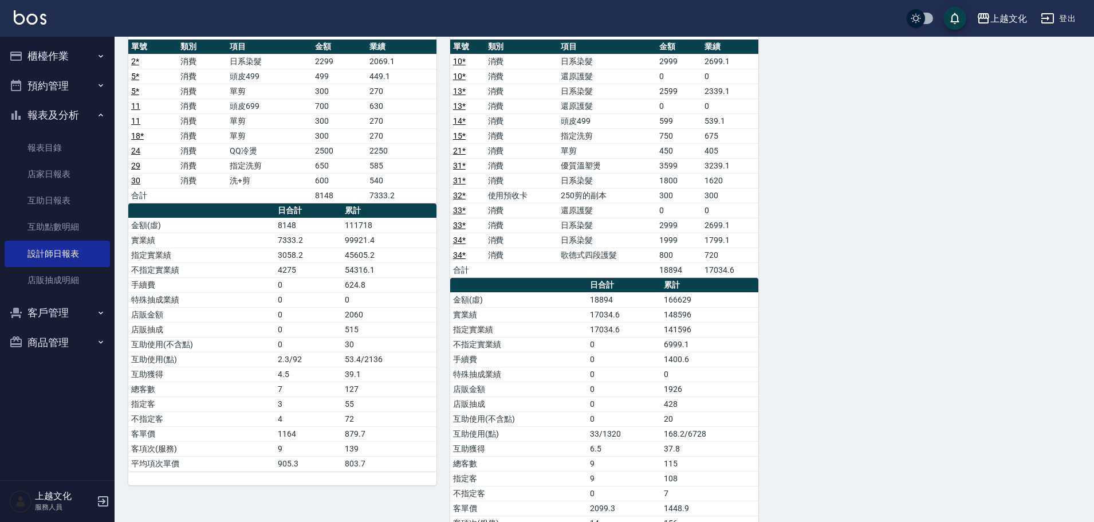
scroll to position [560, 0]
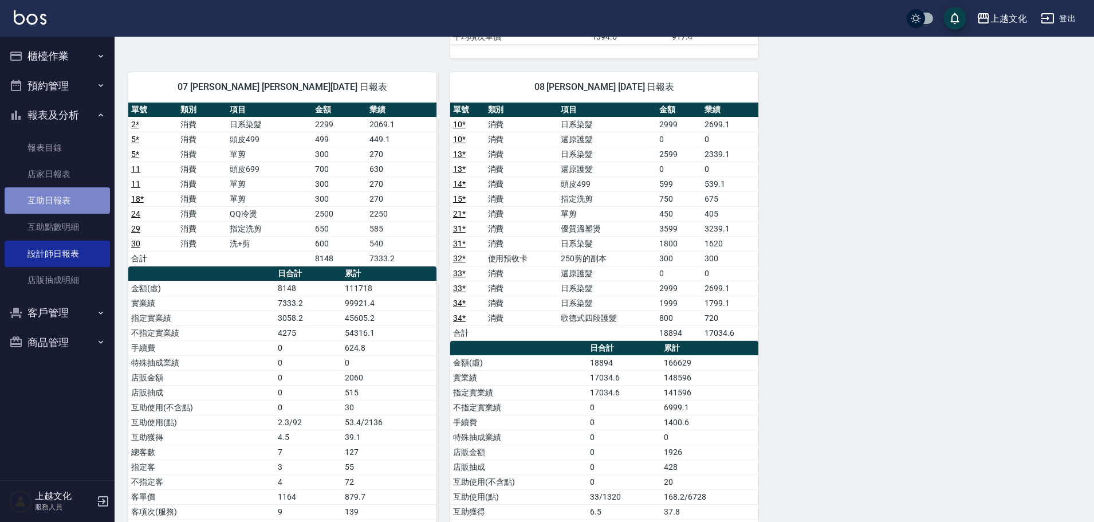
click at [50, 204] on link "互助日報表" at bounding box center [57, 200] width 105 height 26
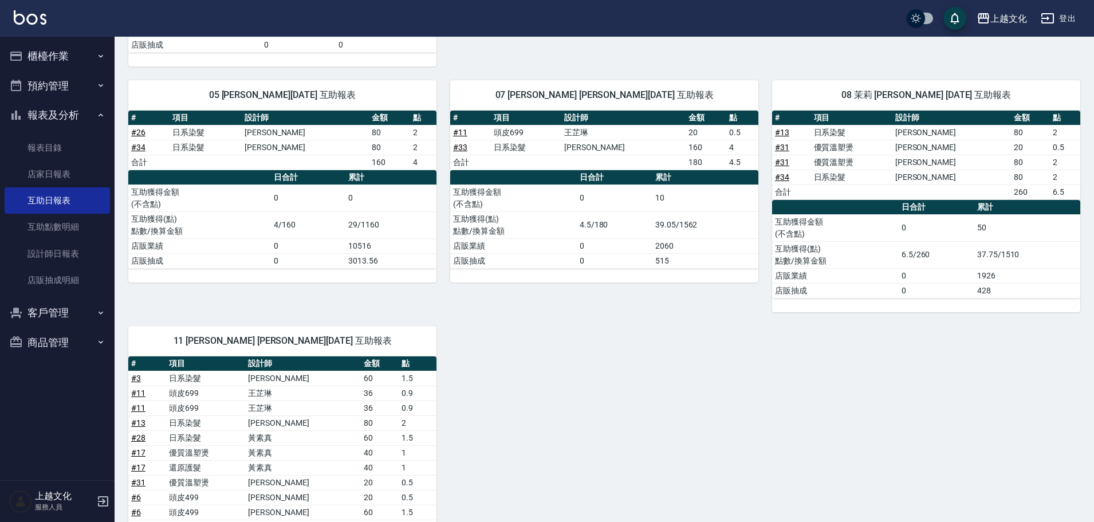
scroll to position [745, 0]
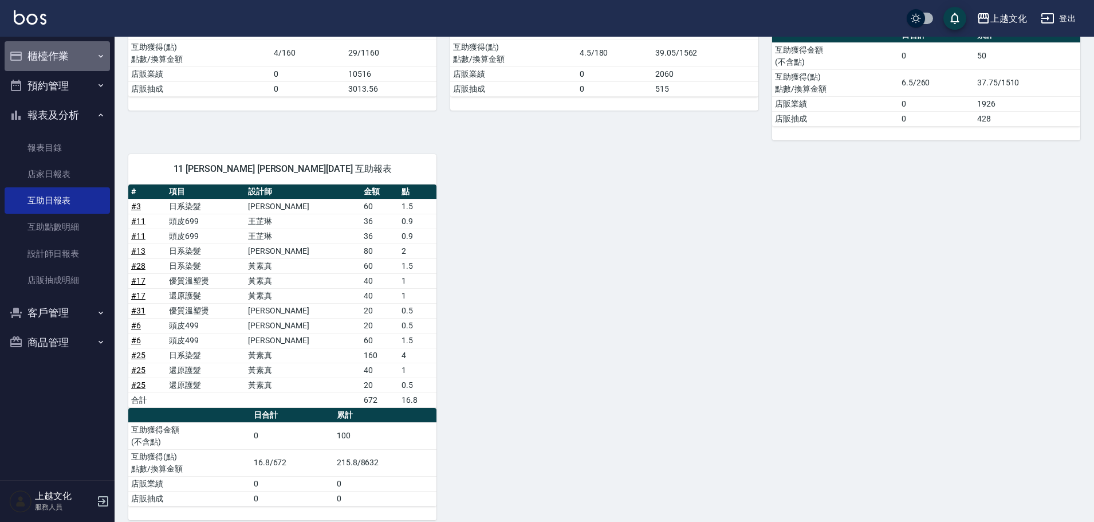
click at [37, 53] on button "櫃檯作業" at bounding box center [57, 56] width 105 height 30
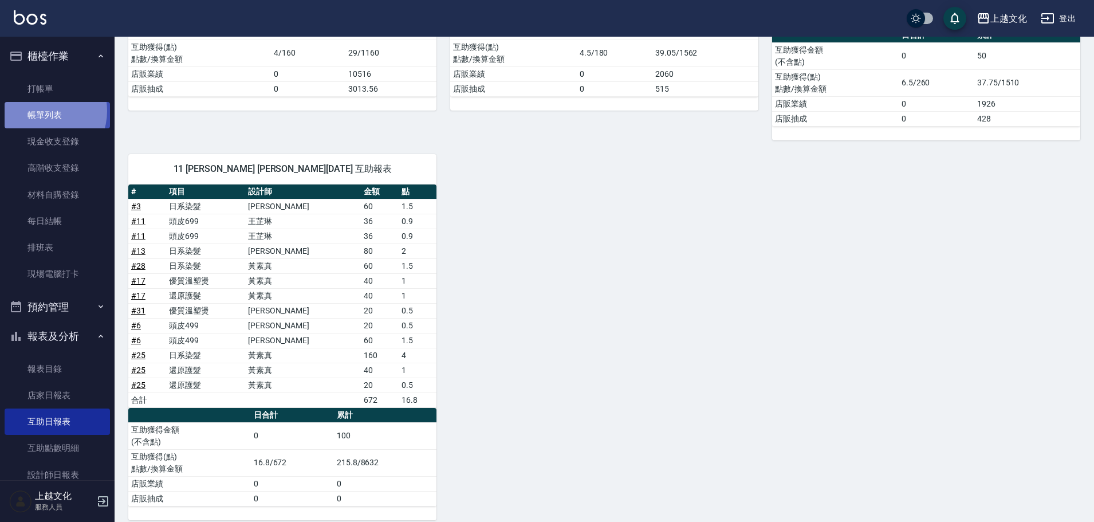
click at [44, 111] on link "帳單列表" at bounding box center [57, 115] width 105 height 26
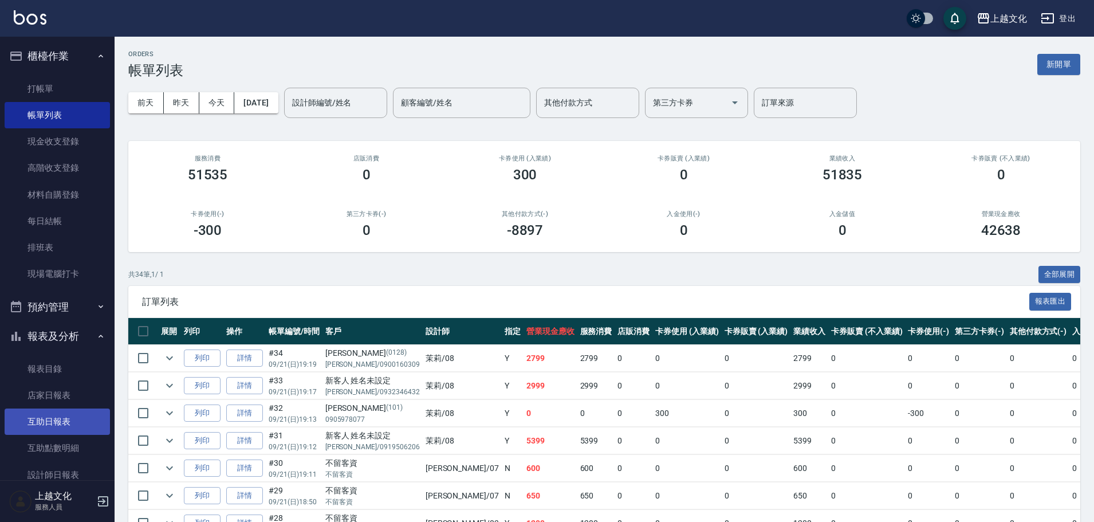
click at [49, 427] on link "互助日報表" at bounding box center [57, 421] width 105 height 26
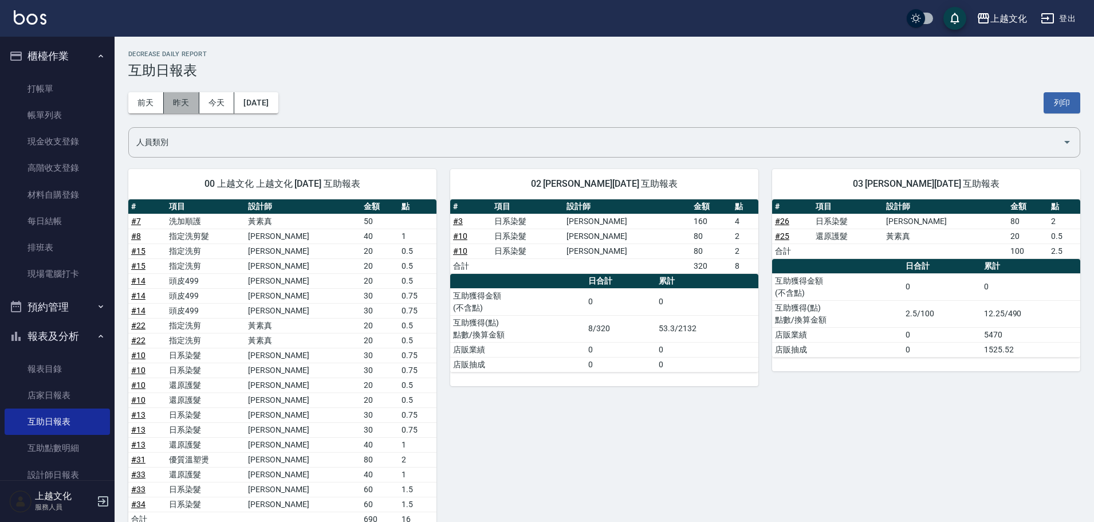
click at [196, 102] on button "昨天" at bounding box center [182, 102] width 36 height 21
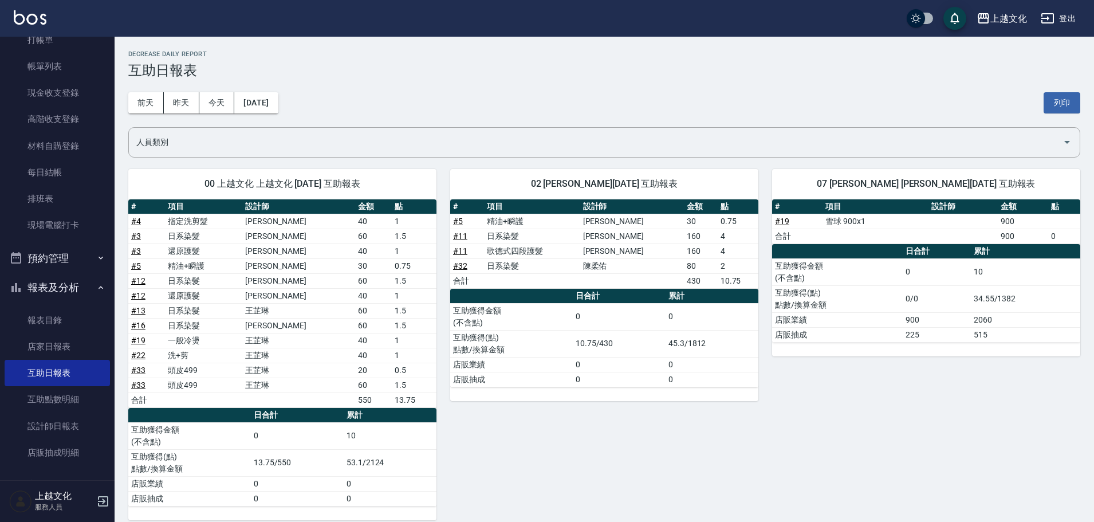
scroll to position [112, 0]
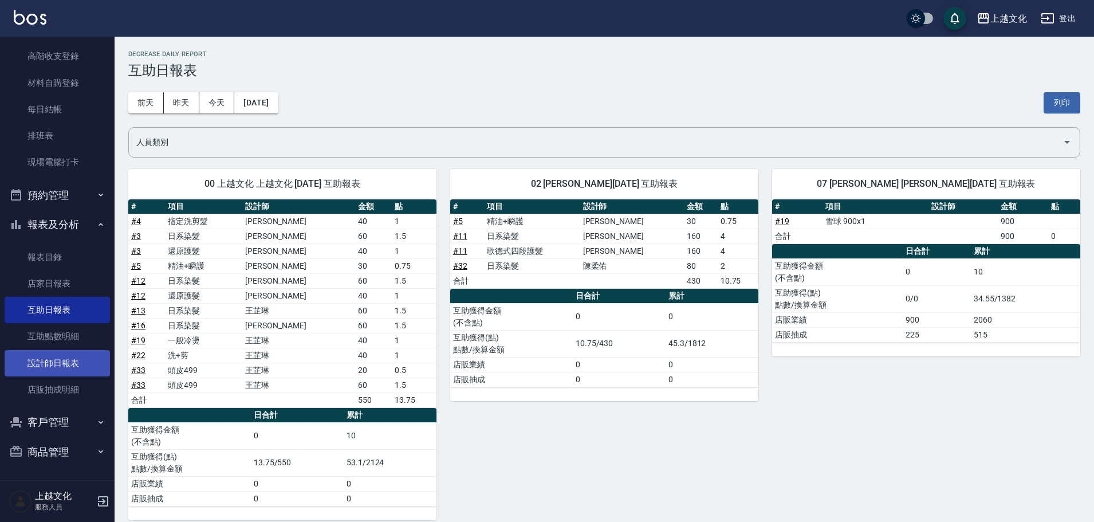
click at [76, 369] on link "設計師日報表" at bounding box center [57, 363] width 105 height 26
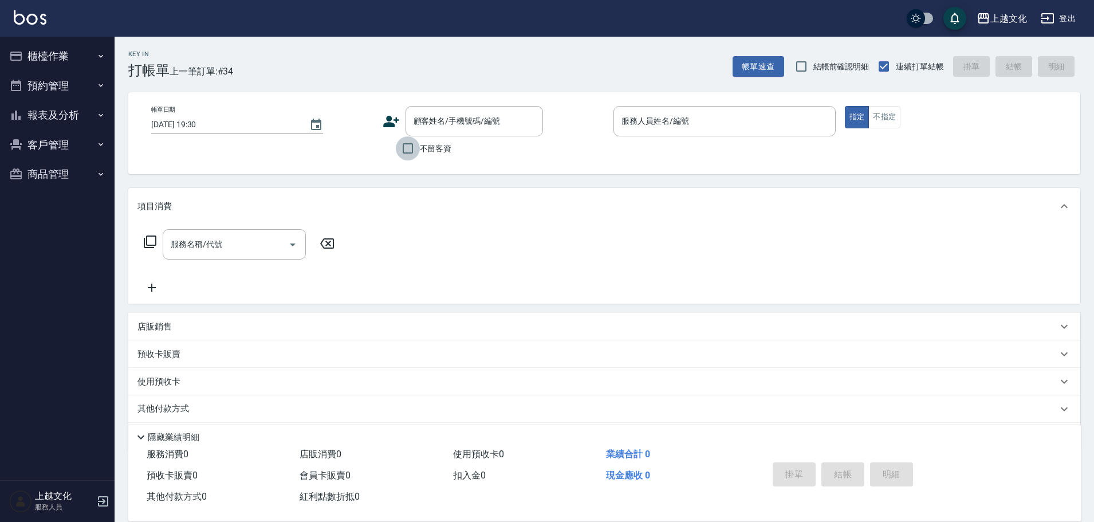
click at [411, 148] on input "不留客資" at bounding box center [408, 148] width 24 height 24
checkbox input "true"
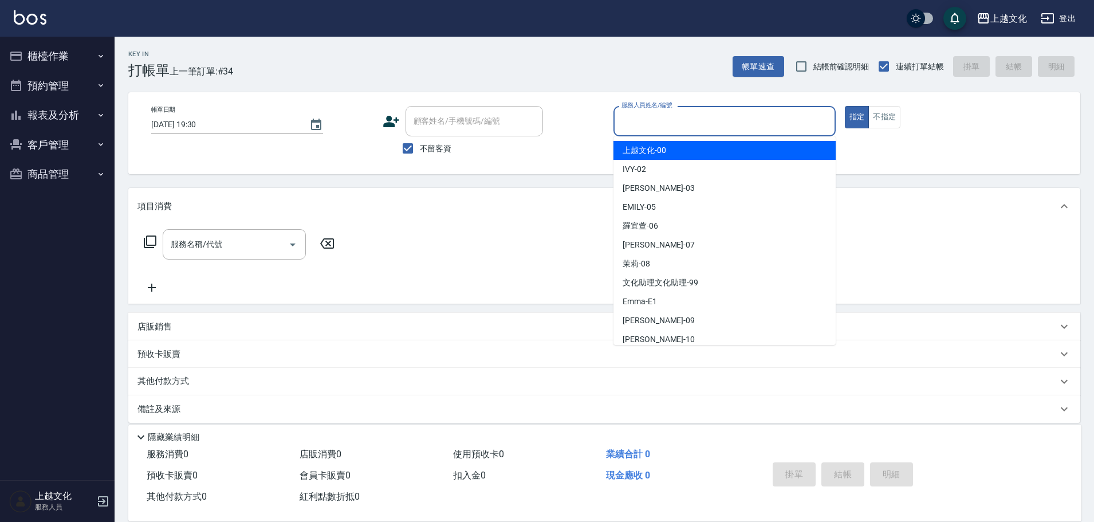
click at [645, 121] on input "服務人員姓名/編號" at bounding box center [725, 121] width 212 height 20
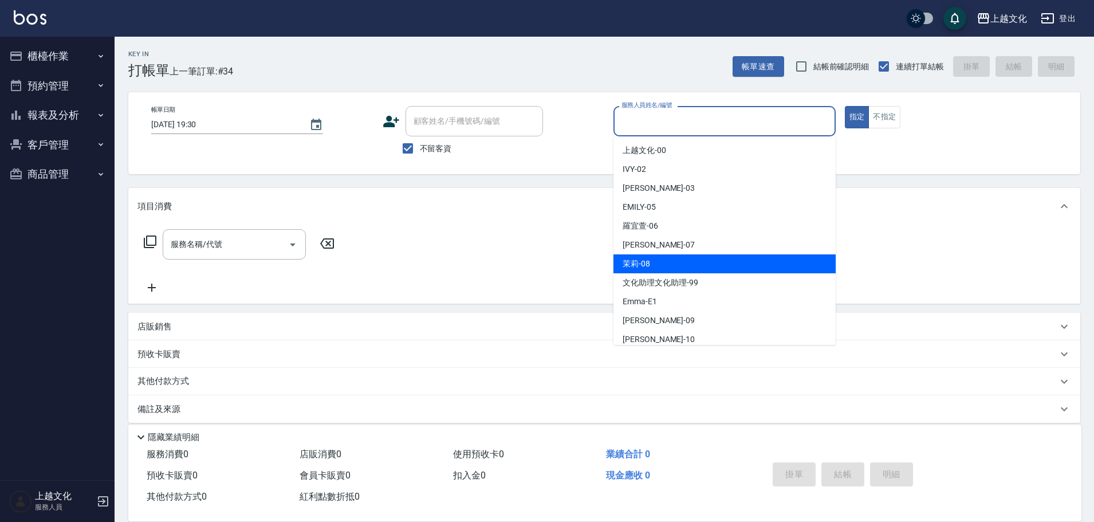
click at [659, 268] on div "茉莉 -08" at bounding box center [725, 263] width 222 height 19
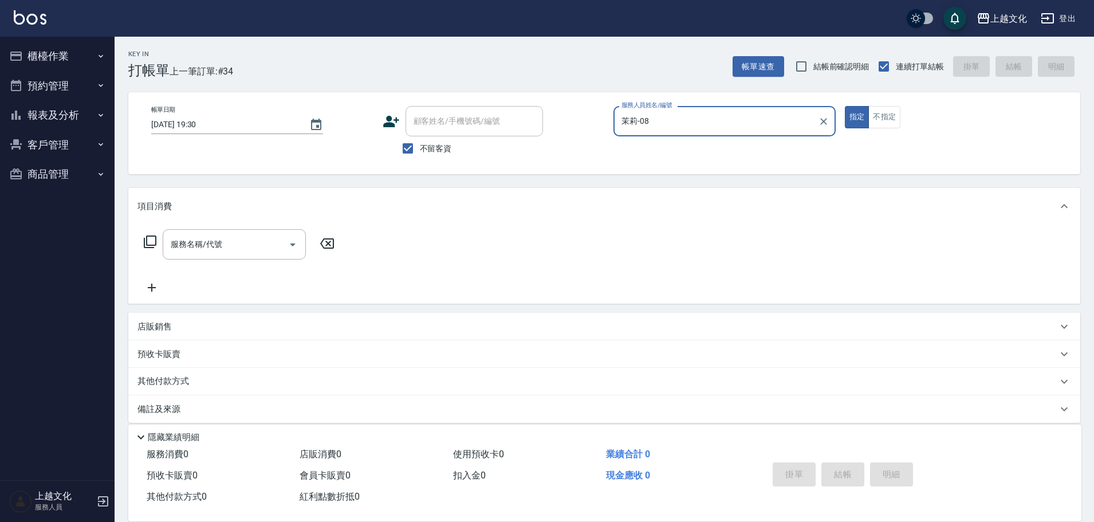
click at [727, 121] on input "茉莉-08" at bounding box center [716, 121] width 195 height 20
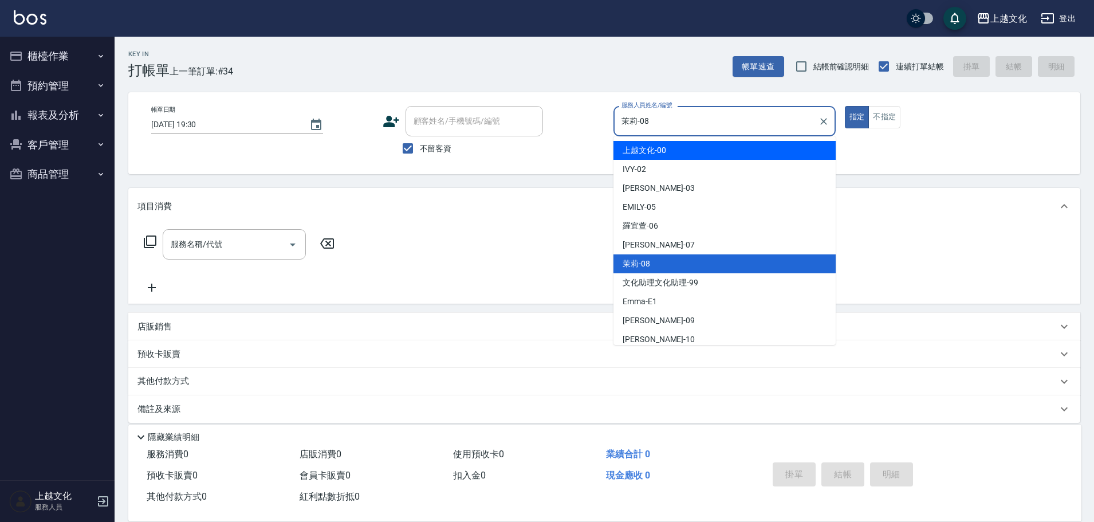
click at [693, 127] on input "茉莉-08" at bounding box center [716, 121] width 195 height 20
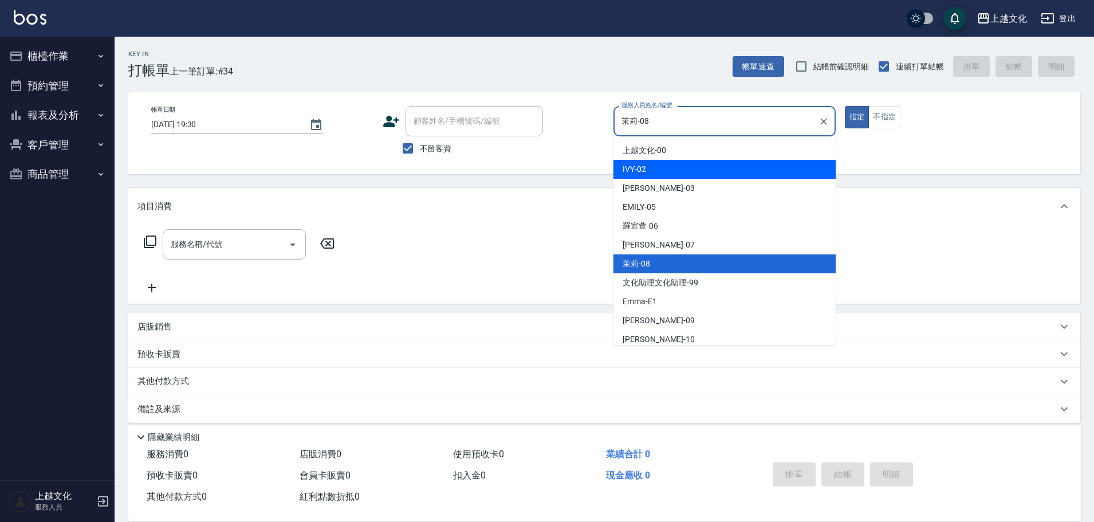
click at [686, 174] on div "IVY -02" at bounding box center [725, 169] width 222 height 19
type input "IVY-02"
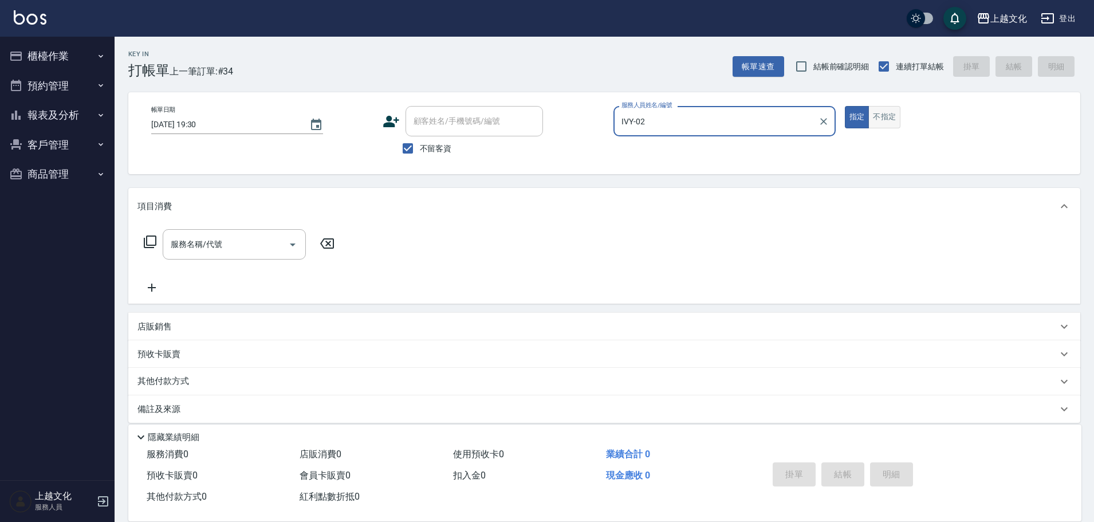
click at [882, 124] on button "不指定" at bounding box center [885, 117] width 32 height 22
click at [148, 242] on icon at bounding box center [150, 242] width 14 height 14
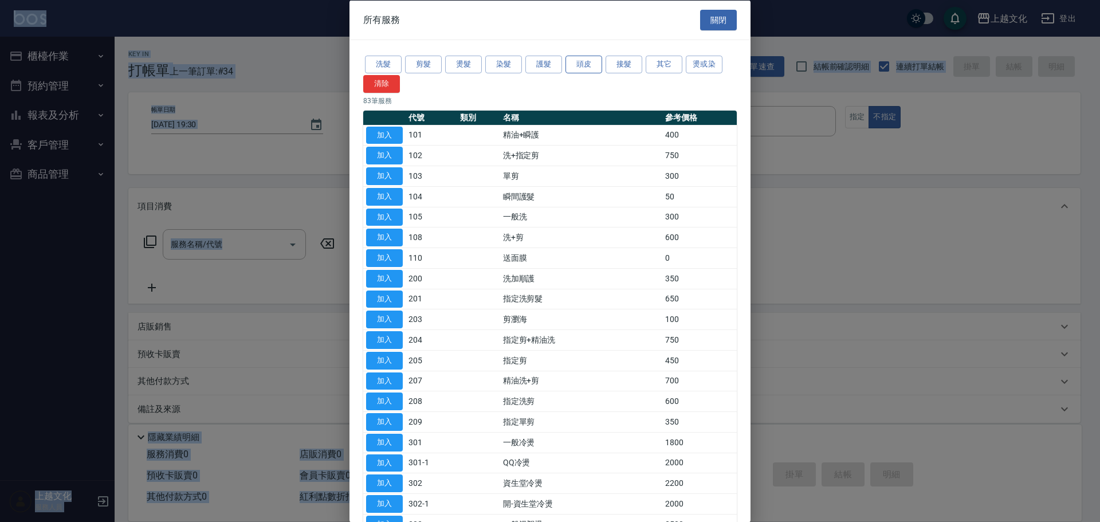
click at [580, 63] on button "頭皮" at bounding box center [583, 65] width 37 height 18
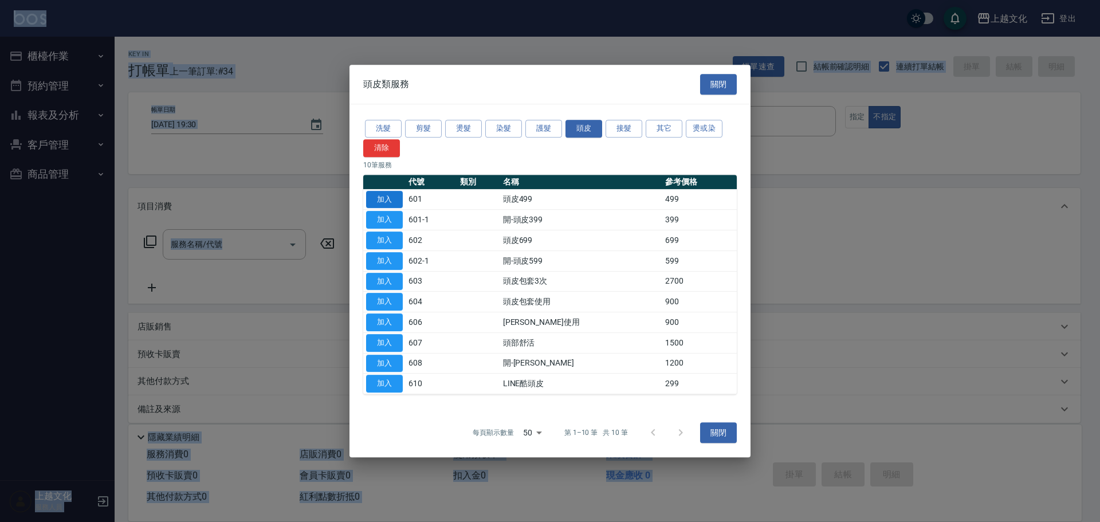
click at [389, 198] on button "加入" at bounding box center [384, 200] width 37 height 18
type input "頭皮499(601)"
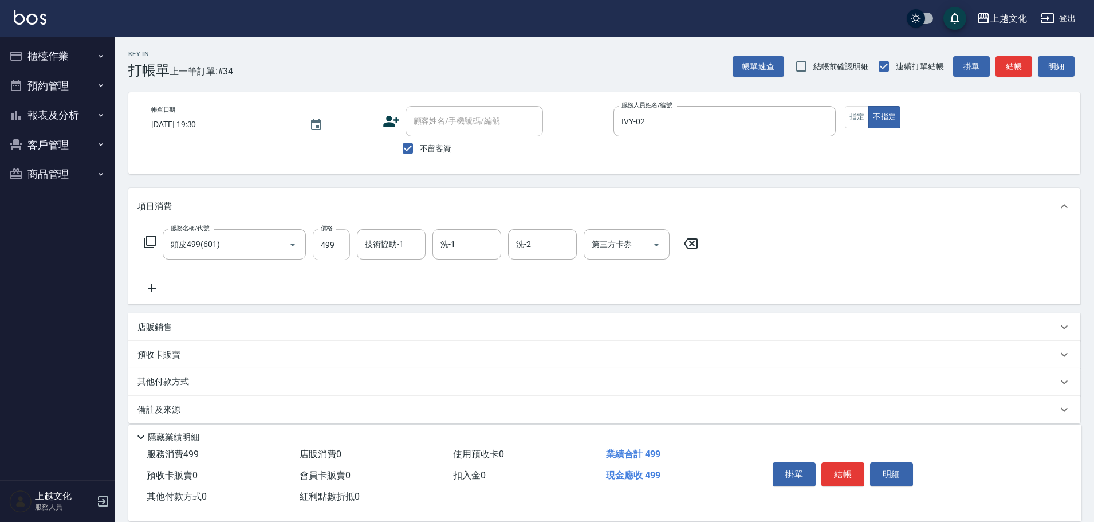
click at [341, 257] on input "499" at bounding box center [331, 244] width 37 height 31
type input "199"
click at [154, 285] on icon at bounding box center [152, 288] width 29 height 14
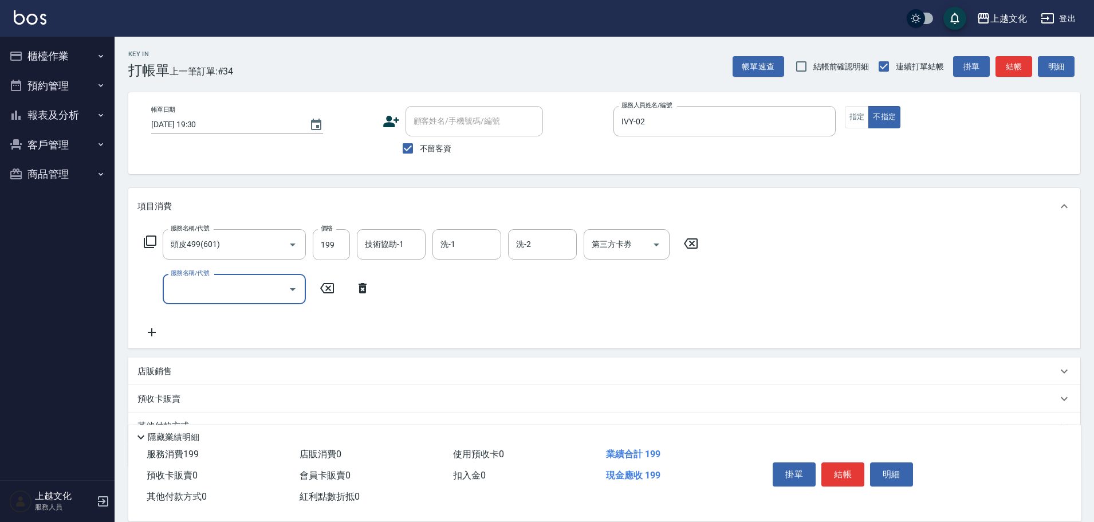
click at [155, 239] on icon at bounding box center [150, 241] width 13 height 13
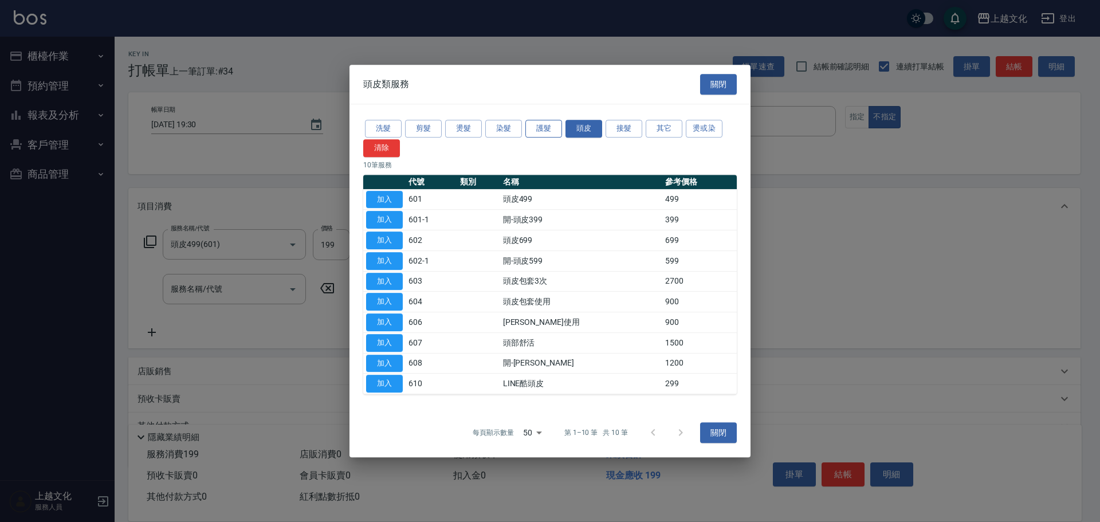
click at [541, 126] on button "護髮" at bounding box center [543, 129] width 37 height 18
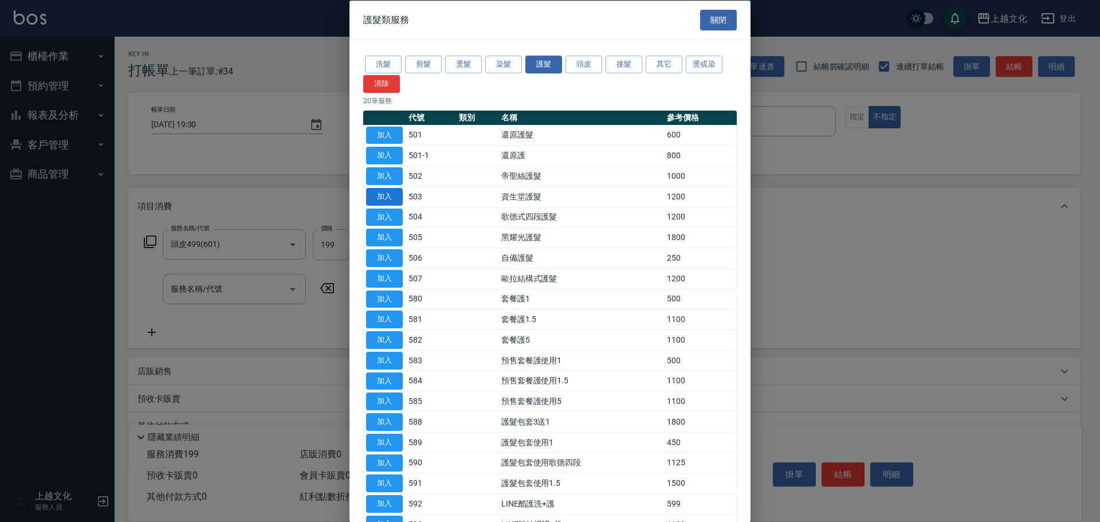
click at [383, 203] on button "加入" at bounding box center [384, 196] width 37 height 18
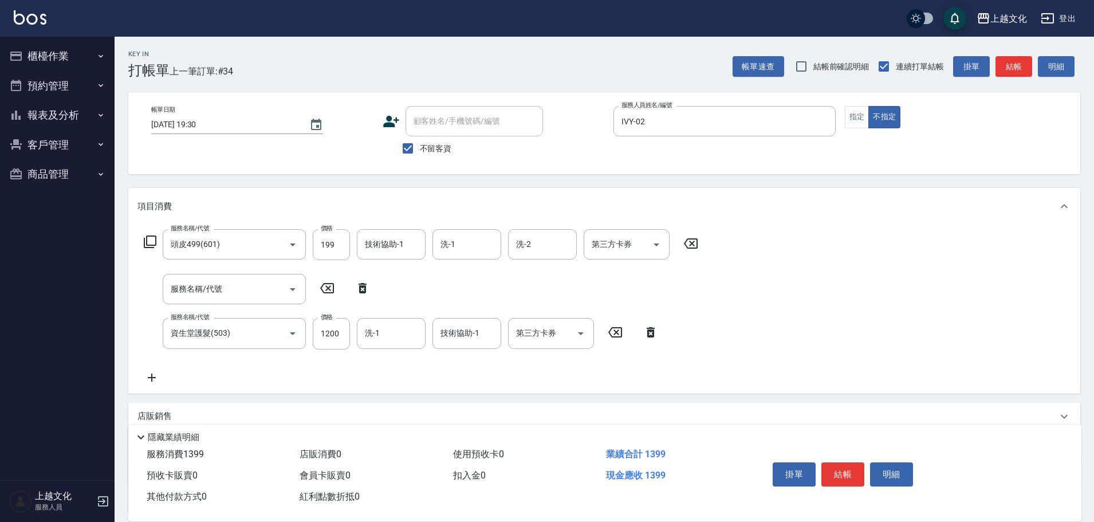
drag, startPoint x: 359, startPoint y: 287, endPoint x: 658, endPoint y: 340, distance: 304.3
click at [359, 287] on icon at bounding box center [362, 288] width 29 height 14
type input "資生堂護髮(503)"
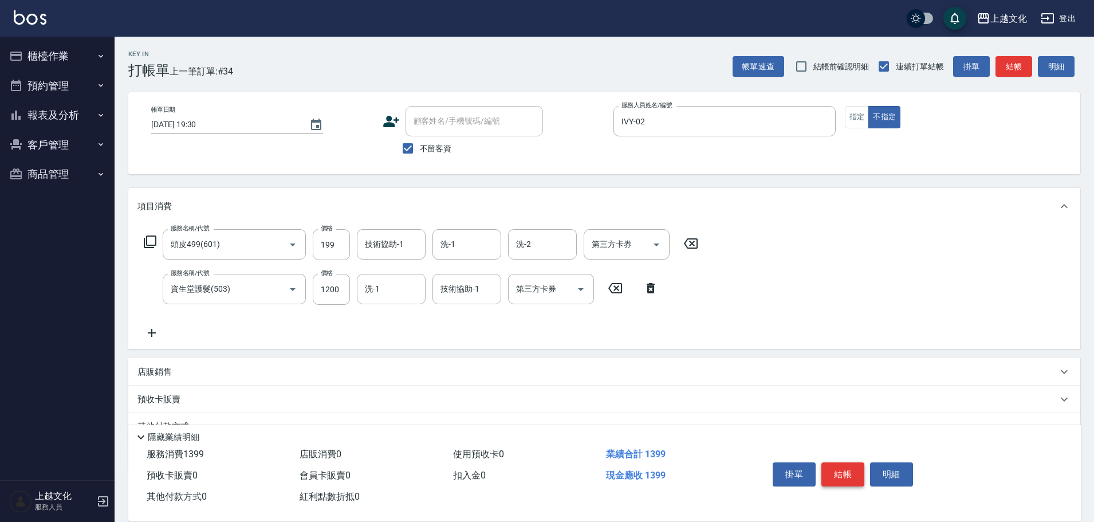
click at [835, 469] on button "結帳" at bounding box center [843, 474] width 43 height 24
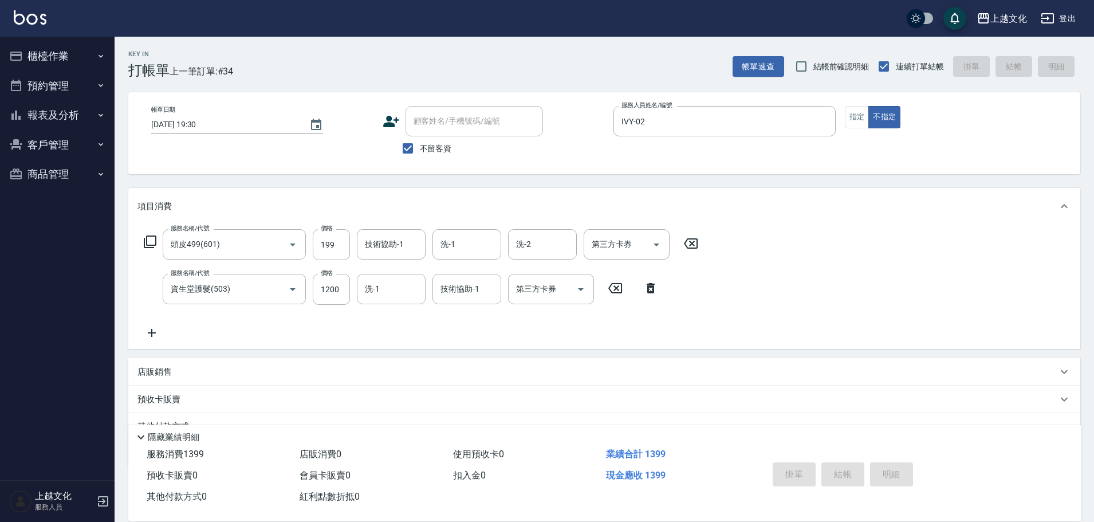
type input "[DATE] 19:31"
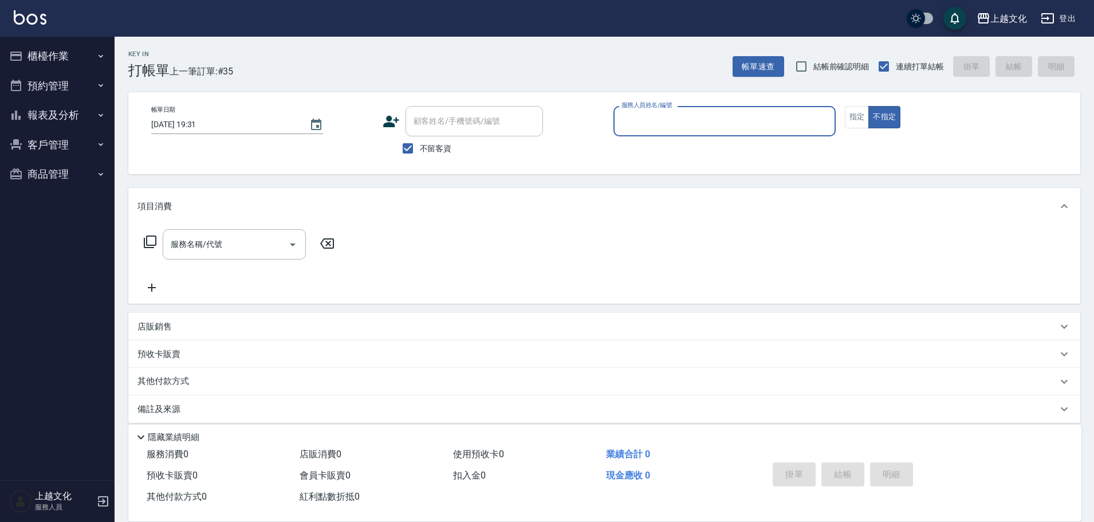
click at [41, 115] on button "報表及分析" at bounding box center [57, 115] width 105 height 30
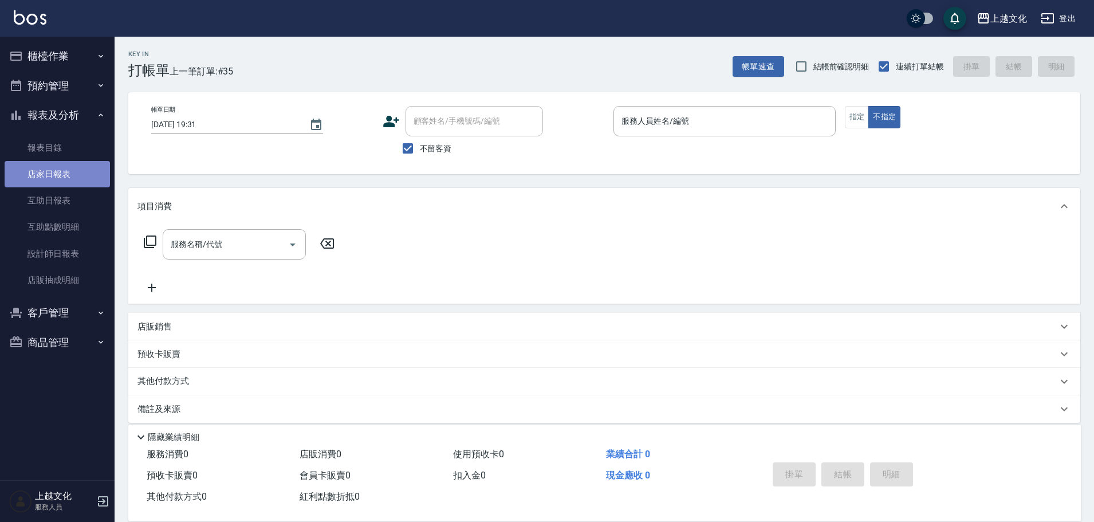
click at [56, 176] on link "店家日報表" at bounding box center [57, 174] width 105 height 26
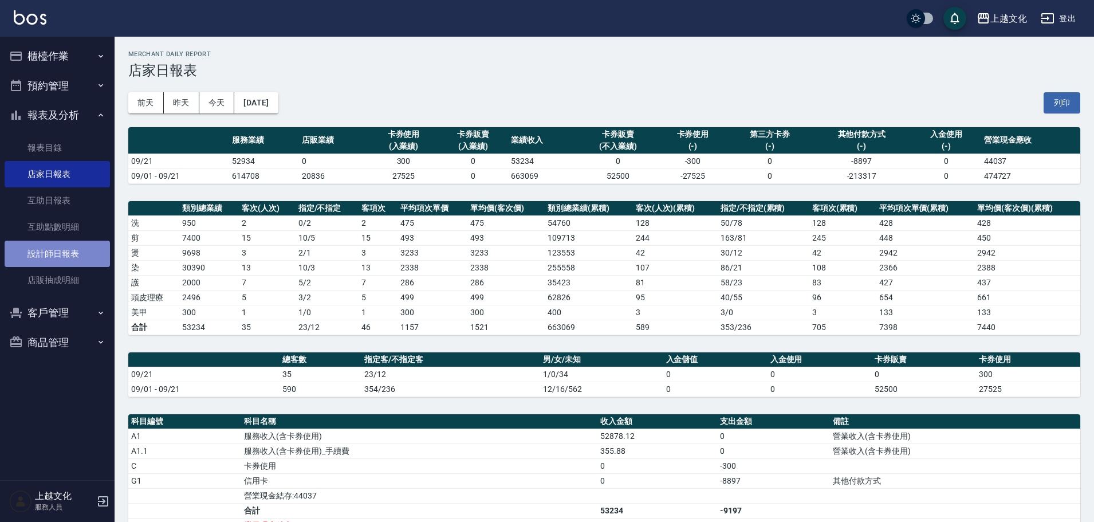
click at [61, 252] on link "設計師日報表" at bounding box center [57, 254] width 105 height 26
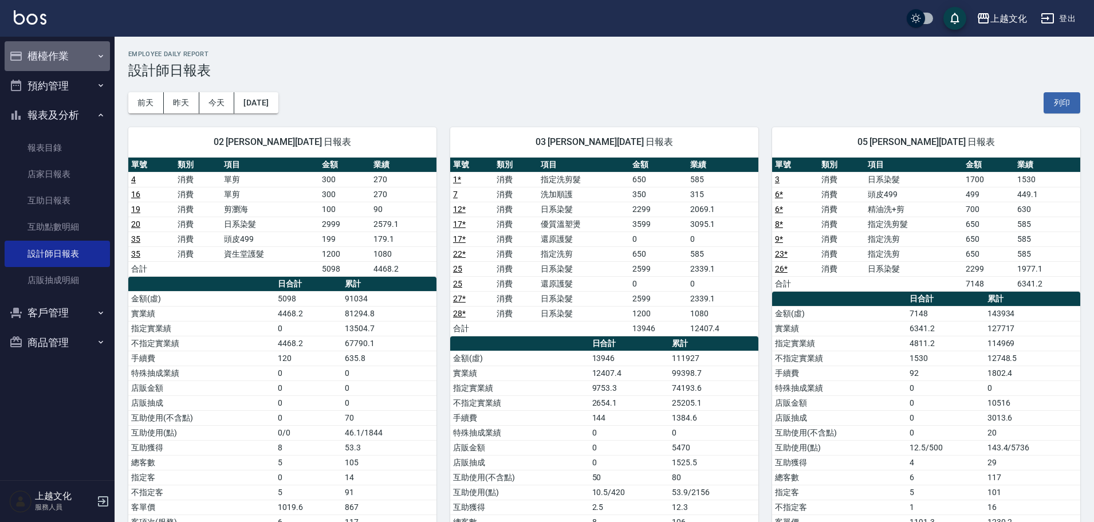
click at [42, 60] on button "櫃檯作業" at bounding box center [57, 56] width 105 height 30
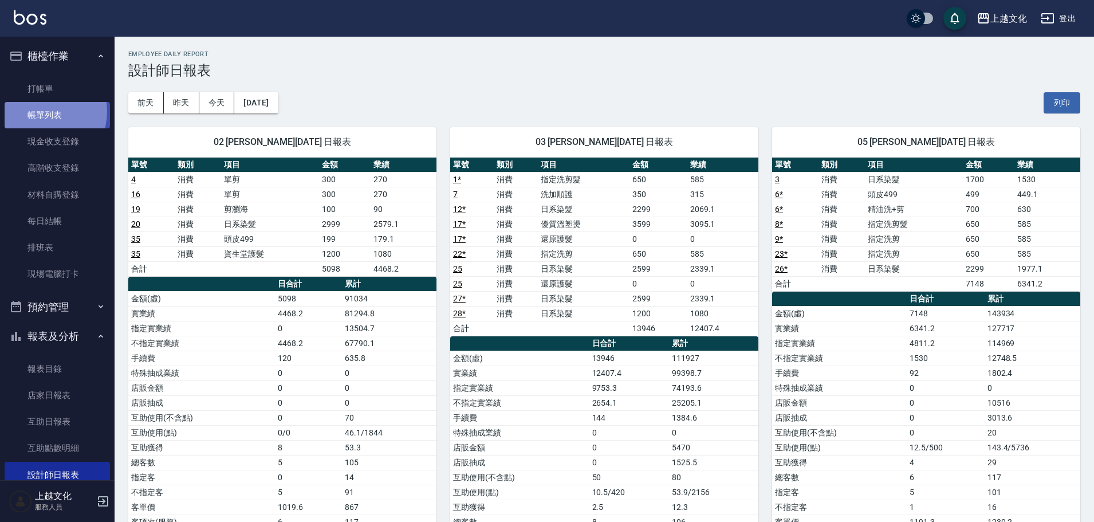
click at [37, 111] on link "帳單列表" at bounding box center [57, 115] width 105 height 26
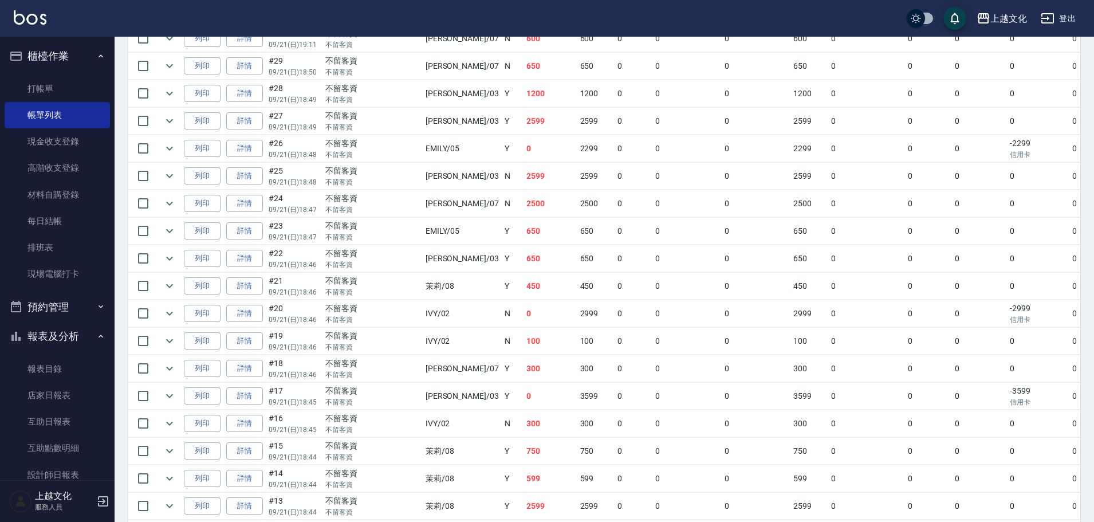
scroll to position [458, 0]
click at [256, 449] on link "詳情" at bounding box center [244, 450] width 37 height 18
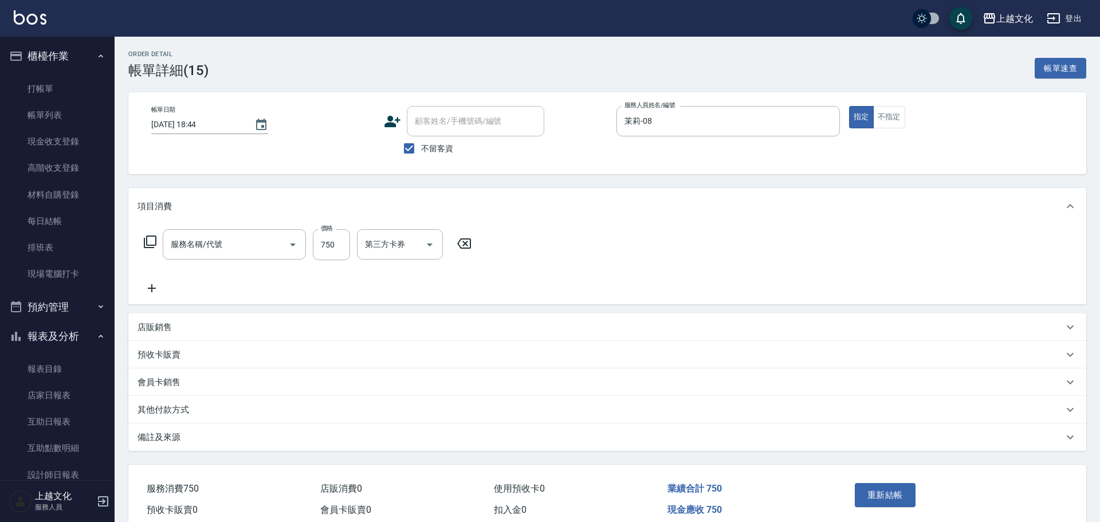
type input "[DATE] 18:44"
checkbox input "true"
type input "茉莉-08"
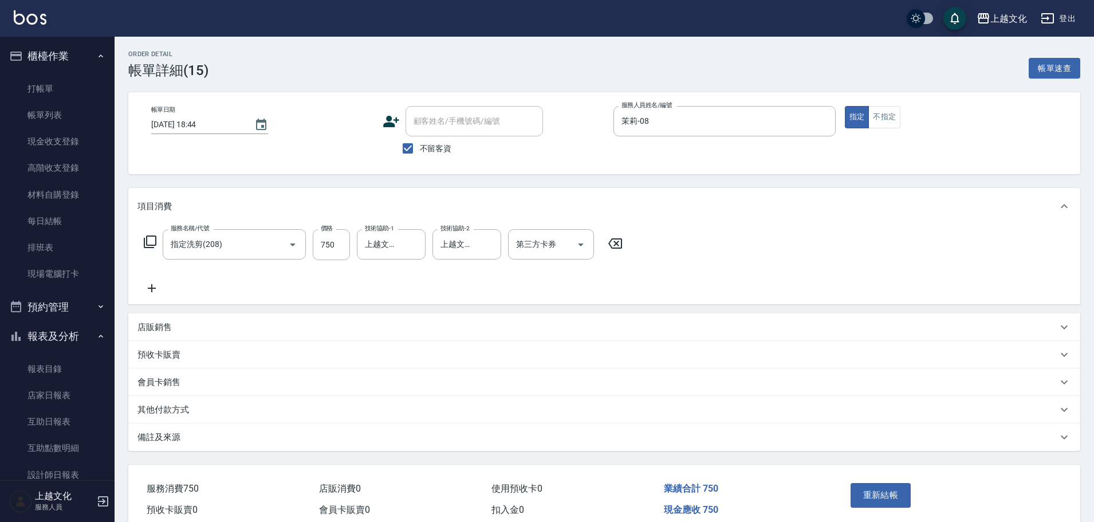
type input "指定洗剪(208)"
click at [150, 325] on p "店販銷售" at bounding box center [155, 327] width 34 height 12
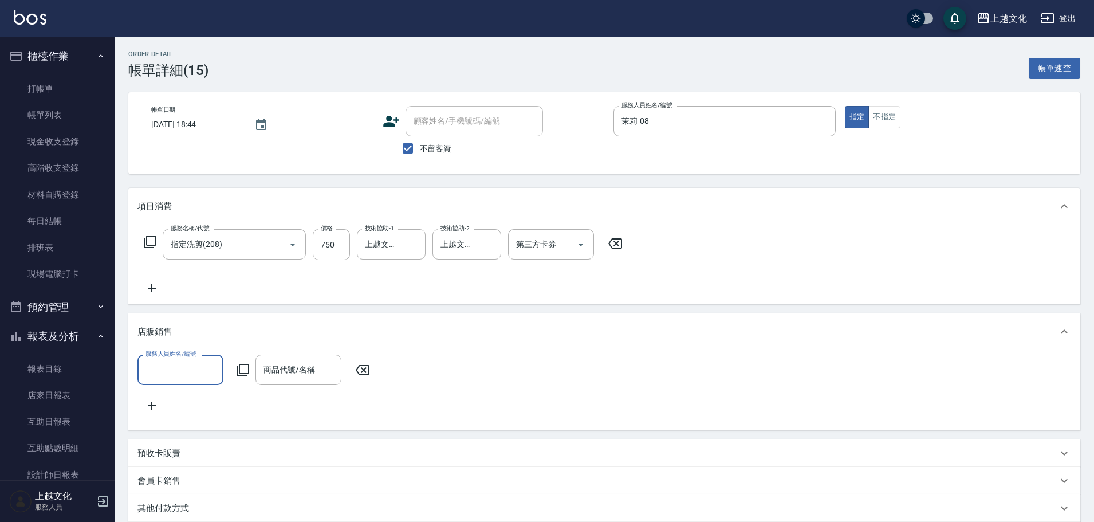
scroll to position [0, 0]
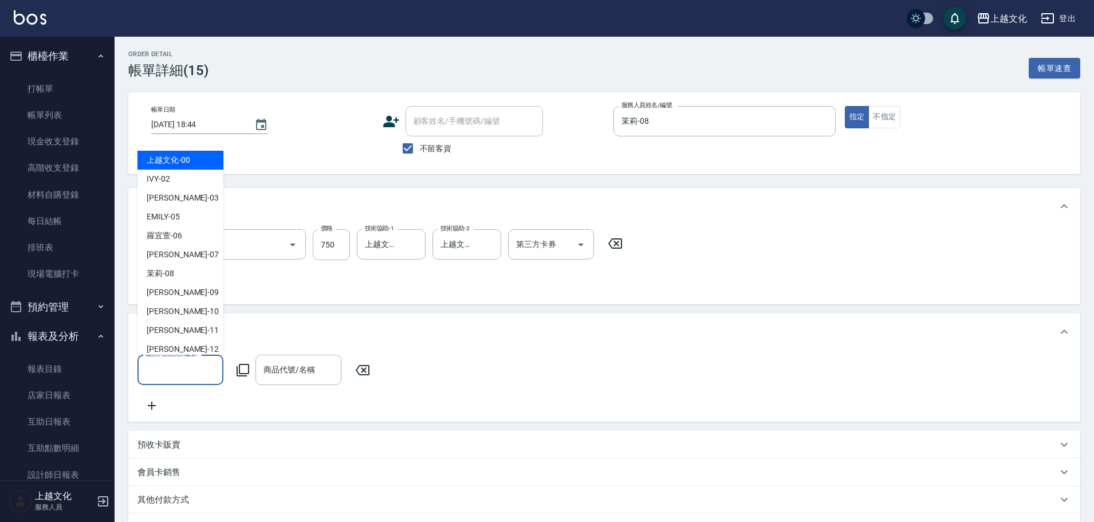
click at [183, 369] on input "服務人員姓名/編號" at bounding box center [181, 370] width 76 height 20
click at [179, 268] on div "茉莉 -08" at bounding box center [181, 273] width 86 height 19
type input "茉莉-08"
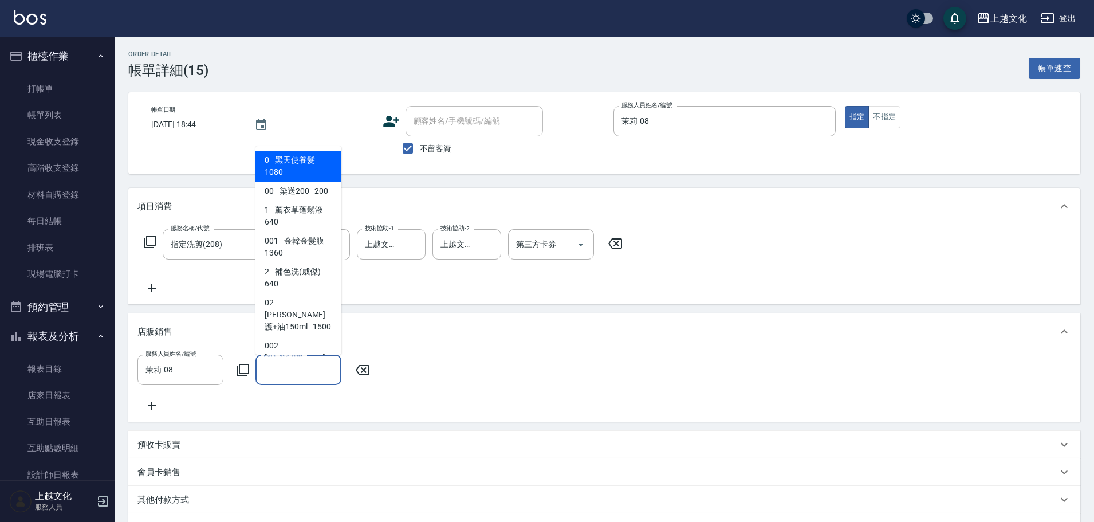
click at [293, 371] on input "商品代號/名稱" at bounding box center [299, 370] width 76 height 20
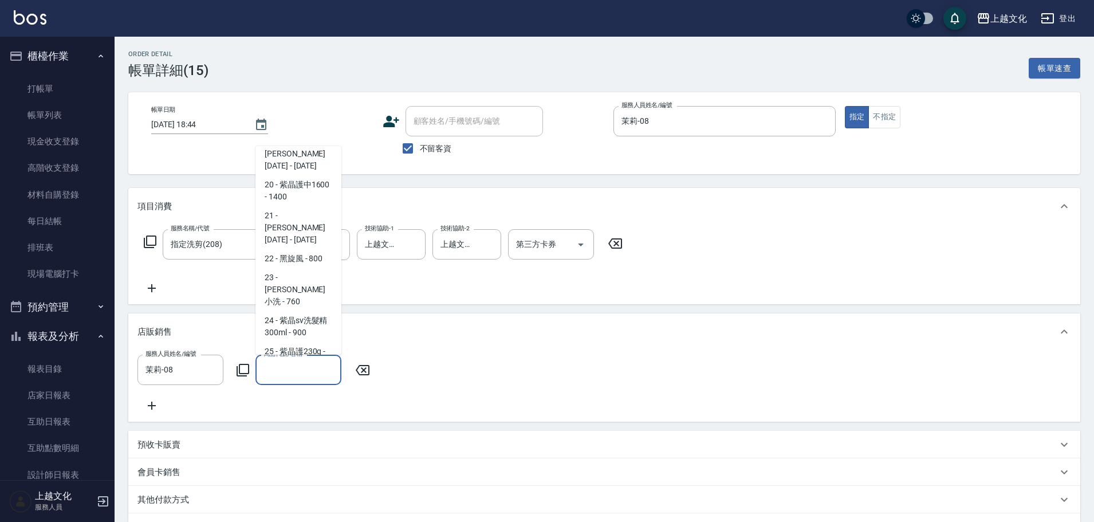
scroll to position [917, 0]
click at [273, 268] on span "23 - [PERSON_NAME]小洗 - 760" at bounding box center [299, 288] width 86 height 43
type input "[PERSON_NAME]小洗"
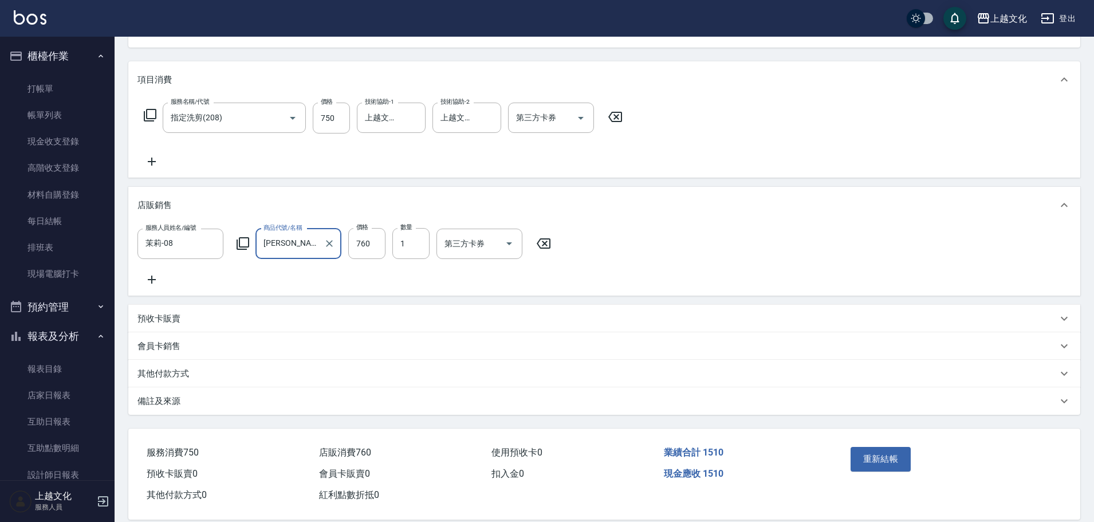
scroll to position [152, 0]
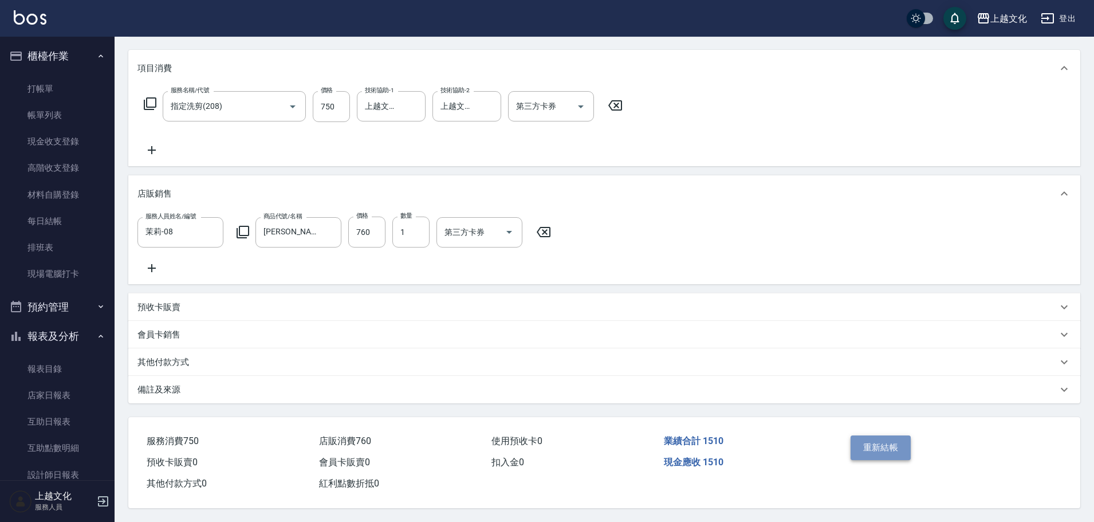
click at [891, 448] on button "重新結帳" at bounding box center [881, 447] width 61 height 24
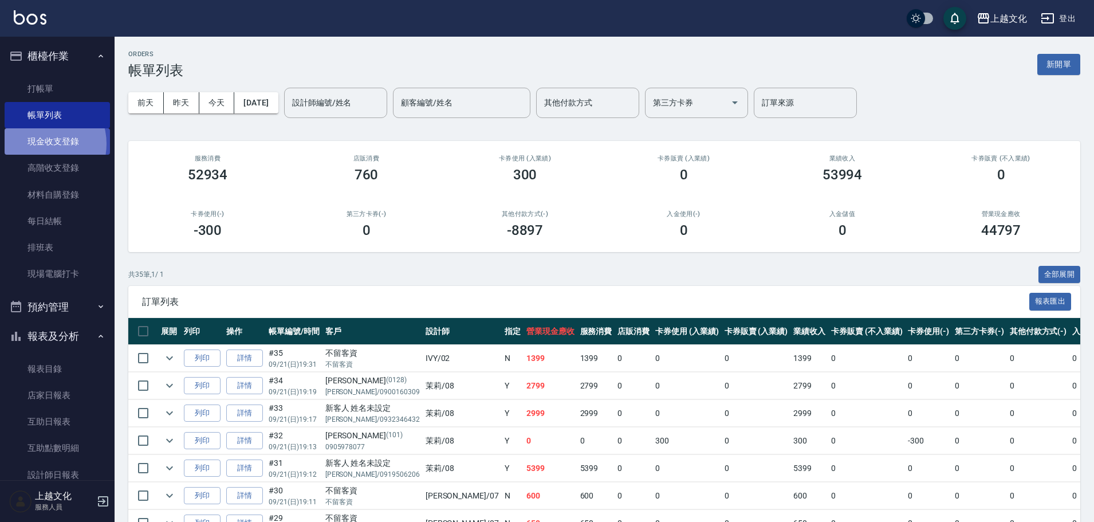
click at [40, 144] on link "現金收支登錄" at bounding box center [57, 141] width 105 height 26
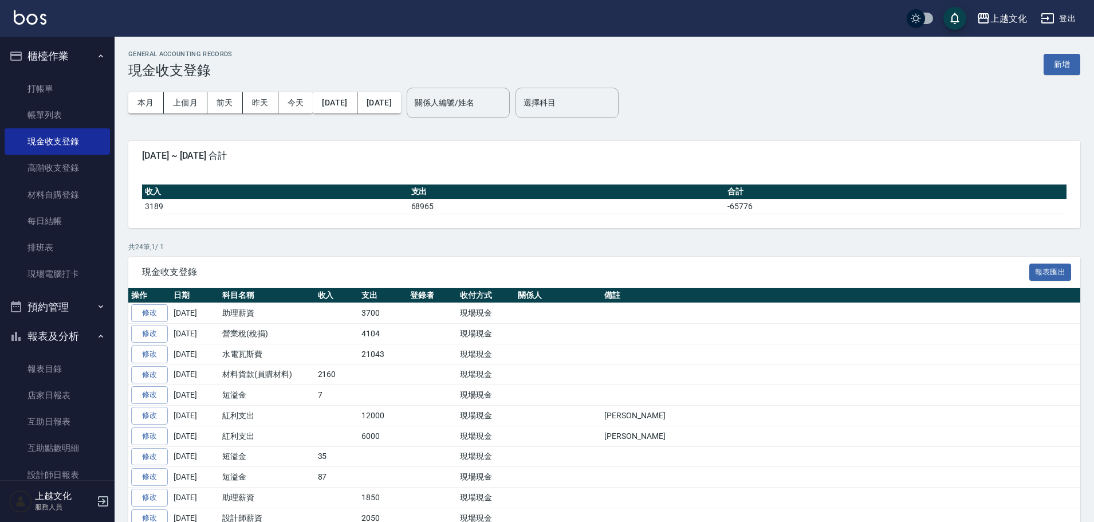
click at [1062, 60] on button "新增" at bounding box center [1062, 64] width 37 height 21
click at [1062, 60] on div "GENERAL ACCOUNTING RECORDS 現金收支登錄 新增 本月 上個月 [DATE] [DATE] [DATE] [DATE] [DATE] …" at bounding box center [547, 419] width 1094 height 839
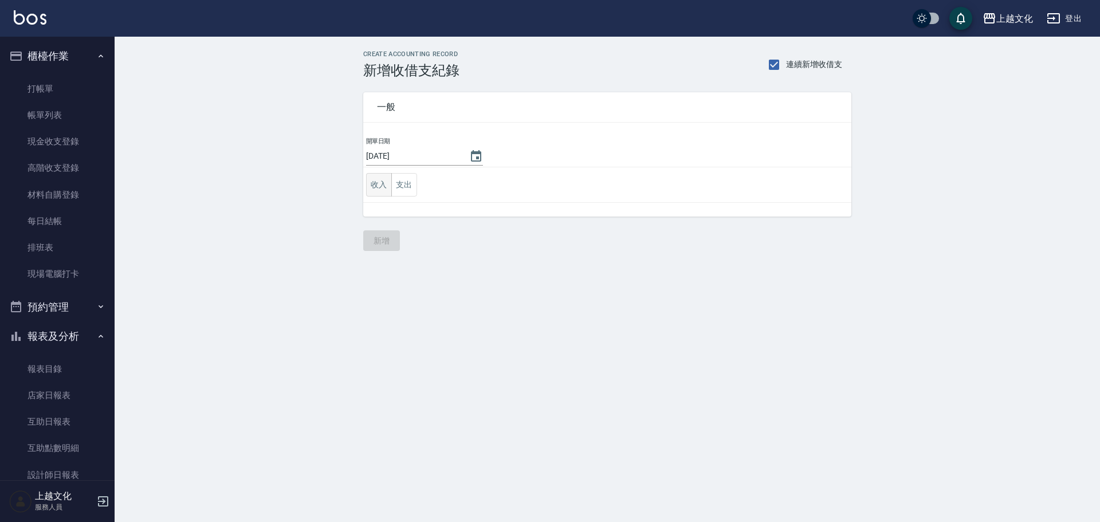
click at [388, 183] on button "收入" at bounding box center [379, 184] width 26 height 23
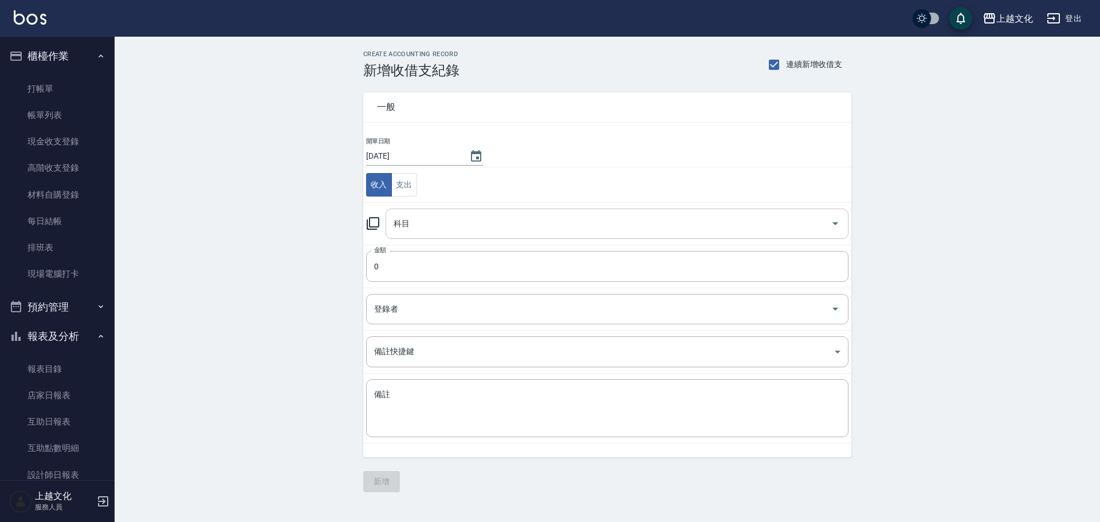
drag, startPoint x: 422, startPoint y: 238, endPoint x: 425, endPoint y: 231, distance: 7.8
click at [422, 238] on div "科目" at bounding box center [617, 224] width 463 height 30
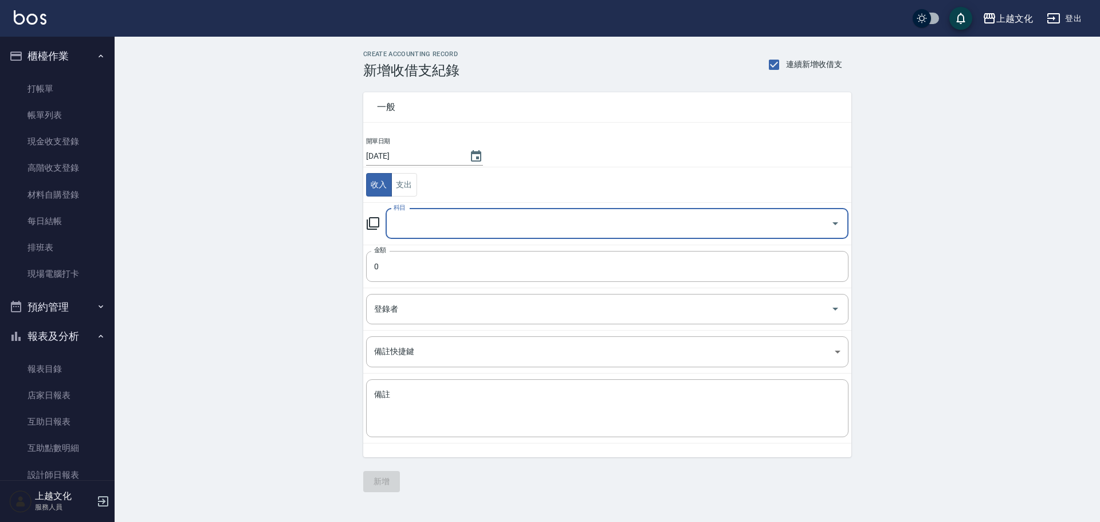
click at [423, 230] on input "科目" at bounding box center [608, 224] width 435 height 20
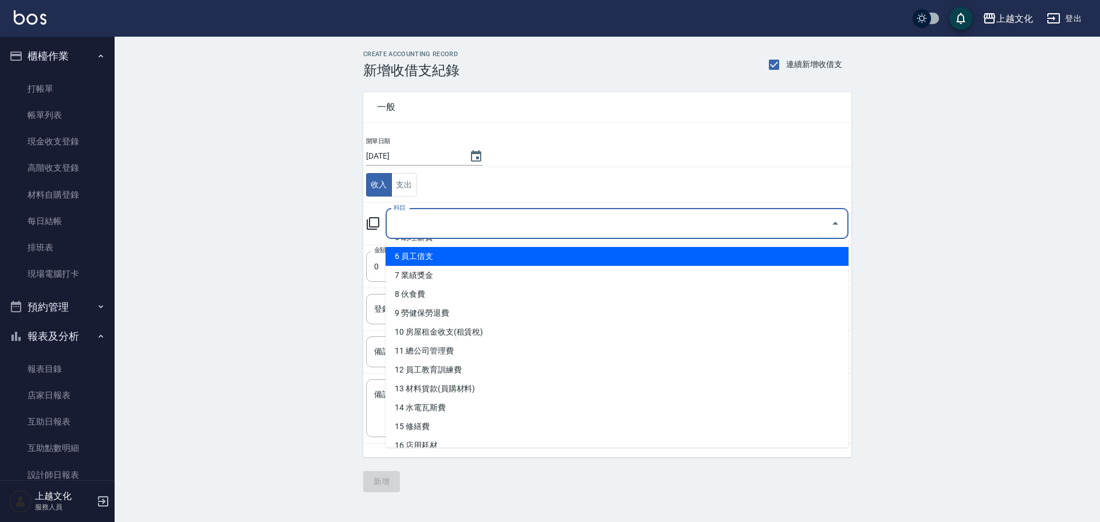
scroll to position [115, 0]
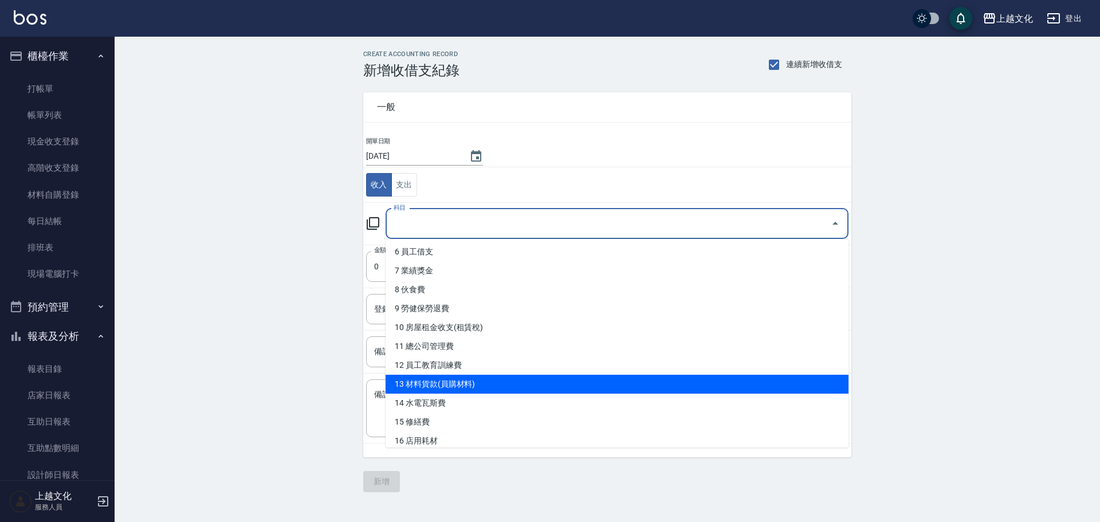
click at [458, 380] on li "13 材料貨款(員購材料)" at bounding box center [617, 384] width 463 height 19
type input "13 材料貨款(員購材料)"
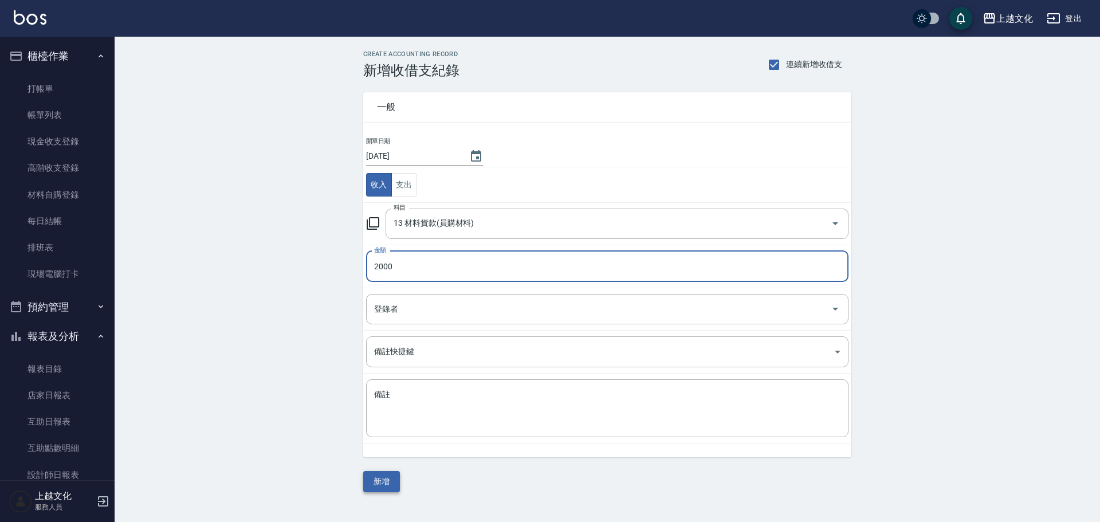
type input "2000"
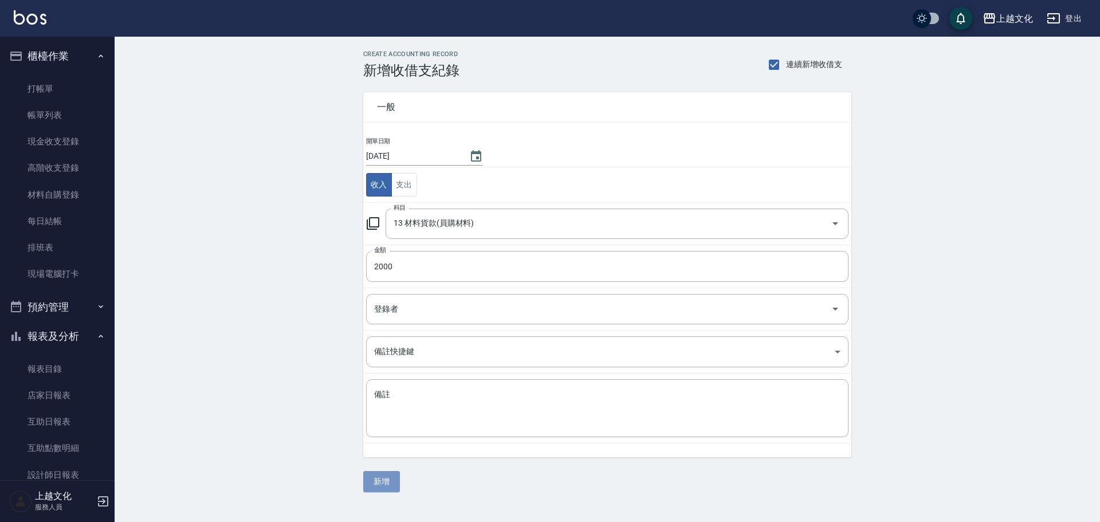
drag, startPoint x: 372, startPoint y: 481, endPoint x: 375, endPoint y: 472, distance: 9.4
click at [372, 481] on button "新增" at bounding box center [381, 481] width 37 height 21
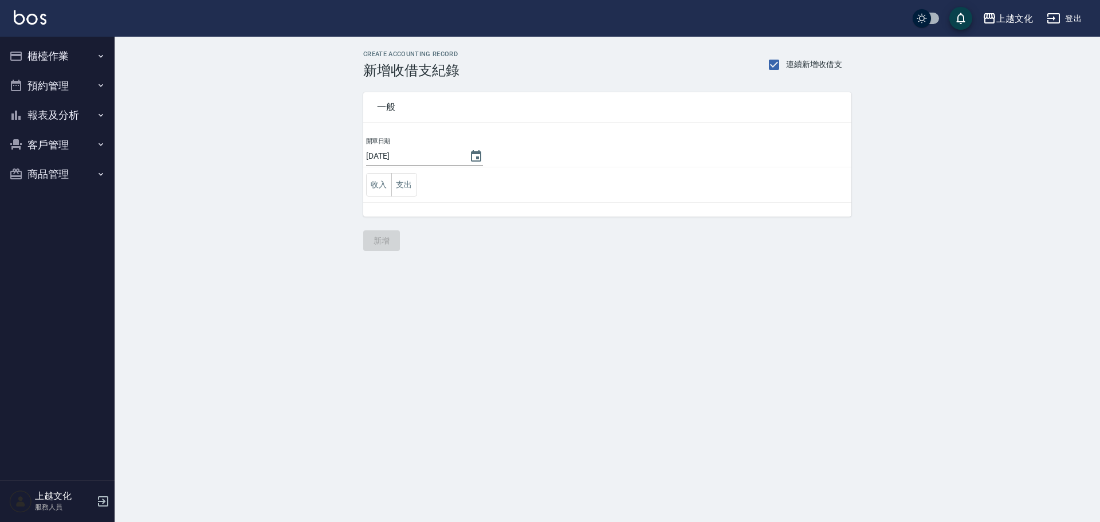
click at [46, 112] on button "報表及分析" at bounding box center [57, 115] width 105 height 30
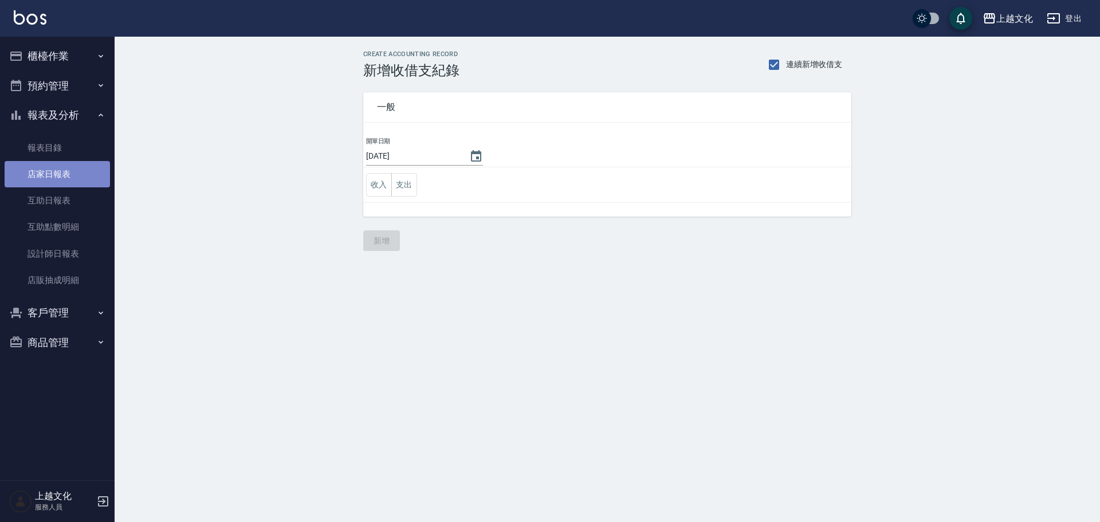
click at [53, 180] on link "店家日報表" at bounding box center [57, 174] width 105 height 26
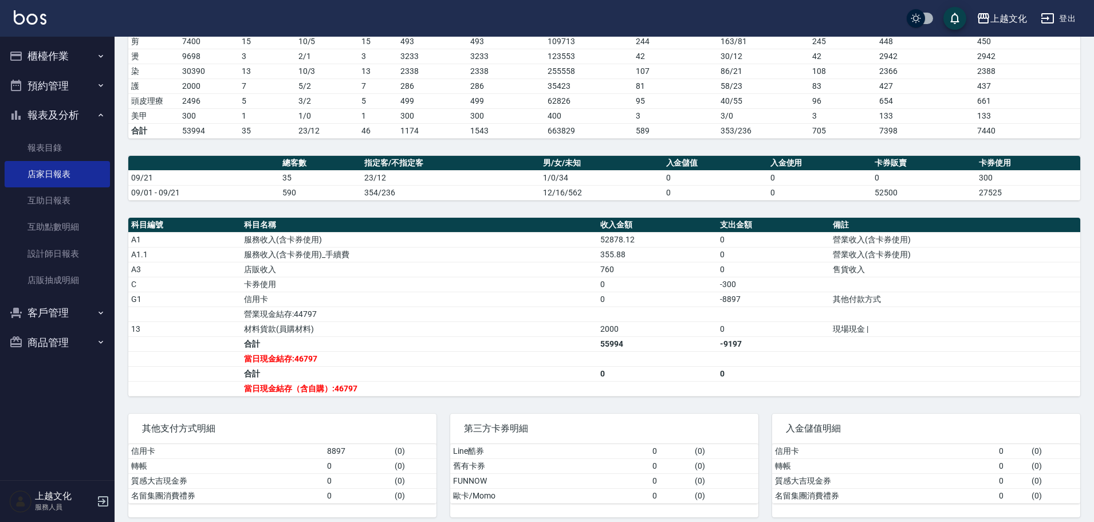
scroll to position [206, 0]
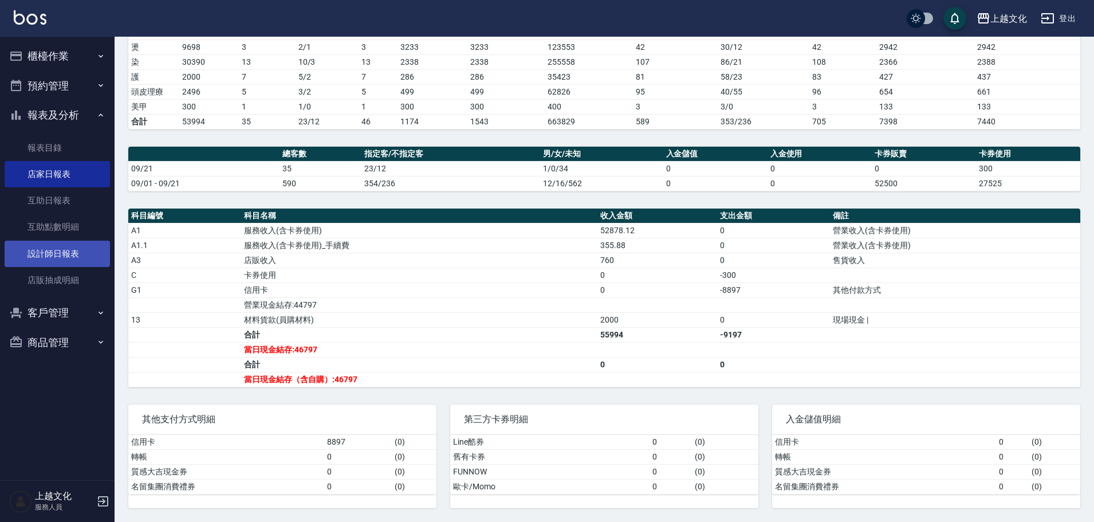
click at [75, 250] on link "設計師日報表" at bounding box center [57, 254] width 105 height 26
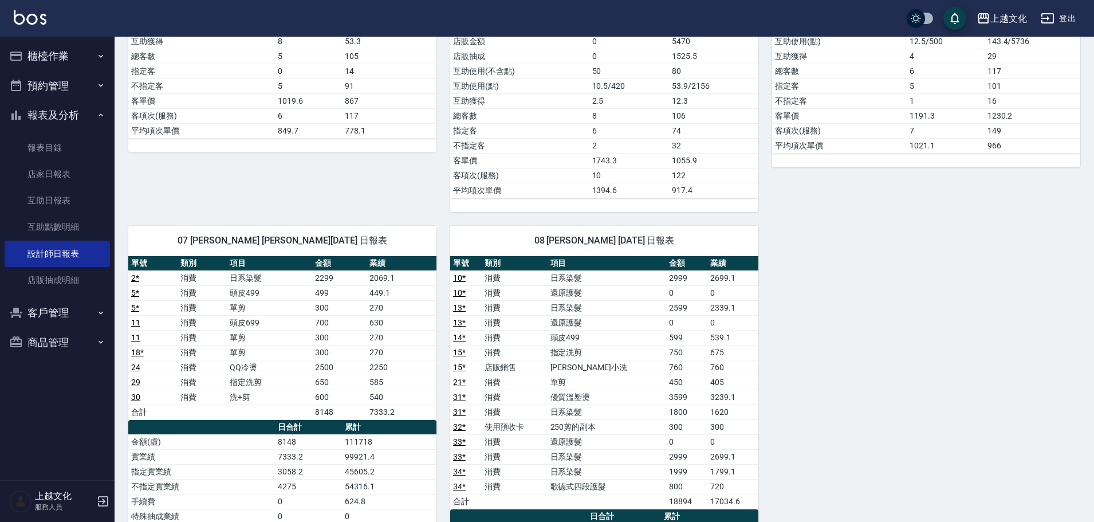
scroll to position [516, 0]
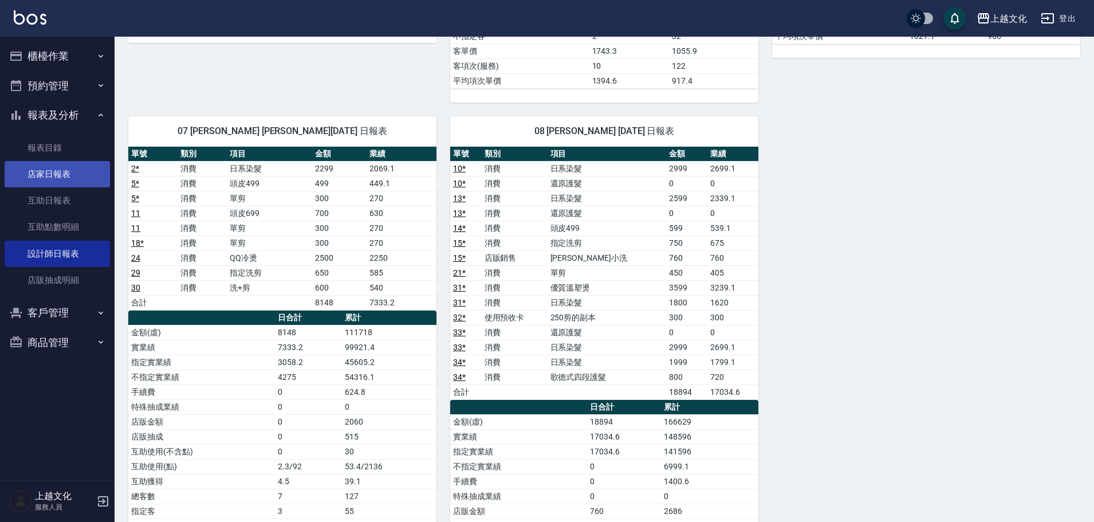
click at [63, 172] on link "店家日報表" at bounding box center [57, 174] width 105 height 26
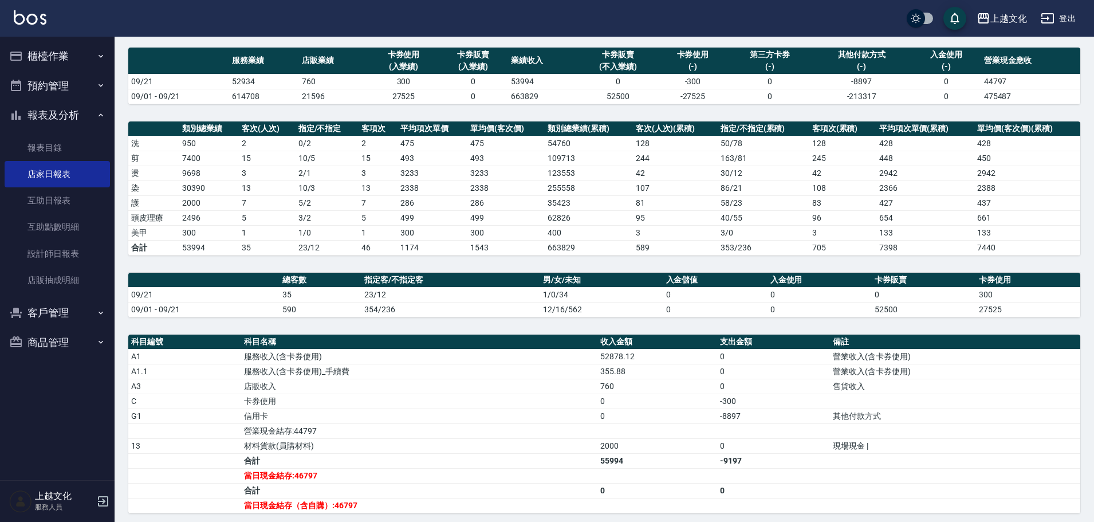
scroll to position [206, 0]
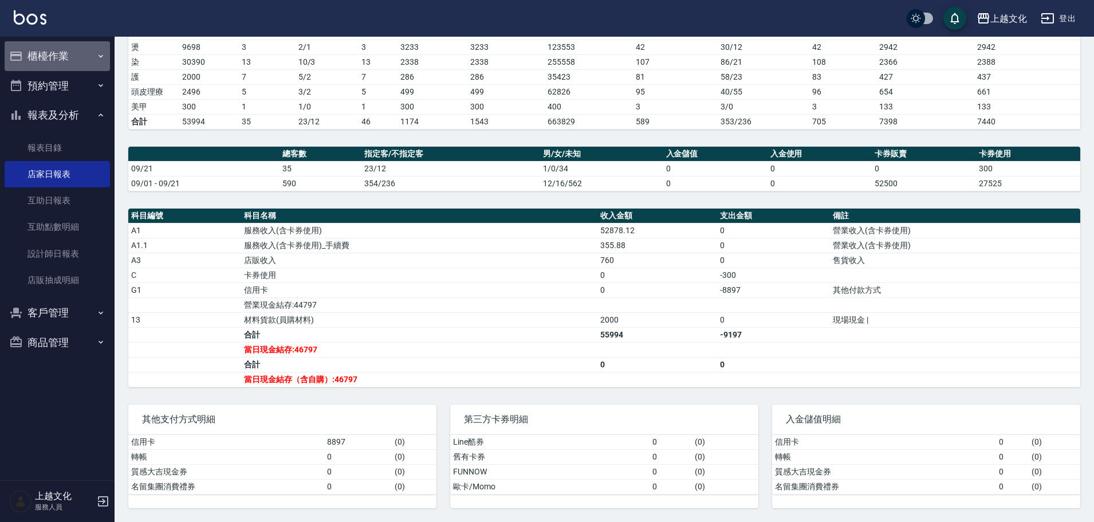
click at [46, 60] on button "櫃檯作業" at bounding box center [57, 56] width 105 height 30
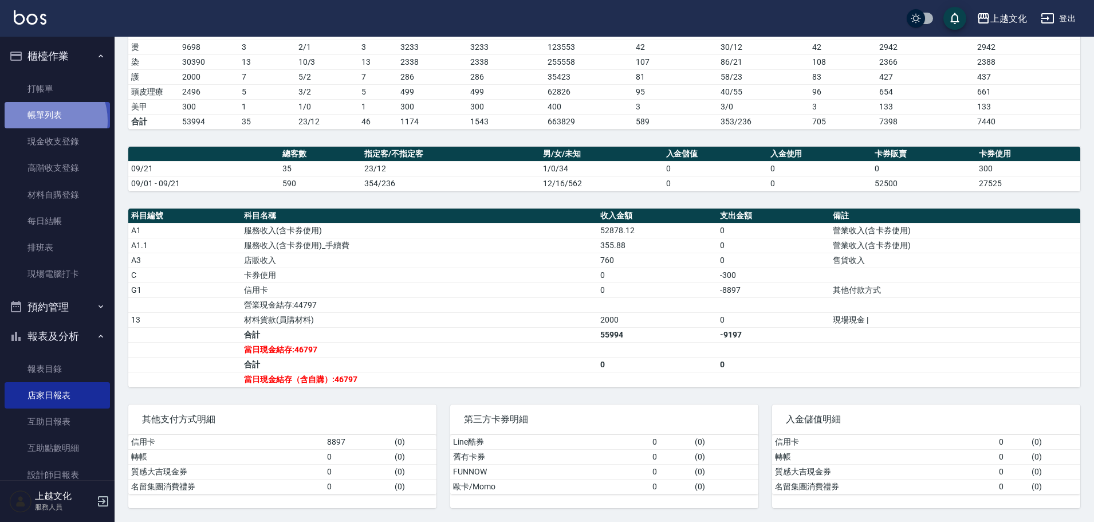
click at [45, 121] on link "帳單列表" at bounding box center [57, 115] width 105 height 26
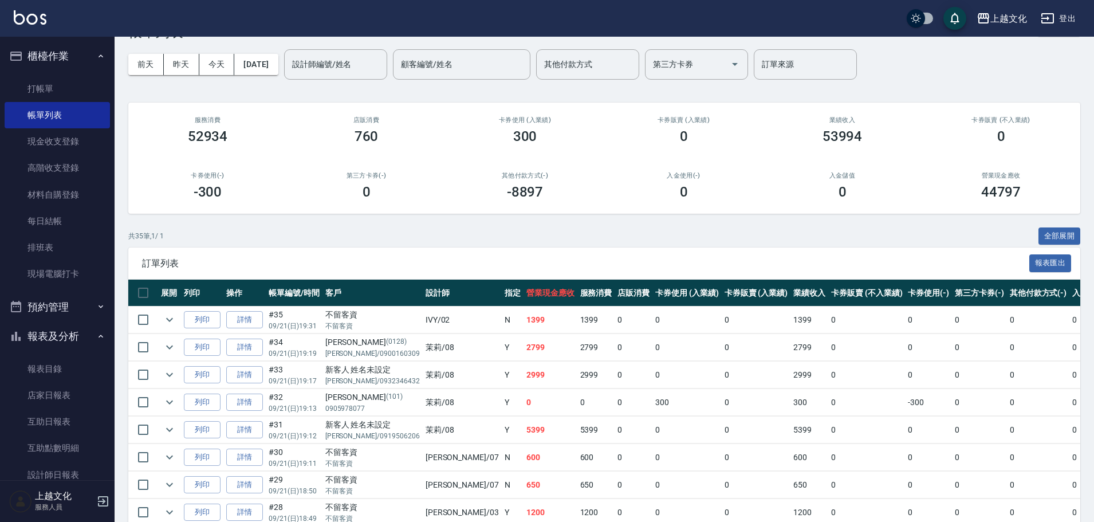
scroll to position [57, 0]
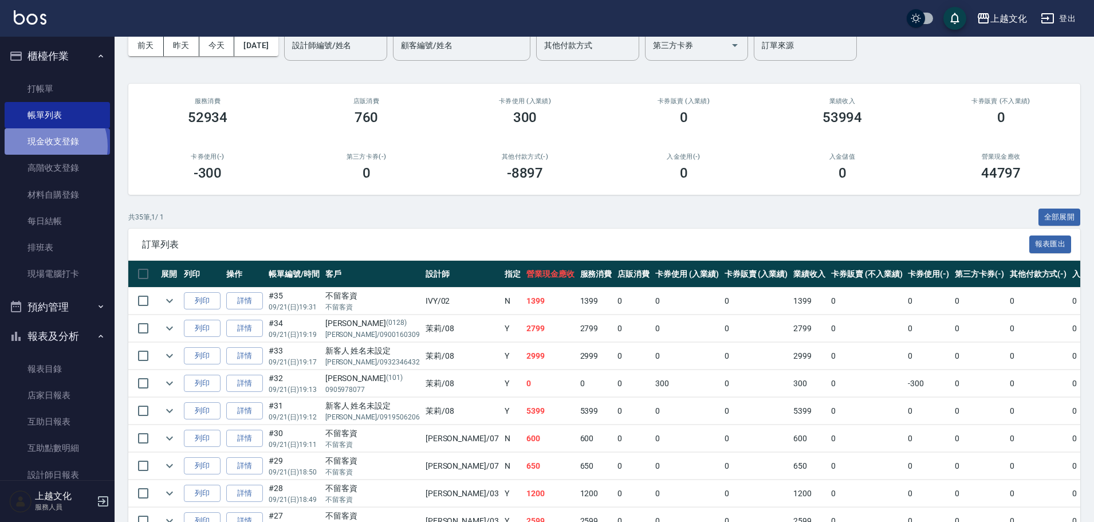
click at [46, 146] on link "現金收支登錄" at bounding box center [57, 141] width 105 height 26
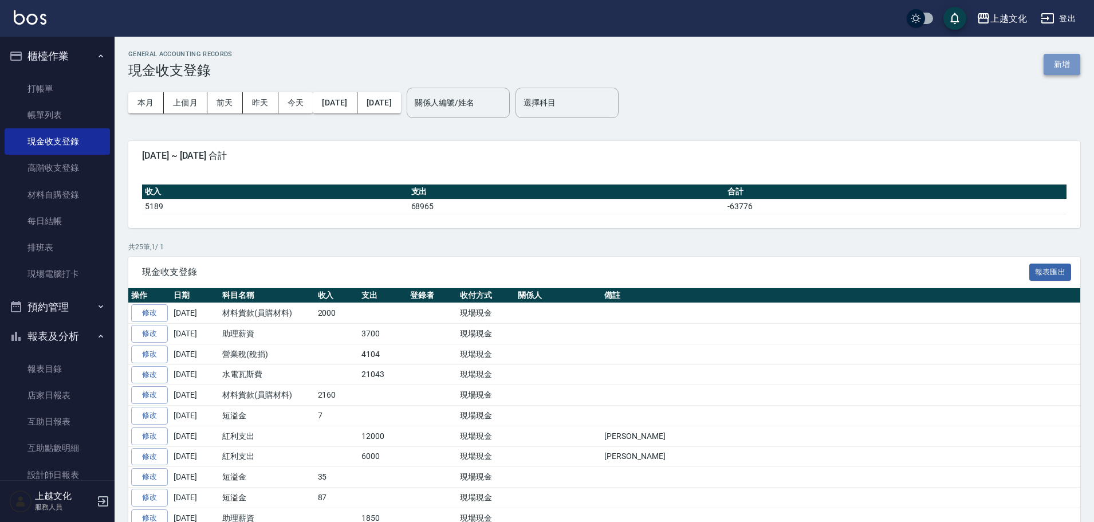
click at [1052, 65] on button "新增" at bounding box center [1062, 64] width 37 height 21
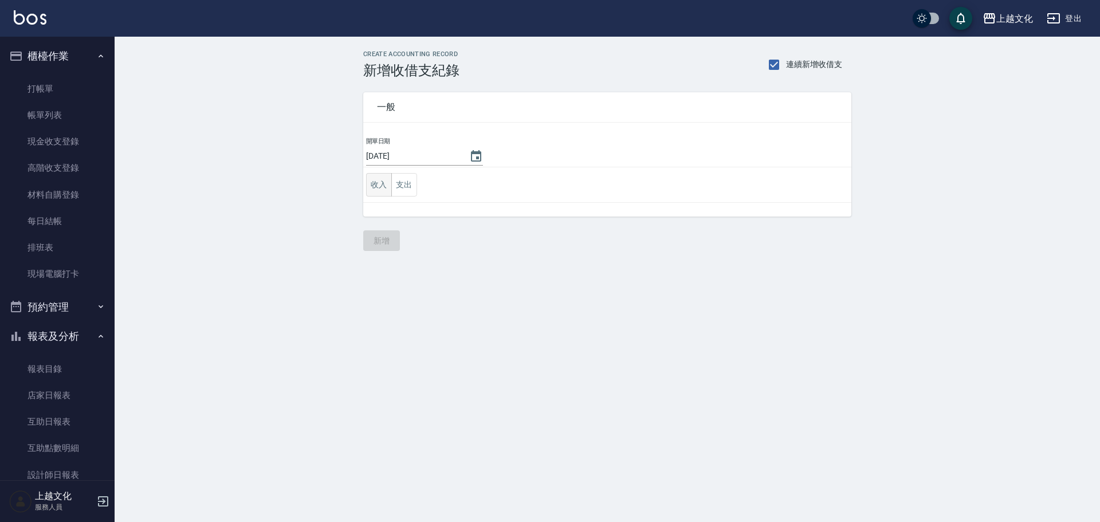
click at [381, 188] on button "收入" at bounding box center [379, 184] width 26 height 23
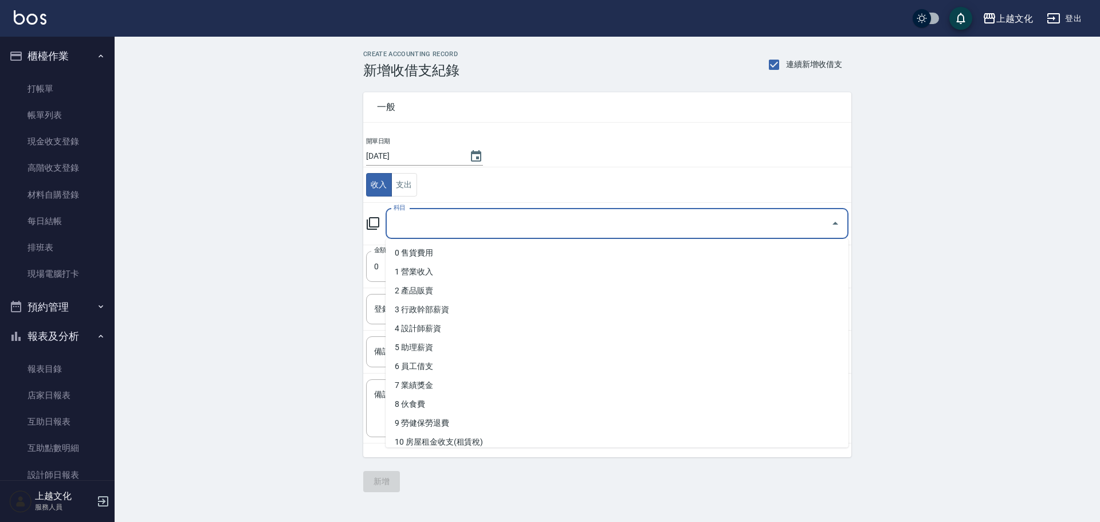
drag, startPoint x: 412, startPoint y: 226, endPoint x: 423, endPoint y: 223, distance: 11.8
click at [423, 222] on input "科目" at bounding box center [608, 224] width 435 height 20
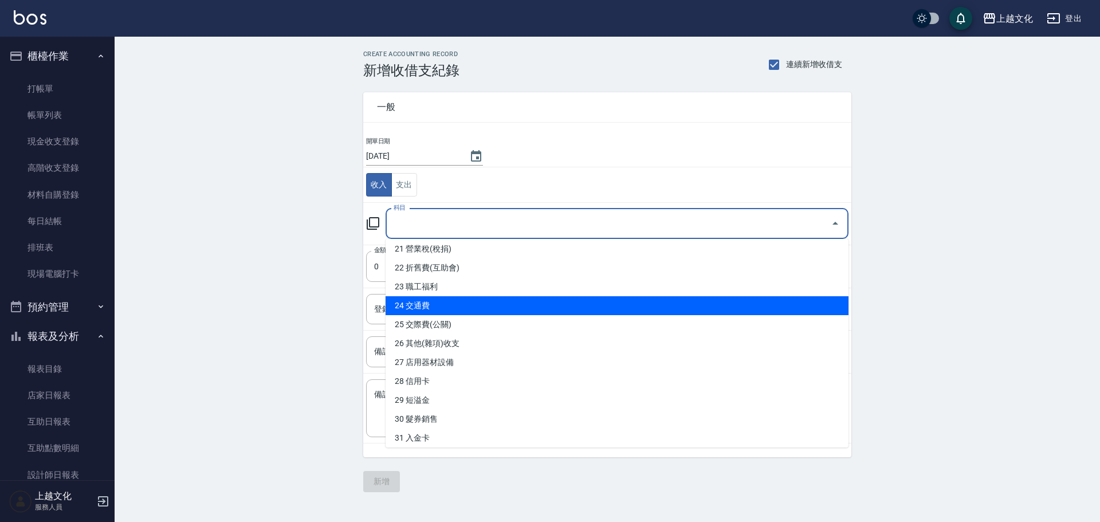
scroll to position [458, 0]
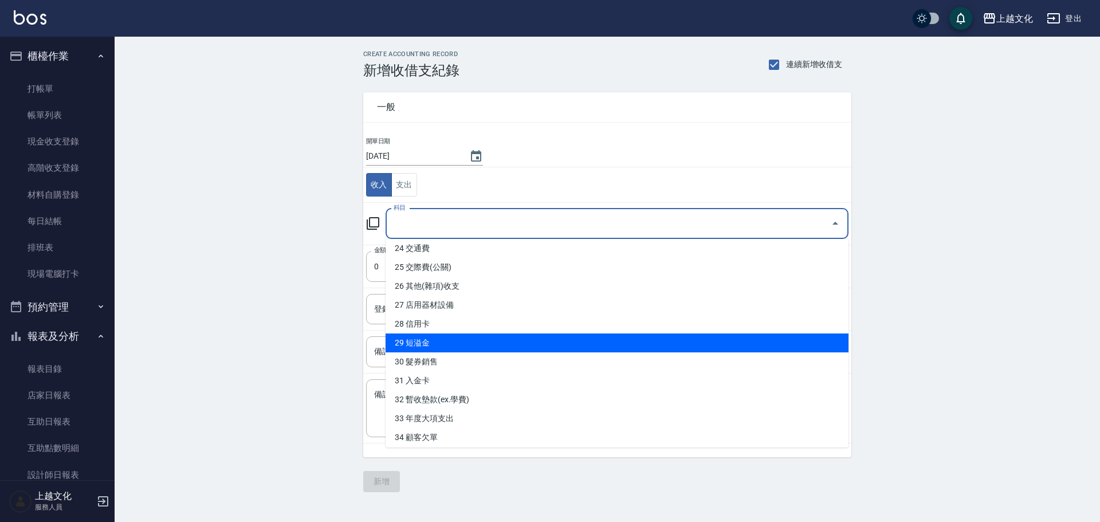
click at [507, 349] on li "29 短溢金" at bounding box center [617, 342] width 463 height 19
type input "29 短溢金"
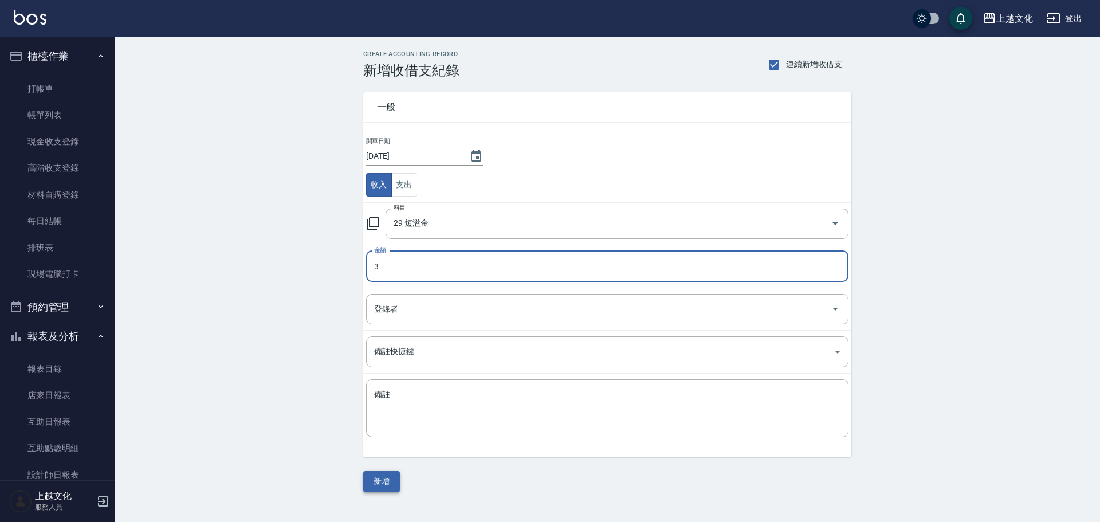
type input "3"
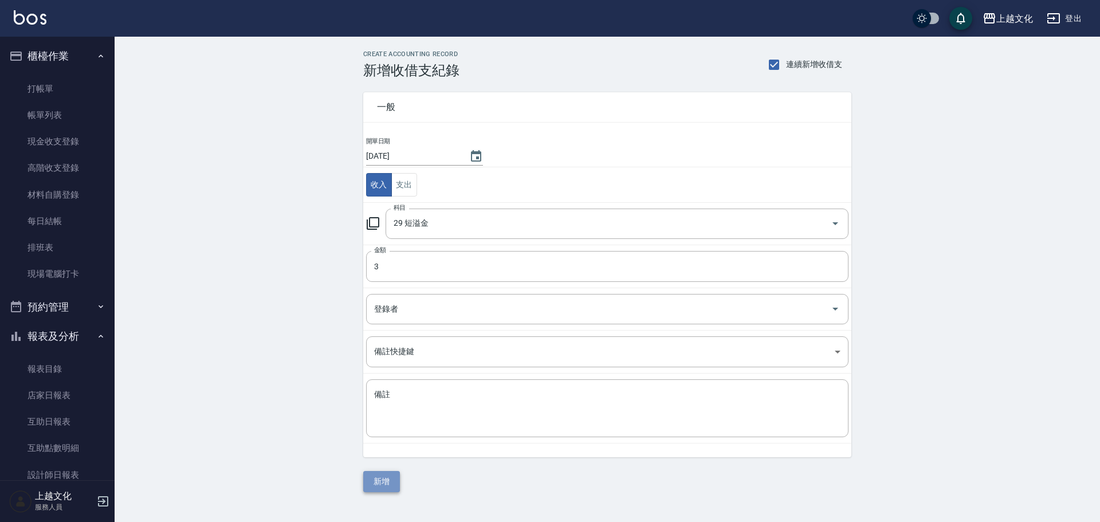
click at [383, 488] on button "新增" at bounding box center [381, 481] width 37 height 21
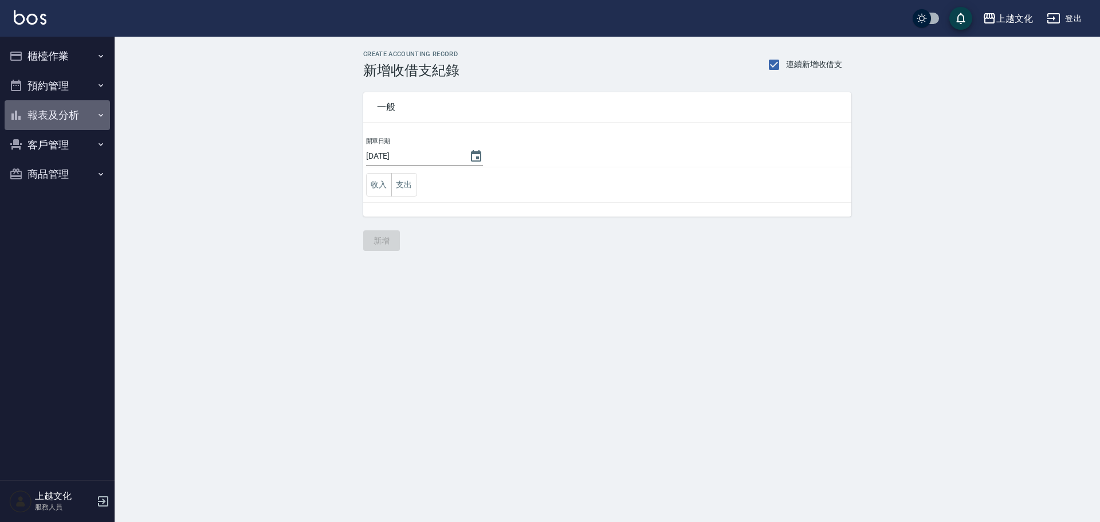
click at [38, 118] on button "報表及分析" at bounding box center [57, 115] width 105 height 30
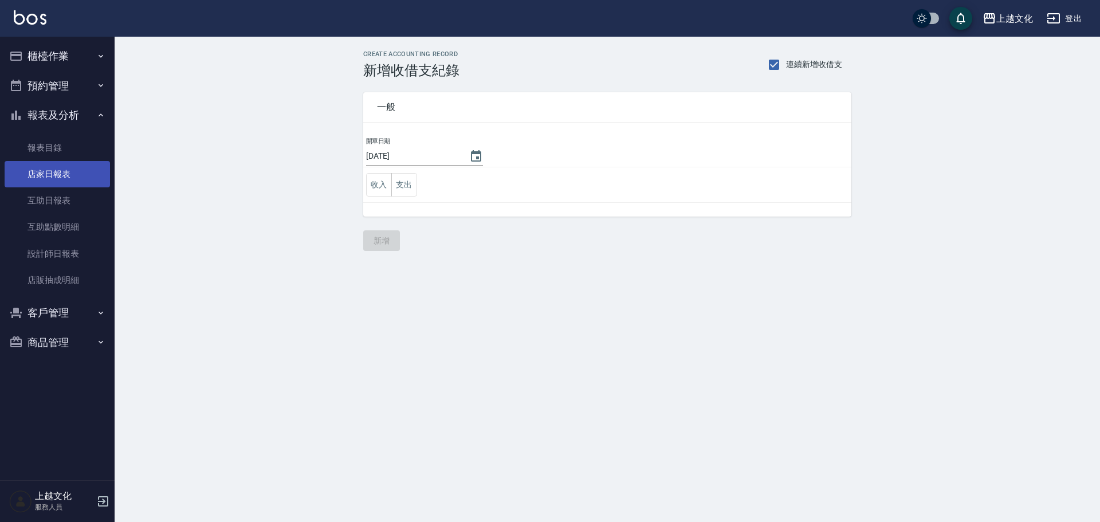
click at [50, 171] on link "店家日報表" at bounding box center [57, 174] width 105 height 26
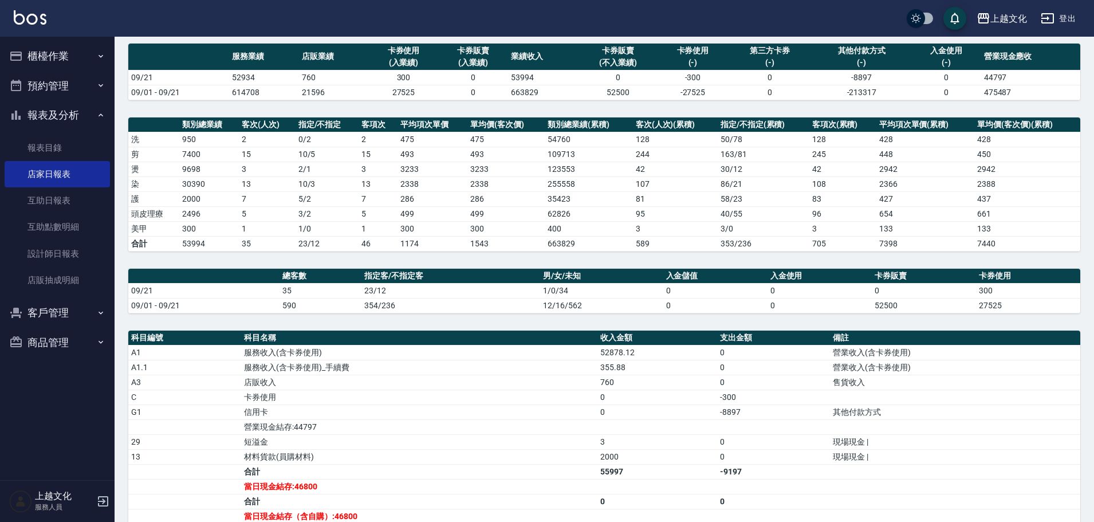
scroll to position [221, 0]
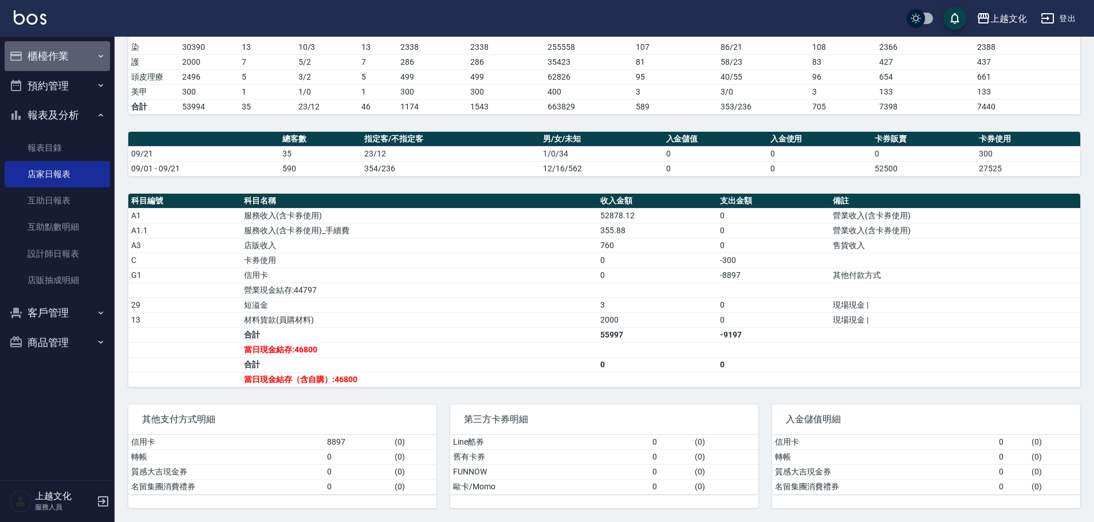
click at [53, 59] on button "櫃檯作業" at bounding box center [57, 56] width 105 height 30
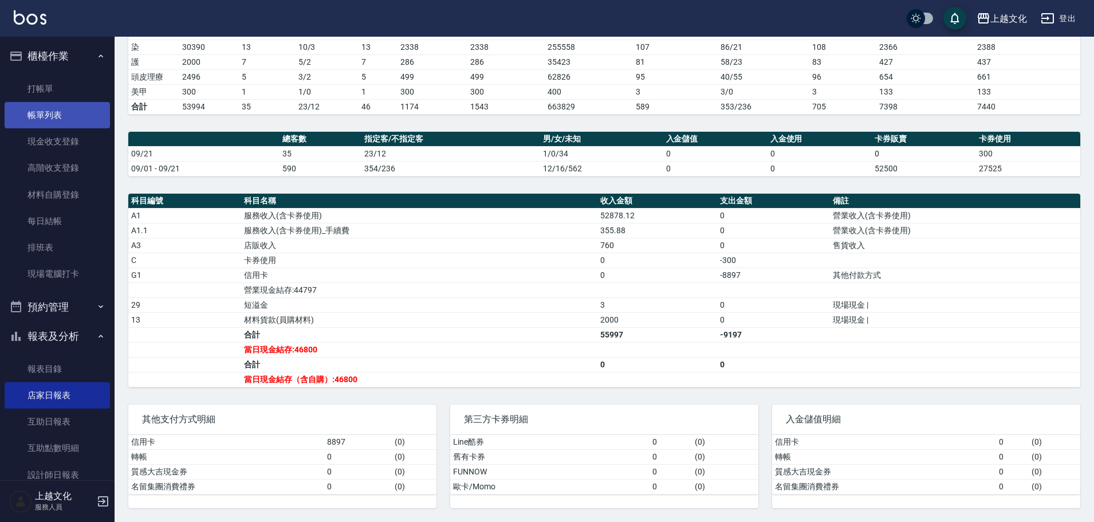
click at [46, 112] on link "帳單列表" at bounding box center [57, 115] width 105 height 26
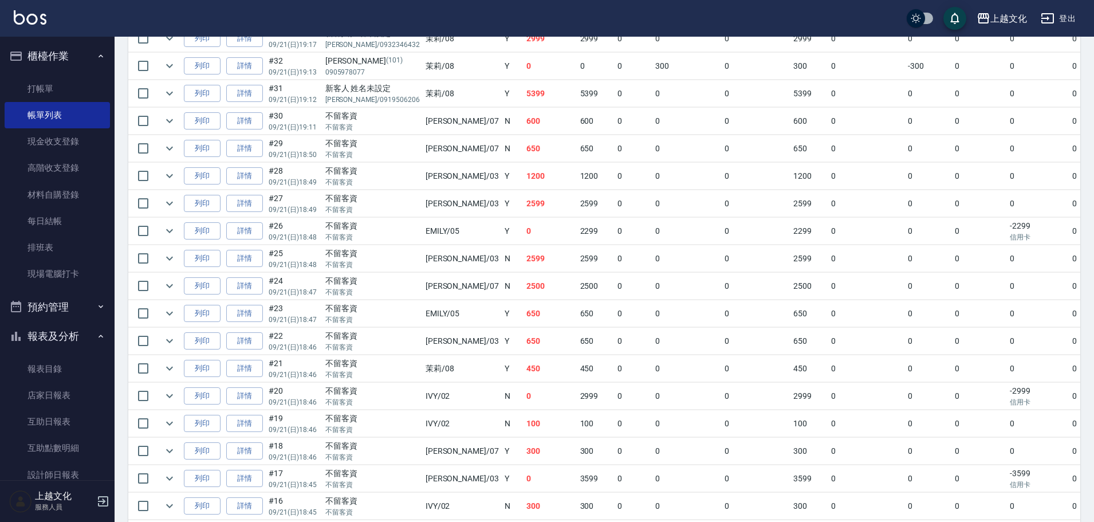
scroll to position [401, 0]
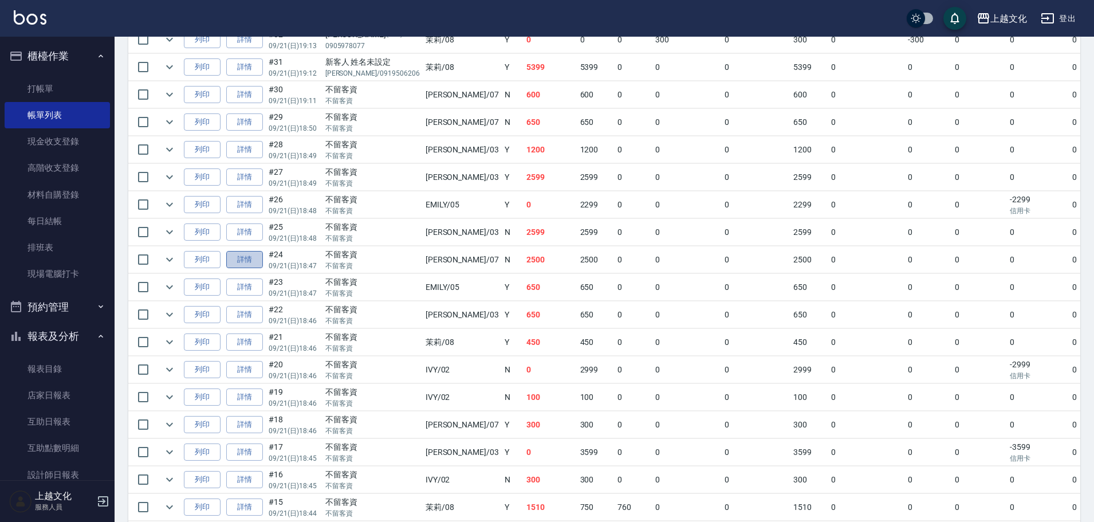
click at [240, 262] on link "詳情" at bounding box center [244, 260] width 37 height 18
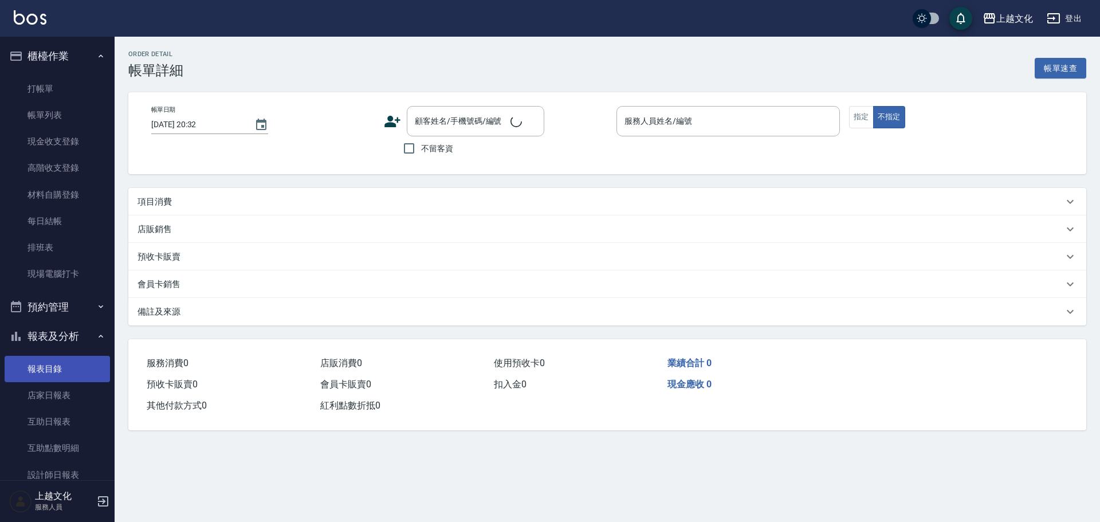
type input "[DATE] 18:47"
checkbox input "true"
type input "[PERSON_NAME]-07"
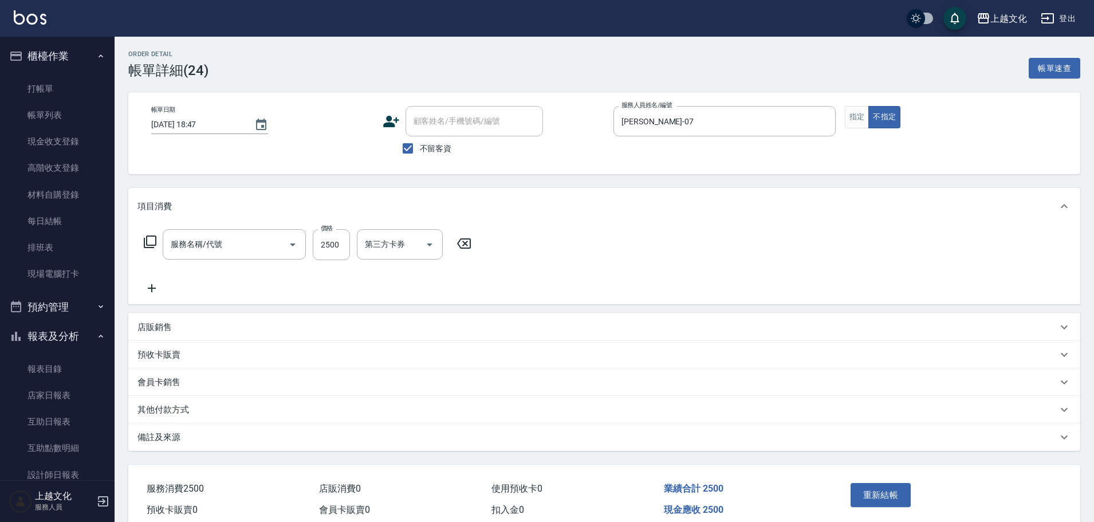
type input "QQ冷燙(301-1)"
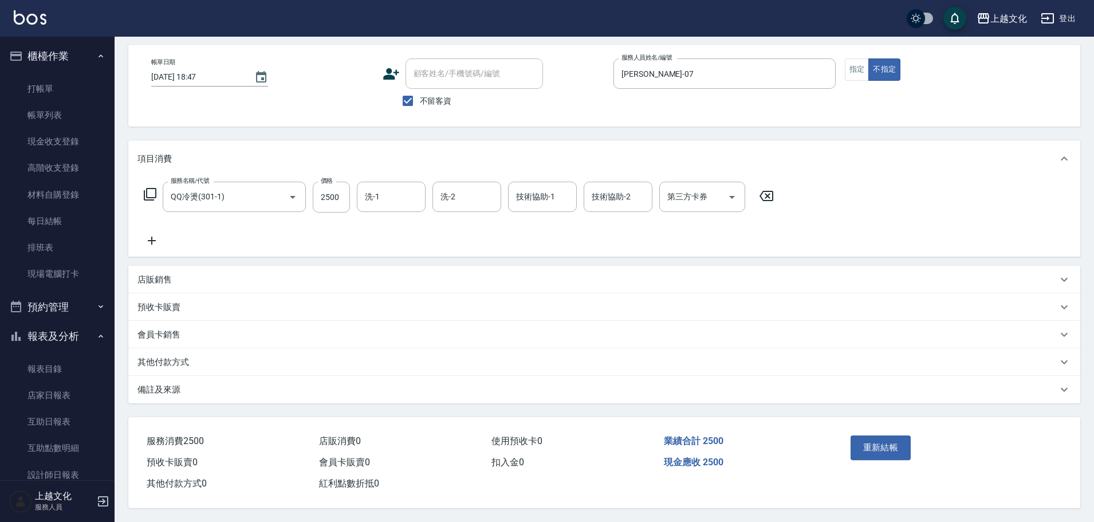
click at [164, 356] on p "其他付款方式" at bounding box center [164, 362] width 52 height 12
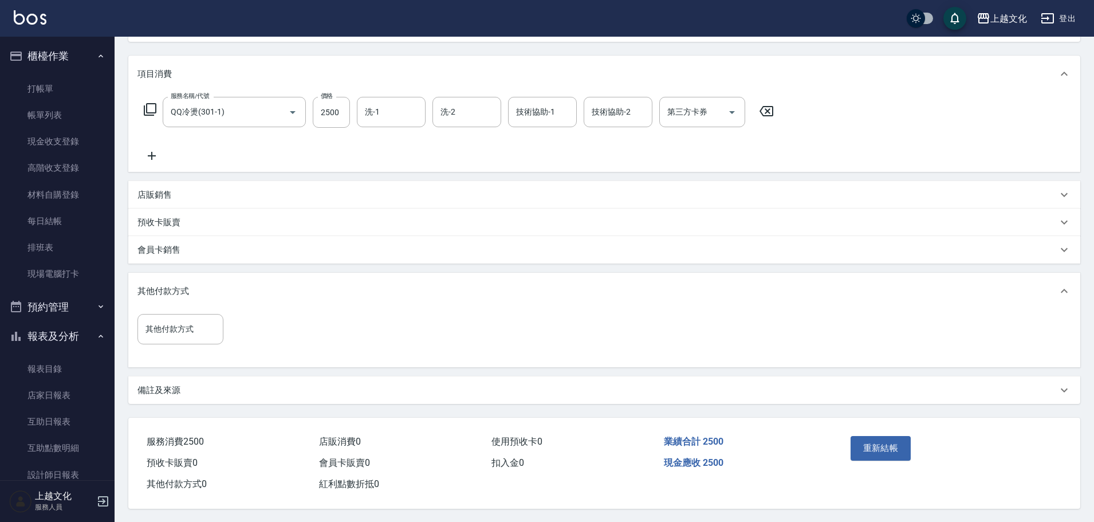
scroll to position [138, 0]
click at [176, 332] on input "其他付款方式" at bounding box center [181, 329] width 76 height 20
click at [165, 329] on input "其他付款方式" at bounding box center [181, 329] width 76 height 20
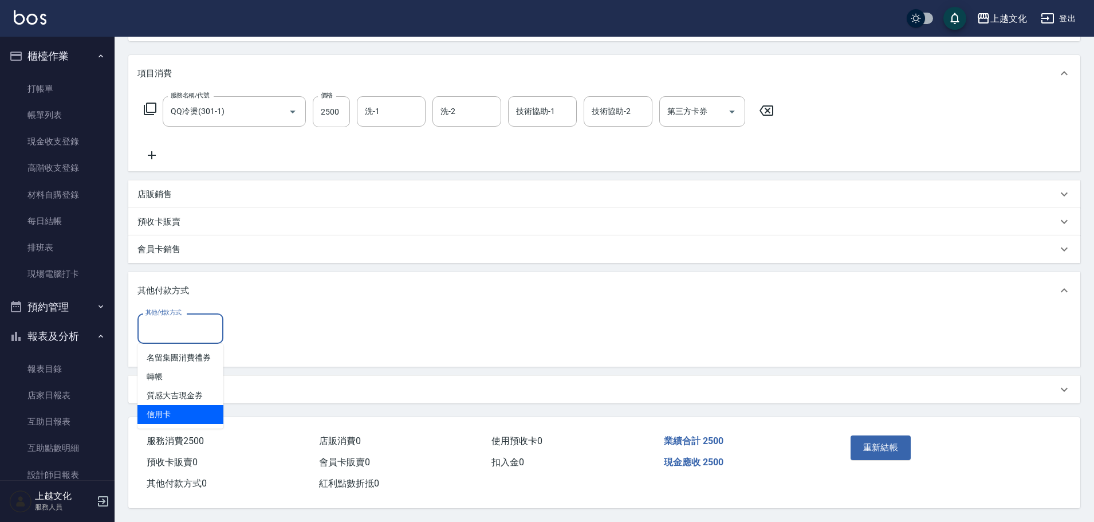
drag, startPoint x: 158, startPoint y: 404, endPoint x: 255, endPoint y: 340, distance: 116.6
click at [158, 405] on span "信用卡" at bounding box center [181, 414] width 86 height 19
type input "信用卡"
click at [239, 329] on input "0" at bounding box center [273, 328] width 86 height 31
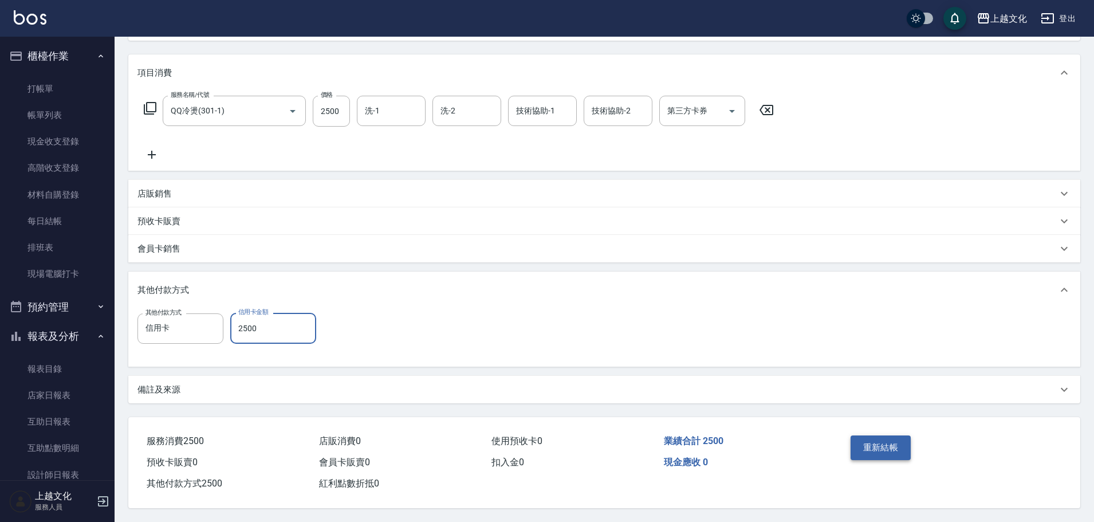
type input "2500"
click at [879, 442] on button "重新結帳" at bounding box center [881, 447] width 61 height 24
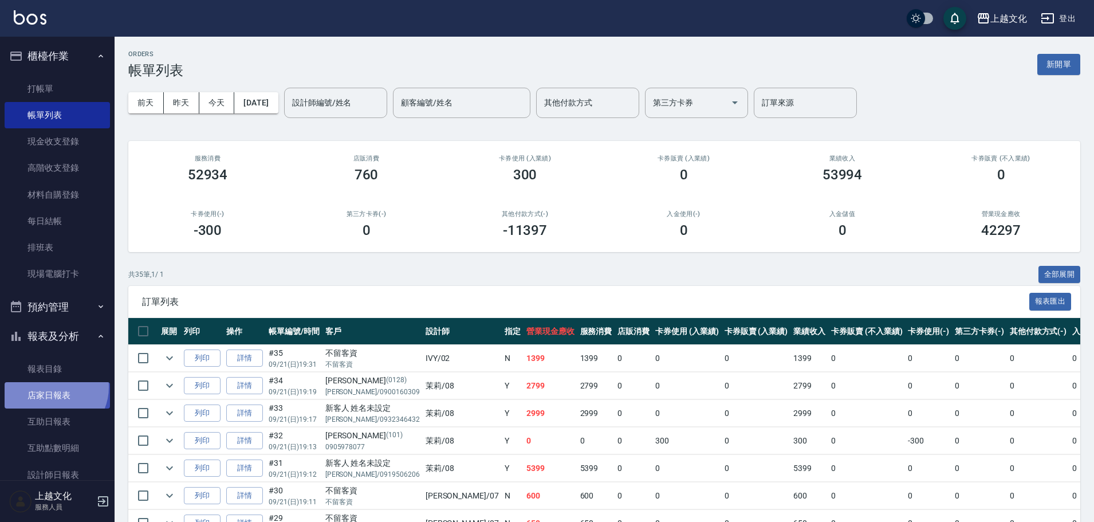
click at [52, 387] on link "店家日報表" at bounding box center [57, 395] width 105 height 26
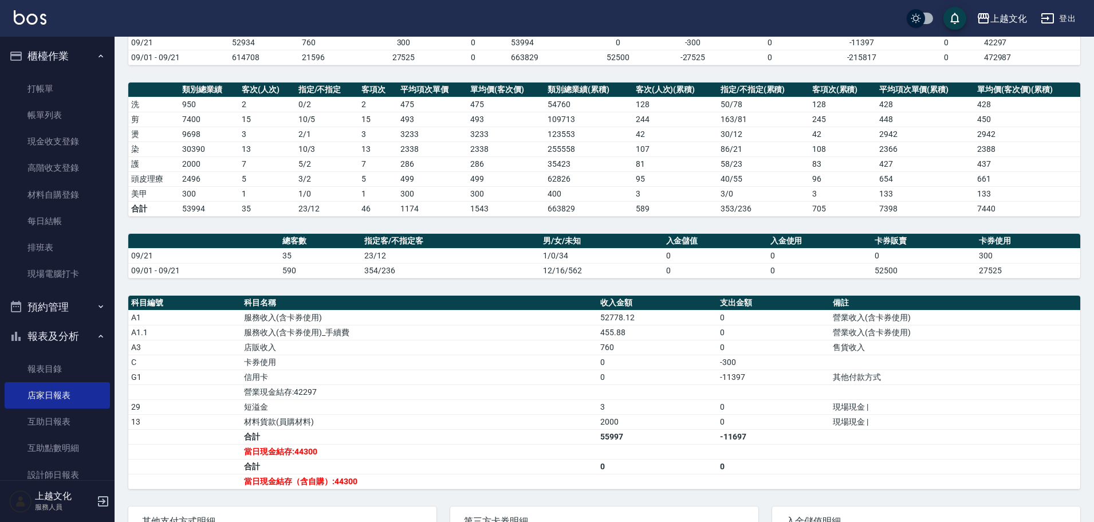
scroll to position [221, 0]
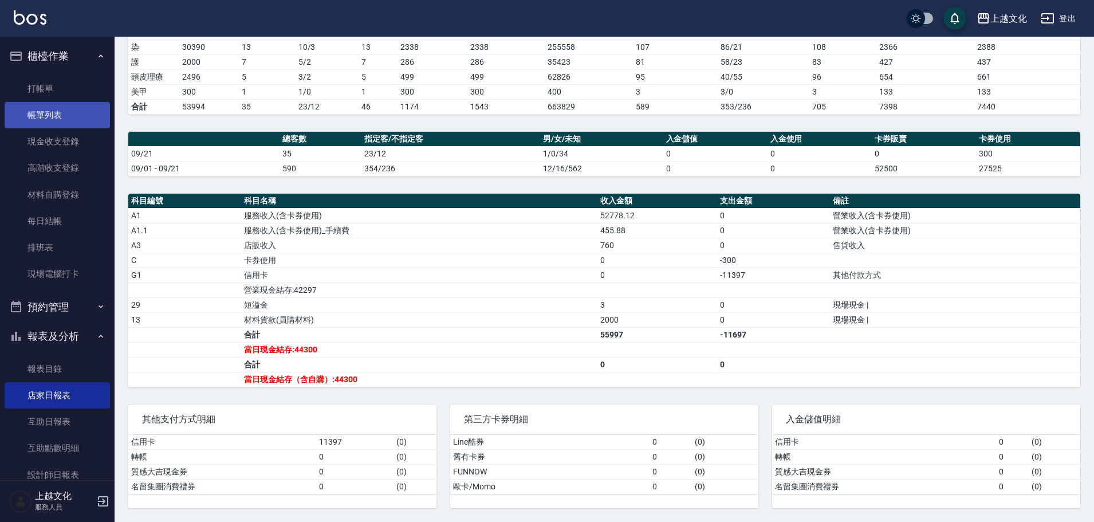
click at [44, 117] on link "帳單列表" at bounding box center [57, 115] width 105 height 26
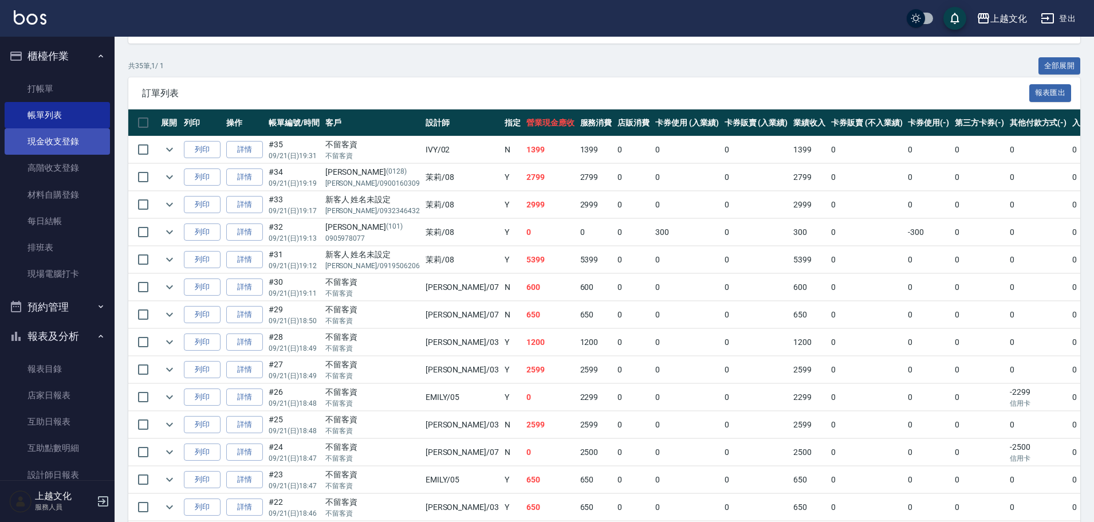
click at [69, 137] on link "現金收支登錄" at bounding box center [57, 141] width 105 height 26
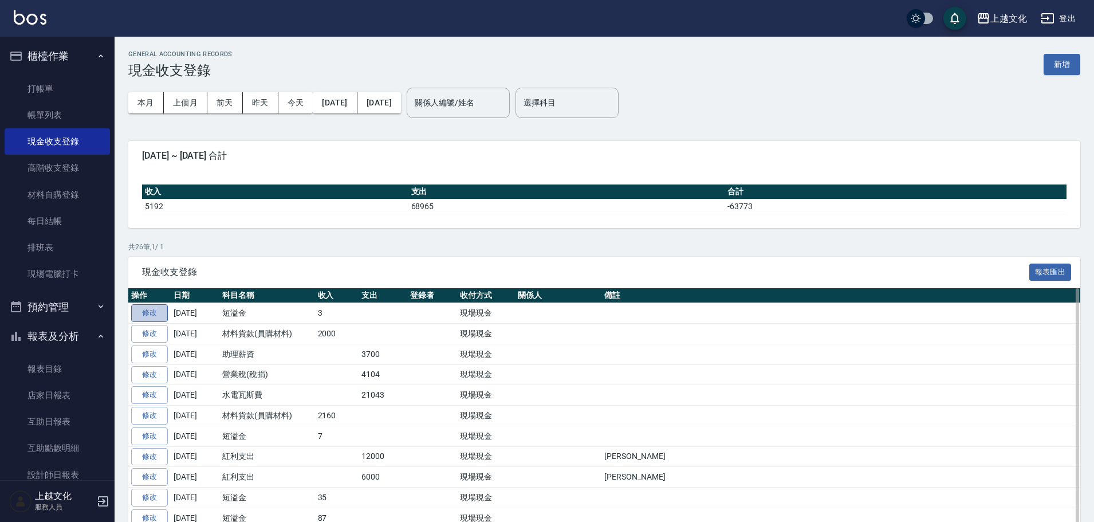
click at [148, 312] on link "修改" at bounding box center [149, 313] width 37 height 18
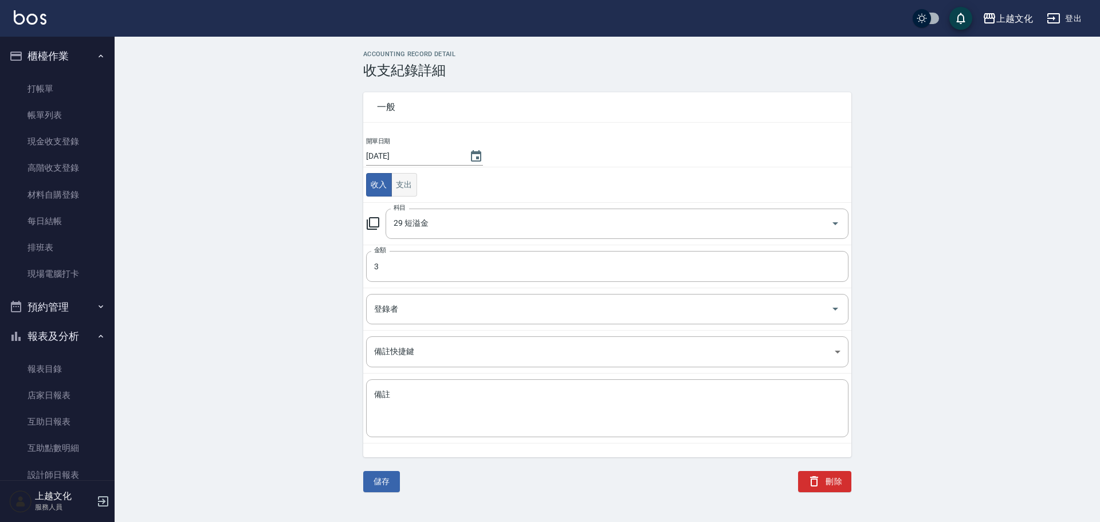
click at [400, 188] on button "支出" at bounding box center [404, 184] width 26 height 23
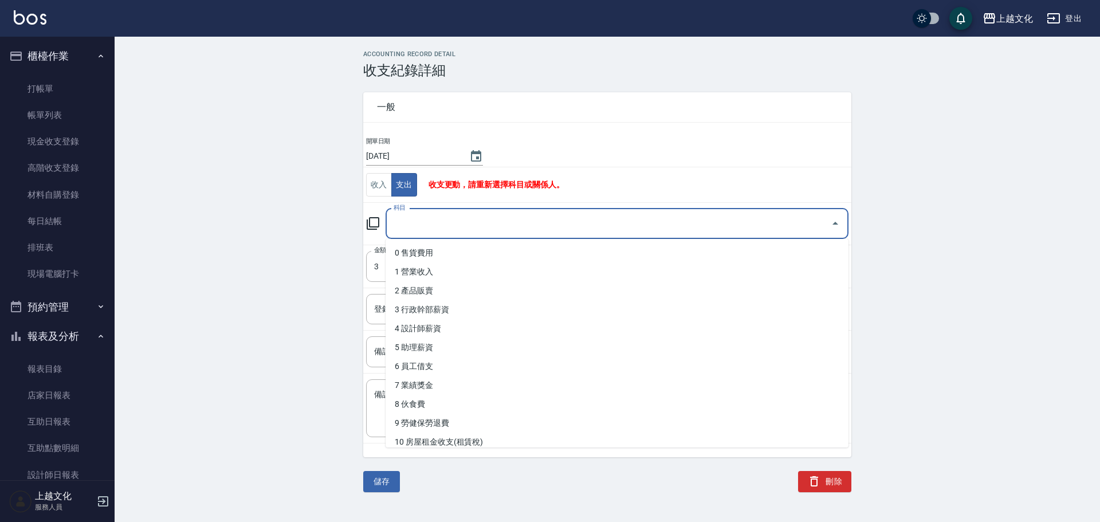
click at [431, 227] on input "科目" at bounding box center [608, 224] width 435 height 20
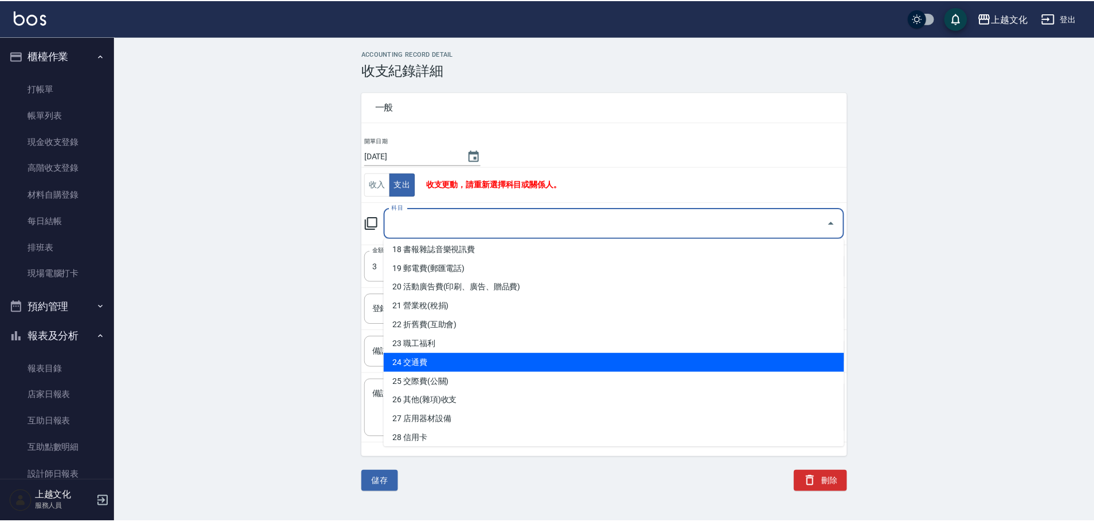
scroll to position [401, 0]
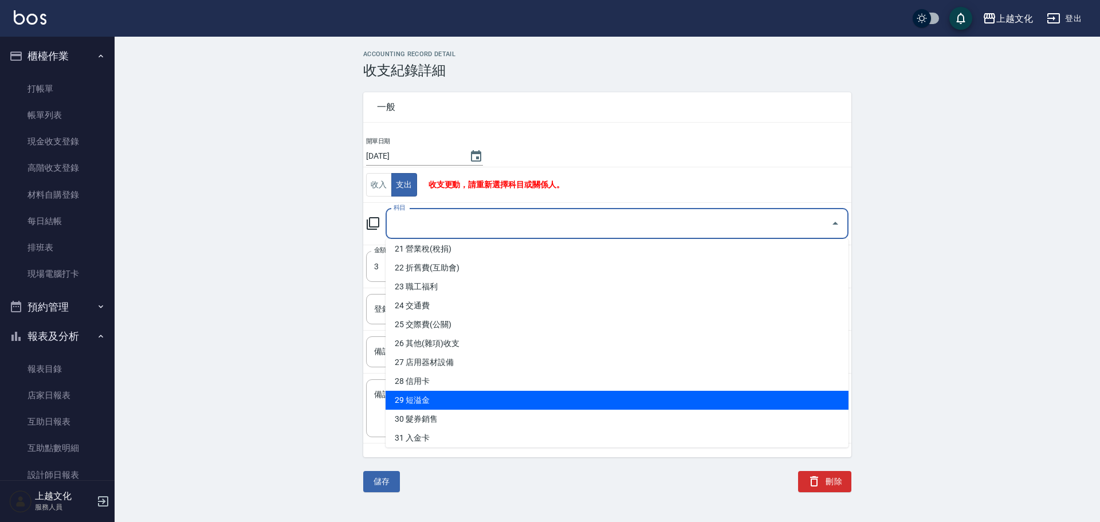
click at [435, 402] on li "29 短溢金" at bounding box center [617, 400] width 463 height 19
type input "29 短溢金"
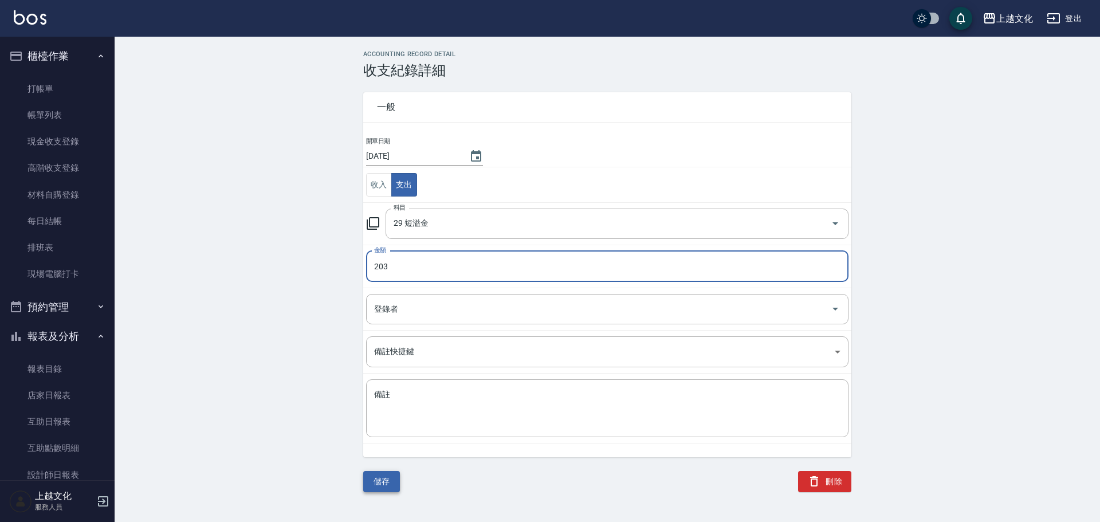
type input "203"
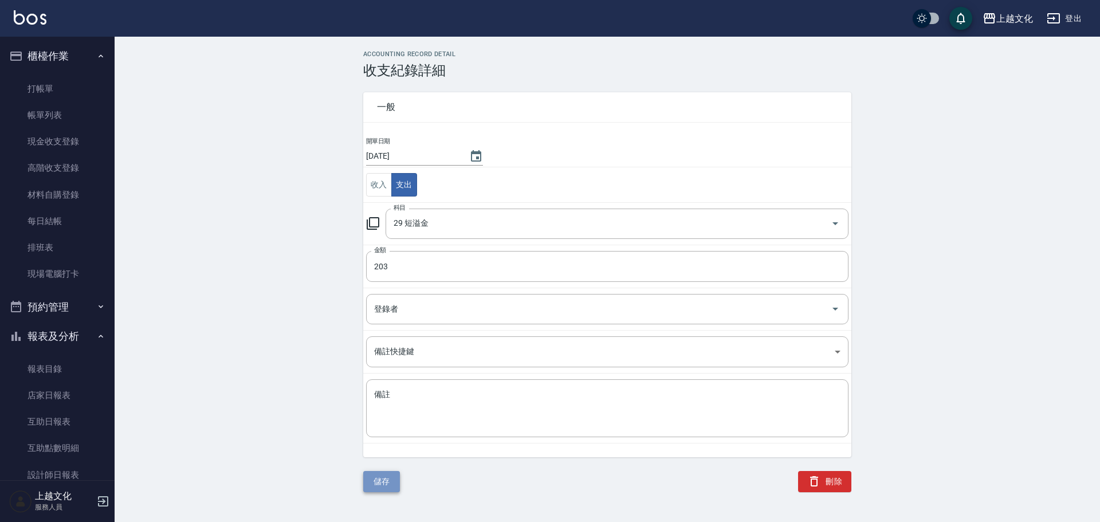
click at [396, 482] on button "儲存" at bounding box center [381, 481] width 37 height 21
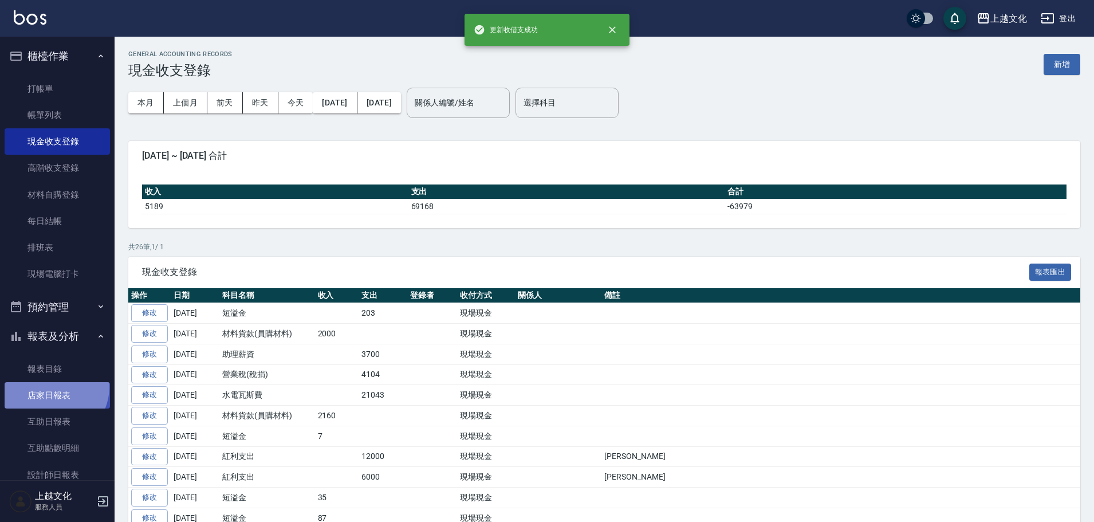
click at [52, 387] on link "店家日報表" at bounding box center [57, 395] width 105 height 26
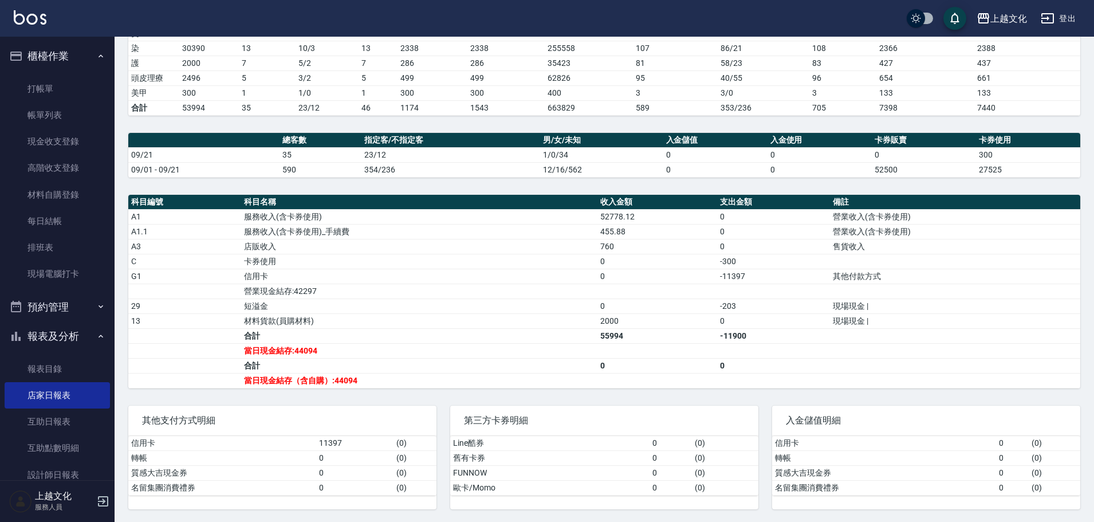
scroll to position [221, 0]
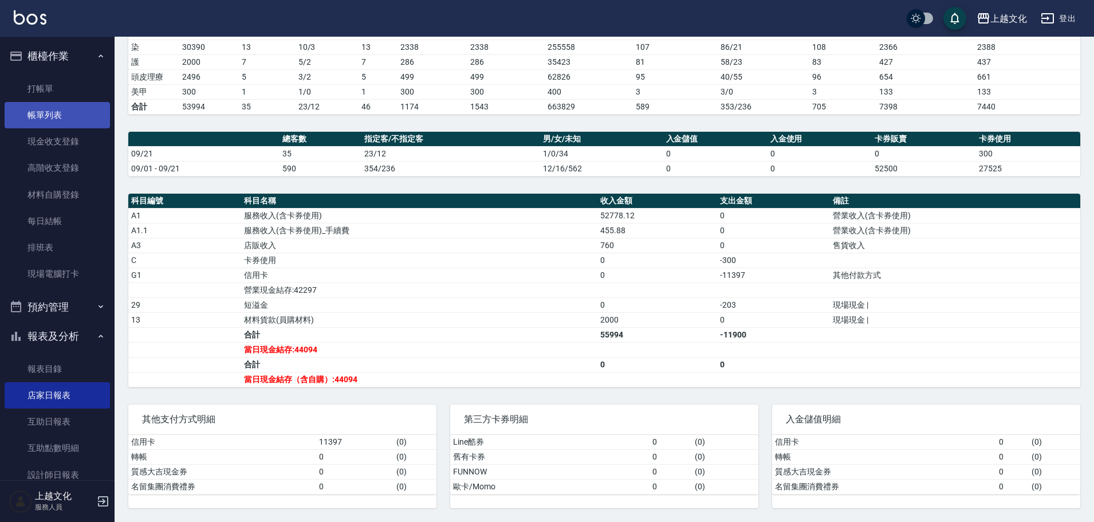
click at [34, 120] on link "帳單列表" at bounding box center [57, 115] width 105 height 26
click at [33, 149] on link "現金收支登錄" at bounding box center [57, 141] width 105 height 26
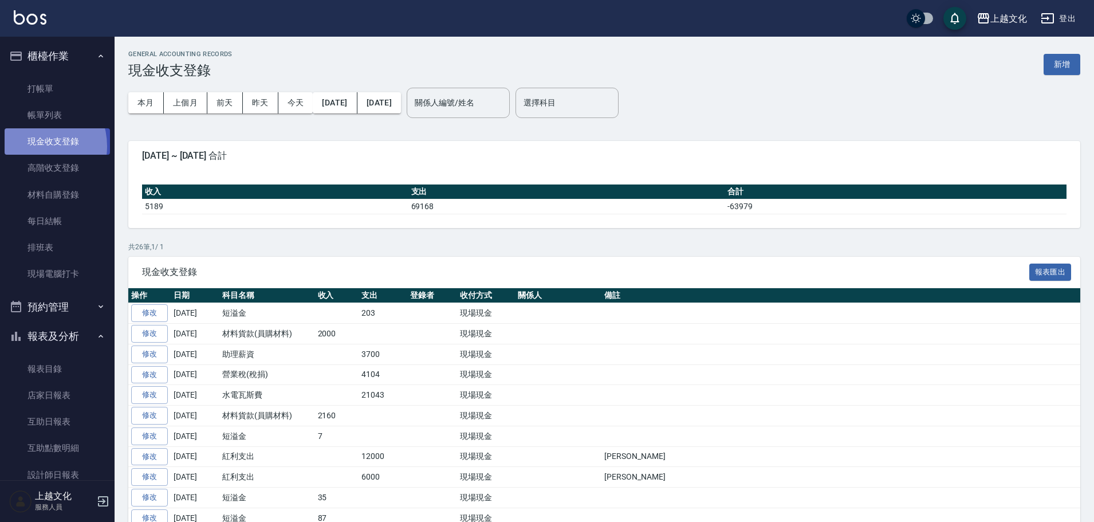
click at [33, 146] on link "現金收支登錄" at bounding box center [57, 141] width 105 height 26
click at [164, 313] on link "修改" at bounding box center [149, 313] width 37 height 18
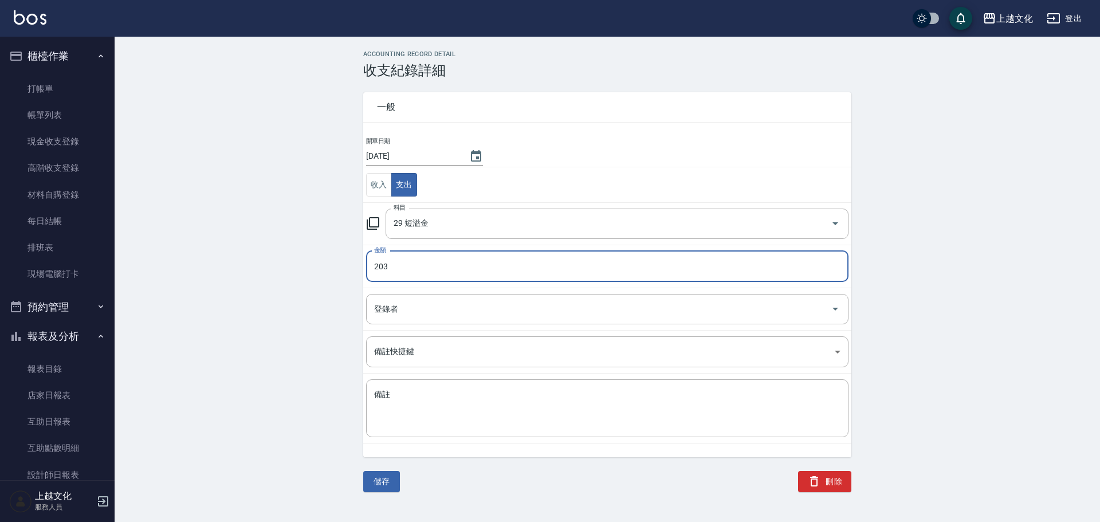
click at [399, 267] on input "203" at bounding box center [607, 266] width 482 height 31
type input "209"
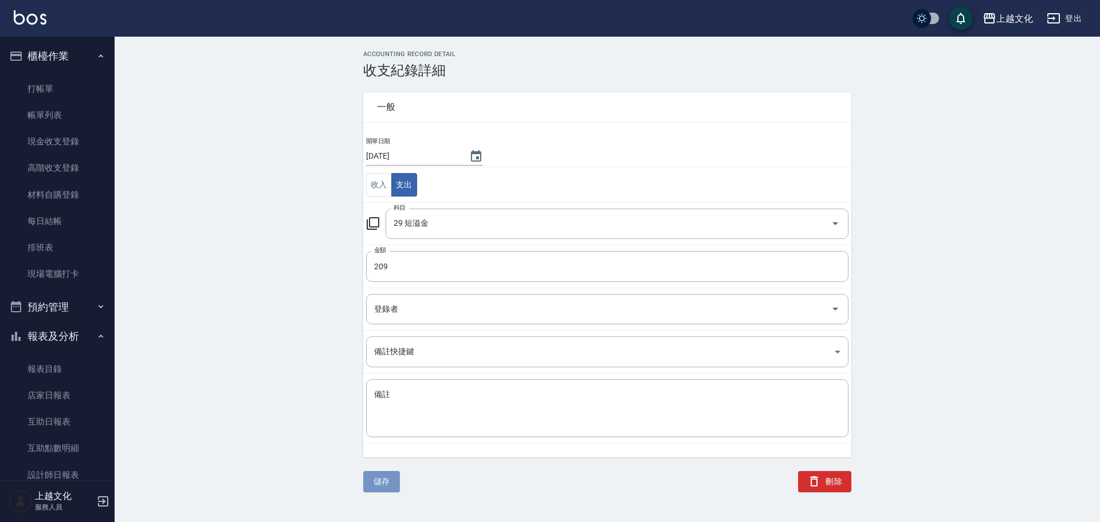
click at [386, 478] on button "儲存" at bounding box center [381, 481] width 37 height 21
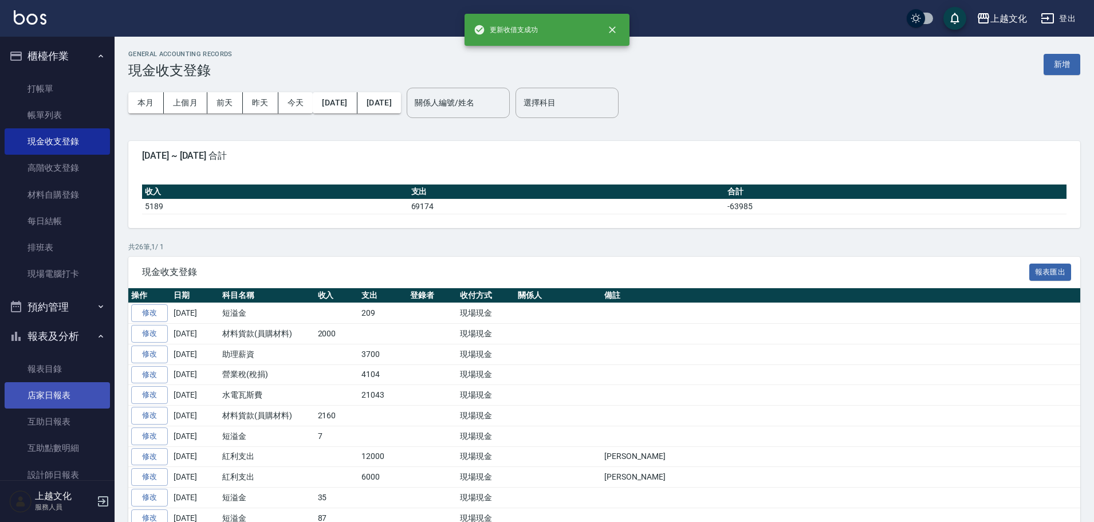
click at [55, 391] on link "店家日報表" at bounding box center [57, 395] width 105 height 26
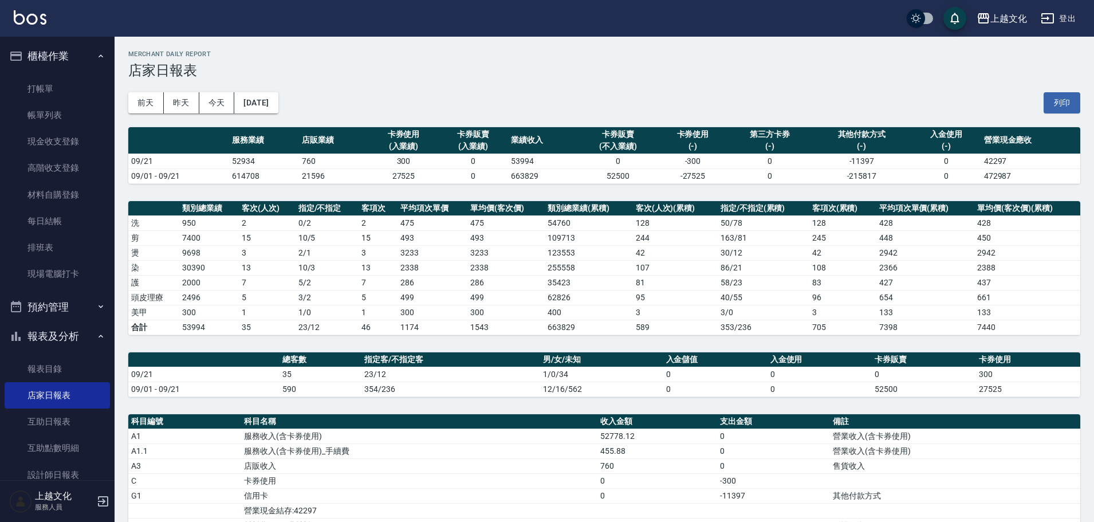
scroll to position [221, 0]
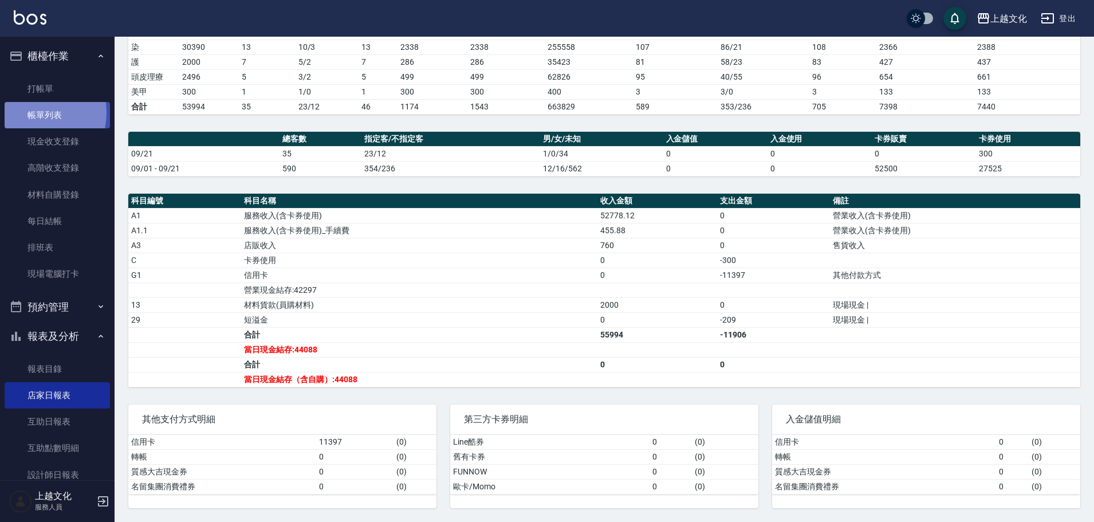
click at [32, 113] on link "帳單列表" at bounding box center [57, 115] width 105 height 26
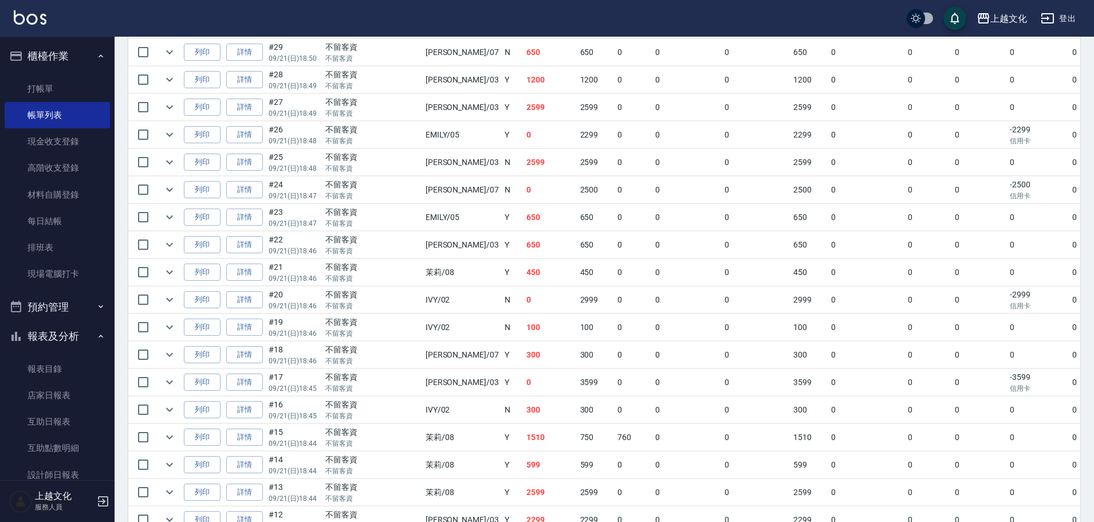
scroll to position [516, 0]
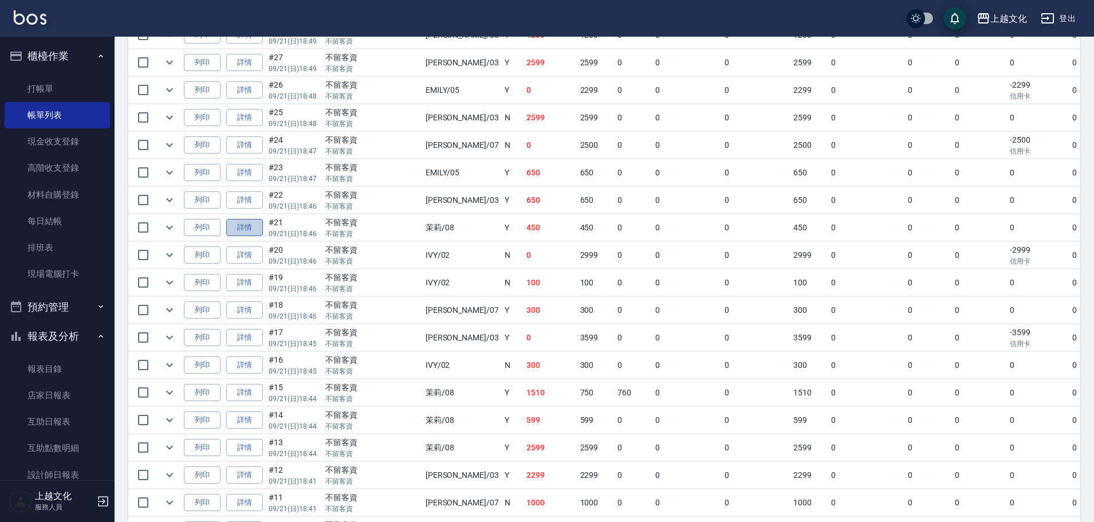
click at [262, 223] on link "詳情" at bounding box center [244, 228] width 37 height 18
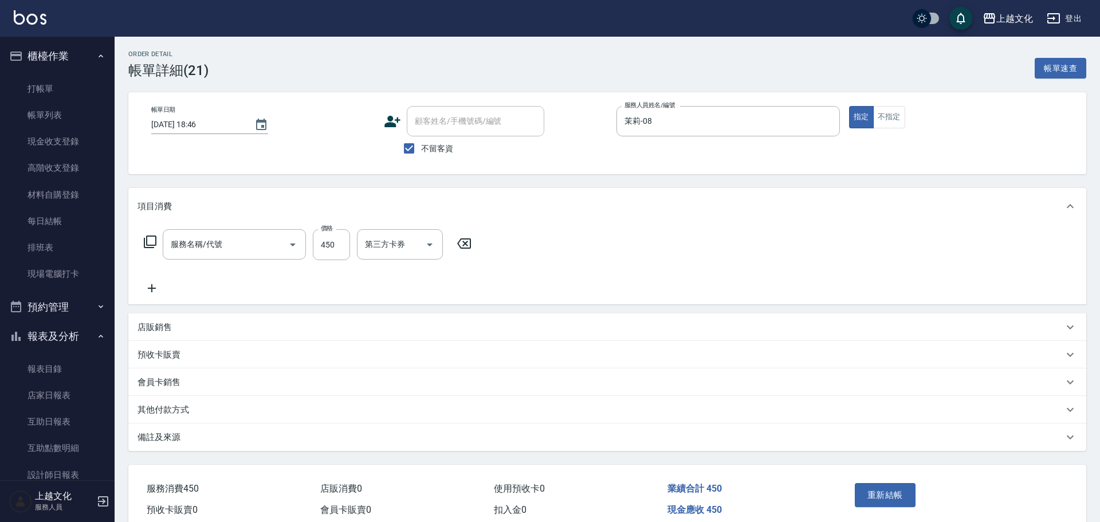
type input "[DATE] 18:46"
checkbox input "true"
type input "茉莉-08"
type input "單剪(103)"
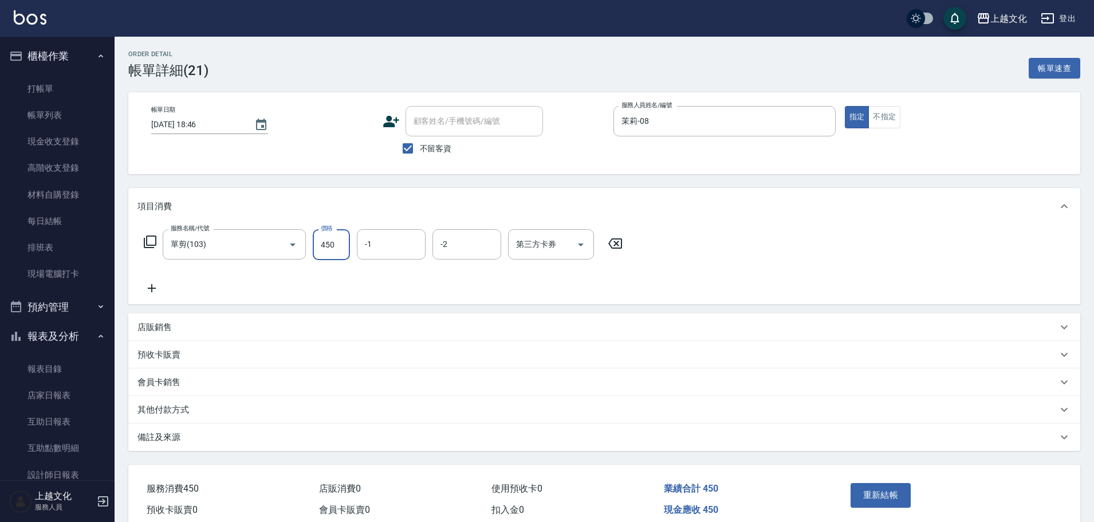
click at [316, 245] on input "450" at bounding box center [331, 244] width 37 height 31
type input "462"
drag, startPoint x: 875, startPoint y: 498, endPoint x: 873, endPoint y: 509, distance: 11.3
click at [879, 498] on button "重新結帳" at bounding box center [881, 495] width 61 height 24
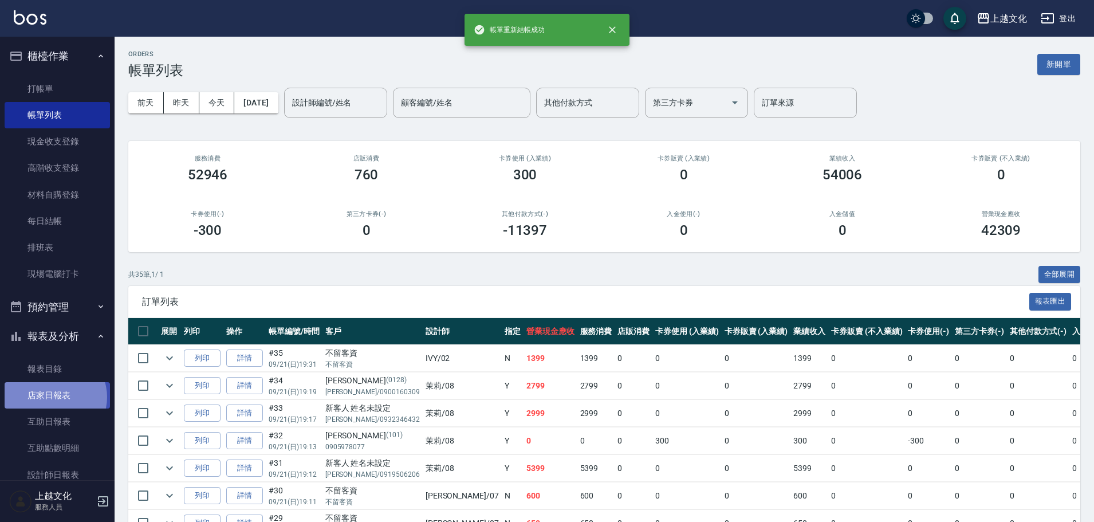
click at [54, 397] on link "店家日報表" at bounding box center [57, 395] width 105 height 26
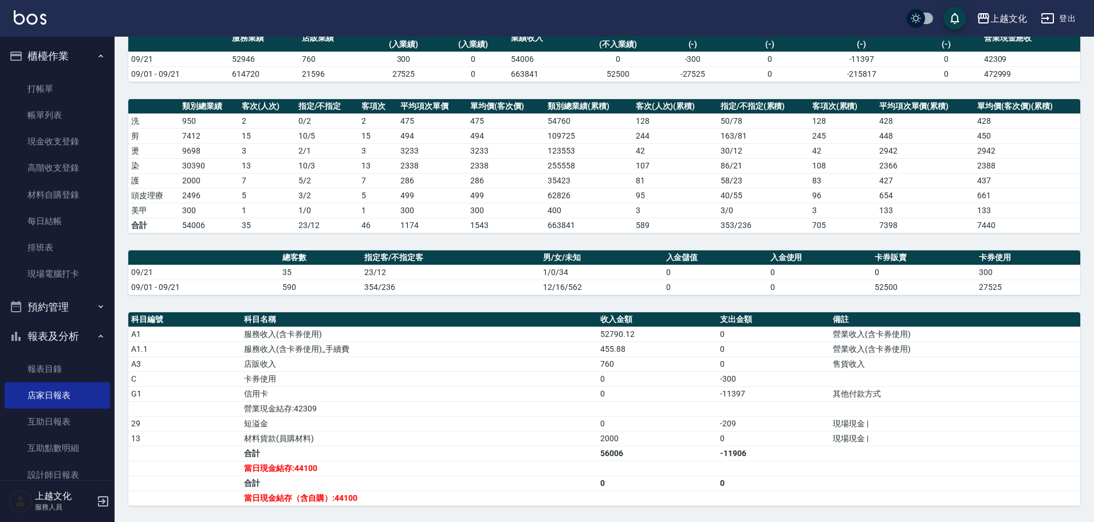
scroll to position [221, 0]
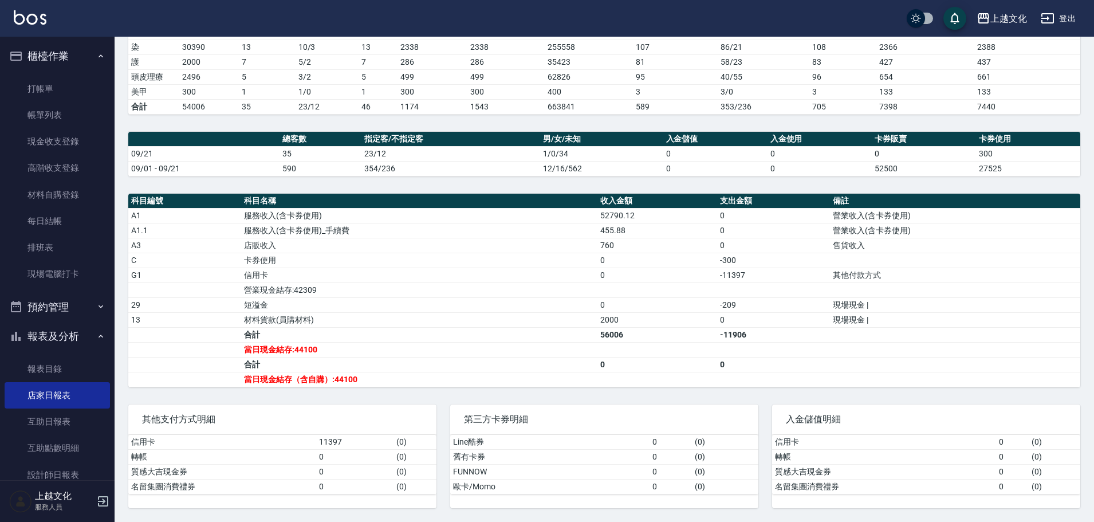
click at [41, 121] on link "帳單列表" at bounding box center [57, 115] width 105 height 26
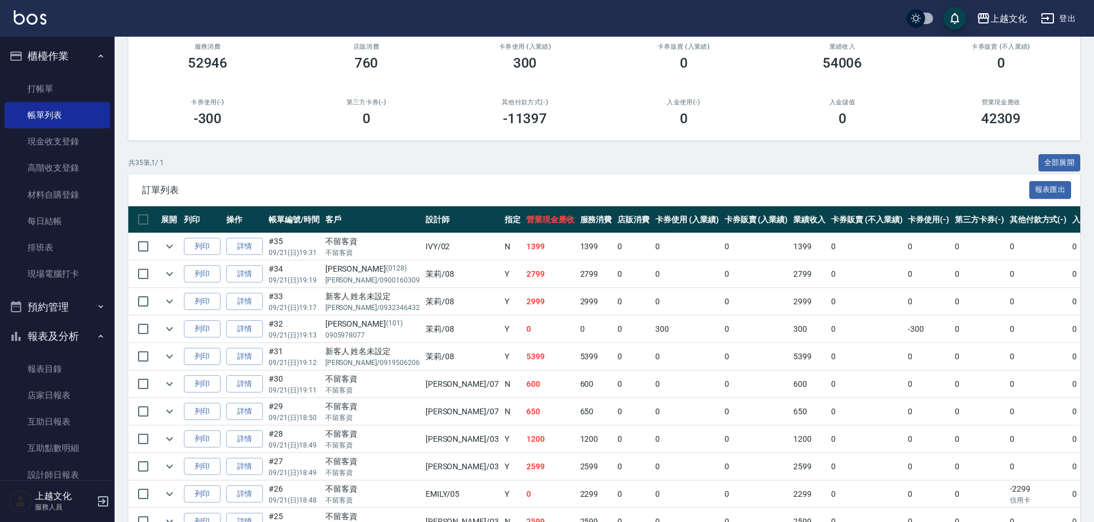
scroll to position [344, 0]
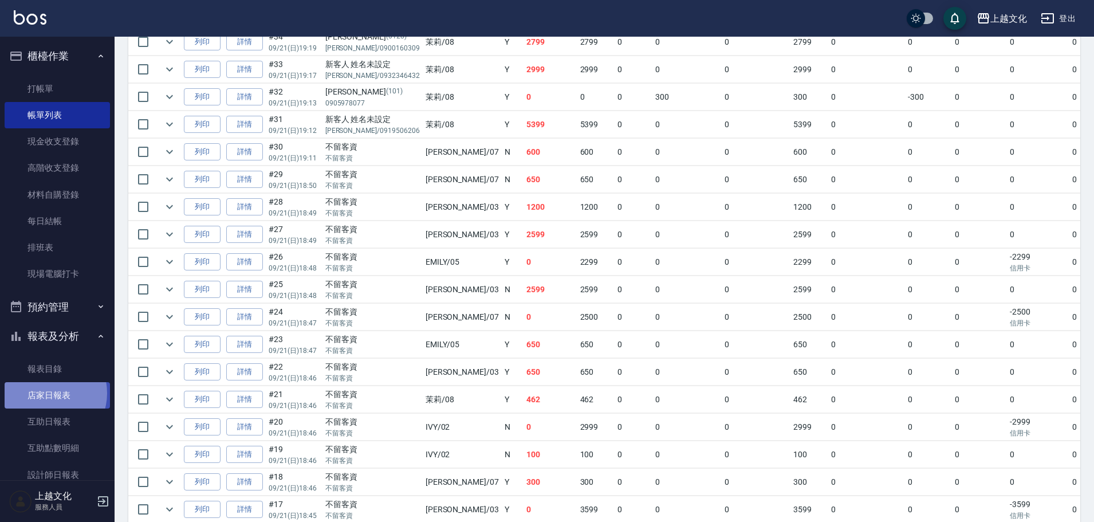
click at [46, 393] on link "店家日報表" at bounding box center [57, 395] width 105 height 26
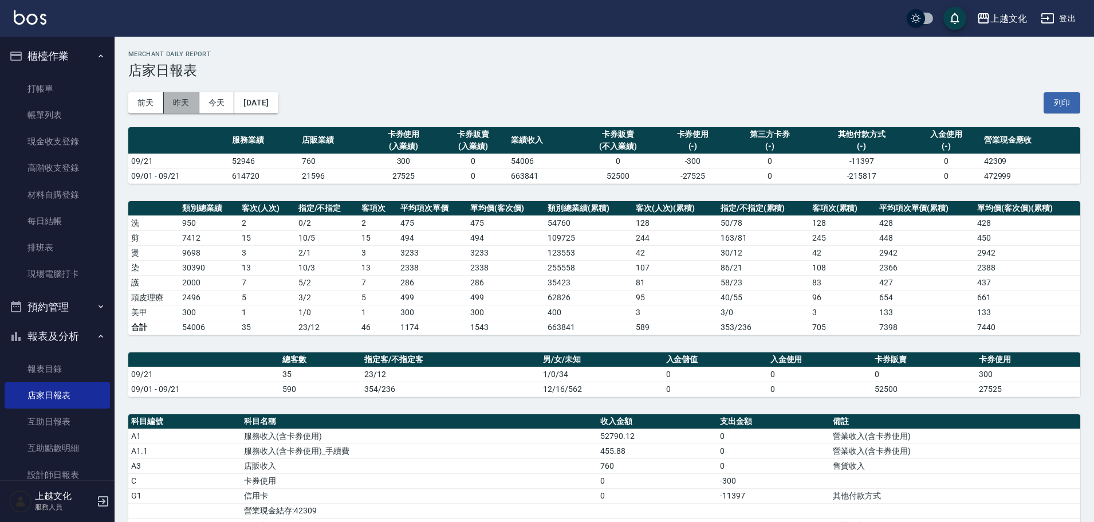
click at [188, 103] on button "昨天" at bounding box center [182, 102] width 36 height 21
